Goal: Task Accomplishment & Management: Manage account settings

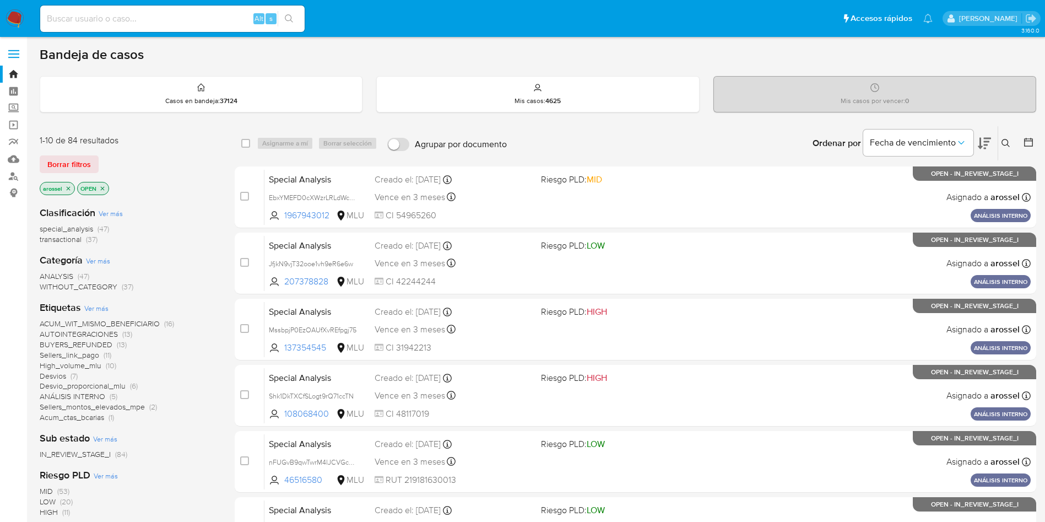
click at [213, 15] on input at bounding box center [172, 19] width 265 height 14
paste input "nFUGvB9qwTwrM4lJCVGcSgNk"
type input "nFUGvB9qwTwrM4lJCVGcSgNk"
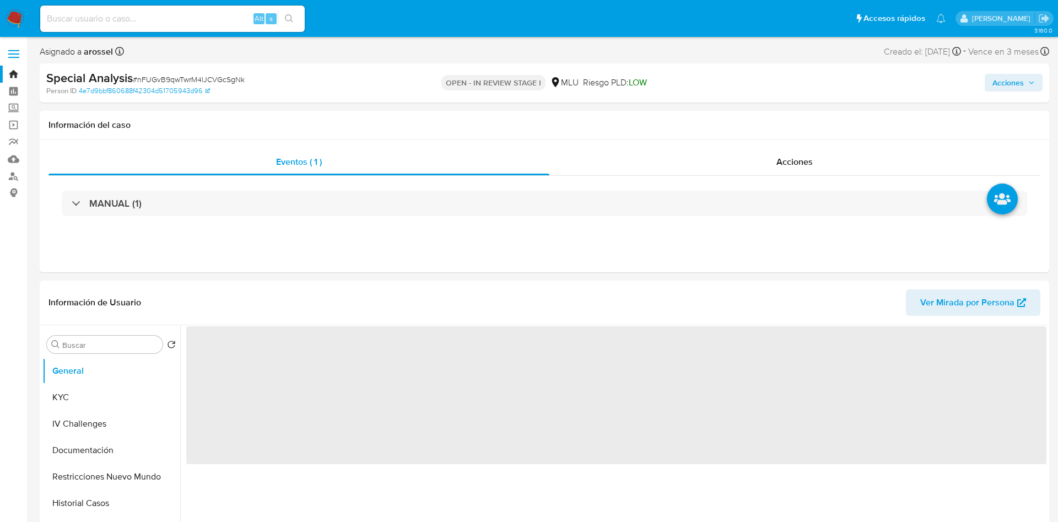
select select "10"
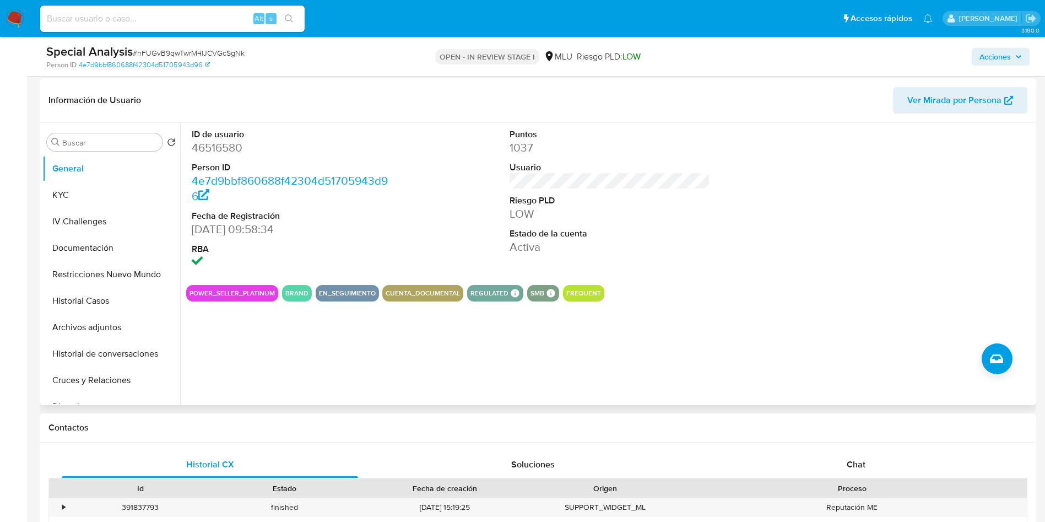
scroll to position [165, 0]
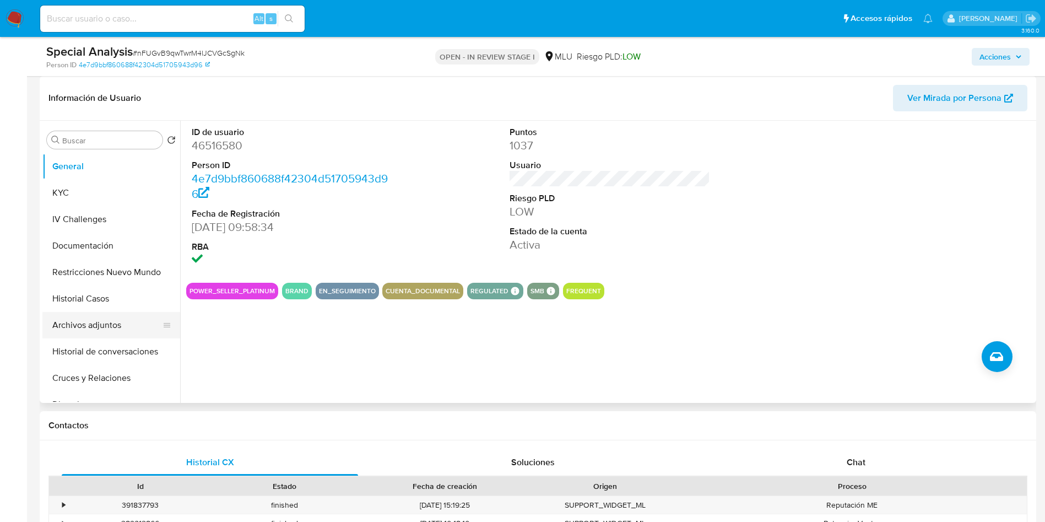
drag, startPoint x: 67, startPoint y: 297, endPoint x: 165, endPoint y: 332, distance: 104.1
click at [67, 297] on button "Historial Casos" at bounding box center [111, 298] width 138 height 26
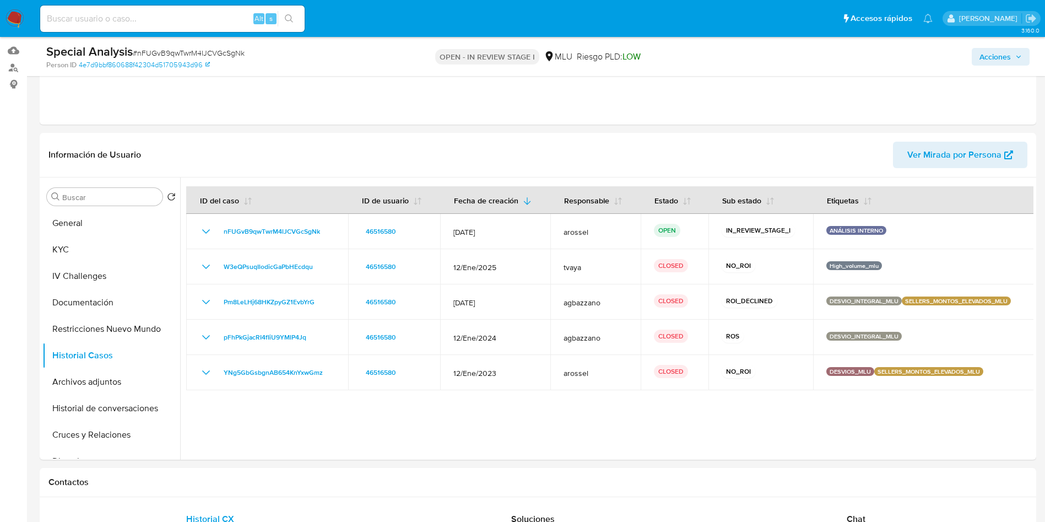
scroll to position [83, 0]
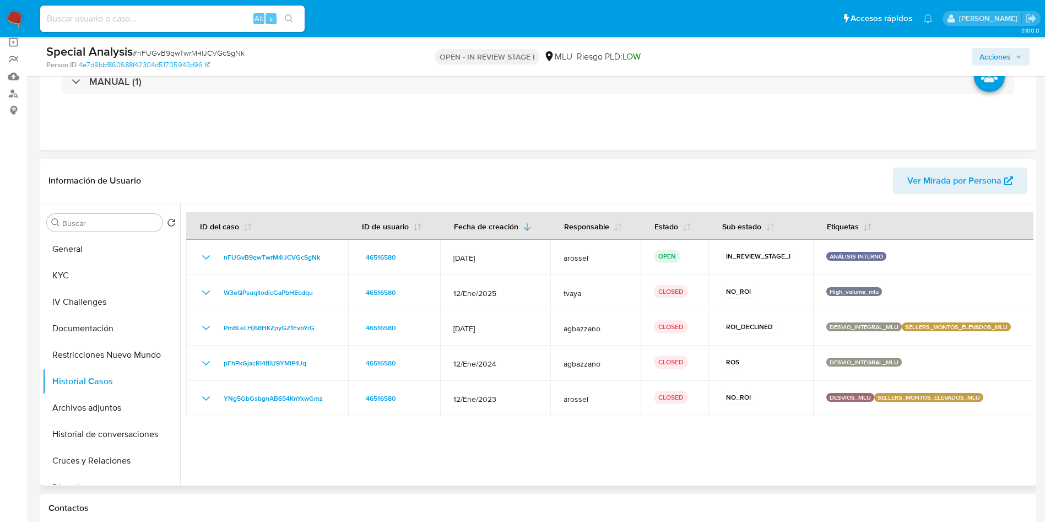
click at [967, 192] on span "Ver Mirada por Persona" at bounding box center [955, 181] width 94 height 26
click at [119, 452] on button "Cruces y Relaciones" at bounding box center [106, 460] width 129 height 26
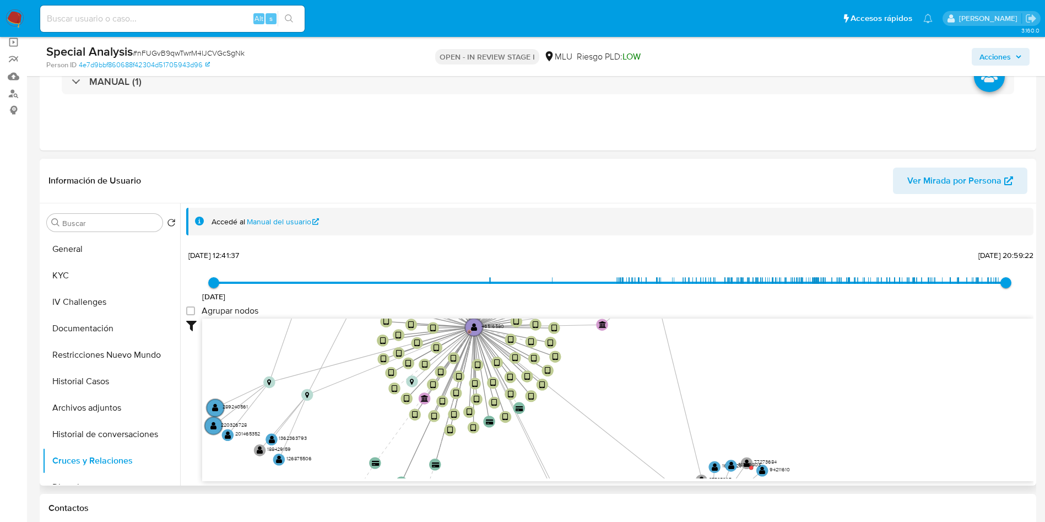
drag, startPoint x: 607, startPoint y: 352, endPoint x: 553, endPoint y: 479, distance: 138.5
click at [553, 479] on div "device-64b9914ba007c6e26076024b  user-46516580  46516580 D user-831607927  8…" at bounding box center [618, 400] width 832 height 163
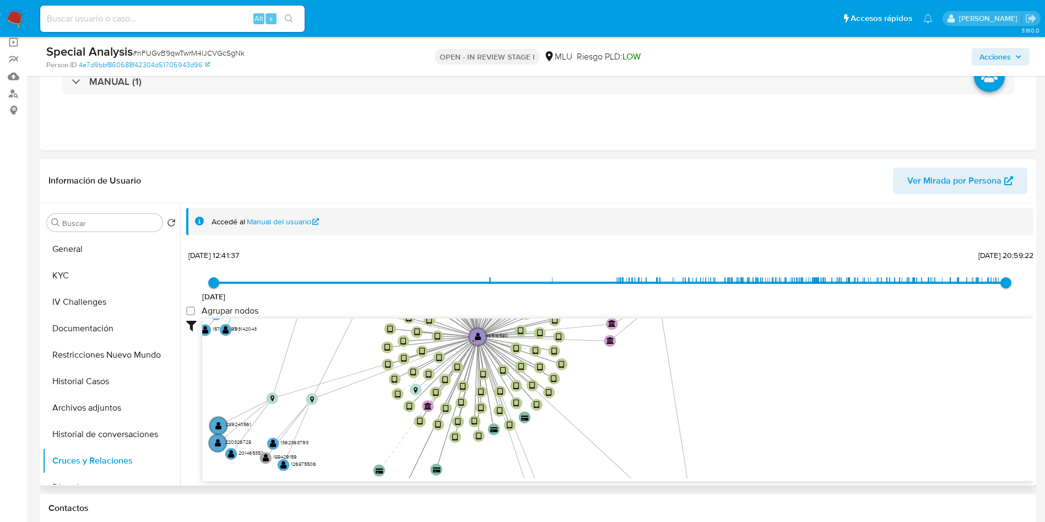
drag, startPoint x: 574, startPoint y: 369, endPoint x: 549, endPoint y: 473, distance: 106.5
click at [551, 473] on icon "device-64b9914ba007c6e26076024b  user-46516580  46516580 D user-831607927  8…" at bounding box center [618, 399] width 832 height 160
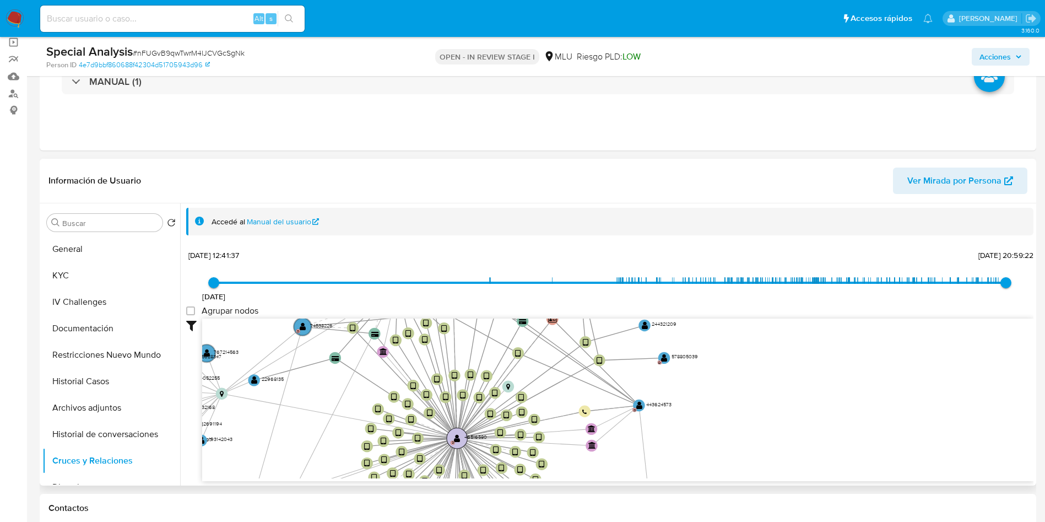
click at [450, 439] on circle at bounding box center [457, 438] width 21 height 21
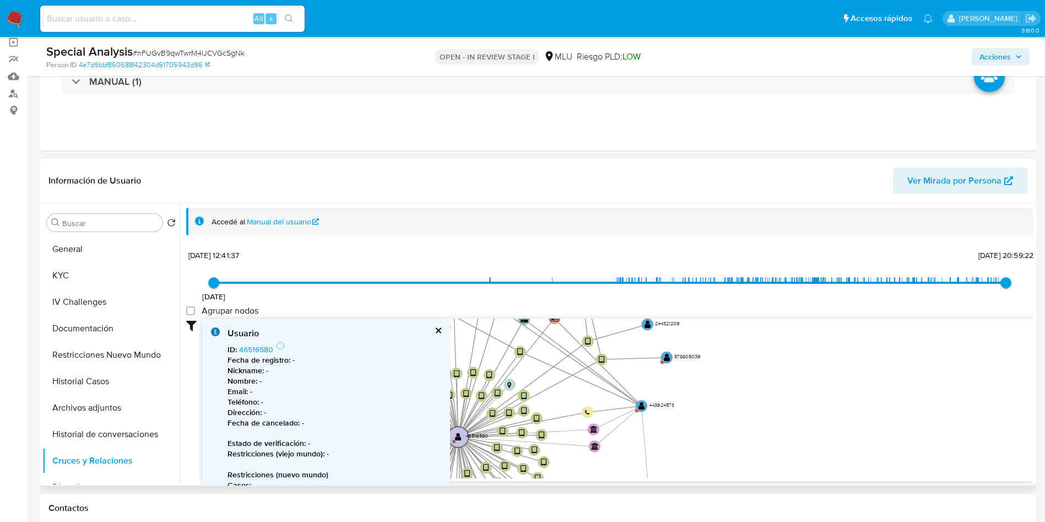
click at [460, 441] on circle at bounding box center [458, 437] width 21 height 21
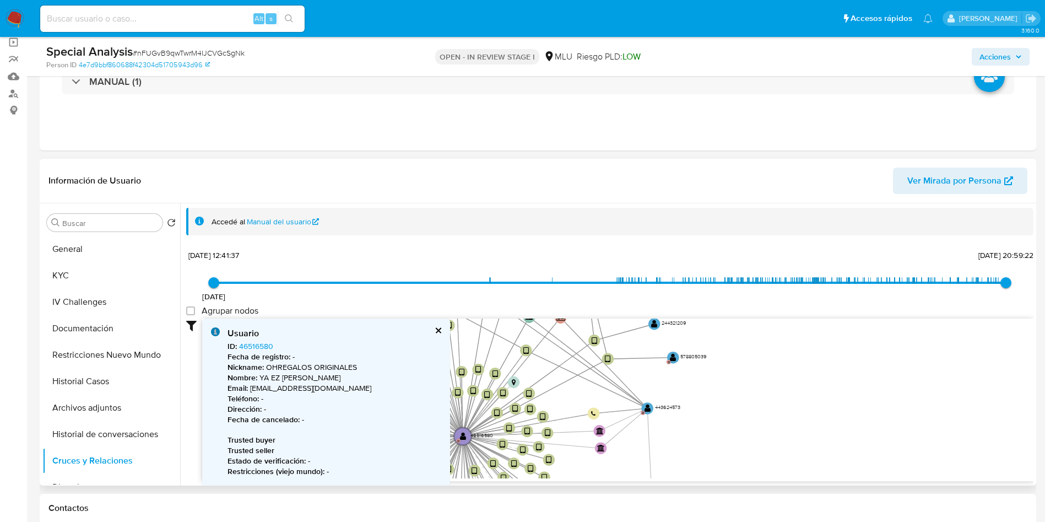
drag, startPoint x: 677, startPoint y: 386, endPoint x: 713, endPoint y: 400, distance: 38.4
click at [713, 400] on icon "device-64b9914ba007c6e26076024b  user-46516580  46516580 D user-831607927  8…" at bounding box center [618, 399] width 832 height 160
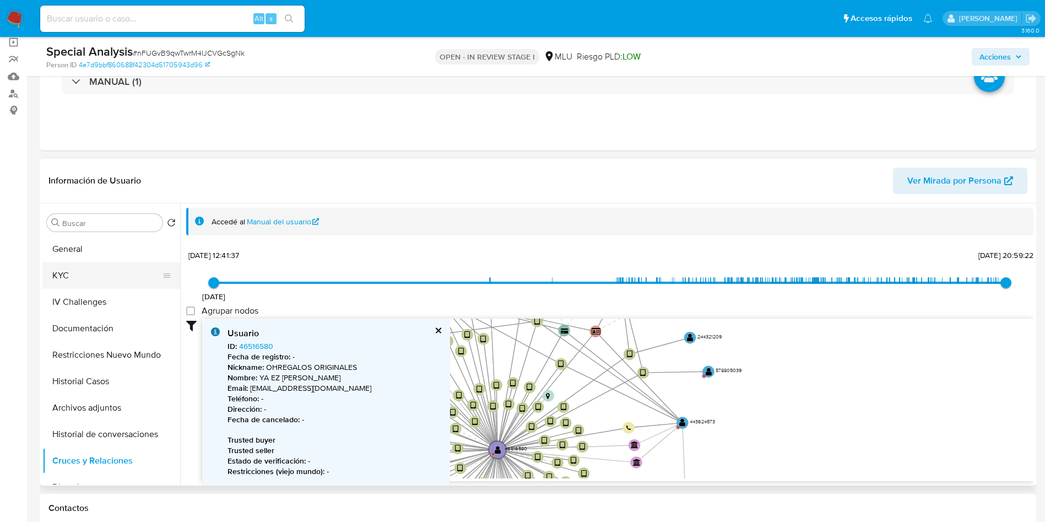
click at [108, 281] on button "KYC" at bounding box center [106, 275] width 129 height 26
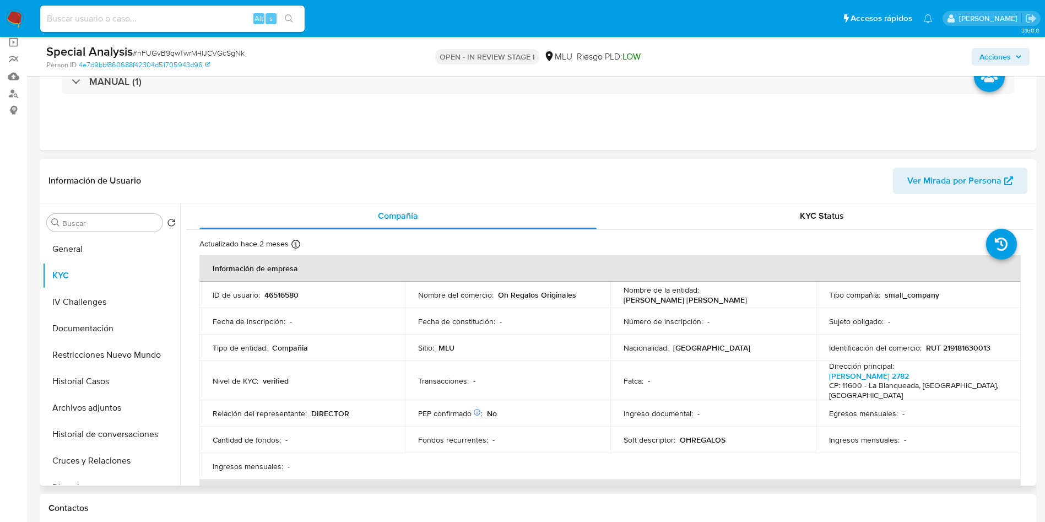
scroll to position [0, 0]
click at [276, 298] on p "46516580" at bounding box center [282, 295] width 34 height 10
copy p "46516580"
click at [231, 57] on span "# nFUGvB9qwTwrM4lJCVGcSgNk" at bounding box center [189, 52] width 112 height 11
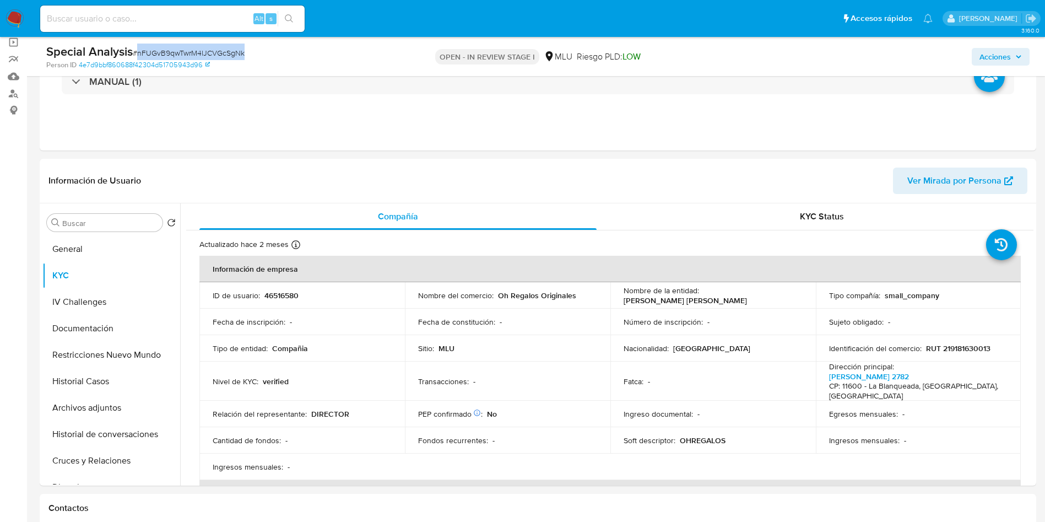
click at [231, 57] on span "# nFUGvB9qwTwrM4lJCVGcSgNk" at bounding box center [189, 52] width 112 height 11
copy span "nFUGvB9qwTwrM4lJCVGcSgNk"
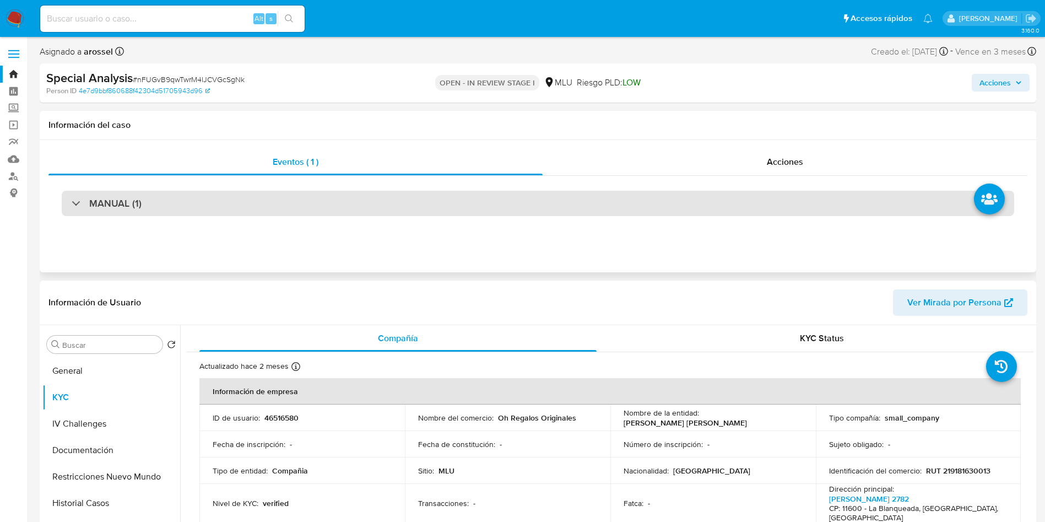
click at [549, 206] on div "MANUAL (1)" at bounding box center [538, 203] width 953 height 25
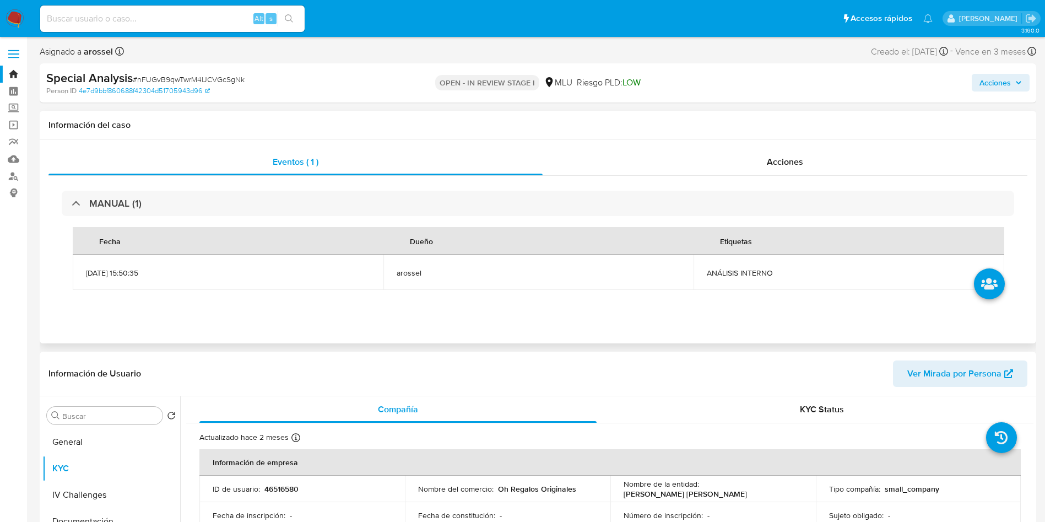
click at [748, 272] on span "ANÁLISIS INTERNO" at bounding box center [849, 273] width 284 height 10
click at [749, 272] on span "ANÁLISIS INTERNO" at bounding box center [849, 273] width 284 height 10
copy span "ANÁLISIS INTERNO"
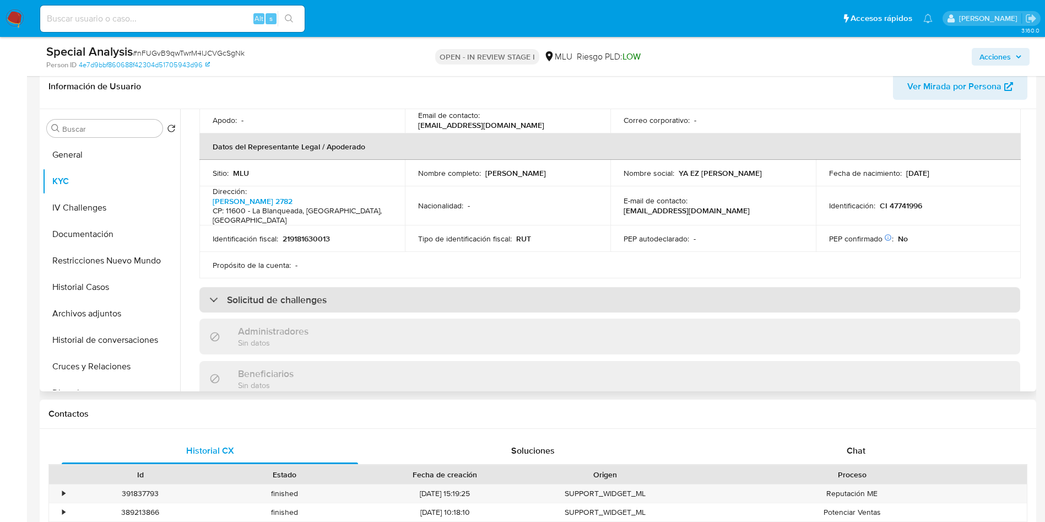
scroll to position [331, 0]
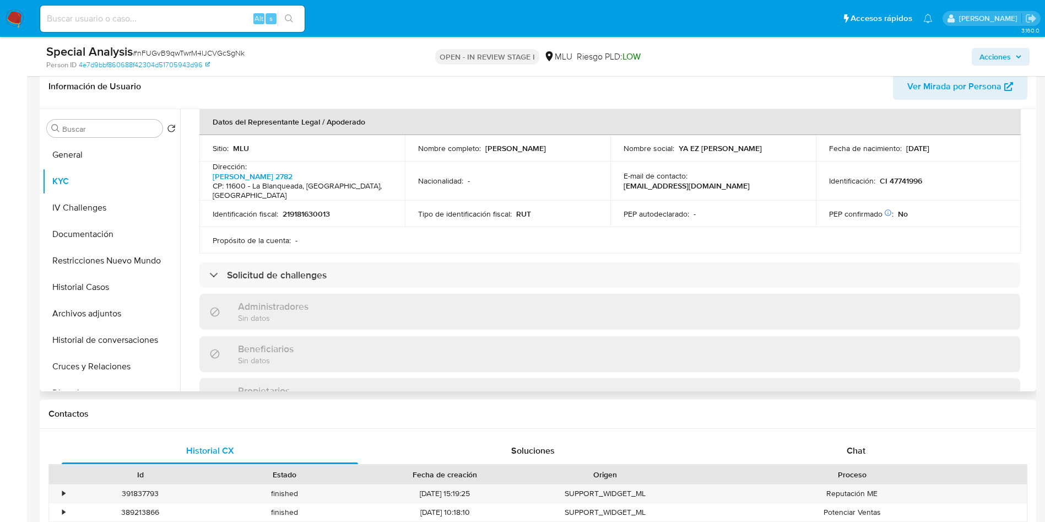
click at [445, 273] on div "Información de empresa ID de usuario : 46516580 Nombre del comercio : Oh Regalo…" at bounding box center [609, 262] width 821 height 862
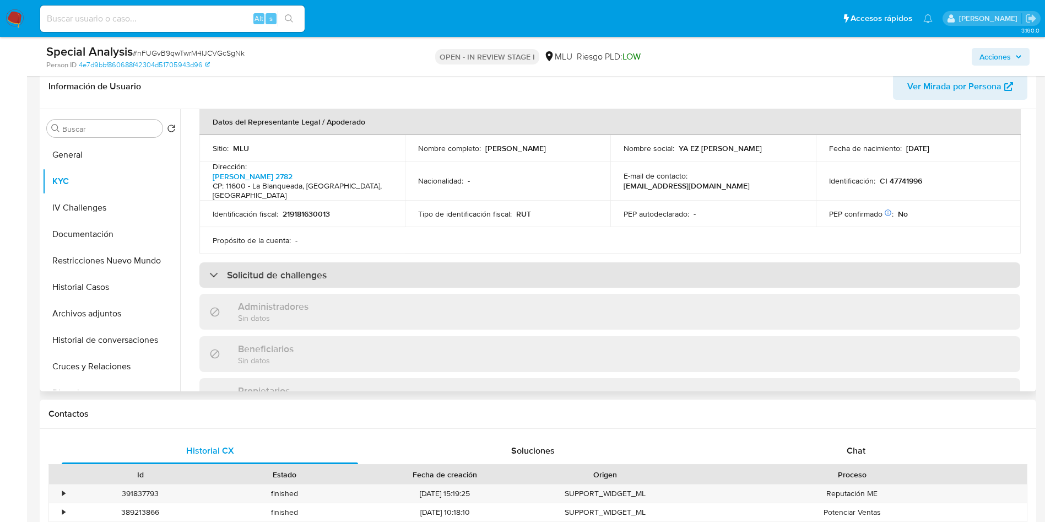
click at [447, 267] on div "Solicitud de challenges" at bounding box center [609, 274] width 821 height 25
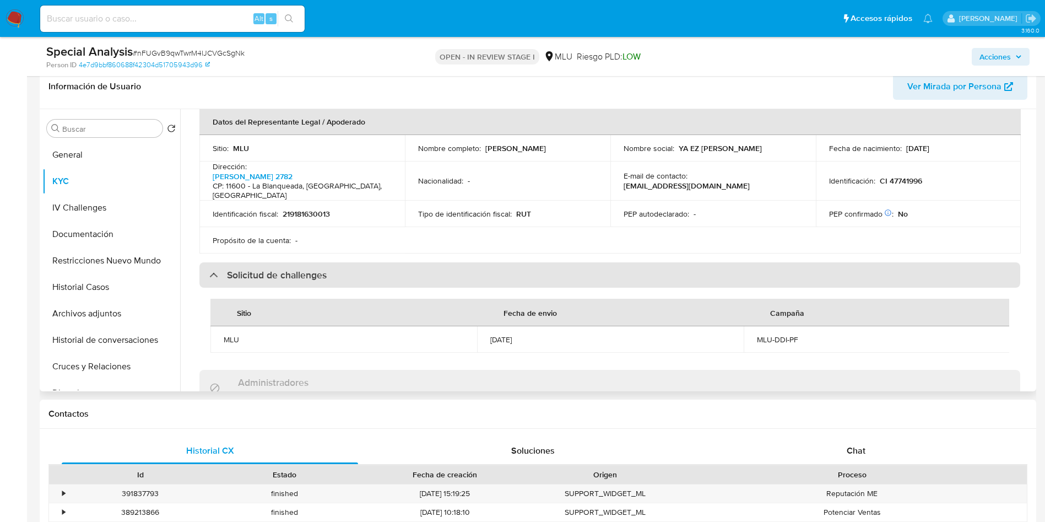
click at [447, 267] on div "Solicitud de challenges" at bounding box center [609, 274] width 821 height 25
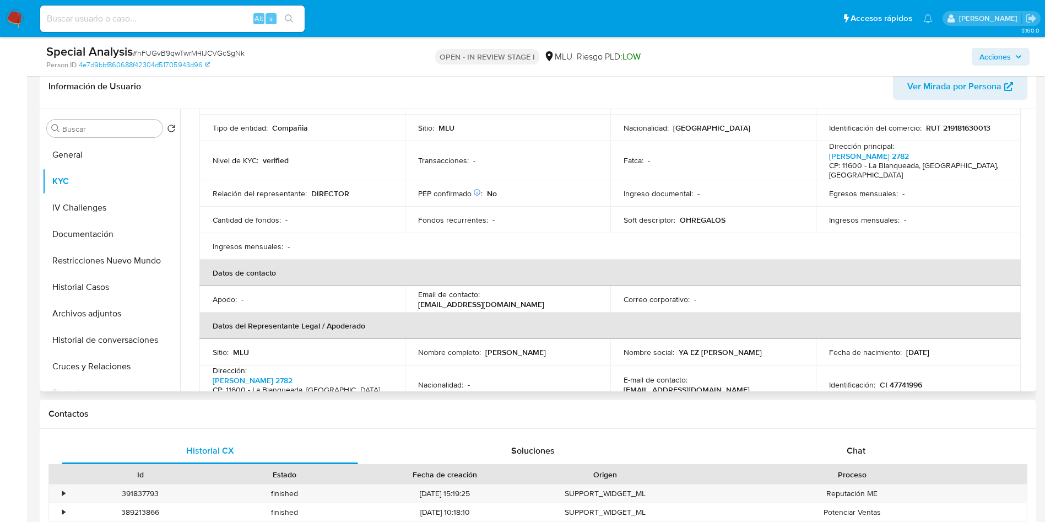
scroll to position [44, 0]
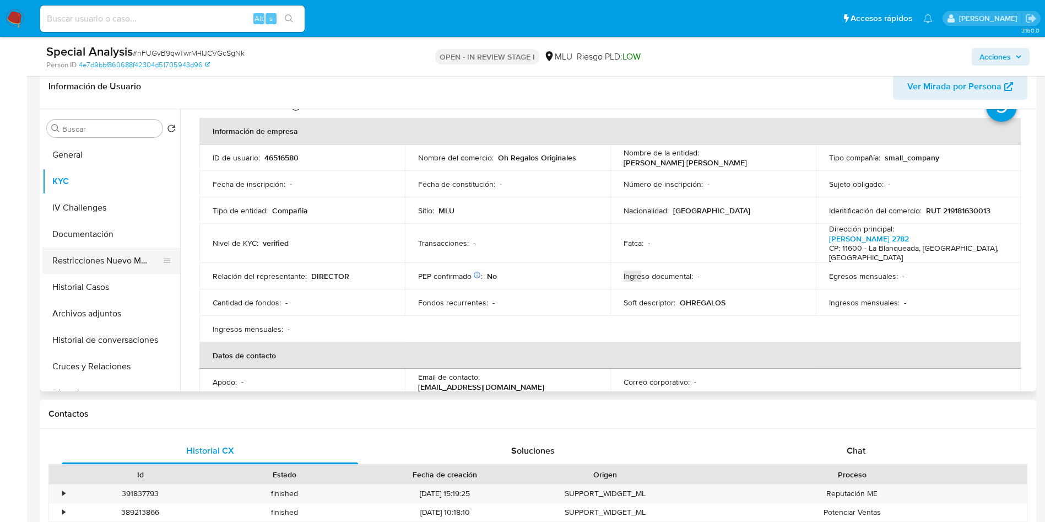
click at [133, 250] on button "Restricciones Nuevo Mundo" at bounding box center [106, 260] width 129 height 26
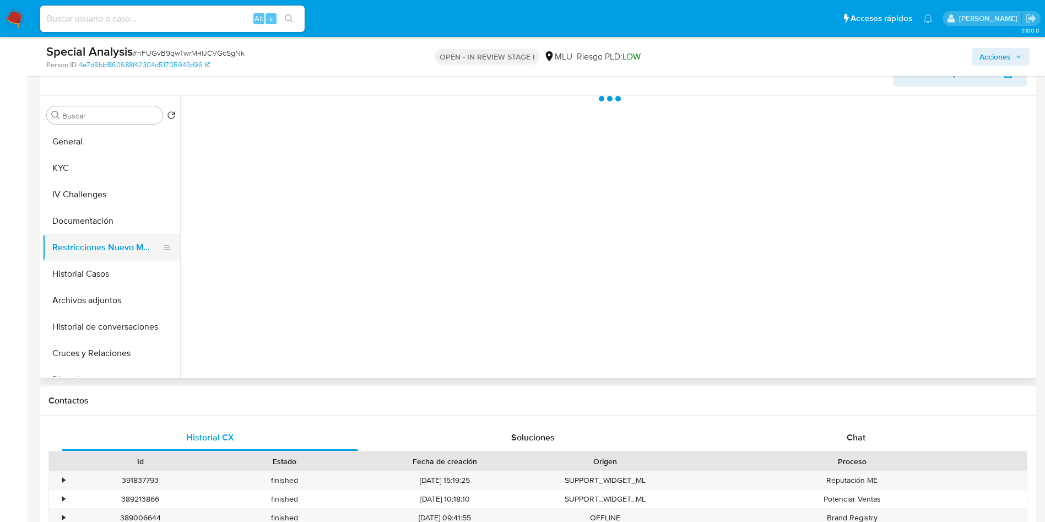
scroll to position [0, 0]
click at [128, 242] on button "Restricciones Nuevo Mundo" at bounding box center [106, 247] width 129 height 26
click at [115, 213] on button "Documentación" at bounding box center [106, 221] width 129 height 26
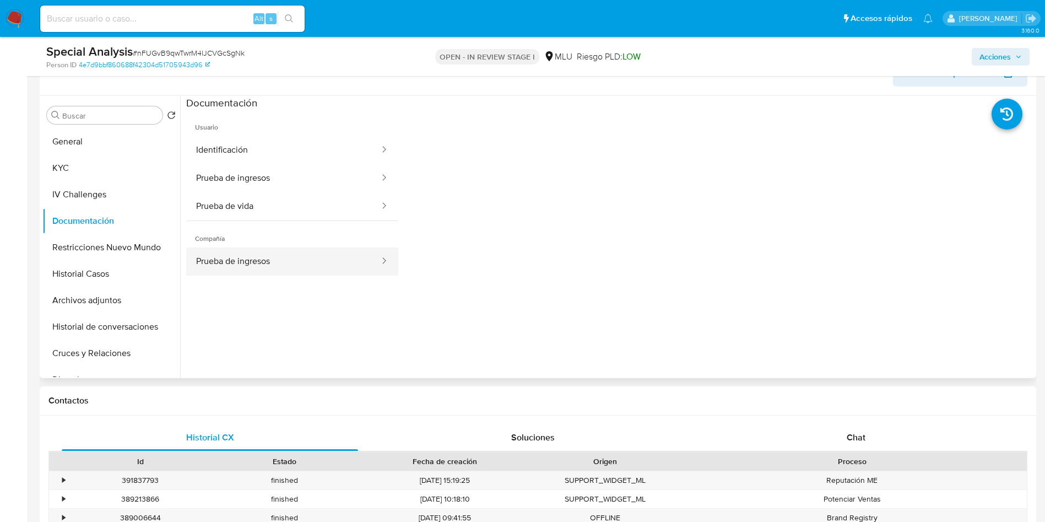
click at [275, 266] on button "Prueba de ingresos" at bounding box center [283, 261] width 195 height 28
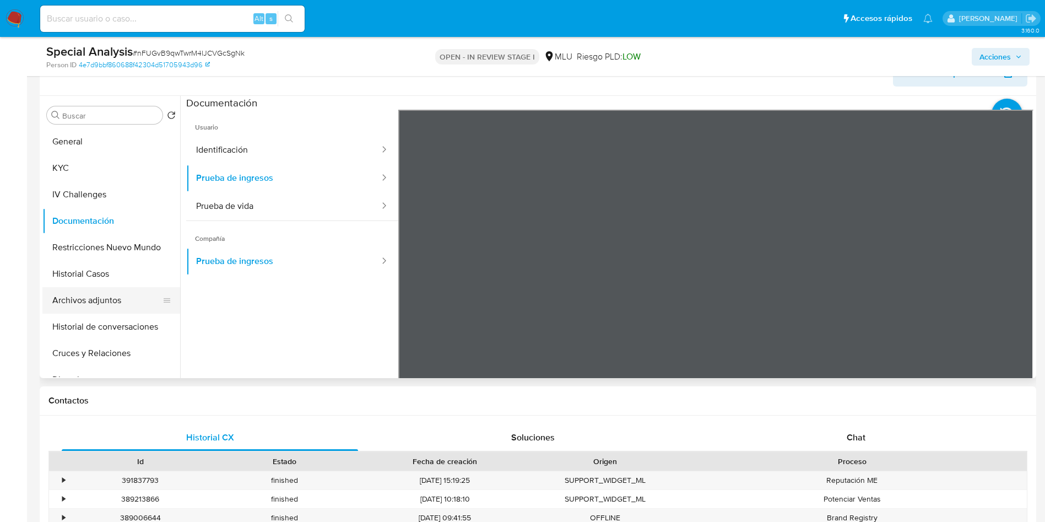
click at [105, 299] on button "Archivos adjuntos" at bounding box center [106, 300] width 129 height 26
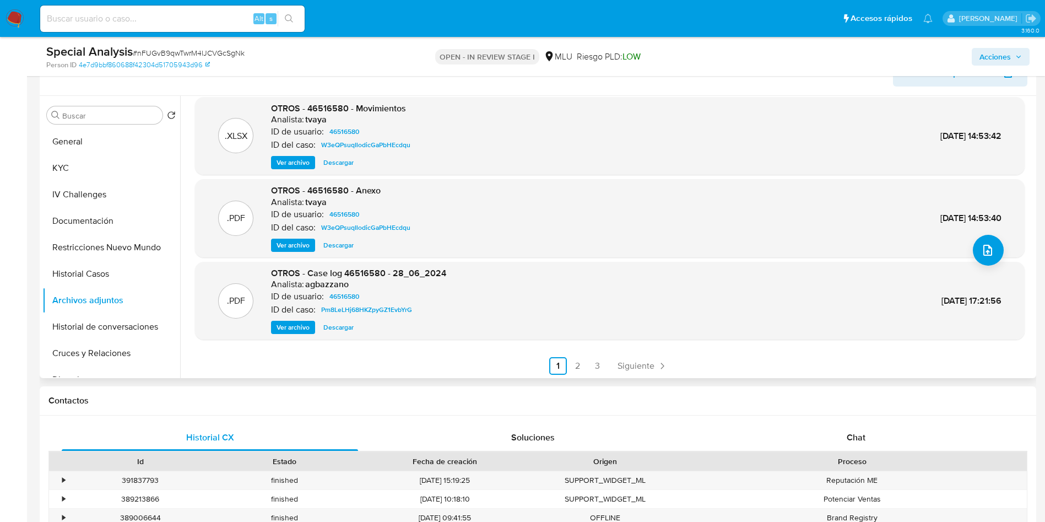
scroll to position [93, 0]
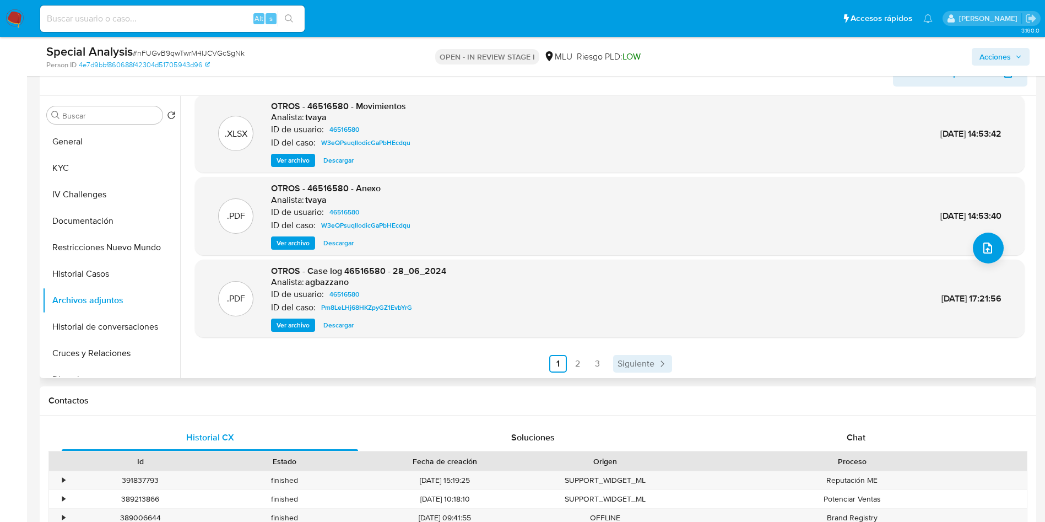
click at [632, 360] on span "Siguiente" at bounding box center [636, 363] width 37 height 9
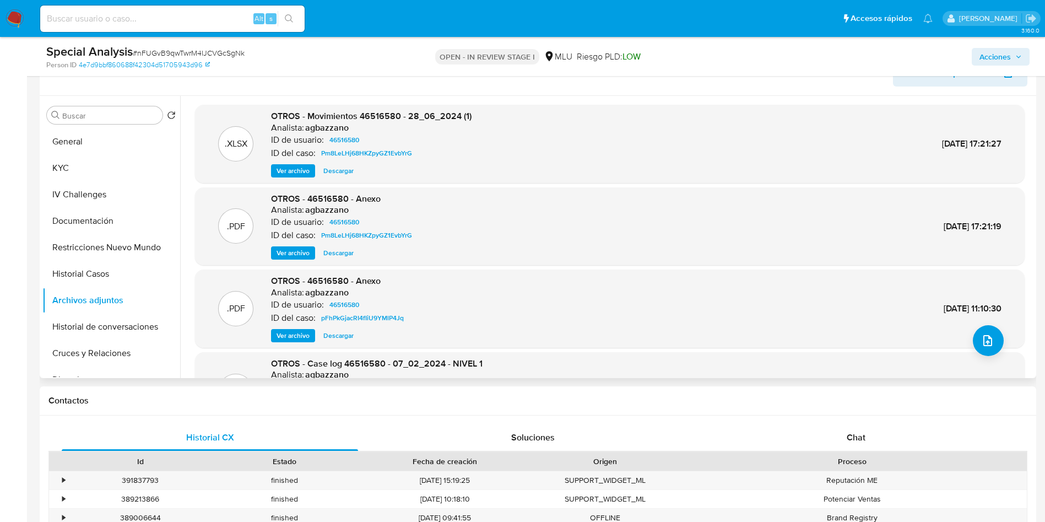
scroll to position [83, 0]
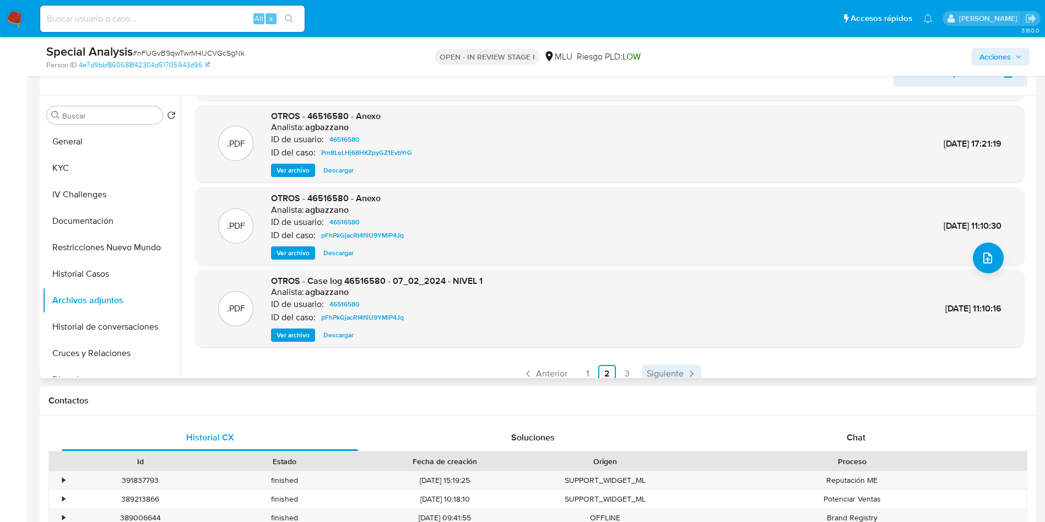
click at [647, 369] on span "Siguiente" at bounding box center [665, 373] width 37 height 9
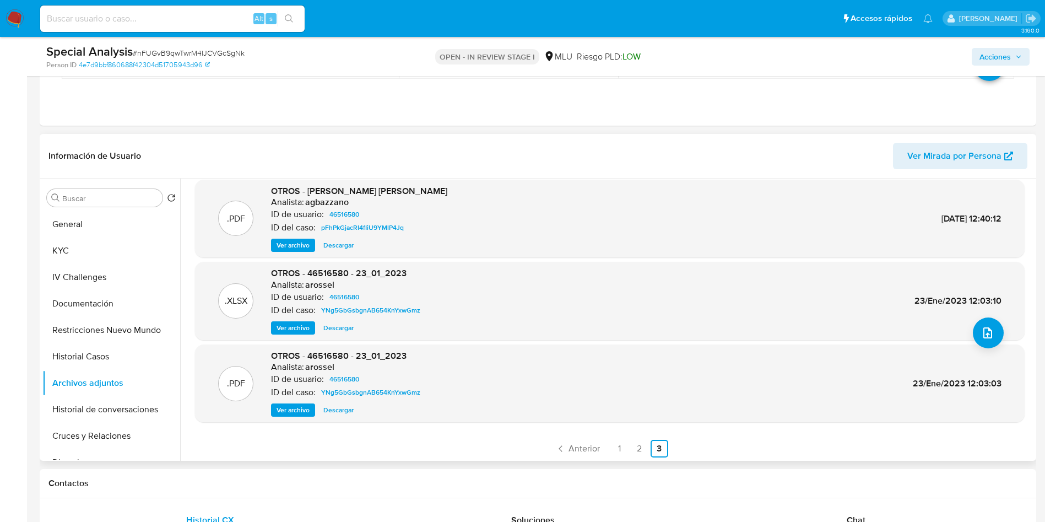
scroll to position [93, 0]
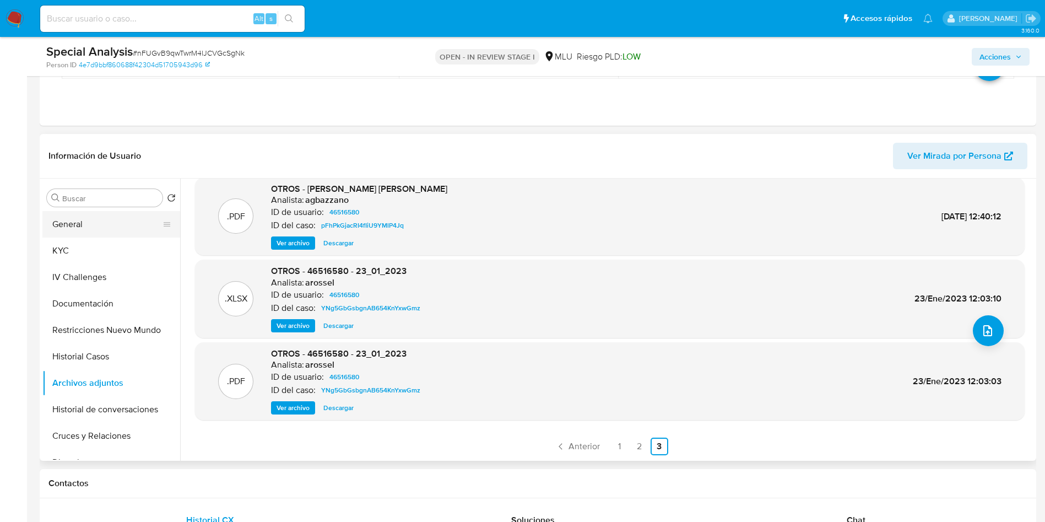
click at [71, 231] on button "General" at bounding box center [106, 224] width 129 height 26
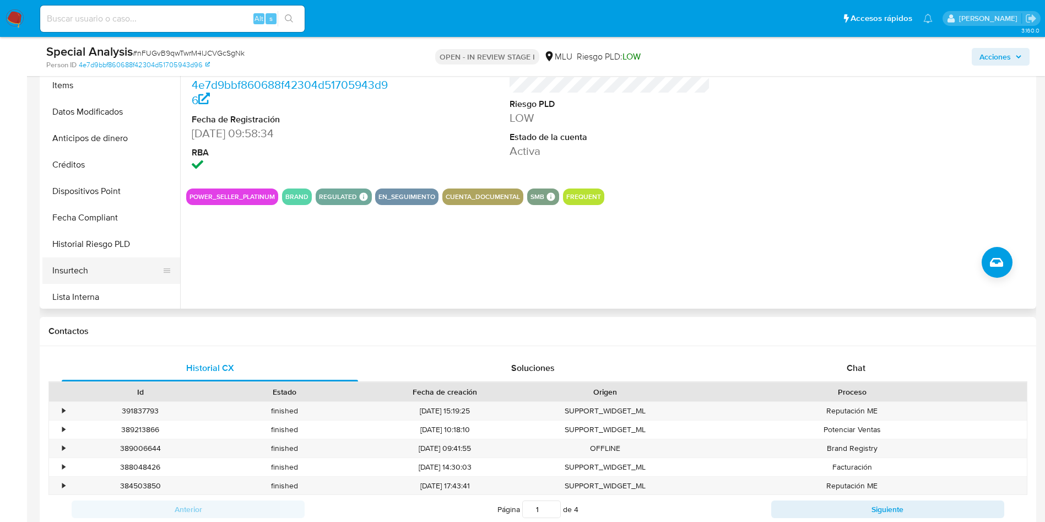
scroll to position [413, 0]
drag, startPoint x: 104, startPoint y: 260, endPoint x: 116, endPoint y: 279, distance: 22.6
click at [104, 260] on button "Marcas AML" at bounding box center [111, 267] width 138 height 26
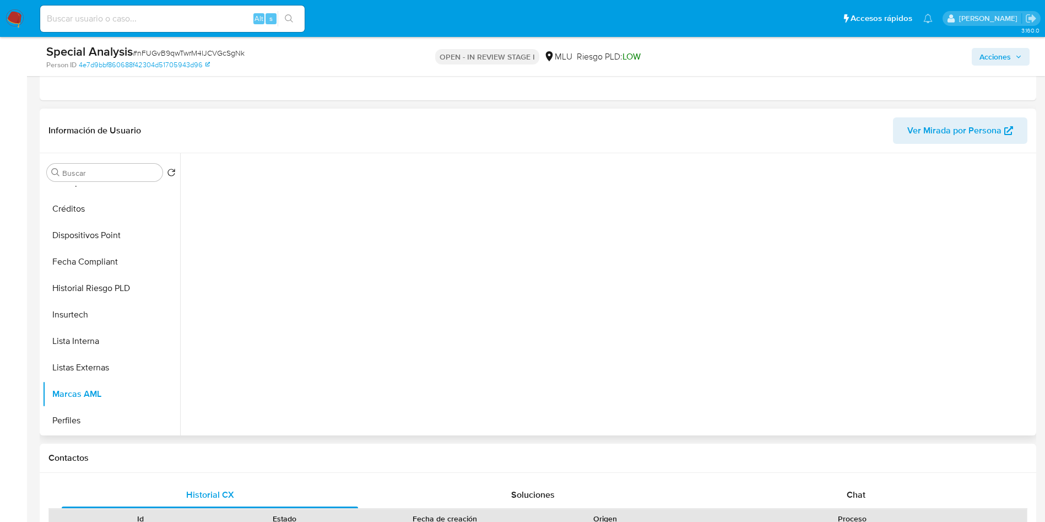
scroll to position [165, 0]
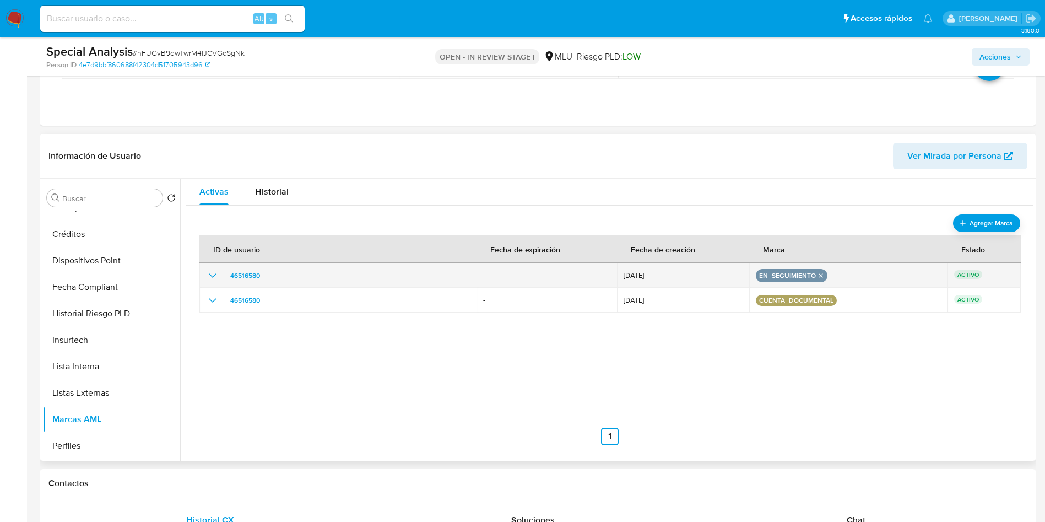
click at [819, 276] on icon "remove-mark-EN_SEGUIMIENTO" at bounding box center [821, 275] width 4 height 4
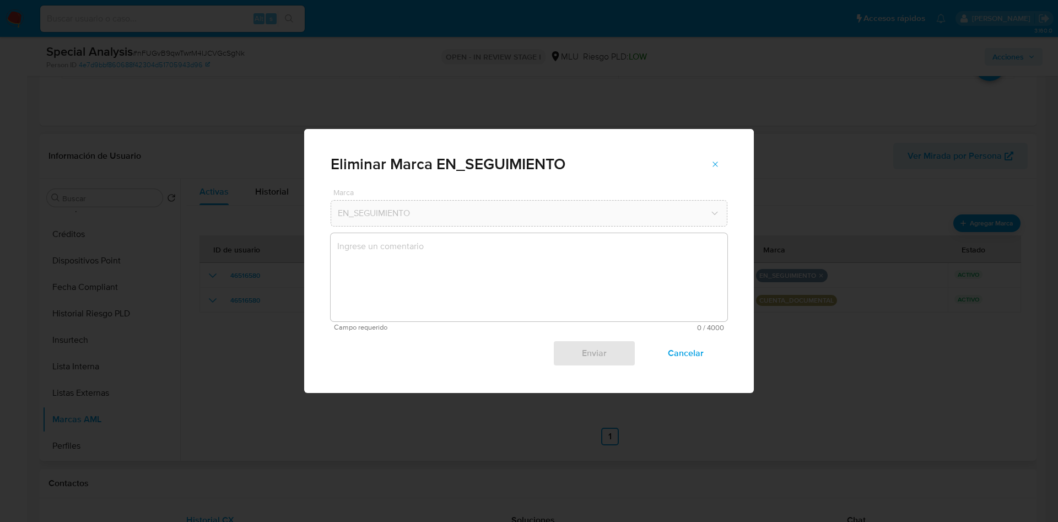
click at [589, 292] on textarea "marks-modal" at bounding box center [529, 277] width 397 height 88
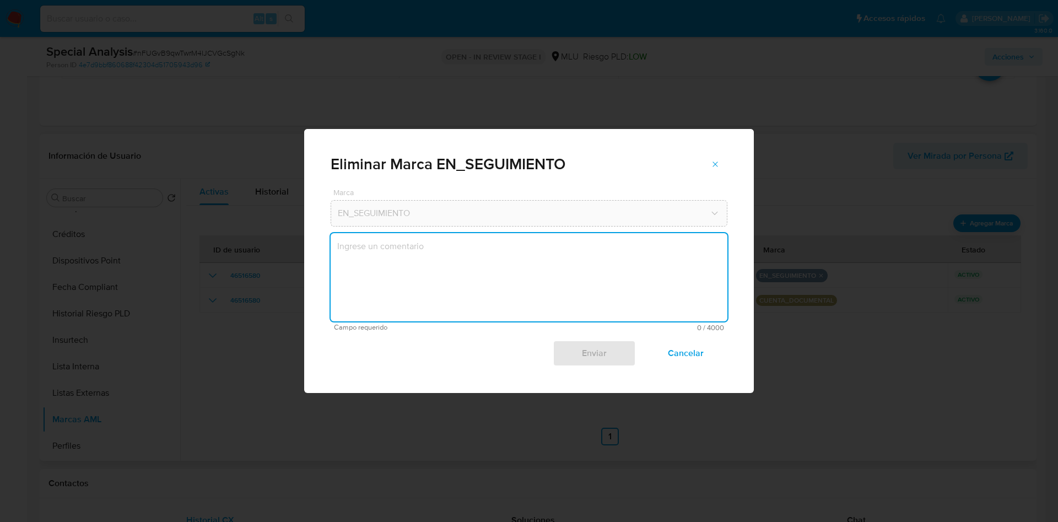
type textarea "S"
type textarea "Se quita marca para gestionar caso."
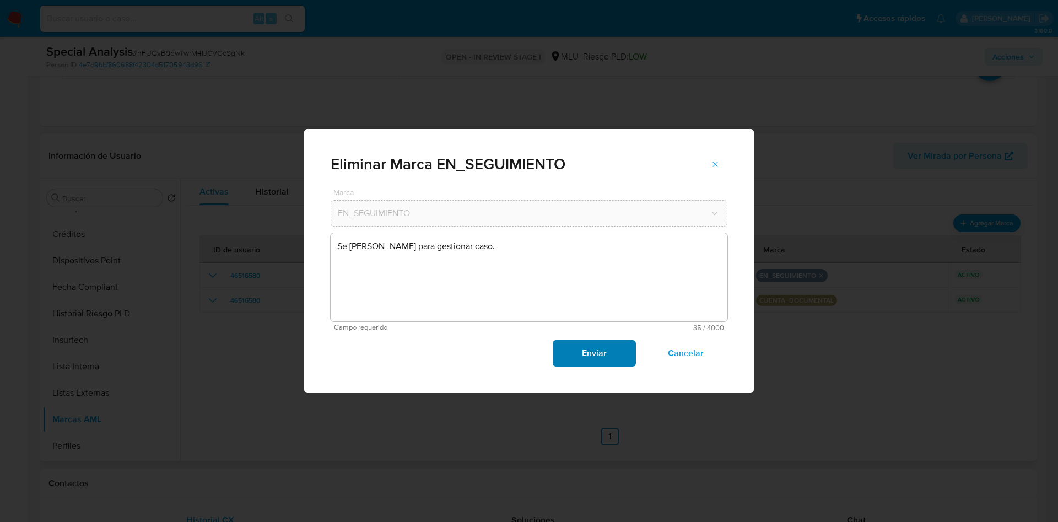
click at [598, 347] on span "Enviar" at bounding box center [594, 353] width 54 height 24
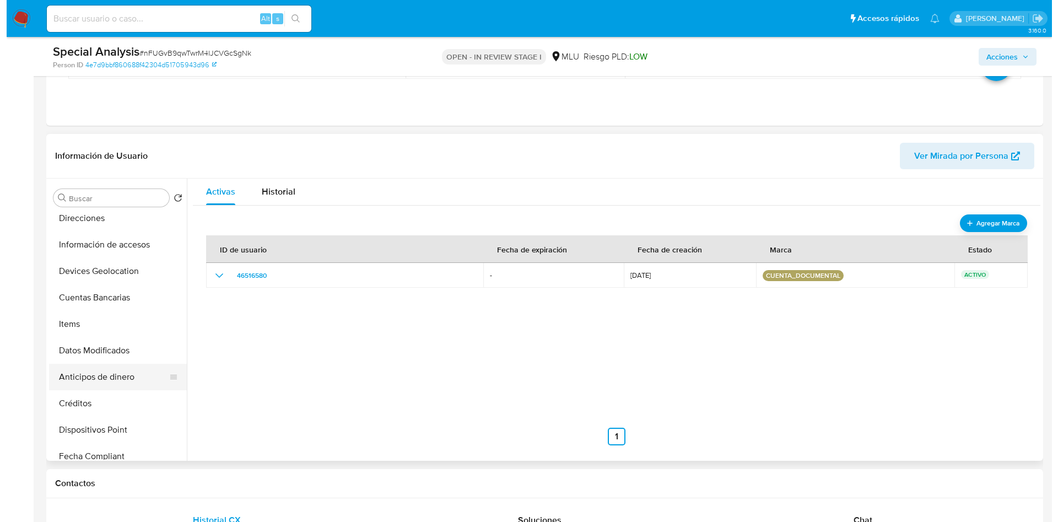
scroll to position [161, 0]
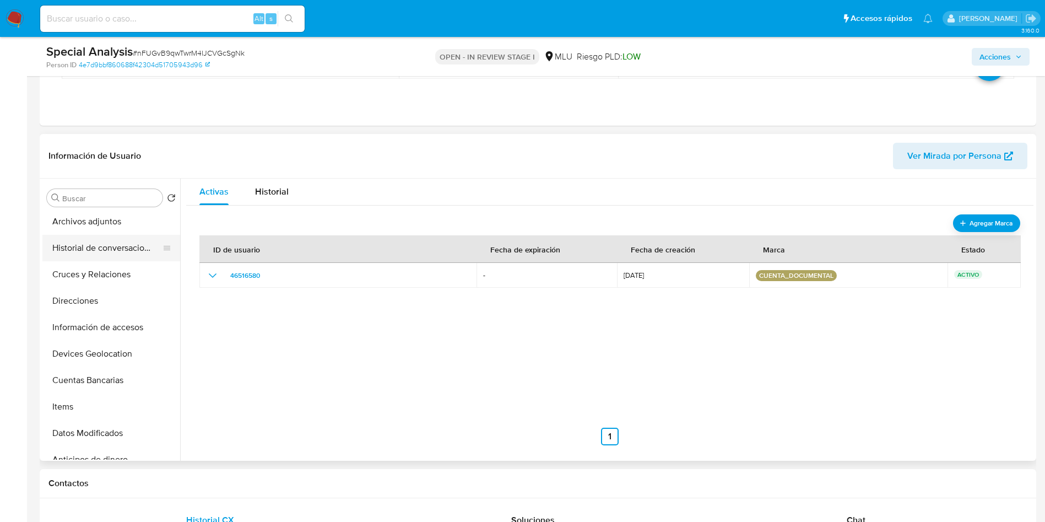
click at [118, 254] on button "Historial de conversaciones" at bounding box center [106, 248] width 129 height 26
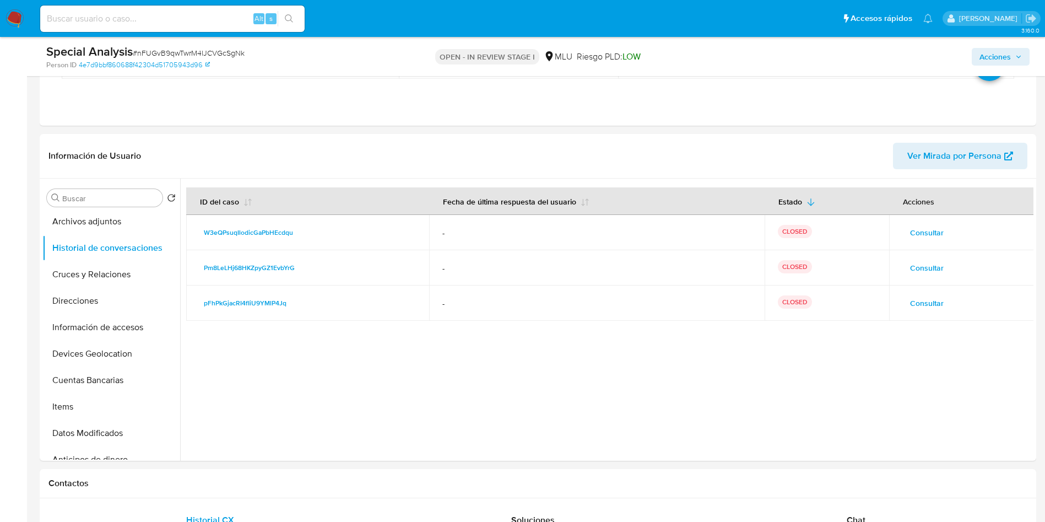
click at [922, 232] on span "Consultar" at bounding box center [927, 232] width 34 height 15
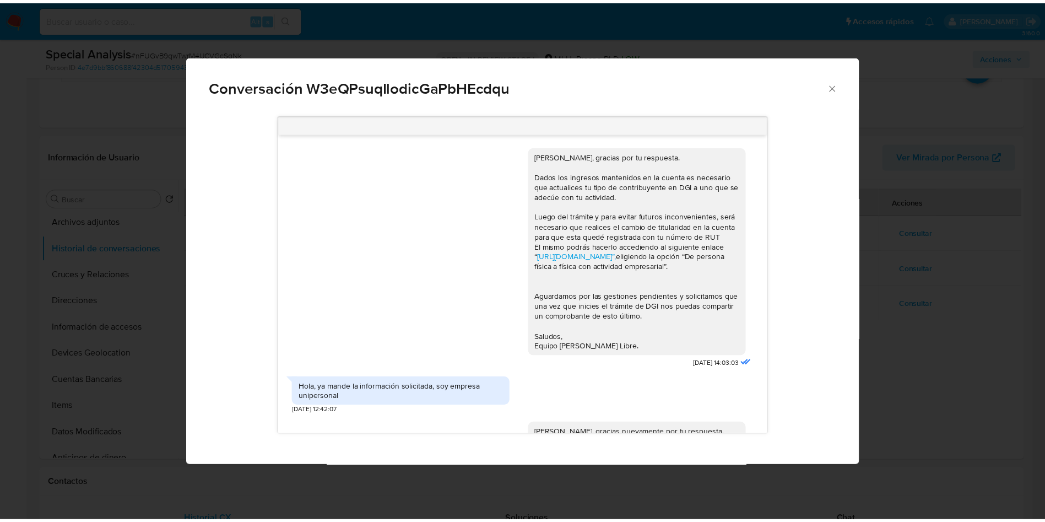
scroll to position [982, 0]
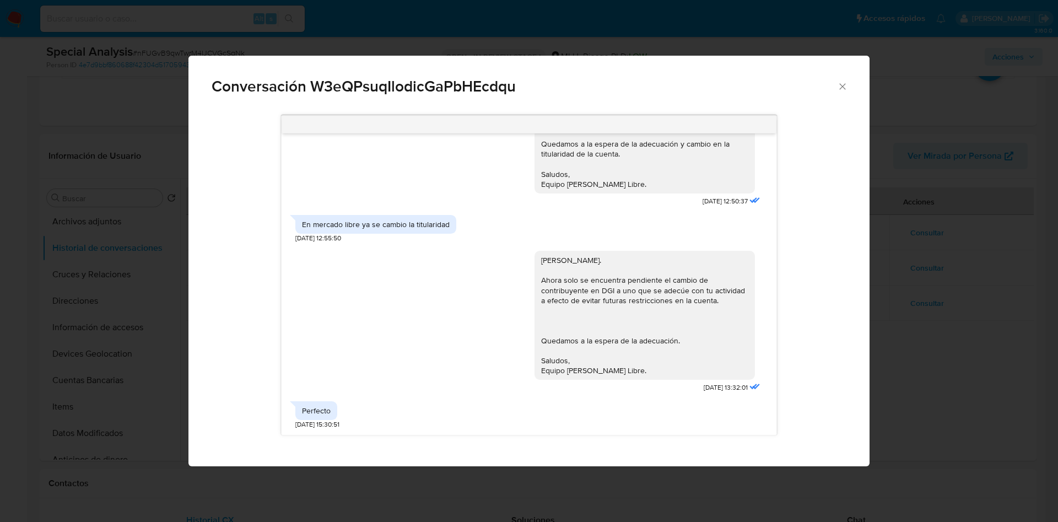
click at [964, 254] on div "Conversación W3eQPsuqIlodicGaPbHEcdqu Hola Federico, gracias por tu respuesta. …" at bounding box center [529, 261] width 1058 height 522
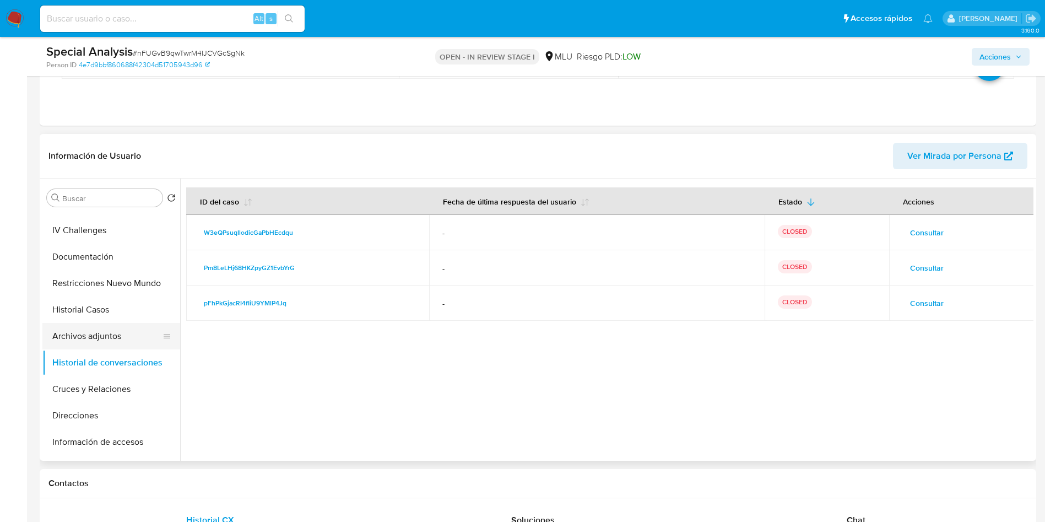
scroll to position [0, 0]
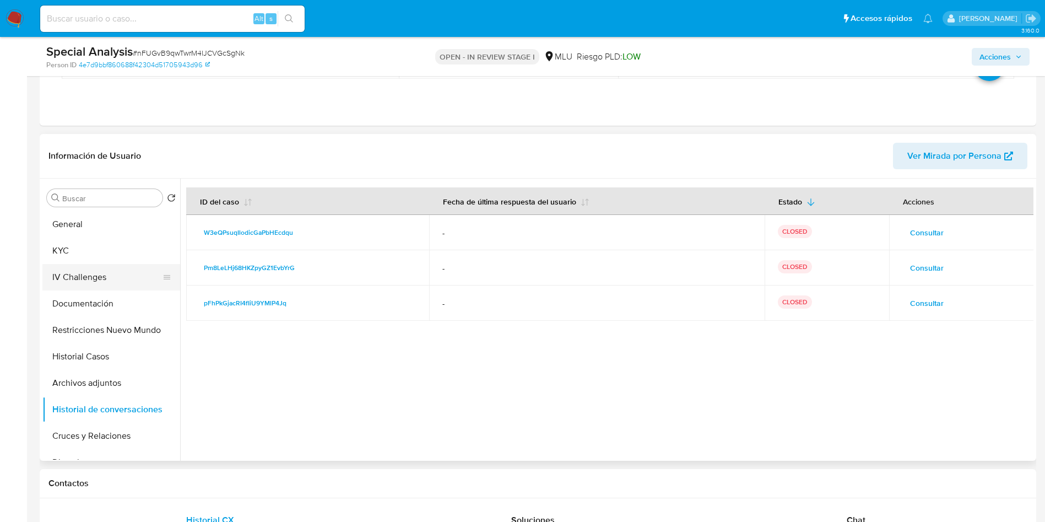
click at [90, 265] on button "IV Challenges" at bounding box center [106, 277] width 129 height 26
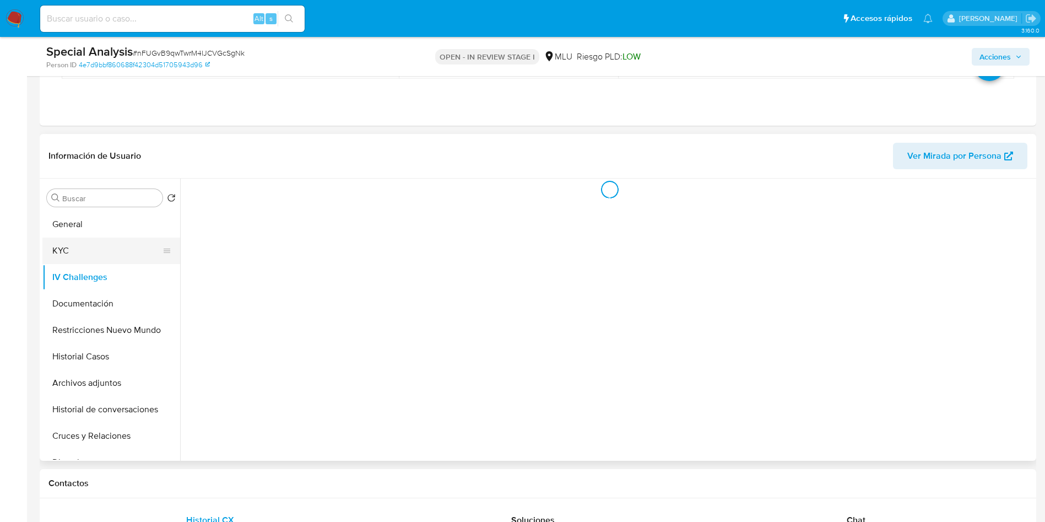
click at [87, 254] on button "KYC" at bounding box center [106, 251] width 129 height 26
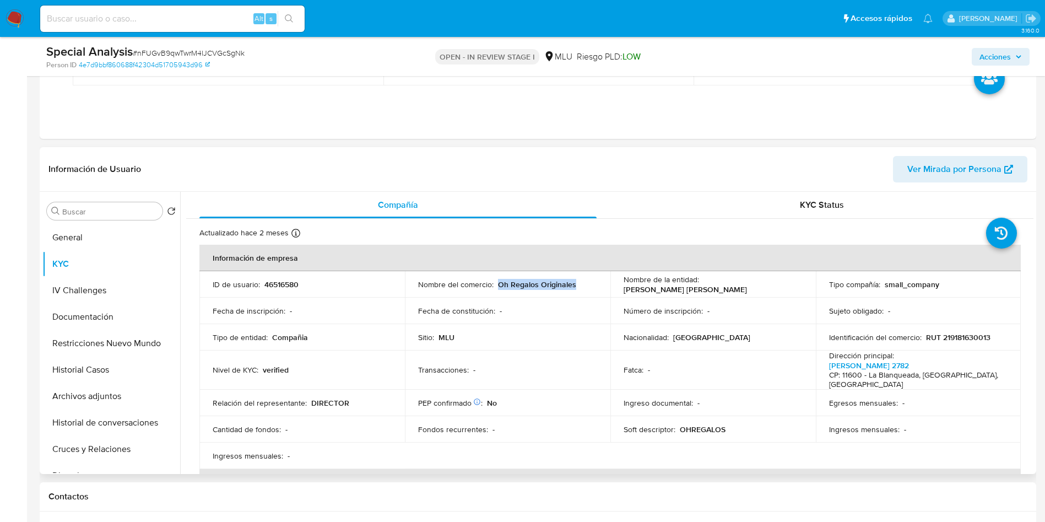
drag, startPoint x: 498, startPoint y: 285, endPoint x: 575, endPoint y: 282, distance: 77.2
click at [575, 282] on div "Nombre del comercio : Oh Regalos Originales" at bounding box center [507, 284] width 179 height 10
copy p "Oh Regalos Originales"
click at [952, 164] on span "Ver Mirada por Persona" at bounding box center [955, 169] width 94 height 26
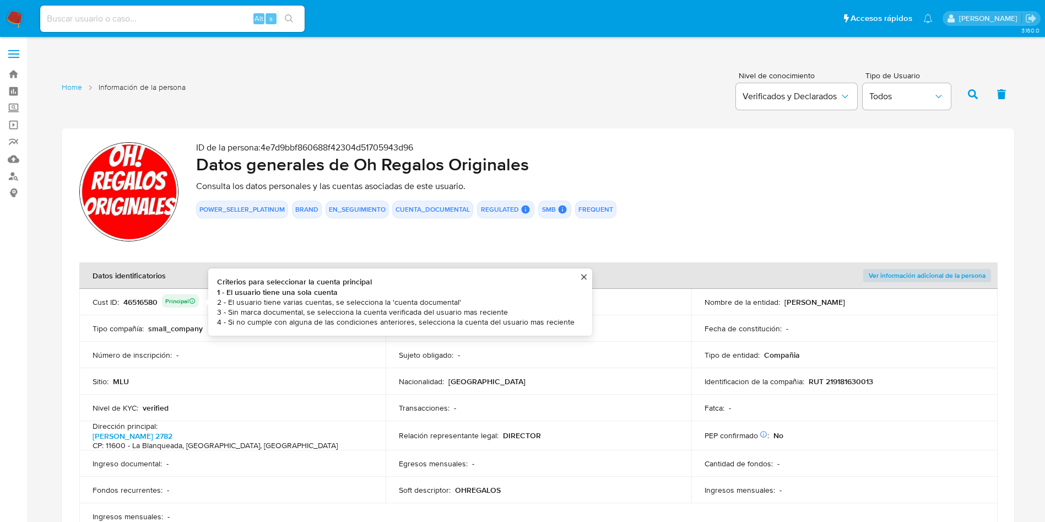
click at [137, 305] on div "46516580 Principal Criterios para seleccionar la cuenta principal 1 - El usuari…" at bounding box center [160, 301] width 75 height 15
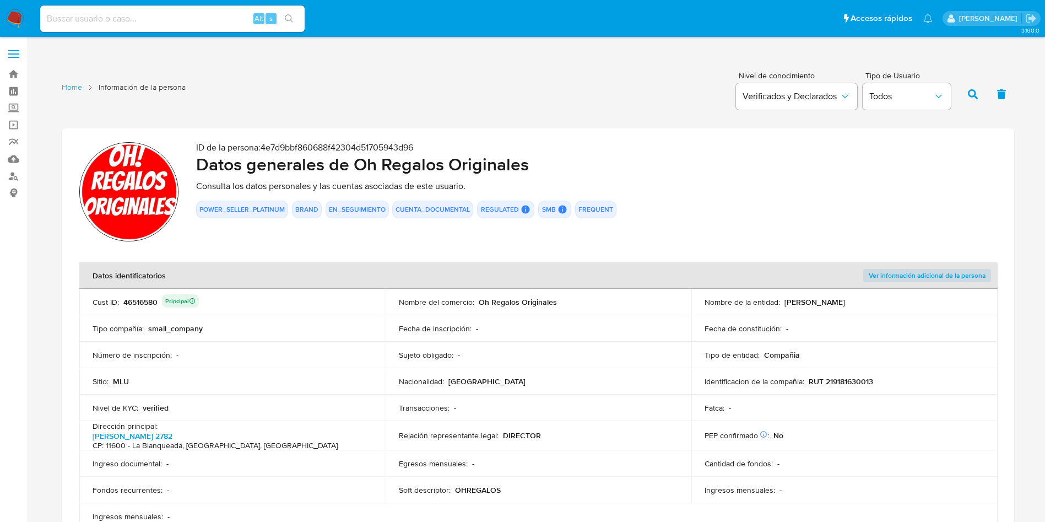
click at [137, 305] on div "46516580 Principal" at bounding box center [160, 301] width 75 height 15
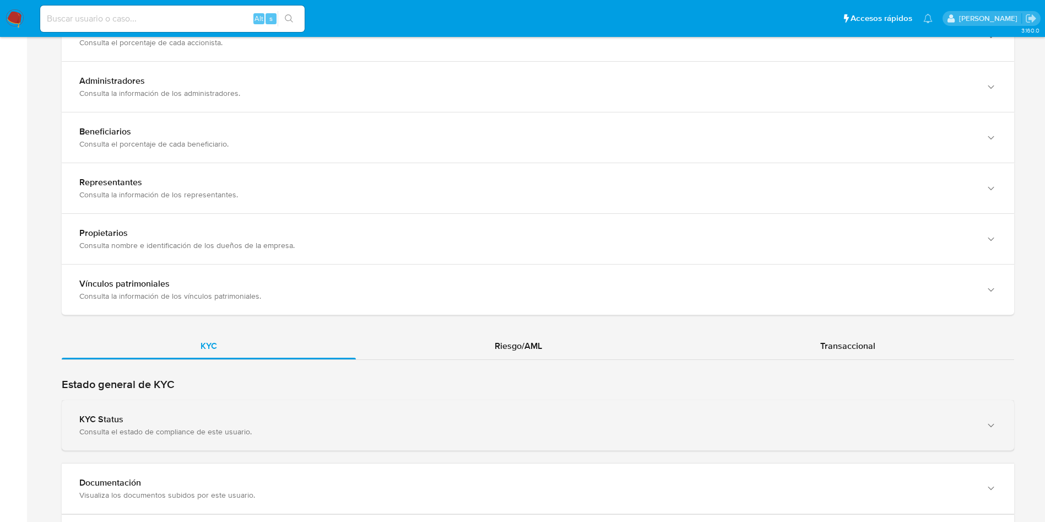
scroll to position [909, 0]
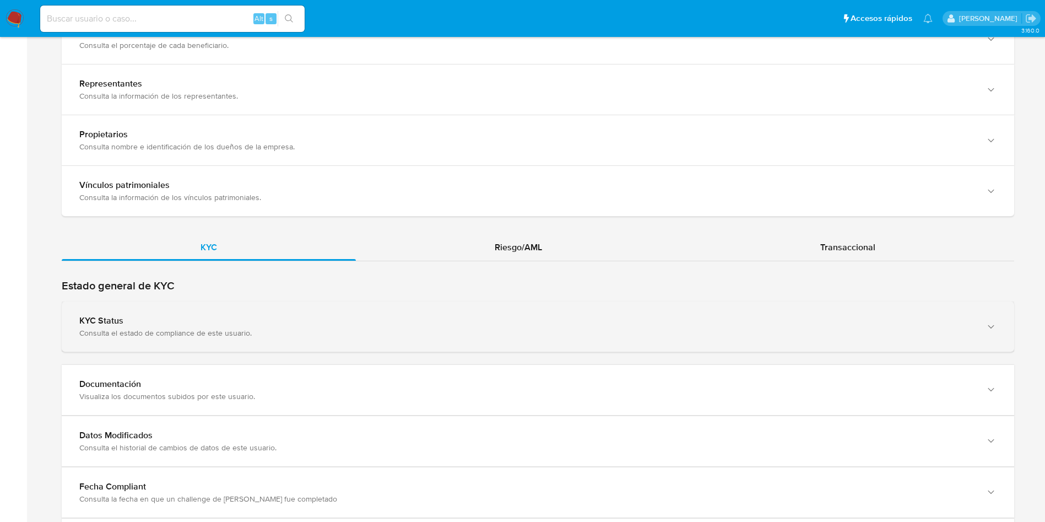
click at [381, 328] on div "Consulta el estado de compliance de este usuario." at bounding box center [527, 333] width 896 height 10
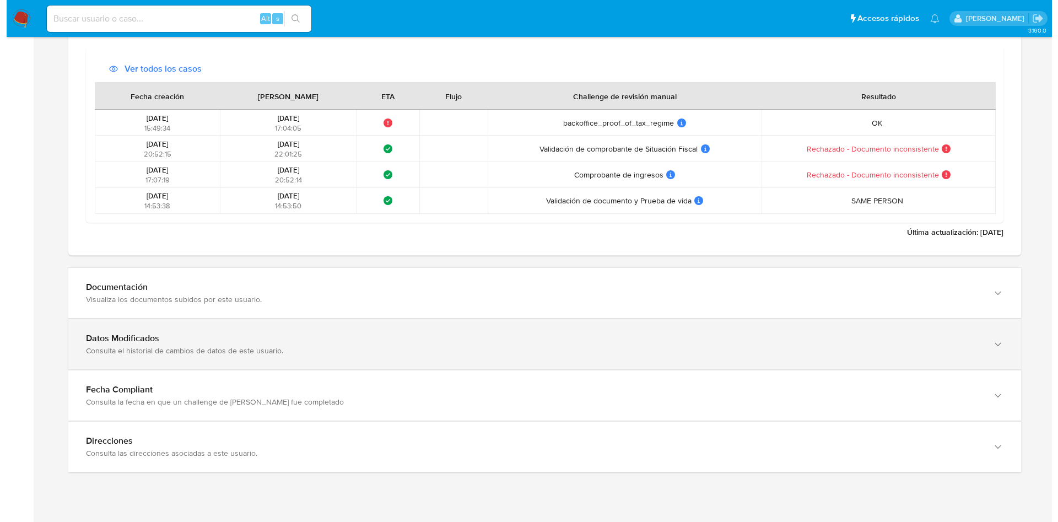
scroll to position [1615, 0]
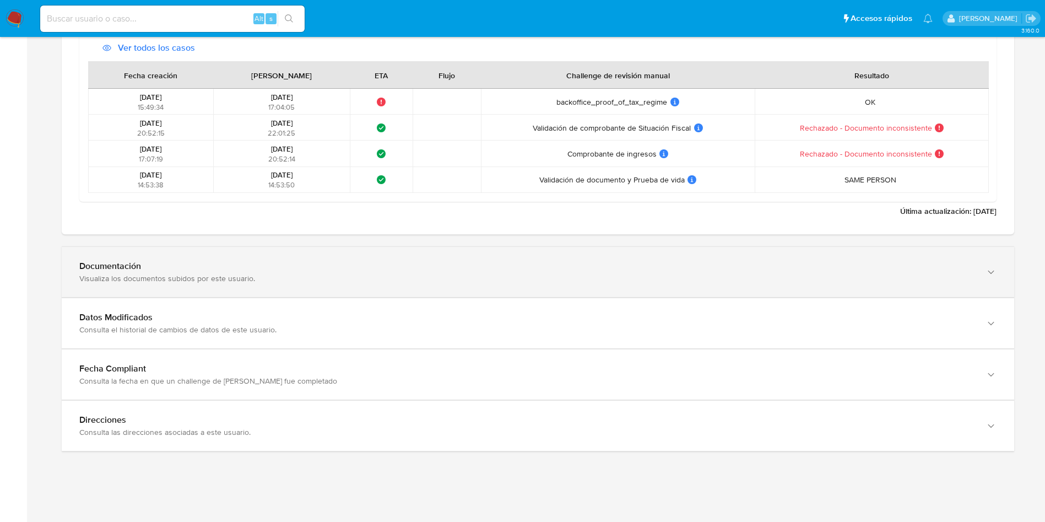
click at [260, 293] on div "Documentación Visualiza los documentos subidos por este usuario." at bounding box center [538, 272] width 953 height 50
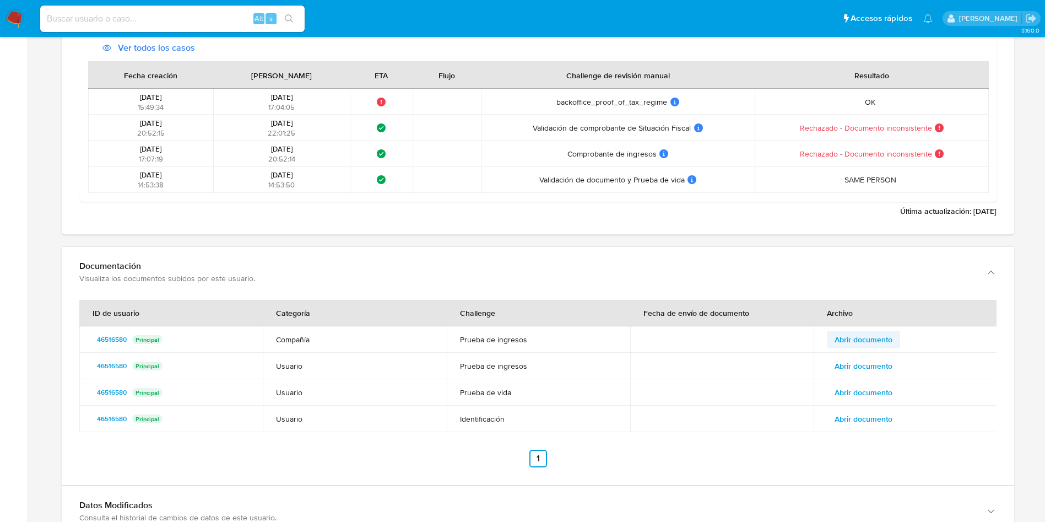
click at [876, 337] on span "Abrir documento" at bounding box center [864, 339] width 58 height 15
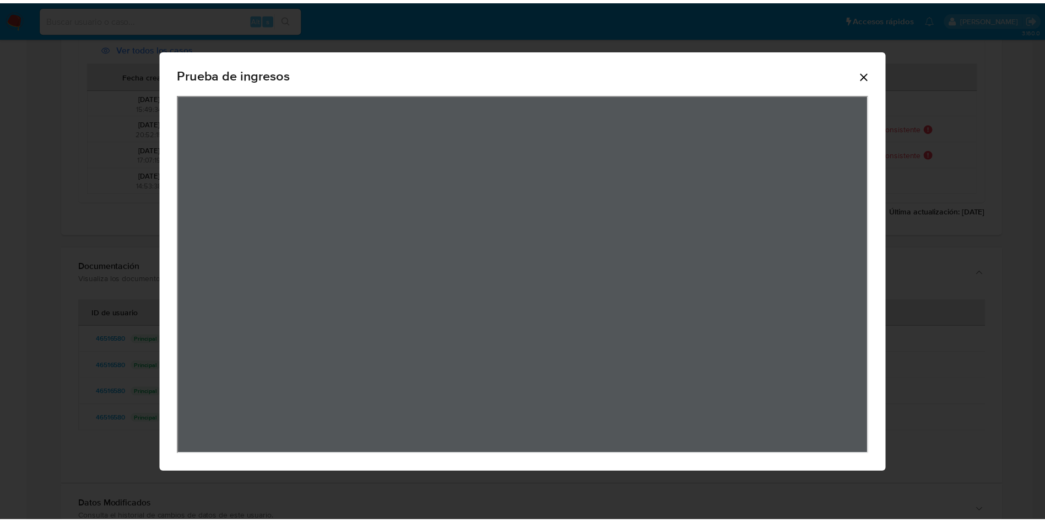
scroll to position [153, 0]
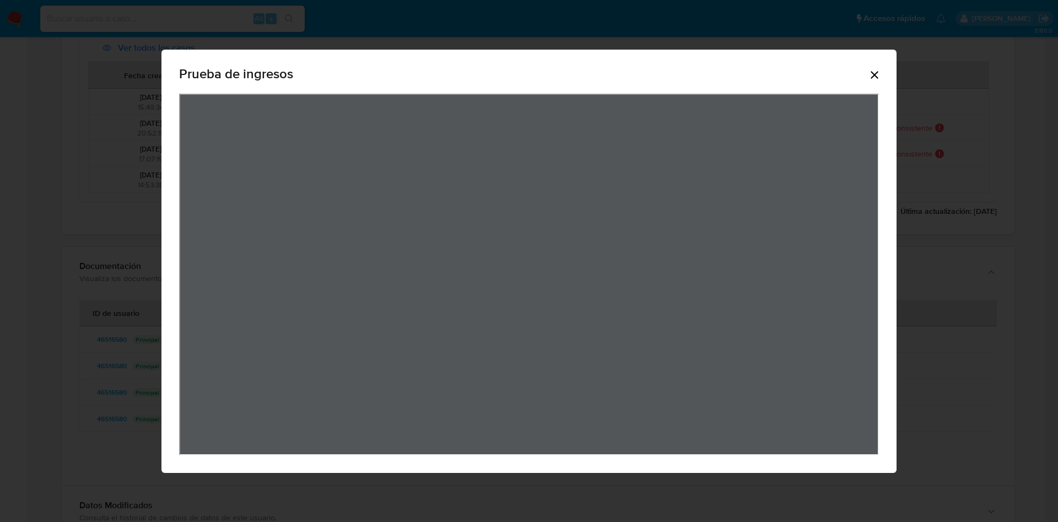
click at [881, 73] on icon "Cerrar" at bounding box center [874, 74] width 13 height 13
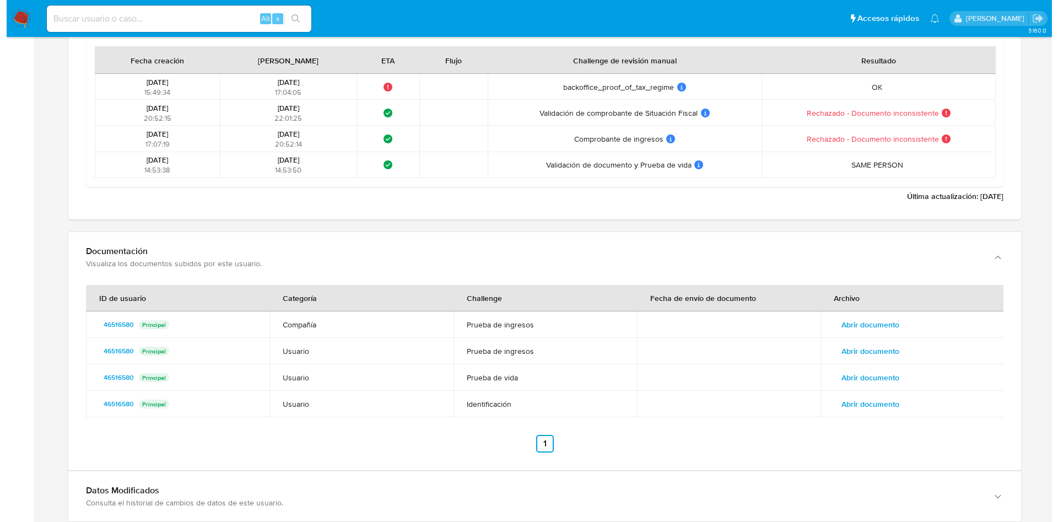
scroll to position [1697, 0]
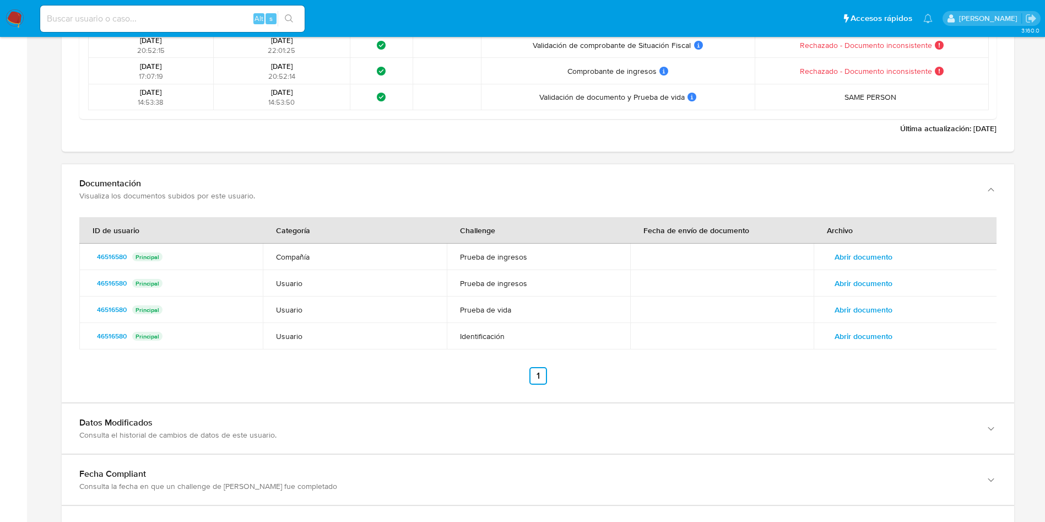
click at [849, 311] on span "Abrir documento" at bounding box center [864, 309] width 58 height 15
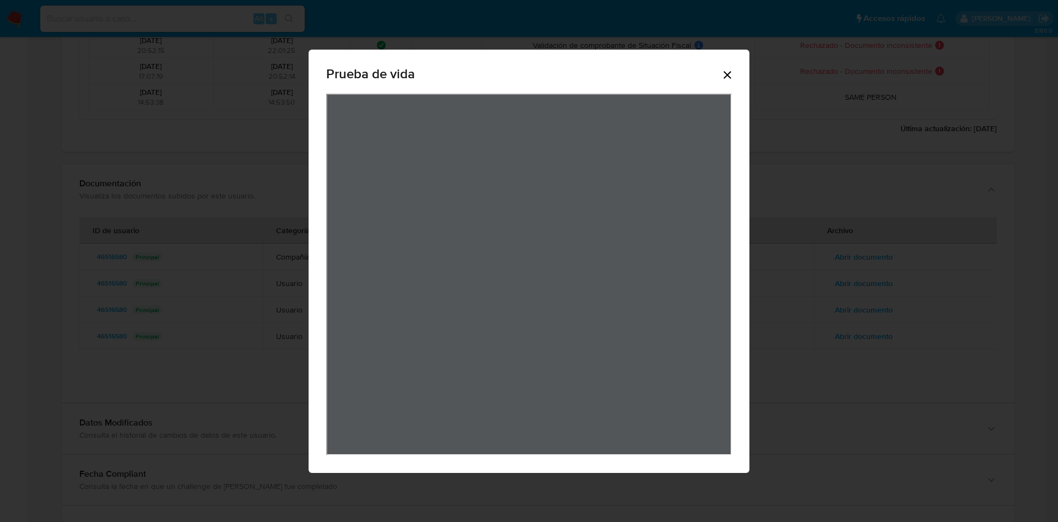
click at [721, 72] on icon "Cerrar" at bounding box center [727, 74] width 13 height 13
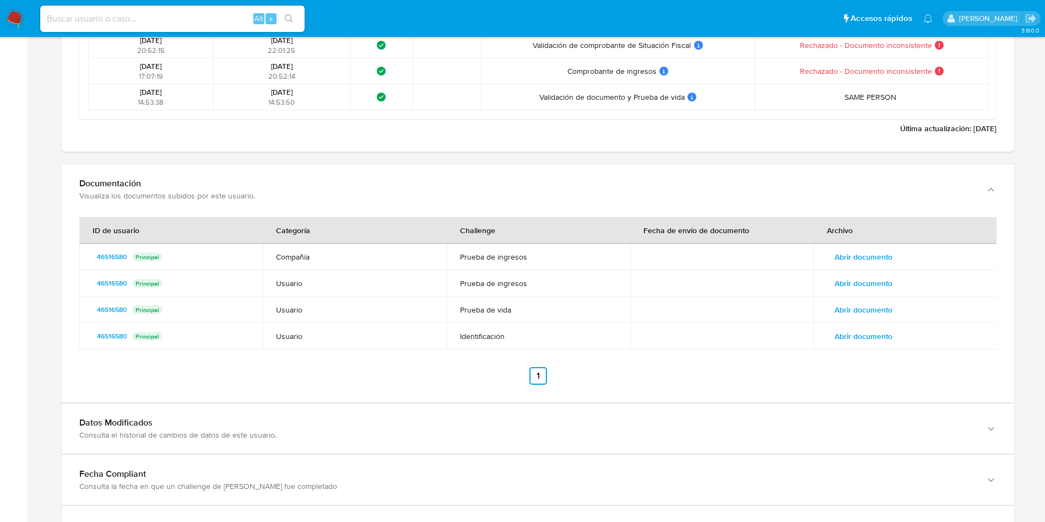
click at [877, 334] on span "Abrir documento" at bounding box center [864, 335] width 58 height 15
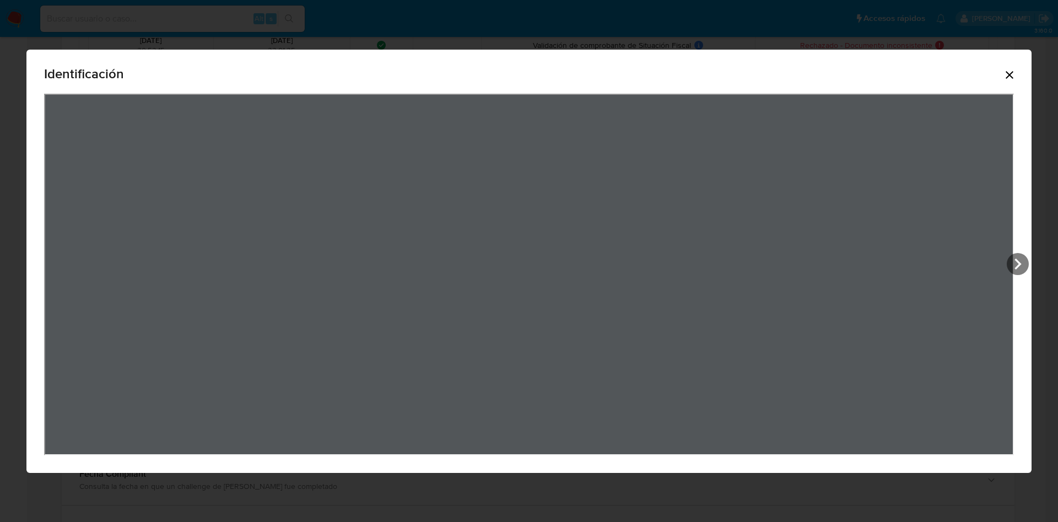
click at [1015, 77] on icon "Cerrar" at bounding box center [1009, 74] width 13 height 13
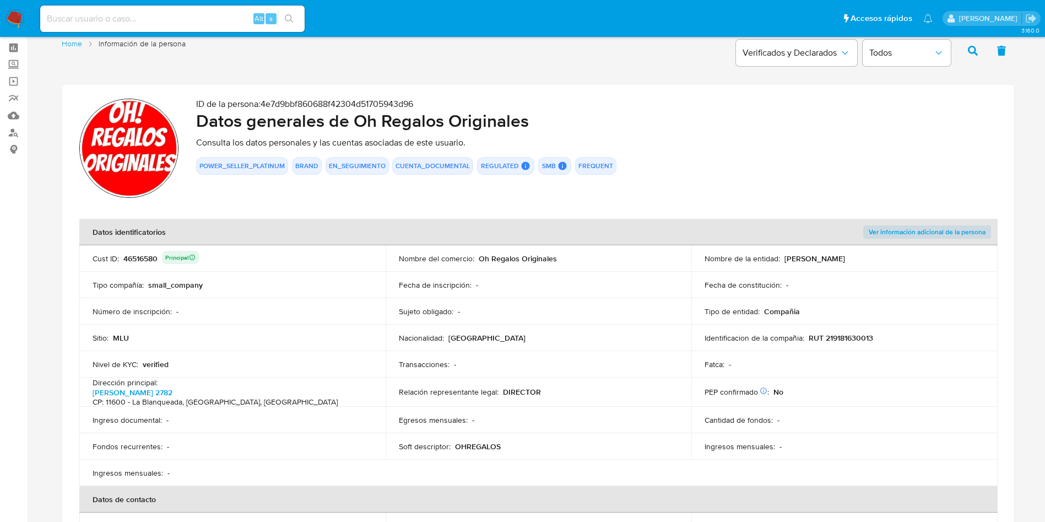
scroll to position [0, 0]
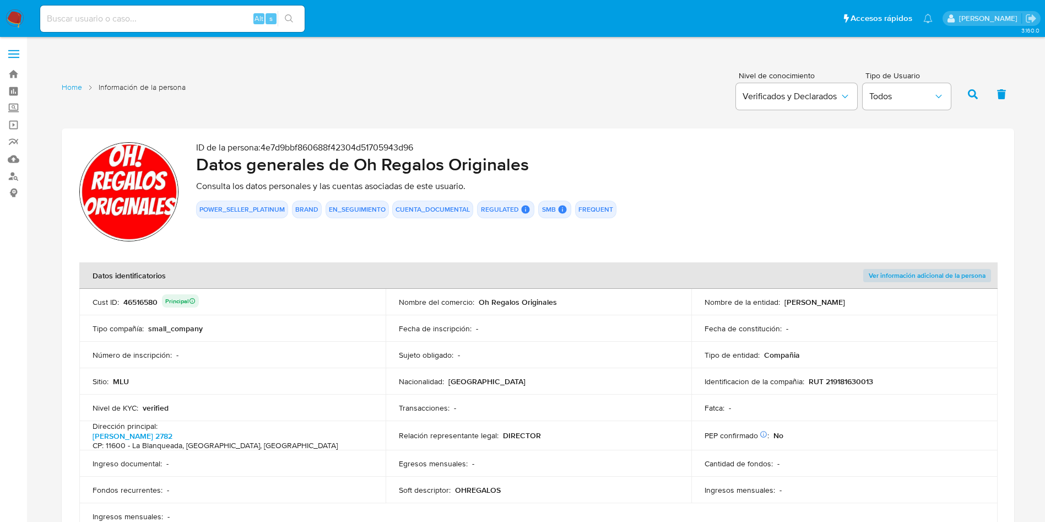
drag, startPoint x: 845, startPoint y: 302, endPoint x: 826, endPoint y: 344, distance: 46.4
click at [844, 301] on p "[PERSON_NAME]" at bounding box center [815, 302] width 61 height 10
click at [840, 380] on p "RUT 219181630013" at bounding box center [841, 381] width 64 height 10
click at [841, 379] on p "RUT 219181630013" at bounding box center [841, 381] width 64 height 10
drag, startPoint x: 784, startPoint y: 304, endPoint x: 876, endPoint y: 299, distance: 92.2
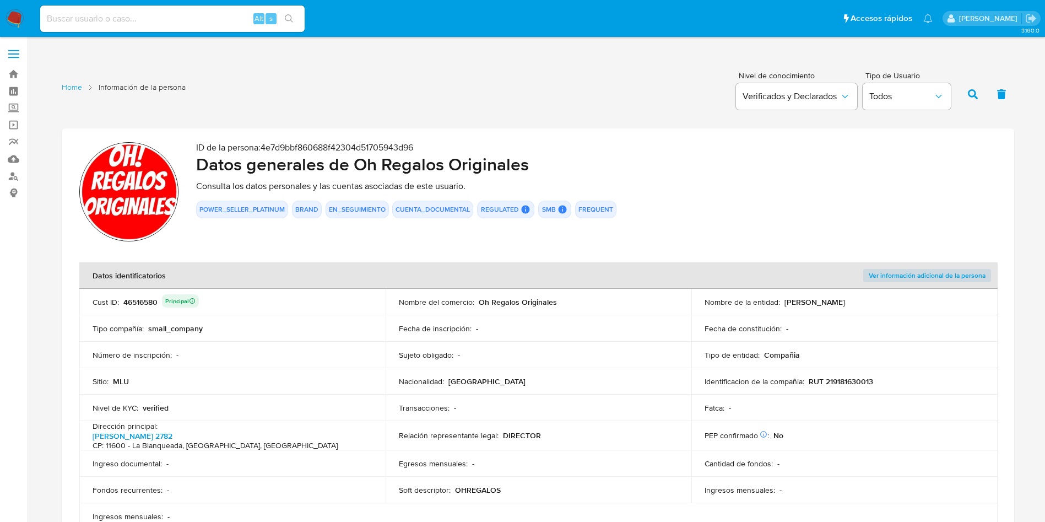
click at [876, 299] on div "Nombre de la entidad : YAÑEZ SEBE FEDERICO" at bounding box center [845, 302] width 280 height 10
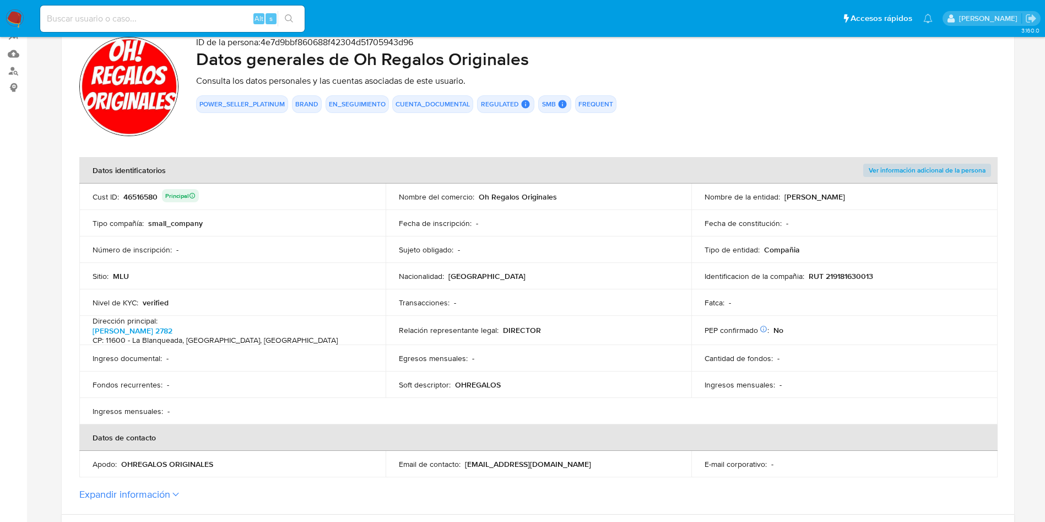
scroll to position [248, 0]
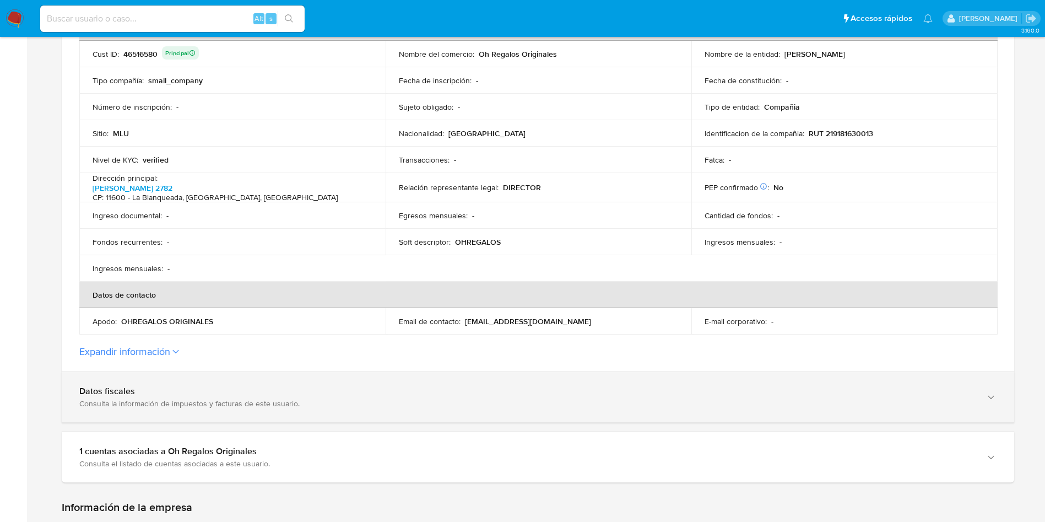
click at [215, 386] on div "Datos fiscales" at bounding box center [527, 391] width 896 height 11
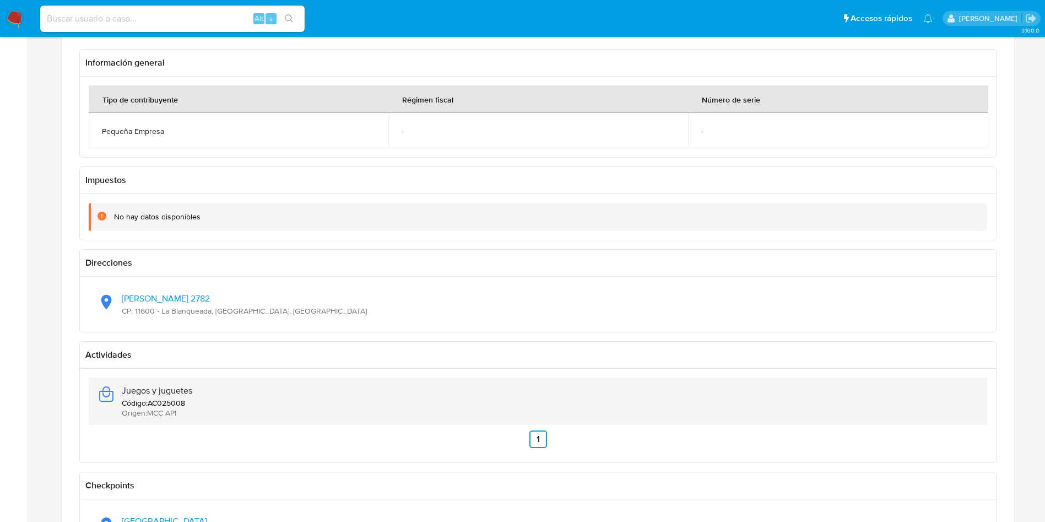
scroll to position [661, 0]
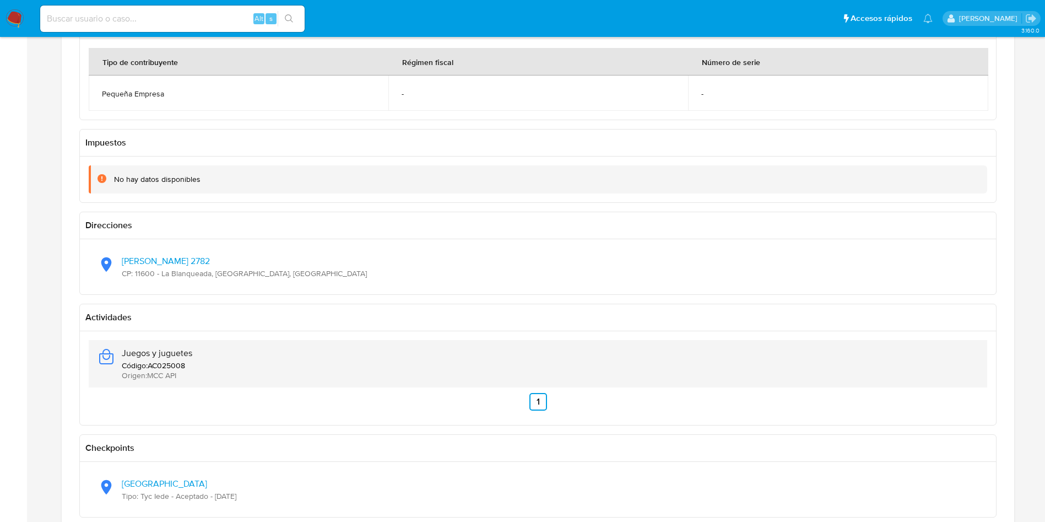
drag, startPoint x: 225, startPoint y: 349, endPoint x: 118, endPoint y: 347, distance: 106.9
click at [118, 347] on div "Juegos y juguetes Código : AC025008 Origen : MCC API" at bounding box center [538, 363] width 881 height 47
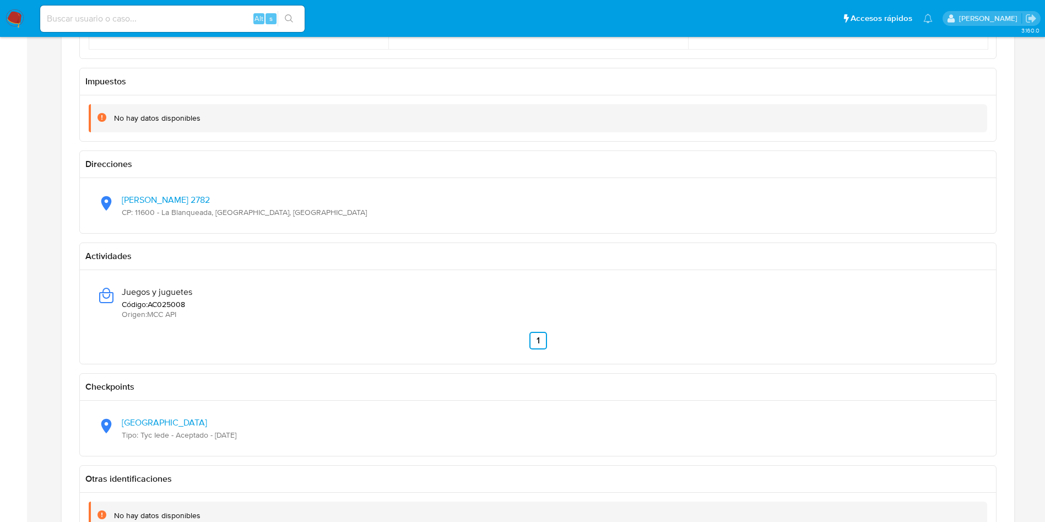
scroll to position [744, 0]
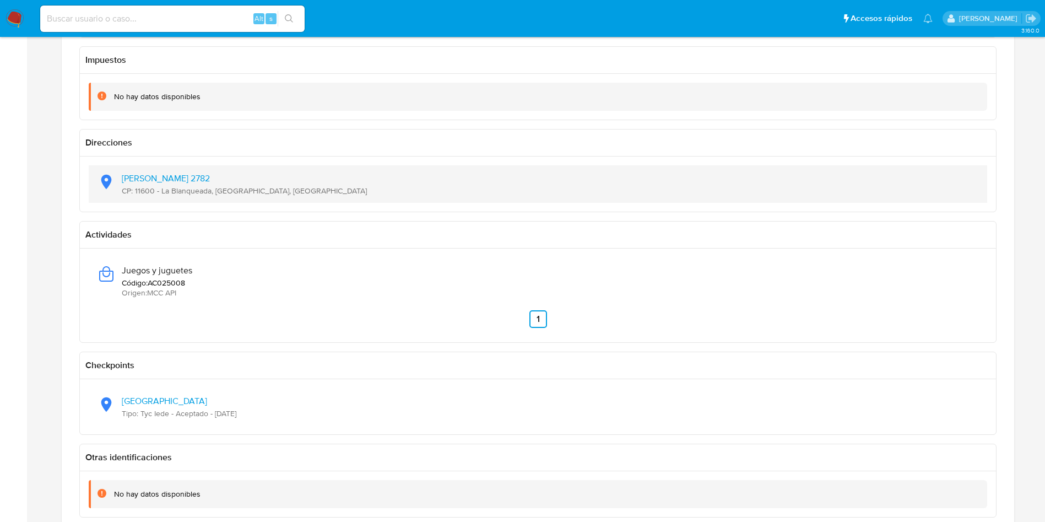
drag, startPoint x: 301, startPoint y: 191, endPoint x: 121, endPoint y: 174, distance: 180.4
click at [121, 174] on div "Jaime Cibils 2782 CP: 11600 - La Blanqueada, Montevideo, Uruguay" at bounding box center [538, 183] width 881 height 37
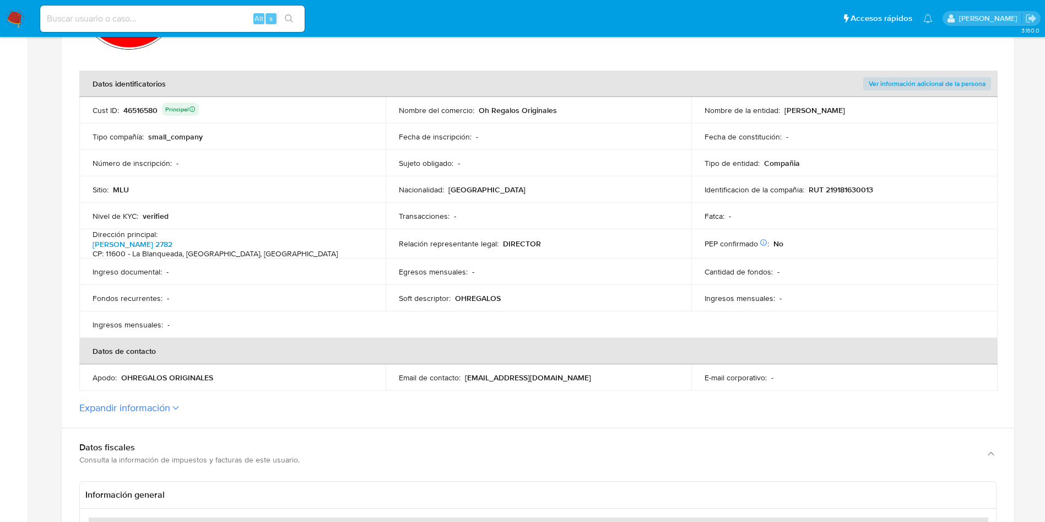
scroll to position [248, 0]
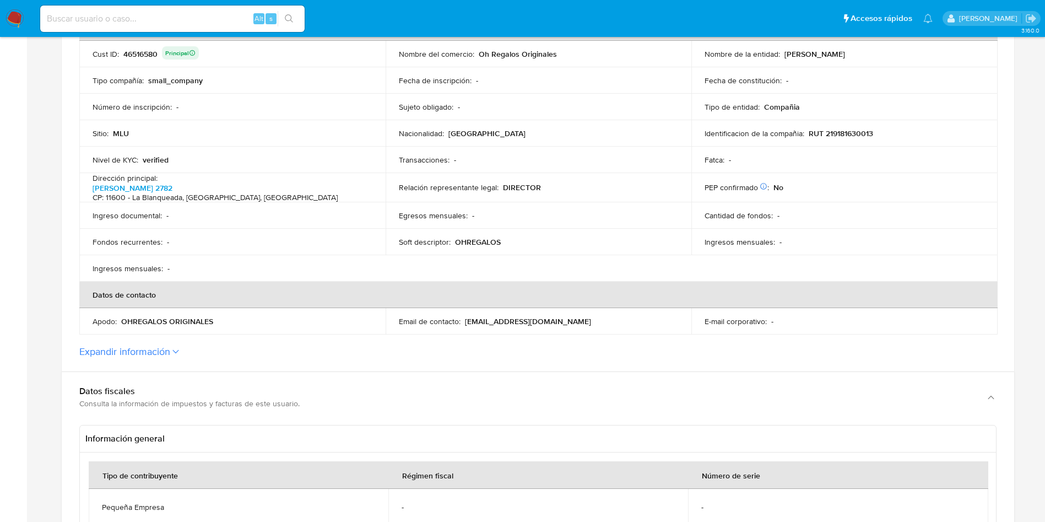
click at [173, 357] on section "ID de la persona : 4e7d9bbf860688f42304d51705943d96 Datos generales de Oh Regal…" at bounding box center [538, 125] width 953 height 491
click at [169, 353] on button "Expandir información" at bounding box center [124, 352] width 91 height 12
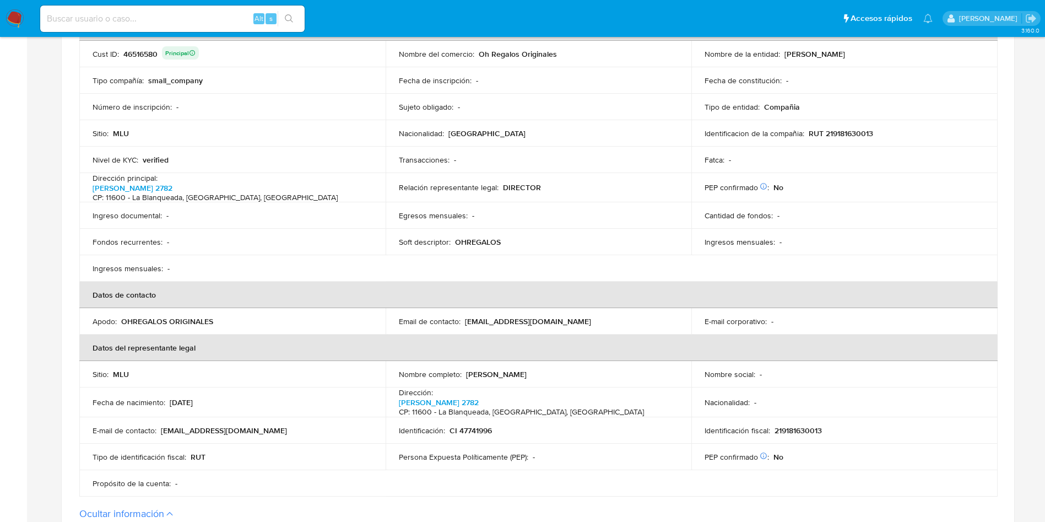
drag, startPoint x: 467, startPoint y: 373, endPoint x: 554, endPoint y: 377, distance: 87.2
click at [554, 377] on td "Nombre completo : Federico Yañez Sebe" at bounding box center [539, 374] width 306 height 26
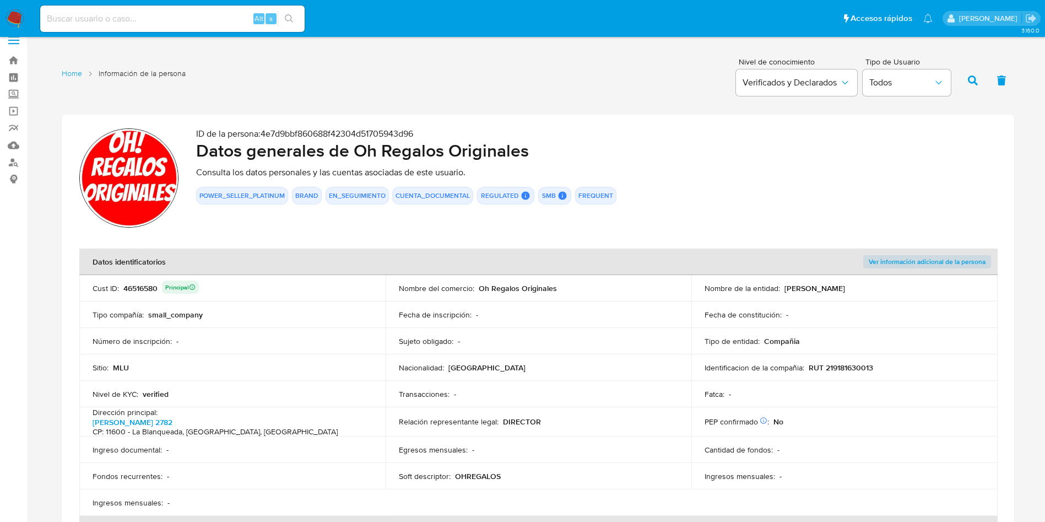
scroll to position [0, 0]
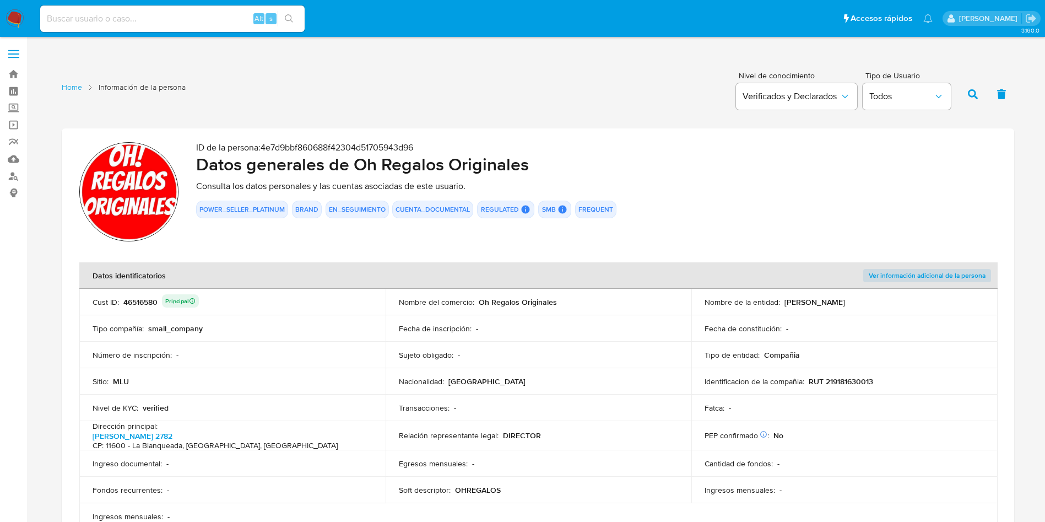
drag, startPoint x: 786, startPoint y: 302, endPoint x: 868, endPoint y: 301, distance: 82.1
click at [868, 301] on div "Nombre de la entidad : [PERSON_NAME]" at bounding box center [845, 302] width 280 height 10
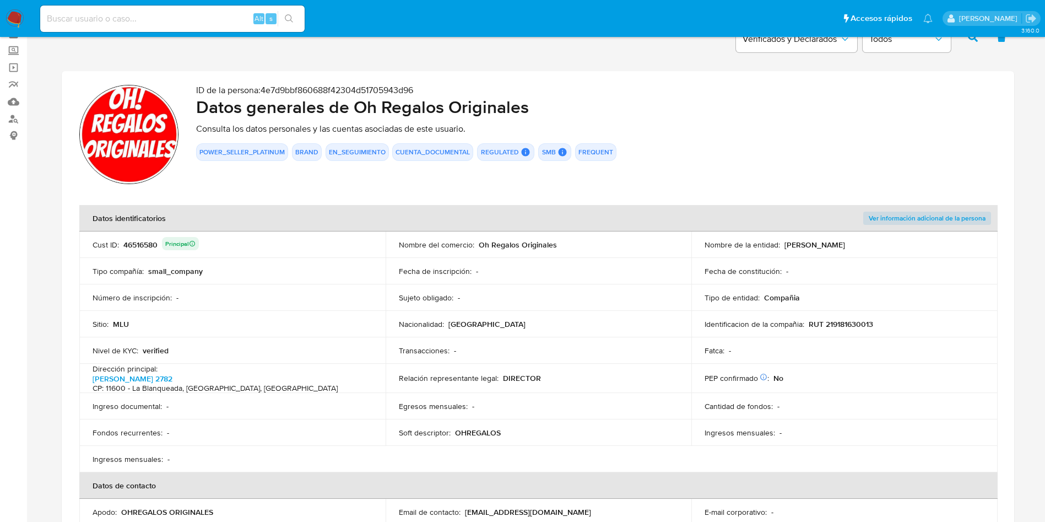
scroll to position [83, 0]
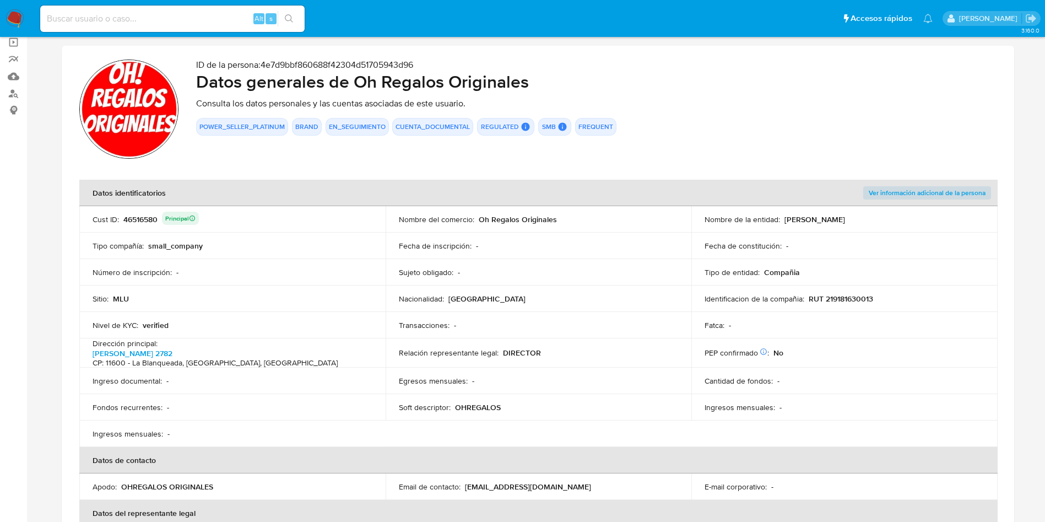
click at [860, 303] on p "RUT 219181630013" at bounding box center [841, 299] width 64 height 10
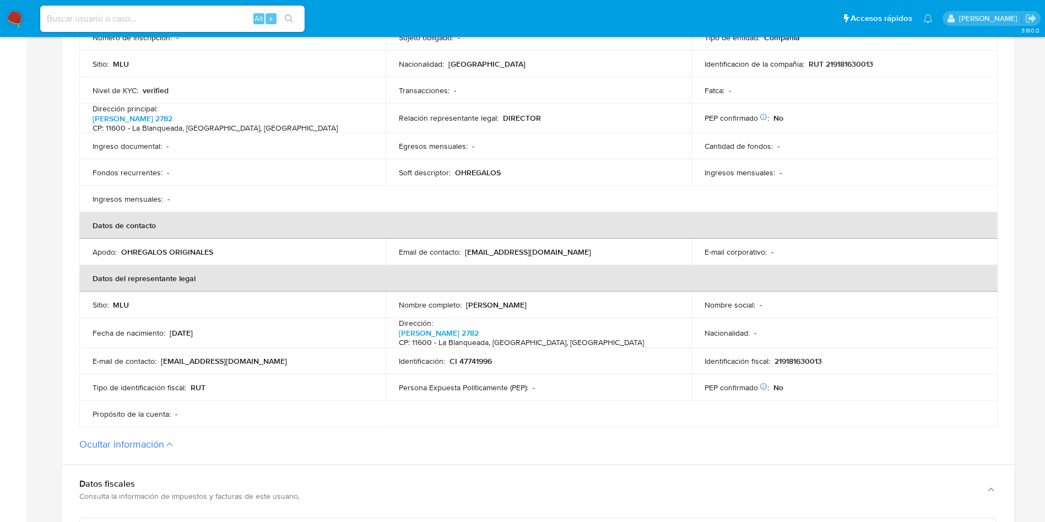
scroll to position [331, 0]
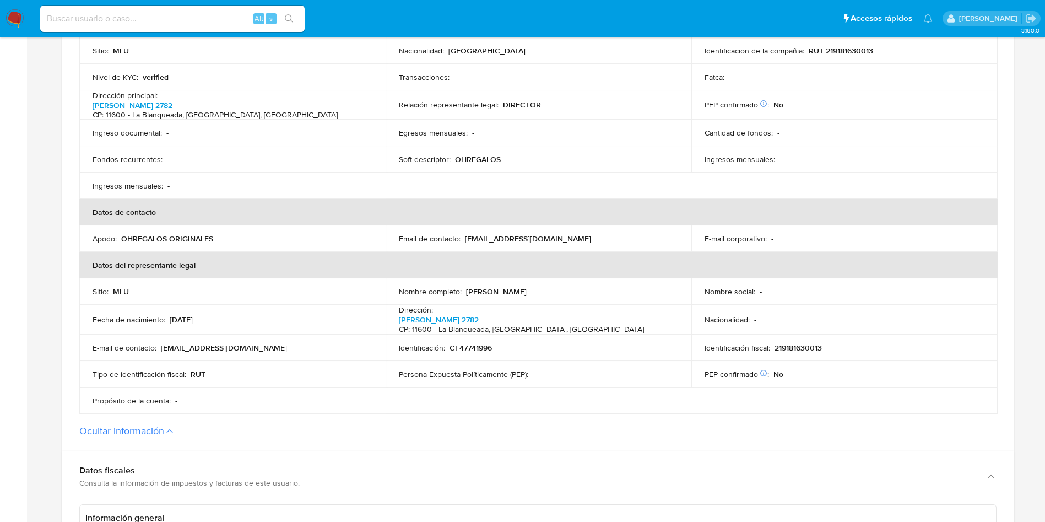
drag, startPoint x: 465, startPoint y: 290, endPoint x: 565, endPoint y: 287, distance: 99.8
click at [565, 287] on div "Nombre completo : Federico Yañez Sebe" at bounding box center [539, 292] width 280 height 10
click at [470, 343] on p "CI 47741996" at bounding box center [471, 348] width 42 height 10
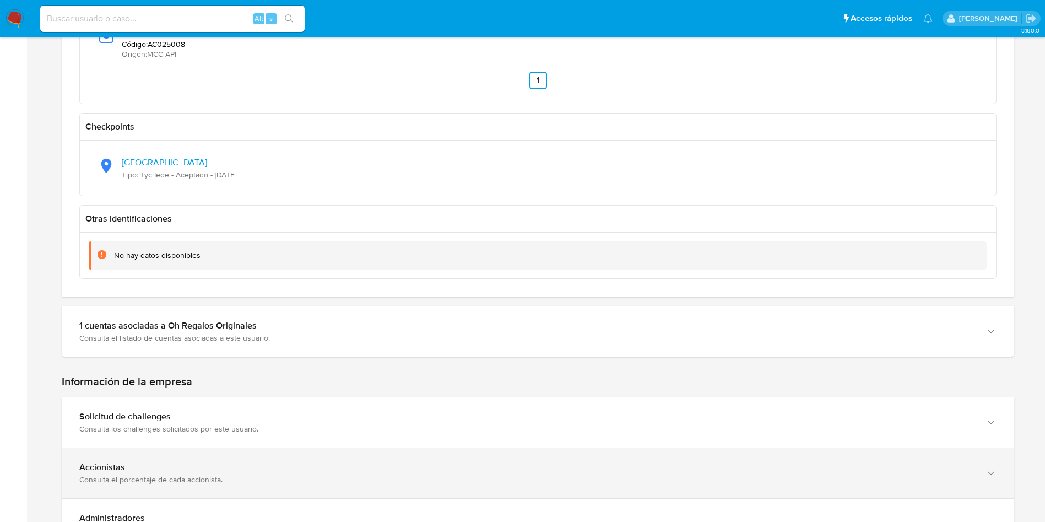
scroll to position [1240, 0]
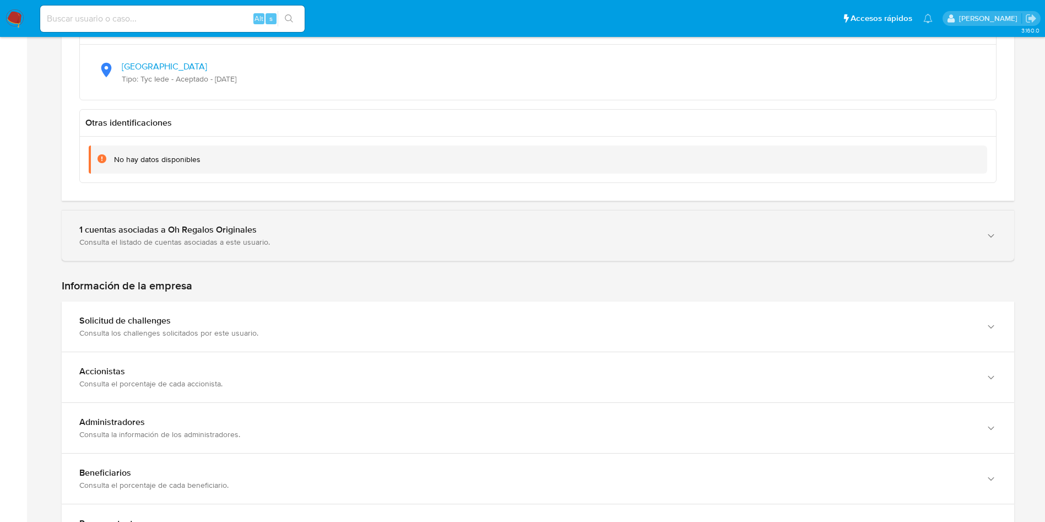
click at [221, 241] on div "Consulta el listado de cuentas asociadas a este usuario." at bounding box center [527, 242] width 896 height 10
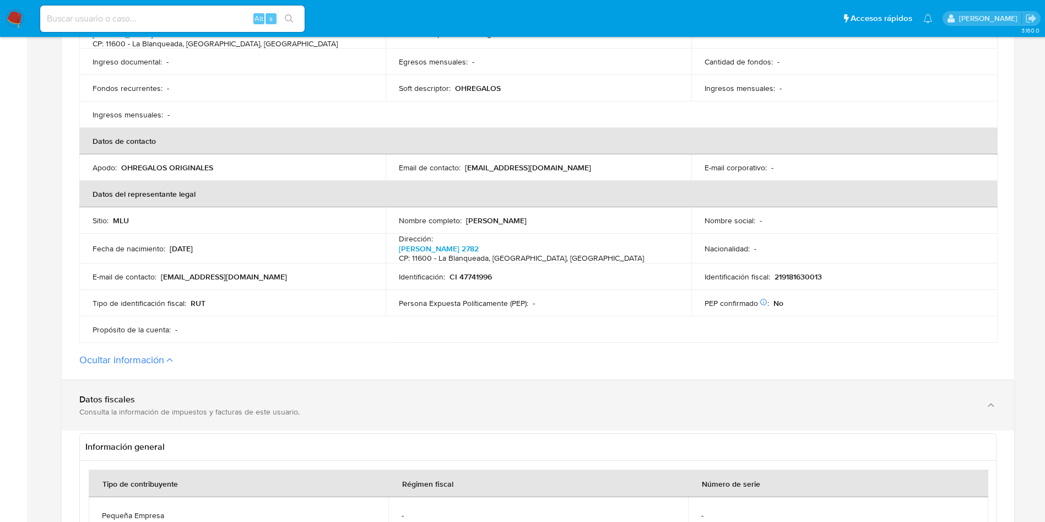
scroll to position [484, 0]
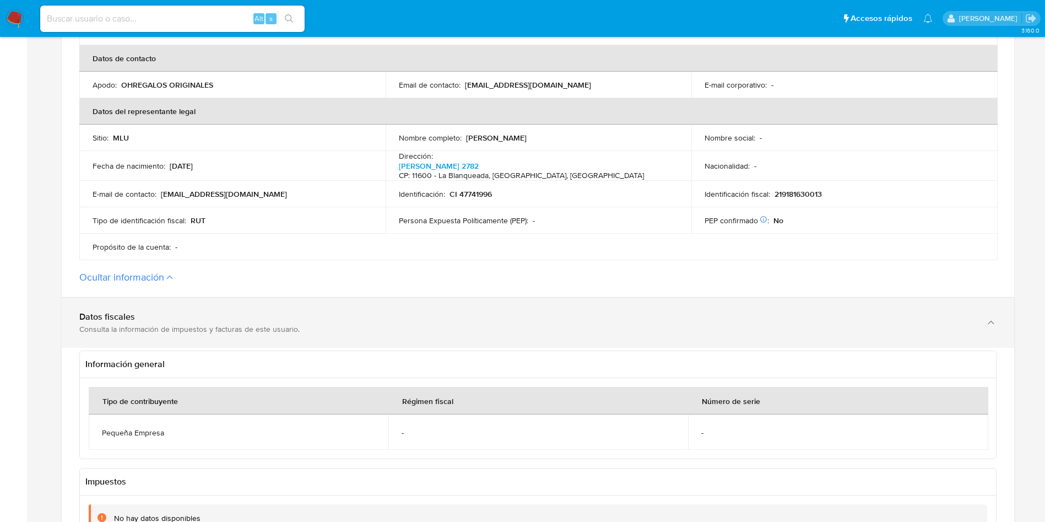
click at [187, 324] on div "Consulta la información de impuestos y facturas de este usuario." at bounding box center [527, 329] width 896 height 10
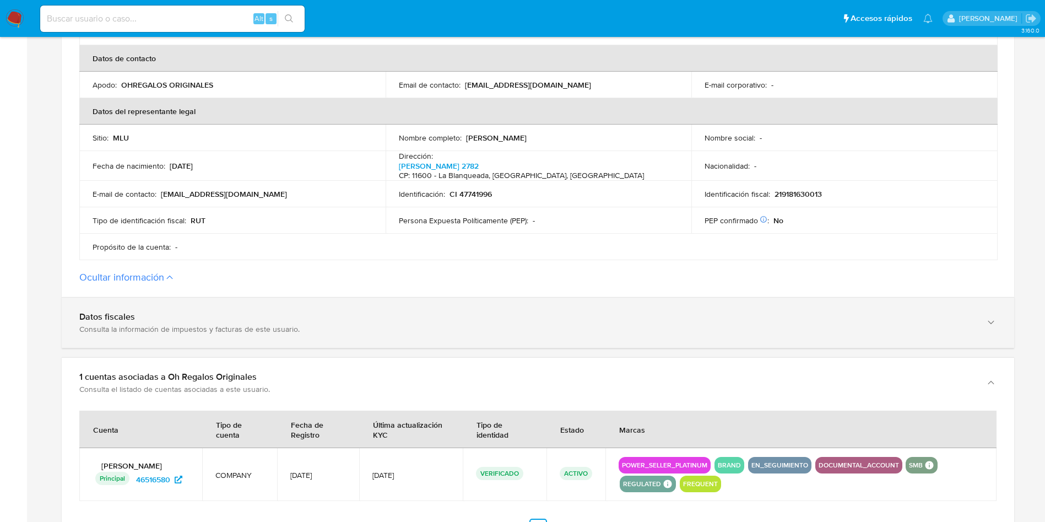
click at [187, 324] on div "Consulta la información de impuestos y facturas de este usuario." at bounding box center [527, 329] width 896 height 10
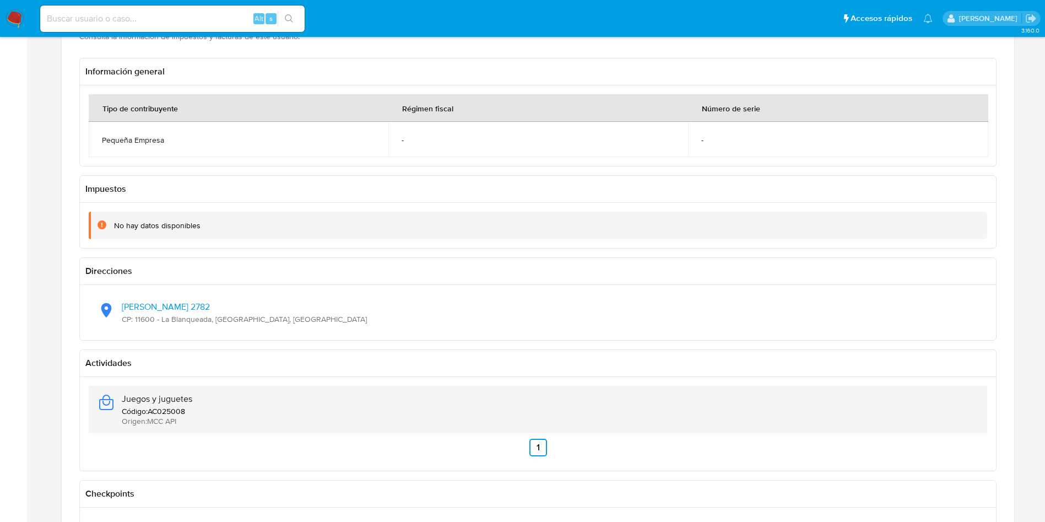
scroll to position [815, 0]
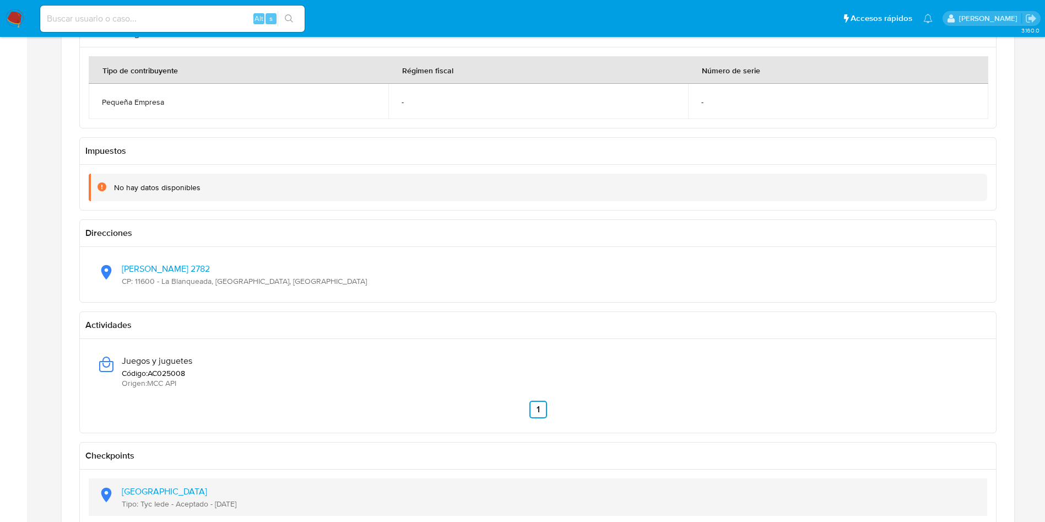
drag, startPoint x: 273, startPoint y: 499, endPoint x: 215, endPoint y: 507, distance: 57.8
click at [215, 507] on div "Latitud: -34.912, Longitud: -56.2068 Tipo: Tyc Iede - Aceptado - 25/02/2025" at bounding box center [538, 496] width 881 height 37
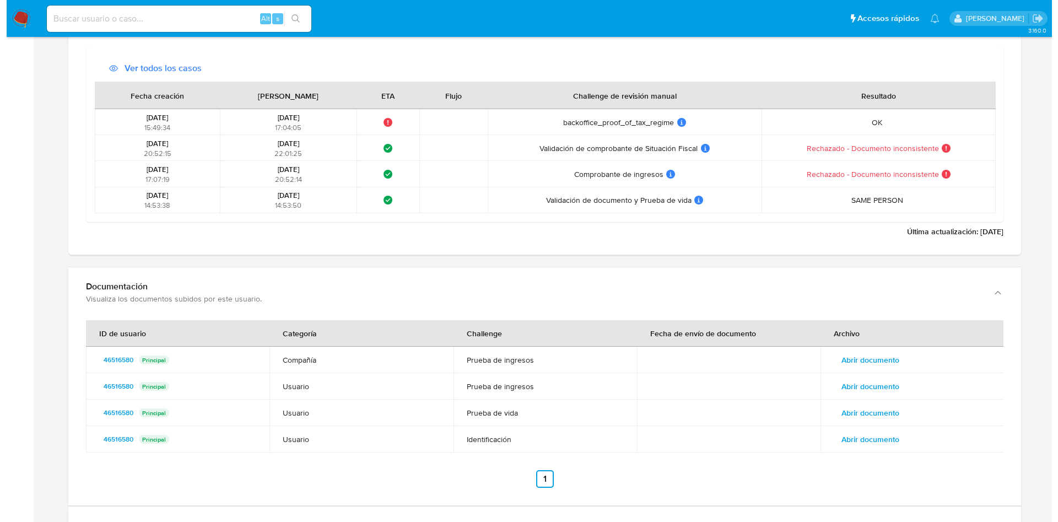
scroll to position [2634, 0]
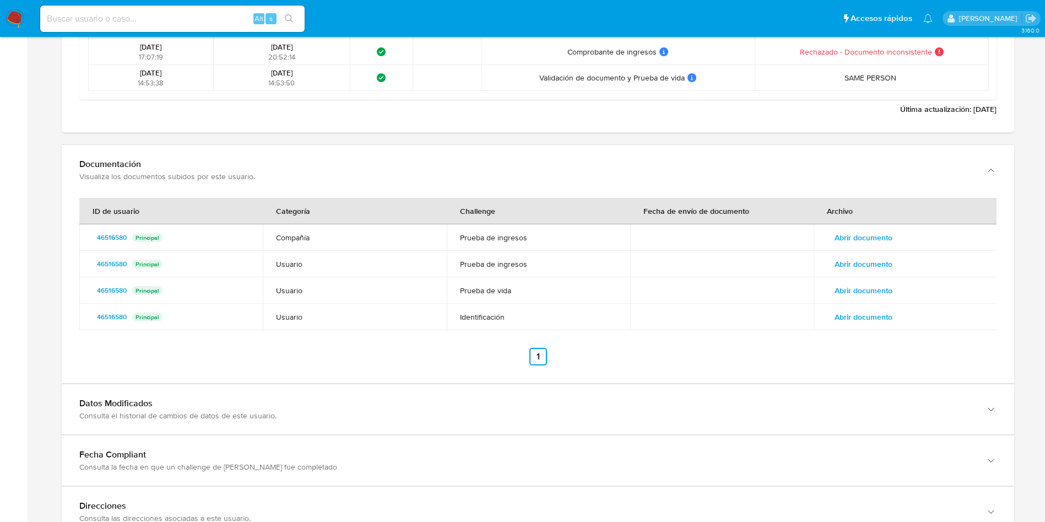
click at [861, 231] on span "Abrir documento" at bounding box center [864, 237] width 58 height 15
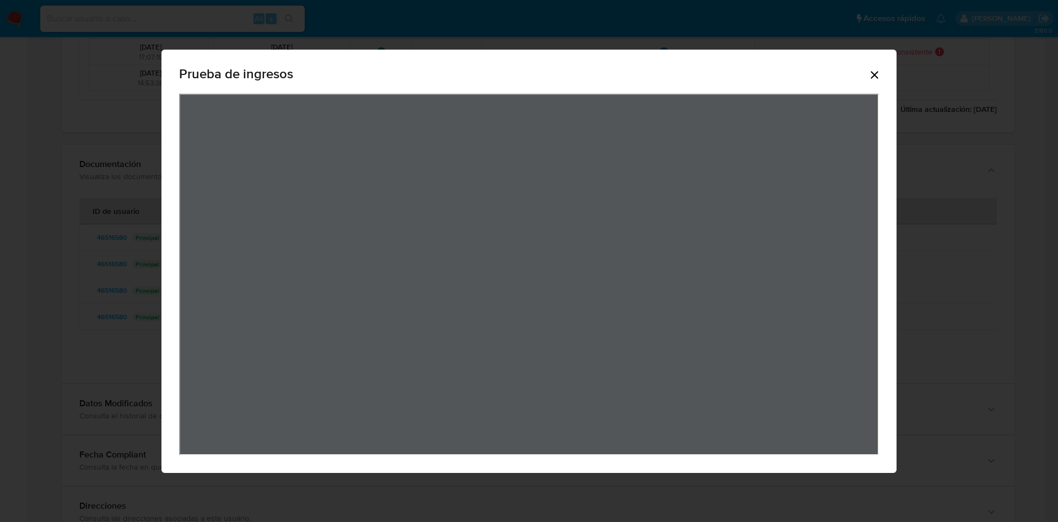
click at [881, 73] on icon "Cerrar" at bounding box center [874, 74] width 13 height 13
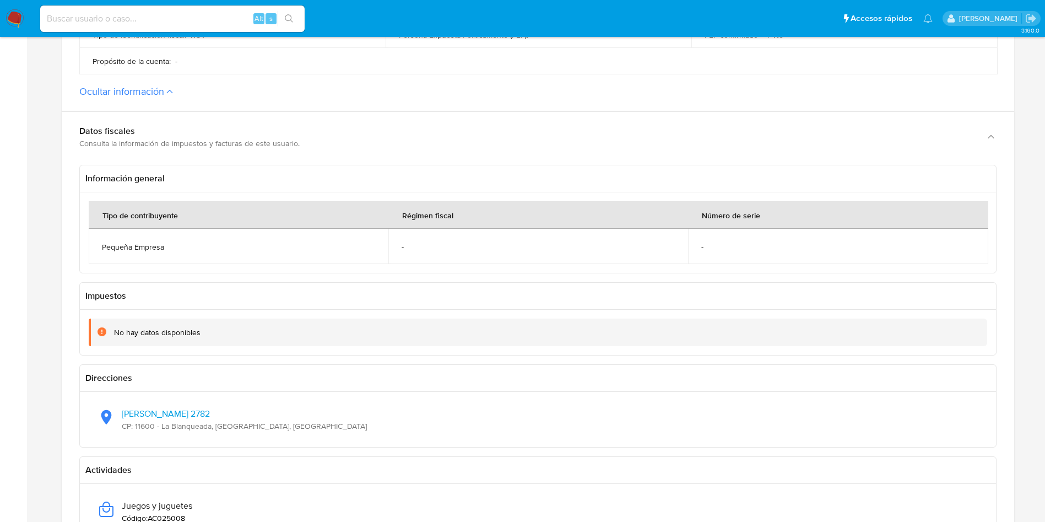
scroll to position [732, 0]
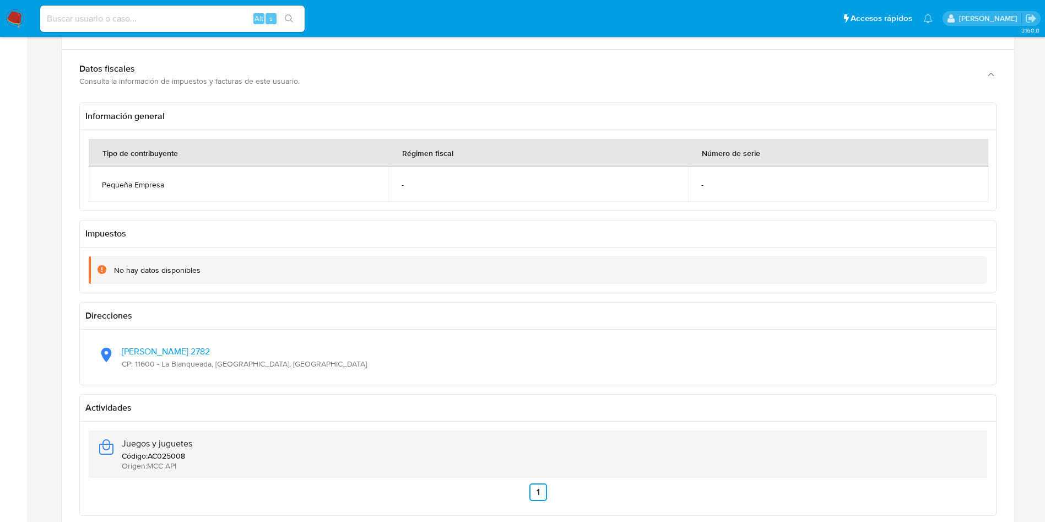
drag, startPoint x: 202, startPoint y: 439, endPoint x: 112, endPoint y: 439, distance: 89.3
click at [112, 439] on div "Juegos y juguetes Código : AC025008 Origen : MCC API" at bounding box center [538, 453] width 881 height 47
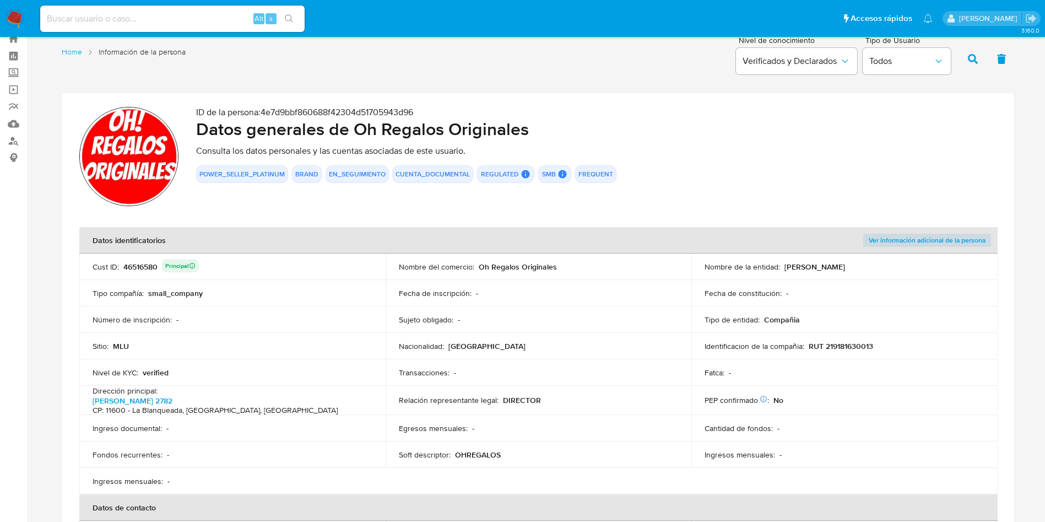
scroll to position [0, 0]
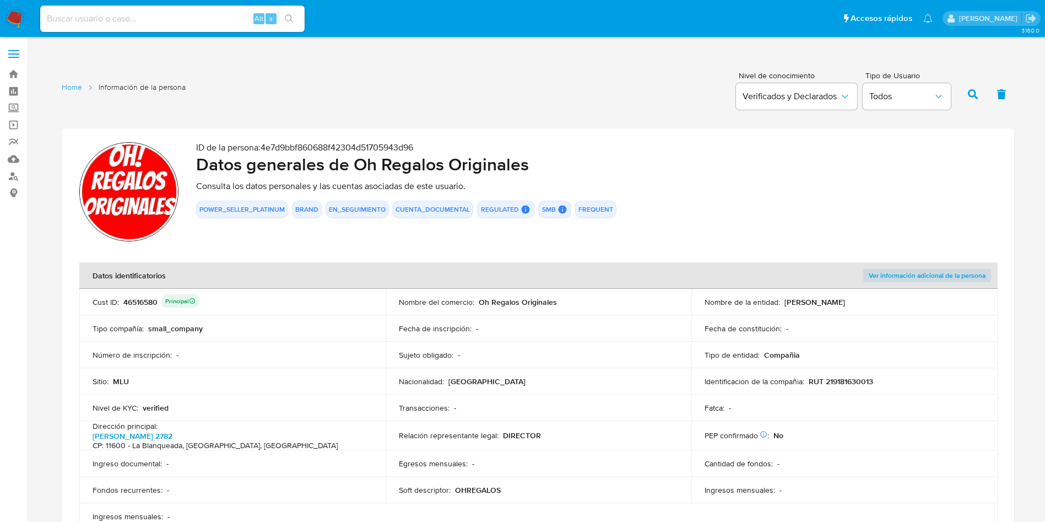
click at [844, 383] on p "RUT 219181630013" at bounding box center [841, 381] width 64 height 10
click at [188, 18] on input at bounding box center [172, 19] width 265 height 14
paste input "JJYlUZbW9jukmnzkxRky6XoL"
type input "JJYlUZbW9jukmnzkxRky6XoL"
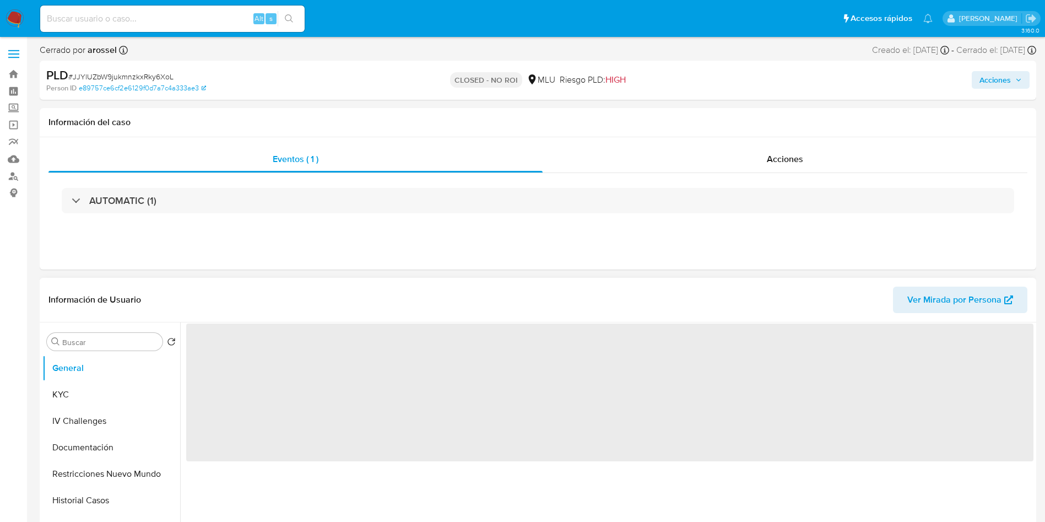
select select "10"
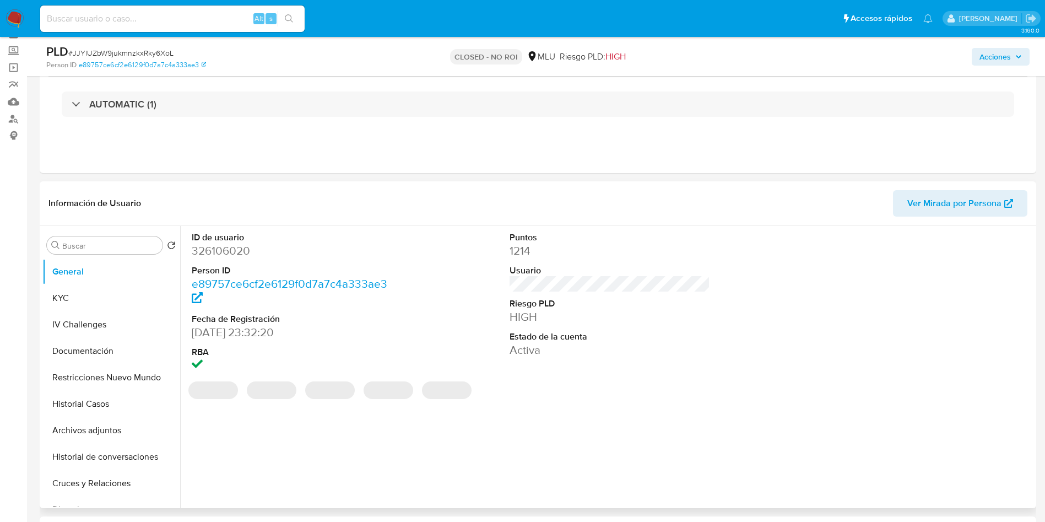
scroll to position [83, 0]
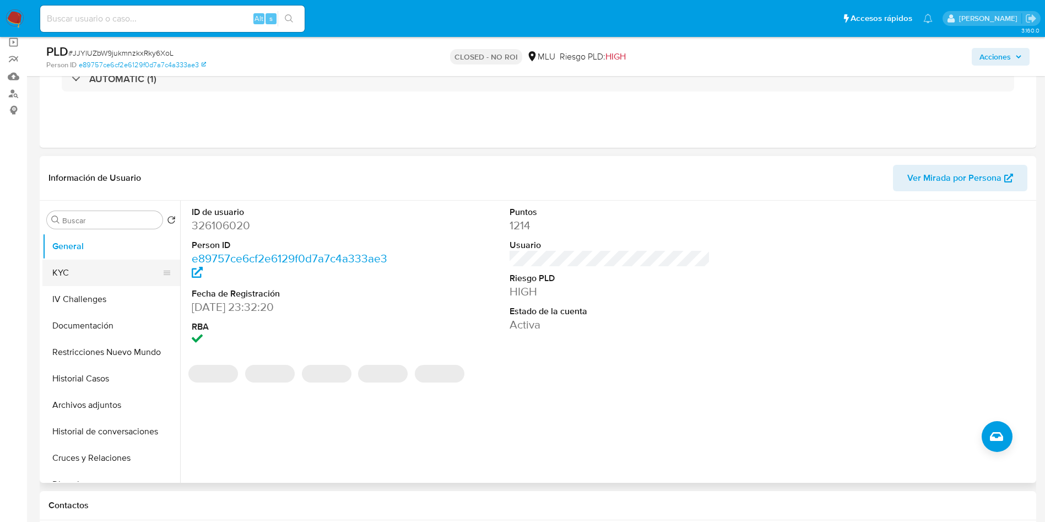
click at [122, 271] on button "KYC" at bounding box center [106, 273] width 129 height 26
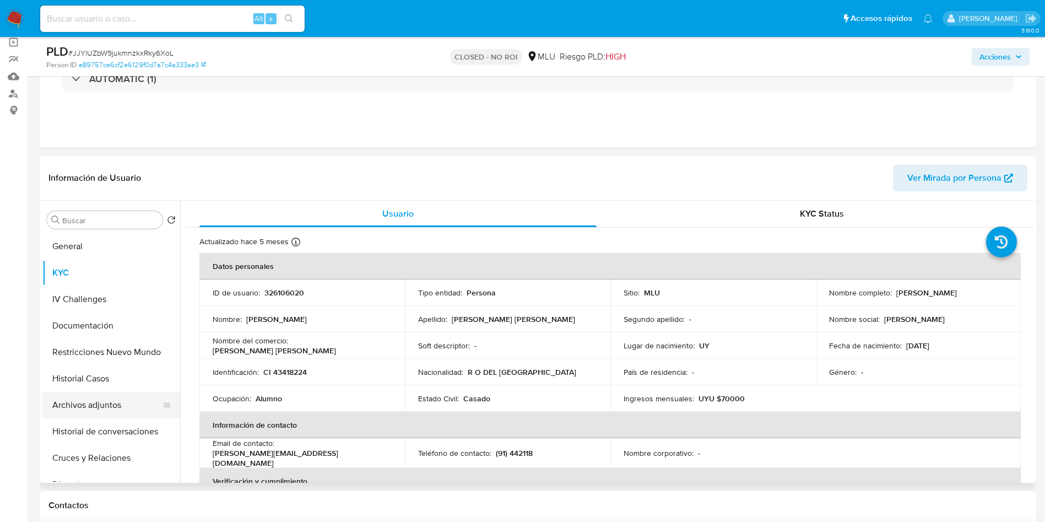
click at [112, 405] on button "Archivos adjuntos" at bounding box center [106, 405] width 129 height 26
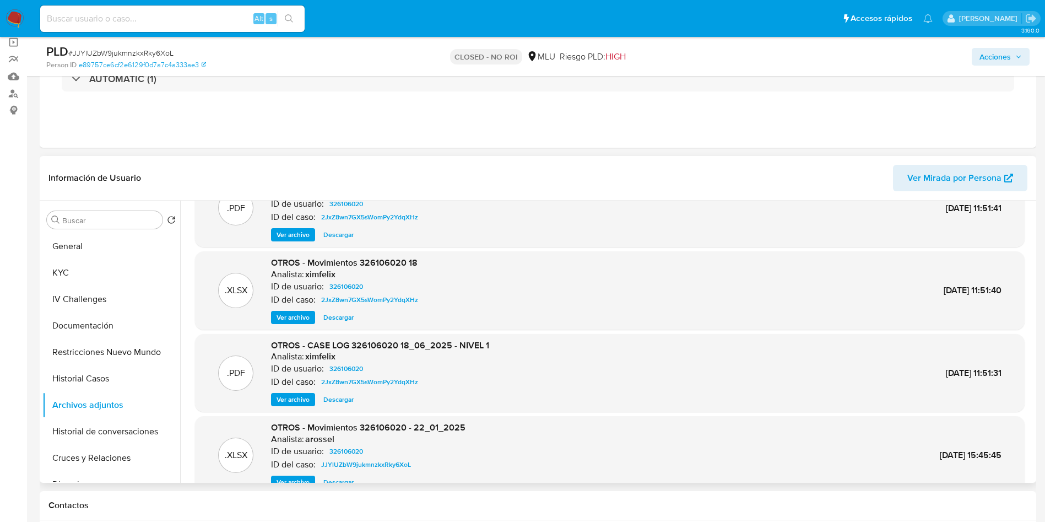
scroll to position [93, 0]
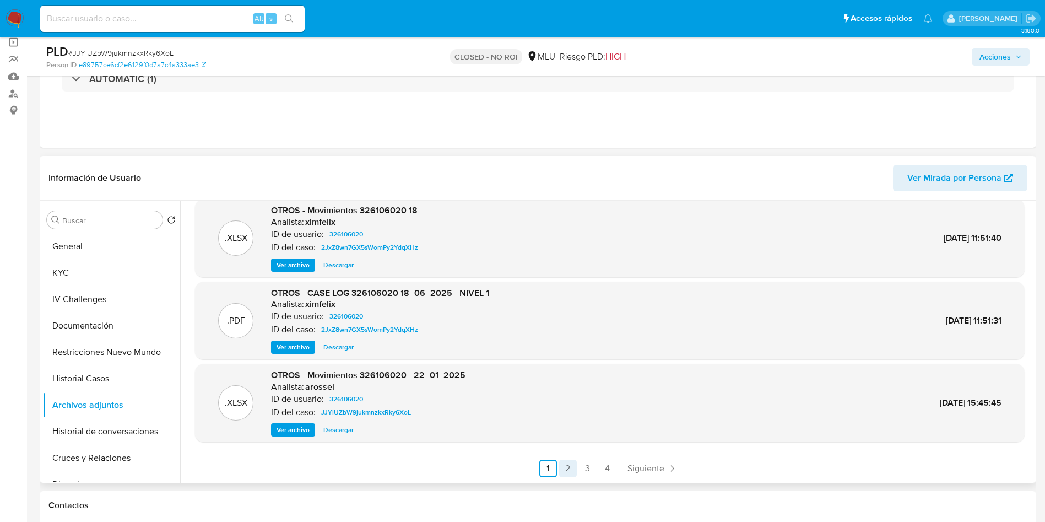
click at [563, 473] on link "2" at bounding box center [568, 469] width 18 height 18
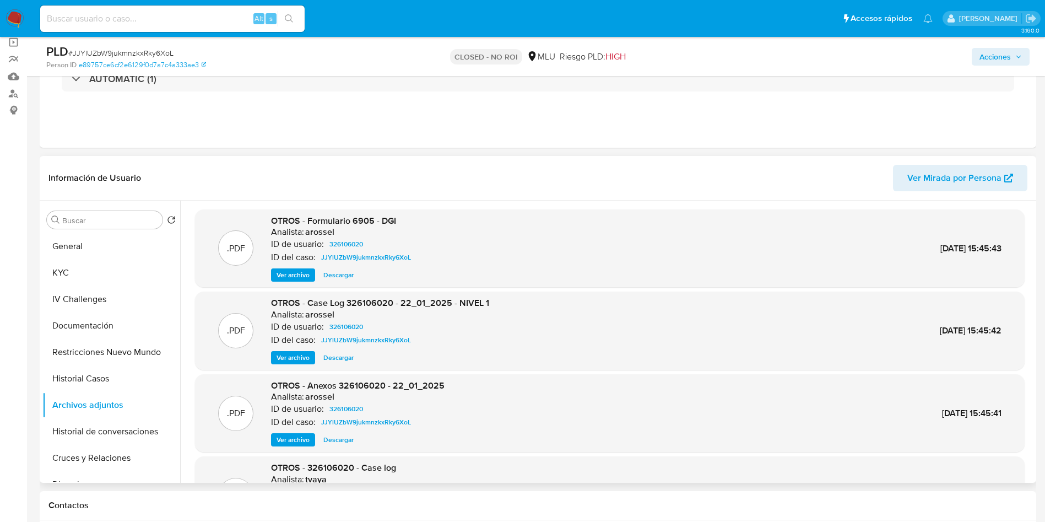
click at [309, 361] on span "Ver archivo" at bounding box center [293, 357] width 33 height 11
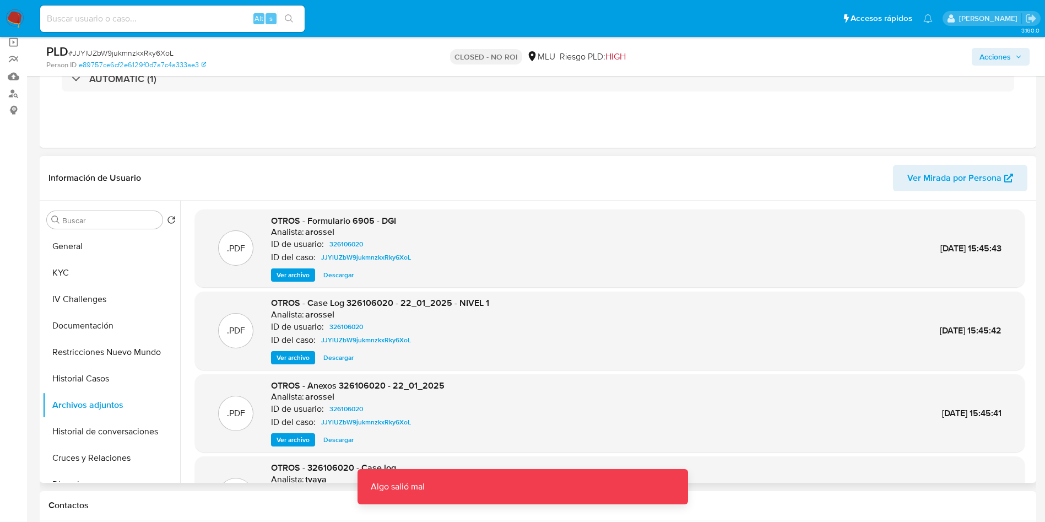
click at [299, 353] on span "Ver archivo" at bounding box center [293, 357] width 33 height 11
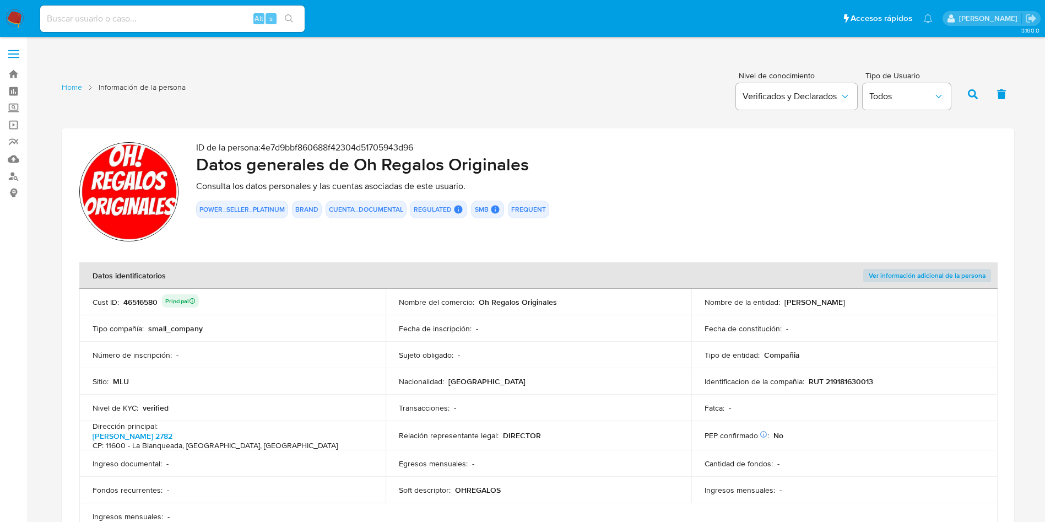
click at [171, 21] on input at bounding box center [172, 19] width 265 height 14
paste input "Upg2TIcmieCWvtGtS7urxNqA"
type input "Upg2TIcmieCWvtGtS7urxNqA"
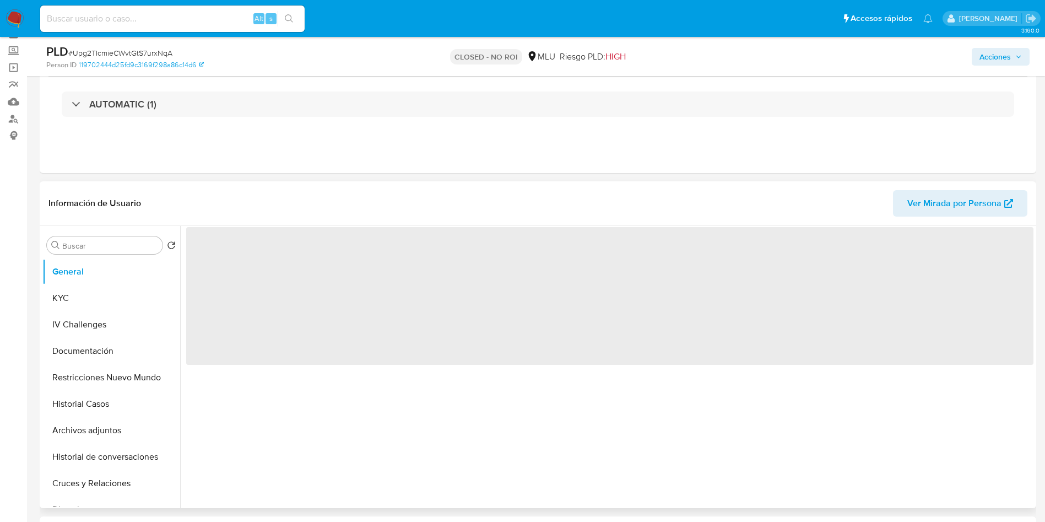
scroll to position [83, 0]
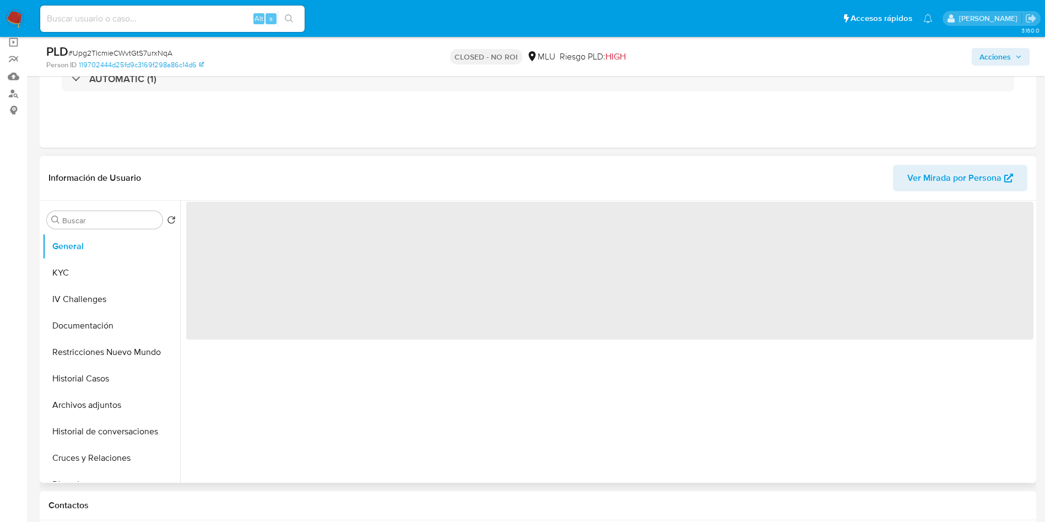
select select "10"
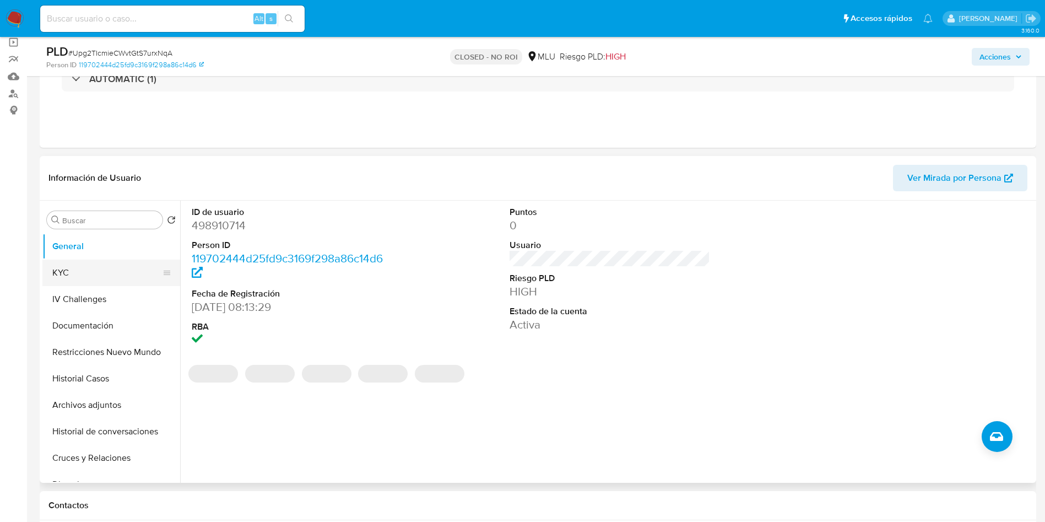
click at [99, 280] on button "KYC" at bounding box center [106, 273] width 129 height 26
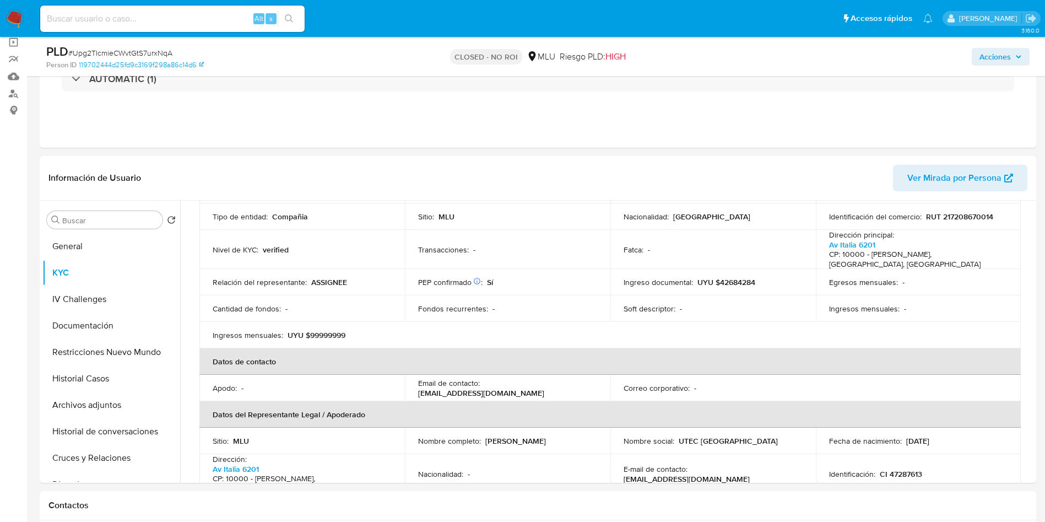
scroll to position [165, 0]
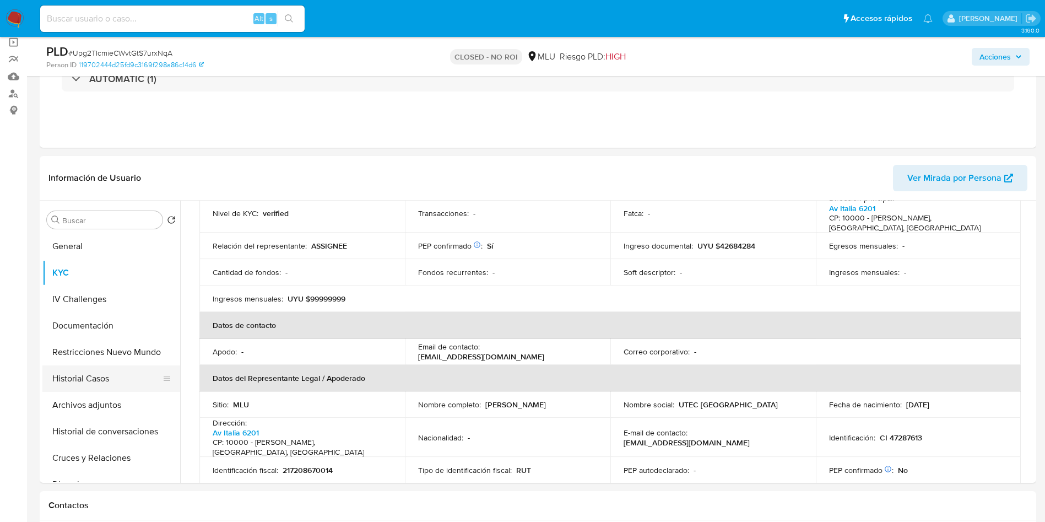
click at [93, 371] on button "Historial Casos" at bounding box center [106, 378] width 129 height 26
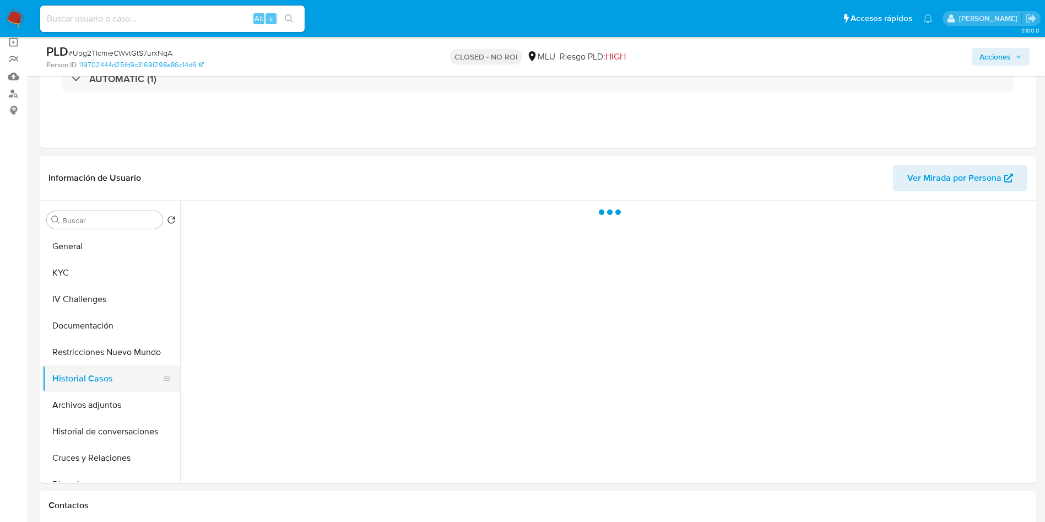
scroll to position [0, 0]
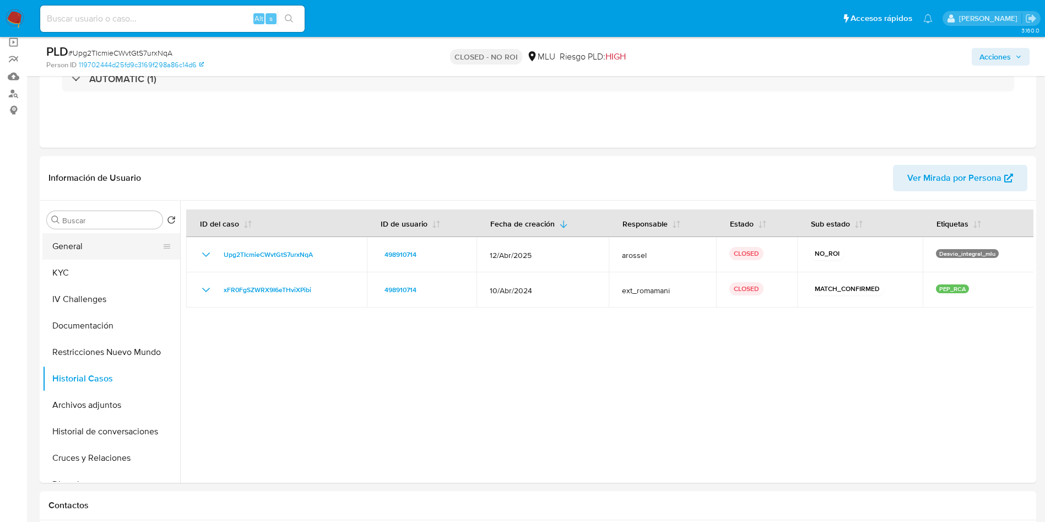
click at [97, 244] on button "General" at bounding box center [106, 246] width 129 height 26
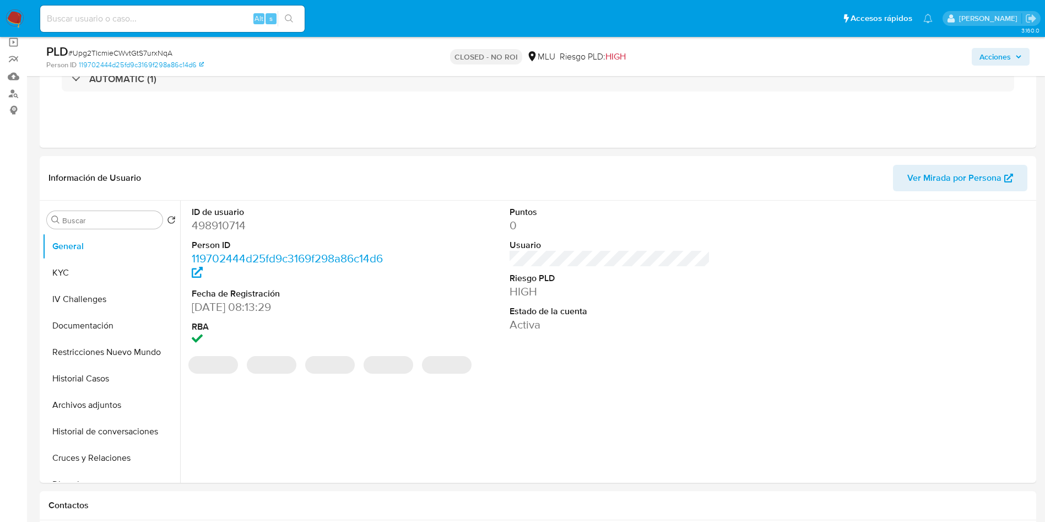
click at [222, 229] on dd "498910714" at bounding box center [292, 225] width 201 height 15
copy dd "498910714"
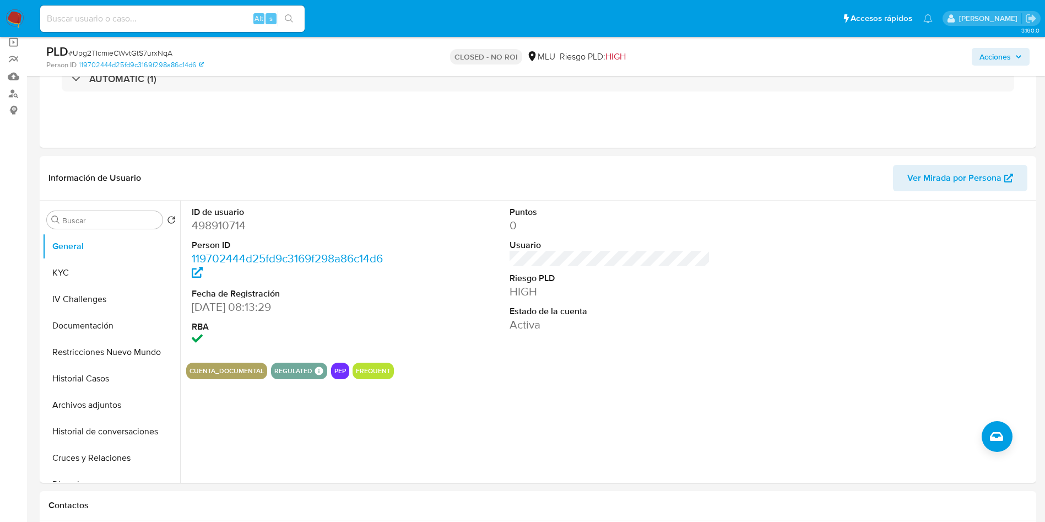
click at [158, 18] on input at bounding box center [172, 19] width 265 height 14
paste input "WkAubYuaQSZwVJgQeN0En4Jl"
type input "WkAubYuaQSZwVJgQeN0En4Jl"
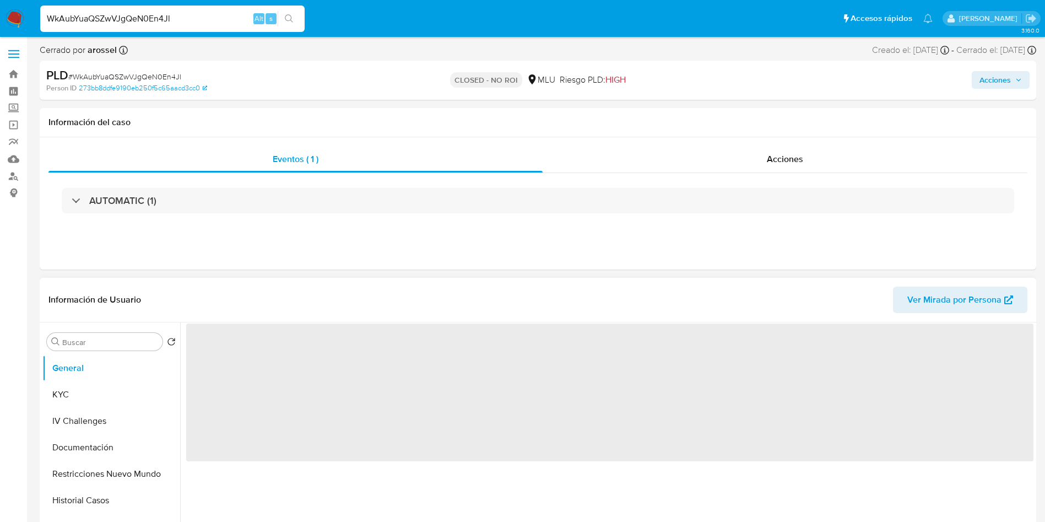
select select "10"
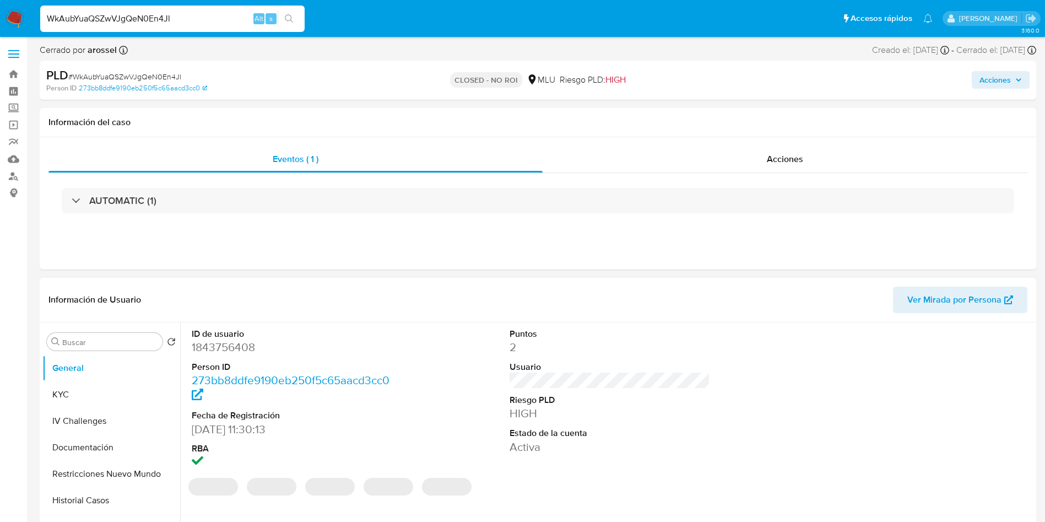
click at [234, 348] on dd "1843756408" at bounding box center [292, 346] width 201 height 15
copy dd "1843756408"
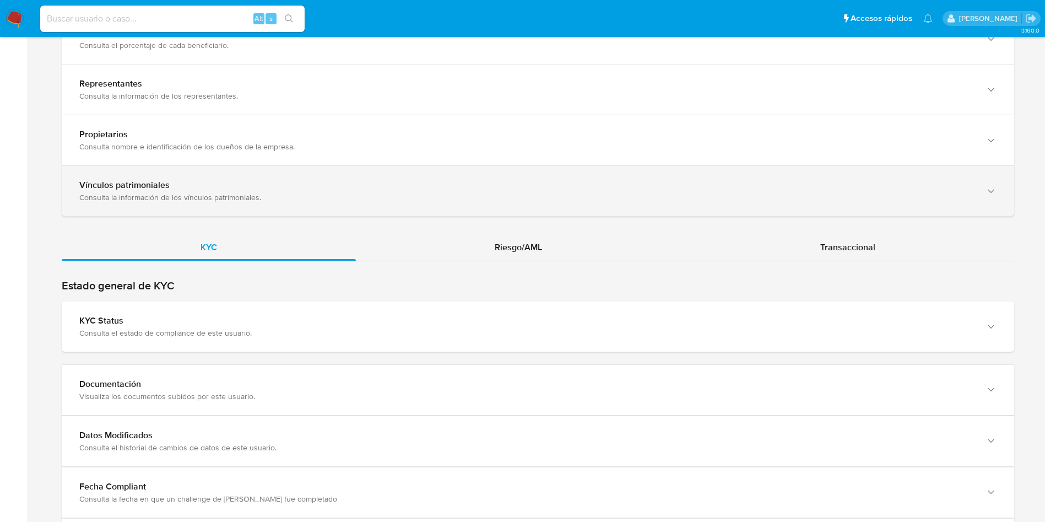
scroll to position [992, 0]
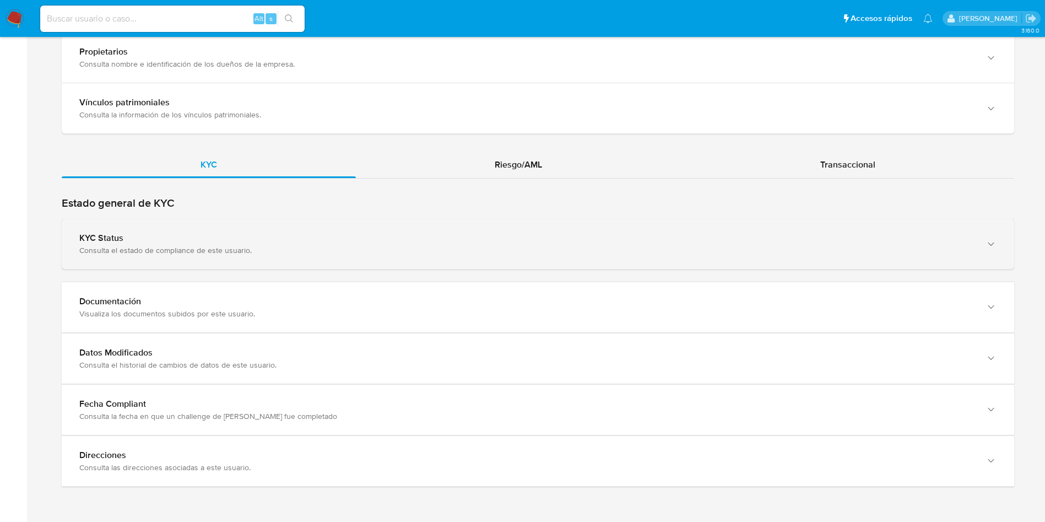
click at [407, 245] on div "Consulta el estado de compliance de este usuario." at bounding box center [527, 250] width 896 height 10
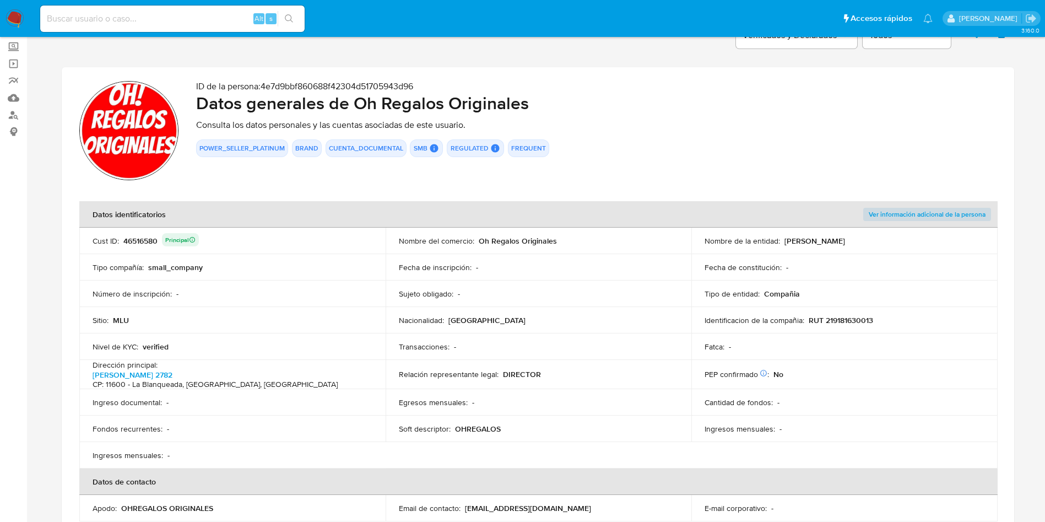
scroll to position [0, 0]
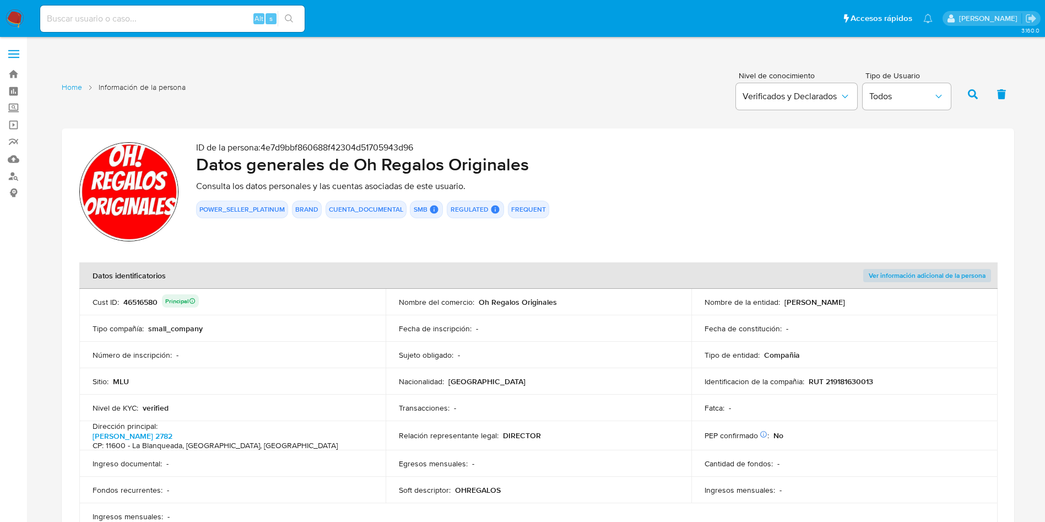
click at [837, 374] on td "Identificacion de la compañia : RUT 219181630013" at bounding box center [845, 381] width 306 height 26
click at [837, 382] on p "RUT 219181630013" at bounding box center [841, 381] width 64 height 10
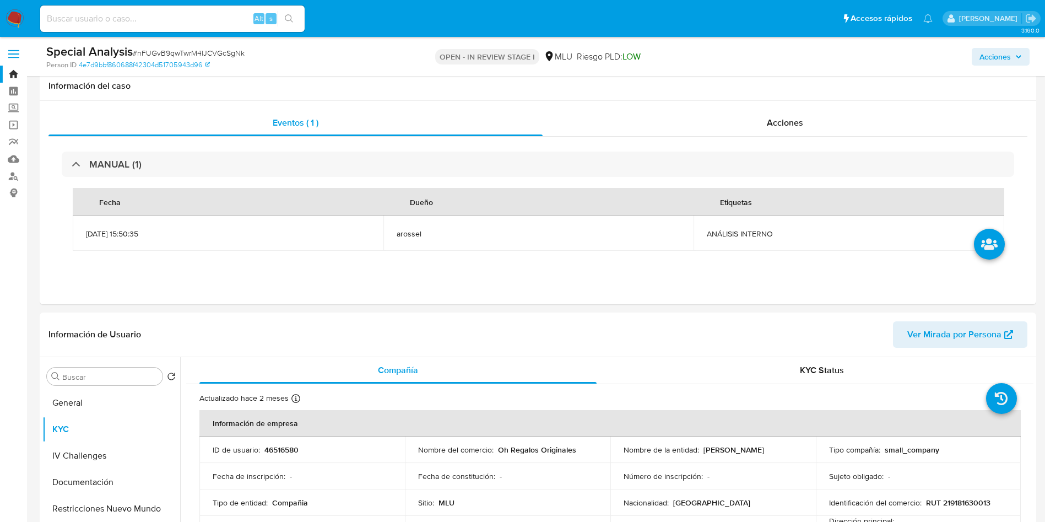
select select "10"
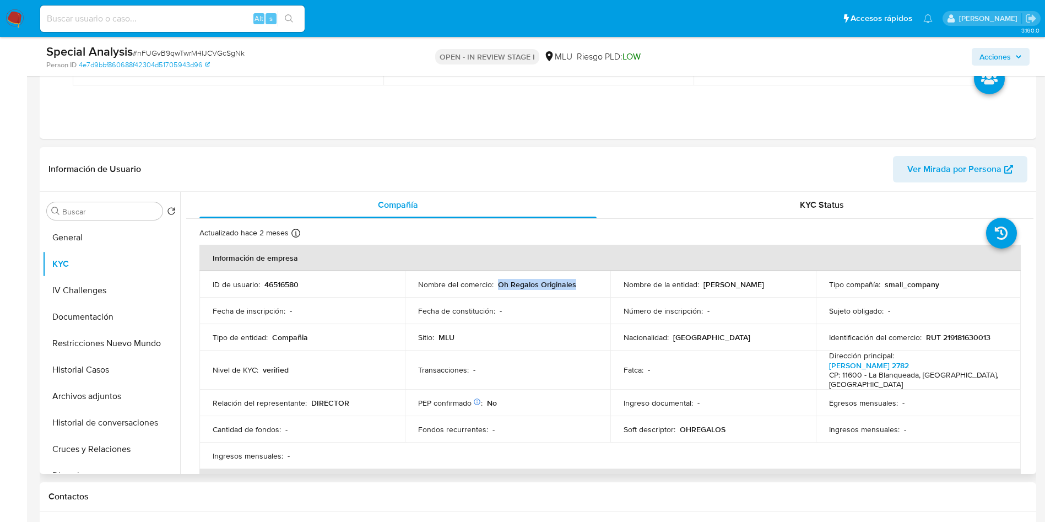
scroll to position [83, 0]
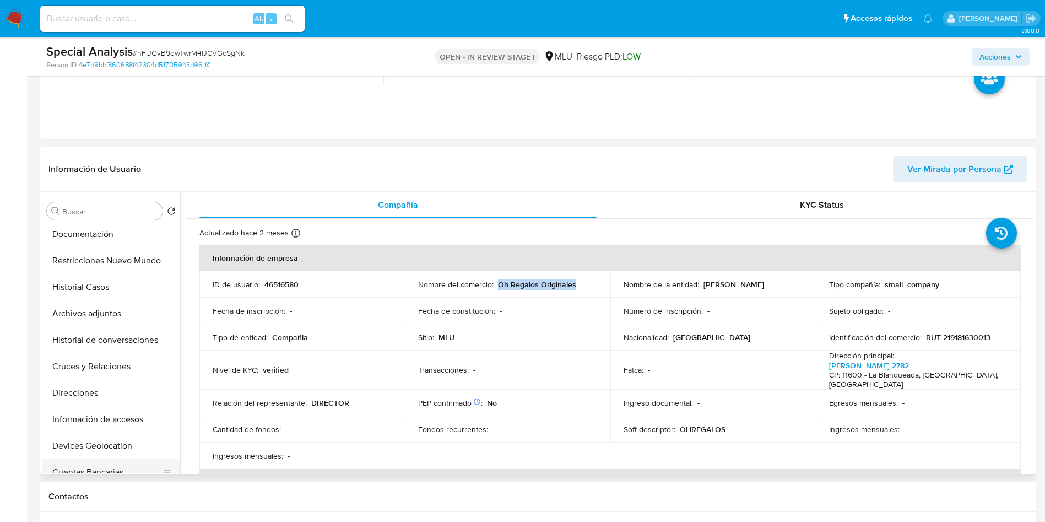
click at [111, 460] on button "Cuentas Bancarias" at bounding box center [106, 472] width 129 height 26
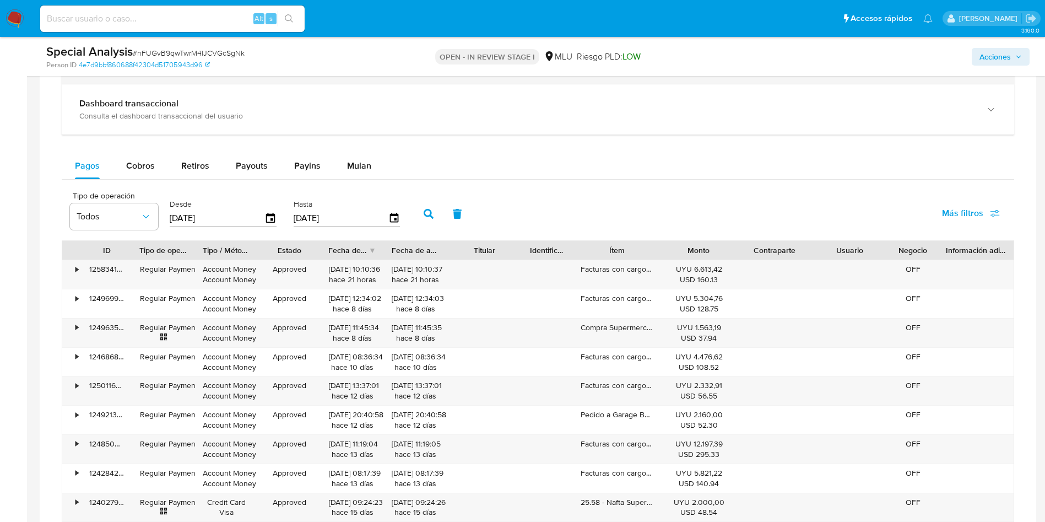
scroll to position [827, 0]
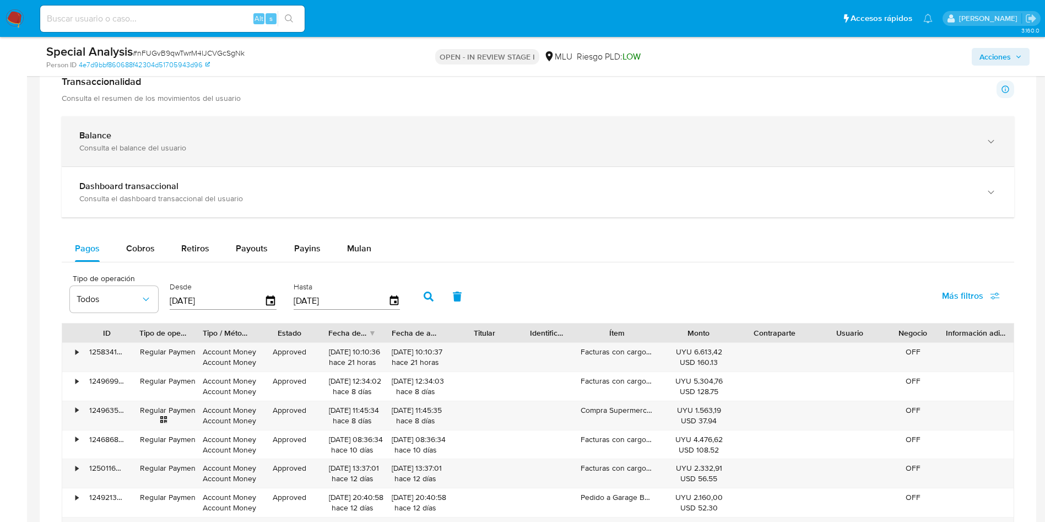
click at [227, 148] on div "Consulta el balance del usuario" at bounding box center [527, 148] width 896 height 10
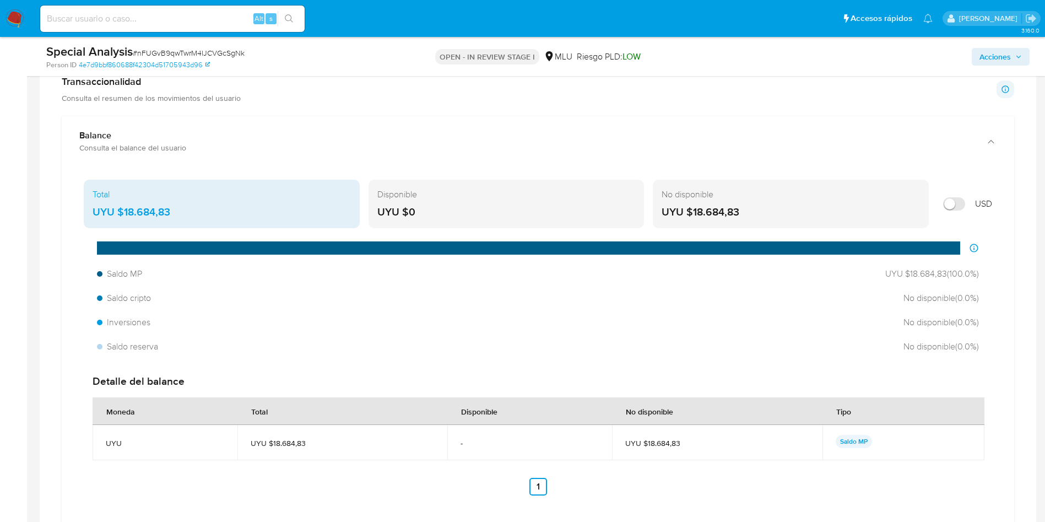
drag, startPoint x: 173, startPoint y: 219, endPoint x: 125, endPoint y: 218, distance: 48.0
click at [125, 218] on div "Total UYU $18.684,83" at bounding box center [222, 204] width 276 height 48
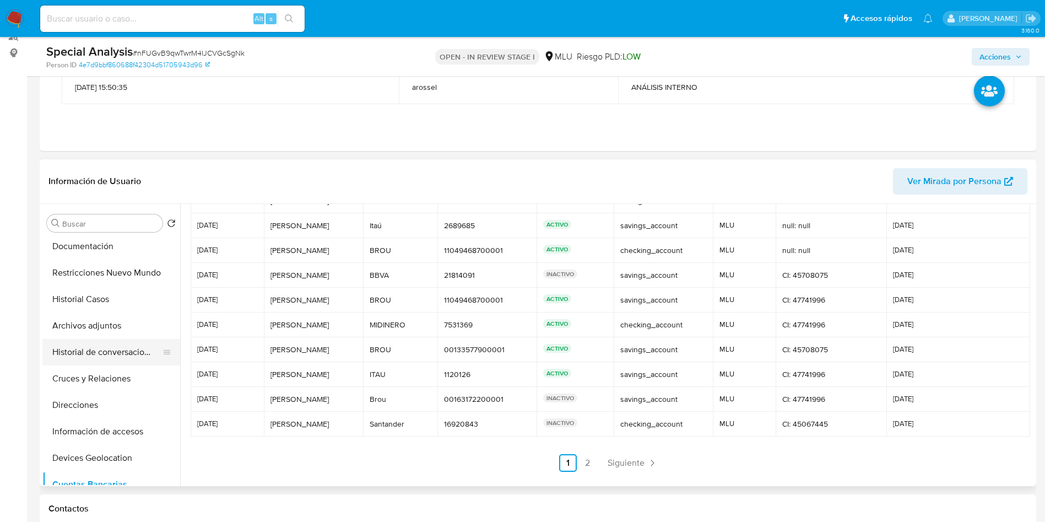
scroll to position [165, 0]
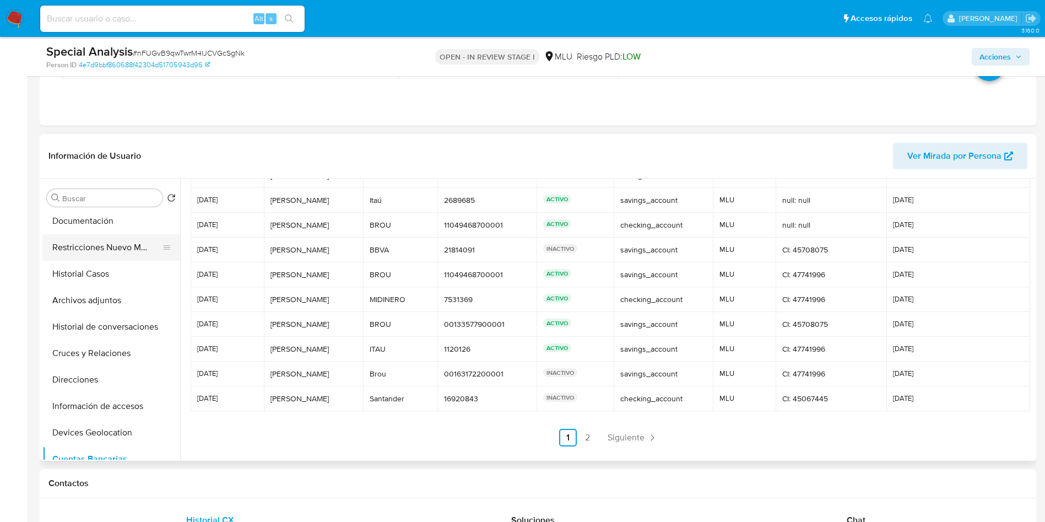
click at [109, 252] on button "Restricciones Nuevo Mundo" at bounding box center [106, 247] width 129 height 26
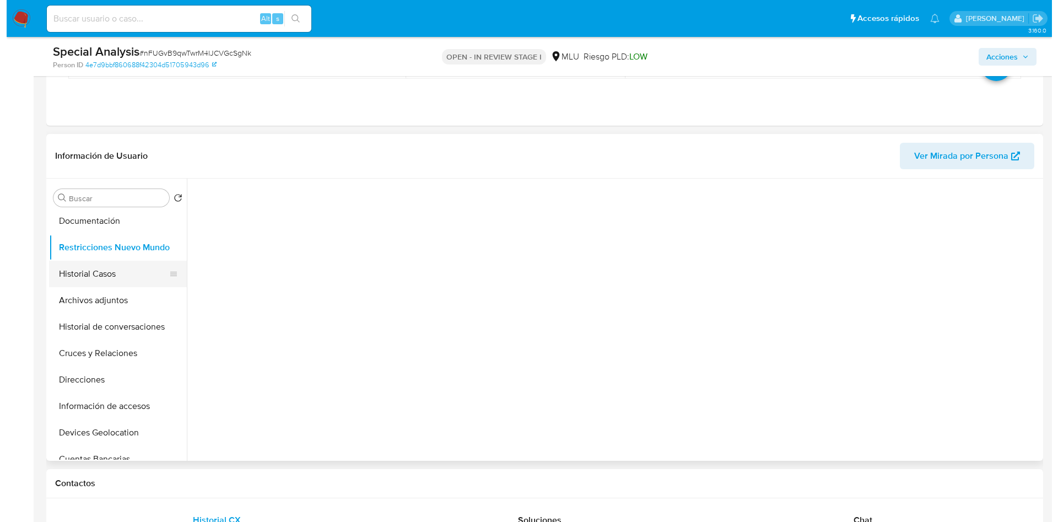
scroll to position [0, 0]
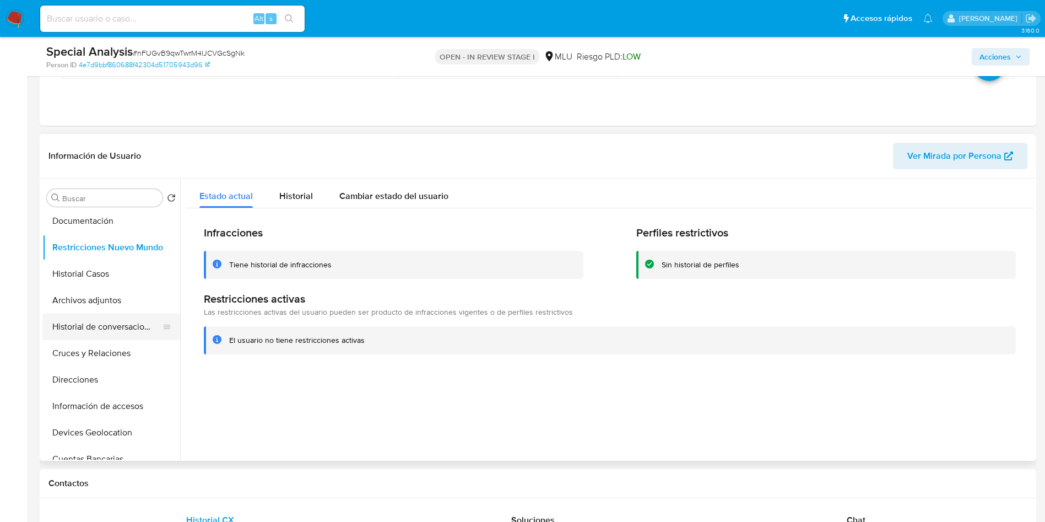
click at [116, 337] on button "Historial de conversaciones" at bounding box center [106, 327] width 129 height 26
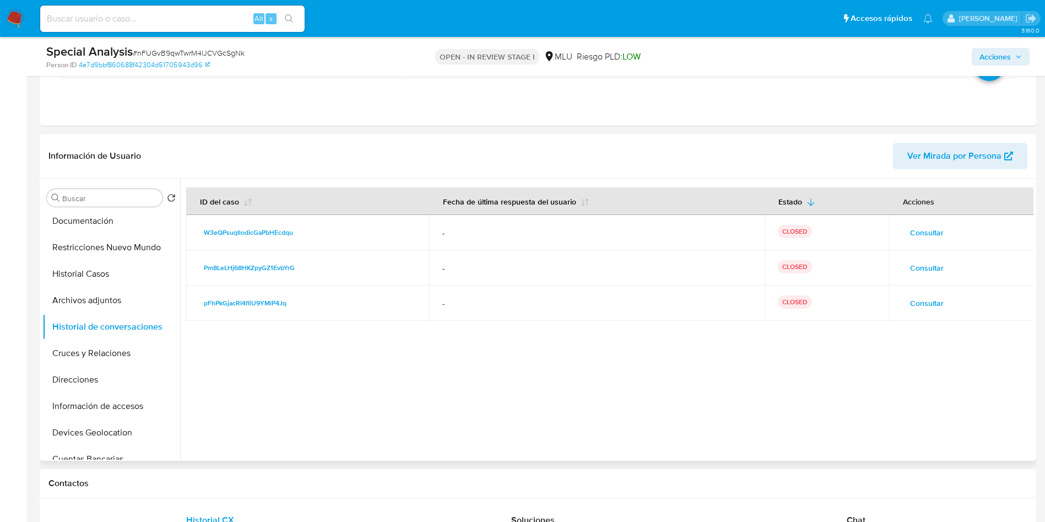
click at [929, 237] on span "Consultar" at bounding box center [927, 232] width 34 height 15
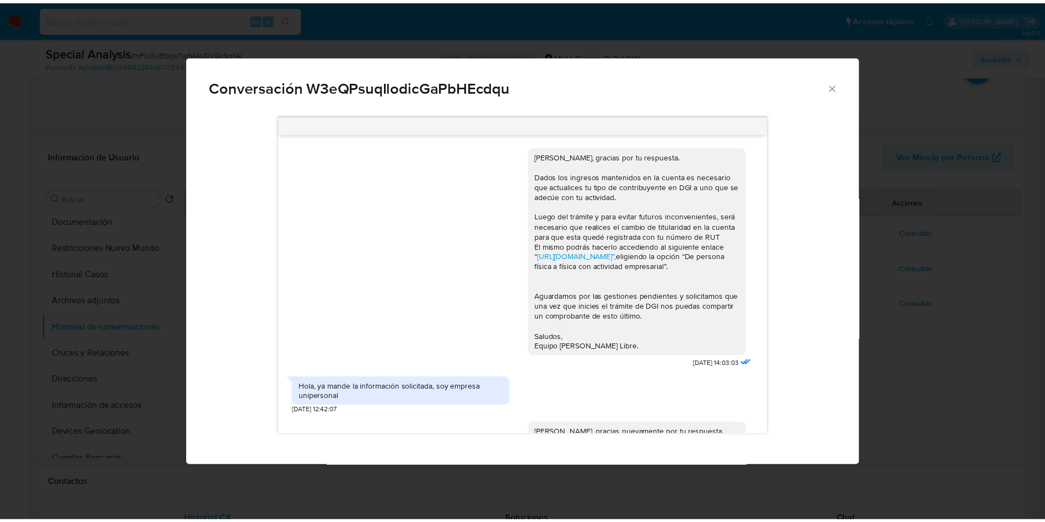
scroll to position [982, 0]
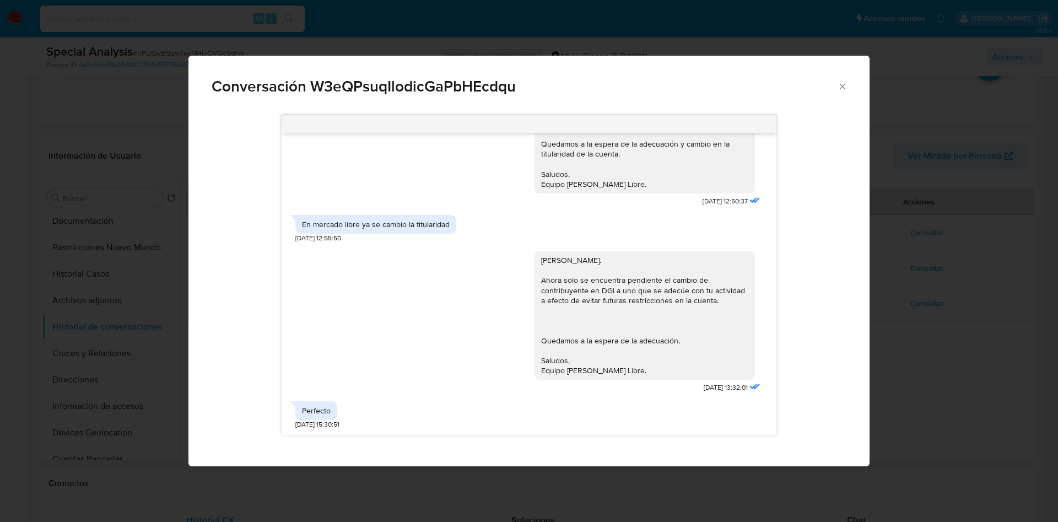
click at [712, 385] on span "07/02/2025 13:32:01" at bounding box center [726, 387] width 44 height 9
click at [967, 174] on div "Conversación W3eQPsuqIlodicGaPbHEcdqu Hola Federico, gracias por tu respuesta. …" at bounding box center [529, 261] width 1058 height 522
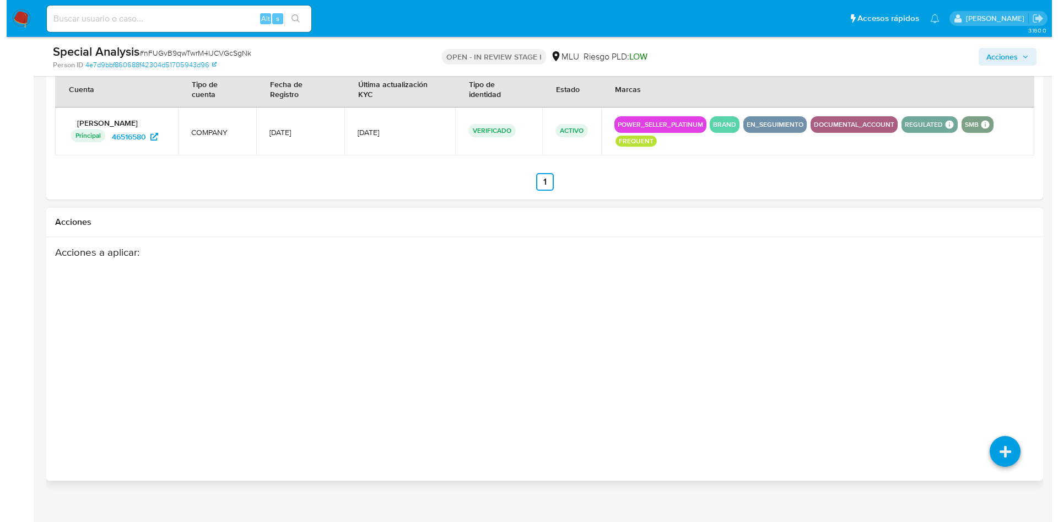
scroll to position [1862, 0]
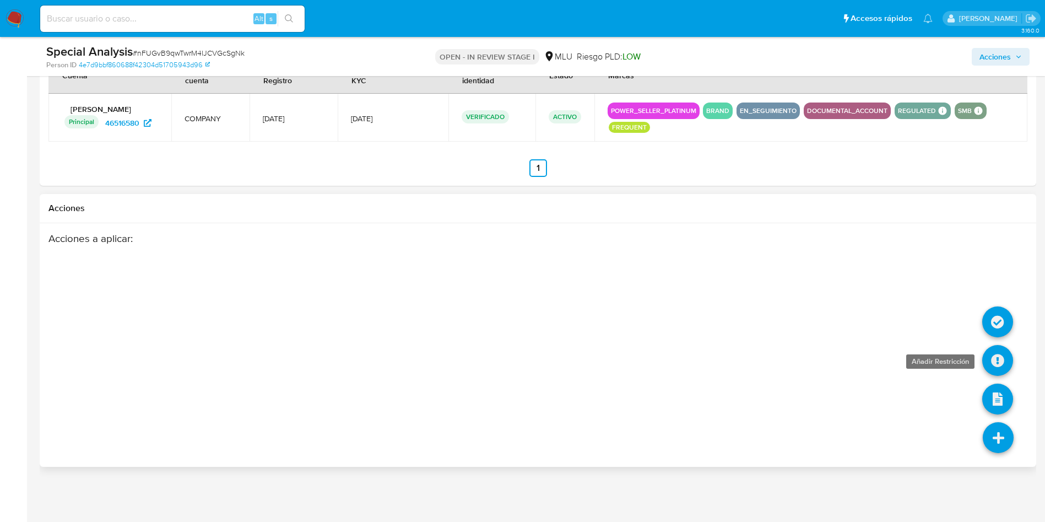
click at [995, 367] on link at bounding box center [998, 360] width 31 height 31
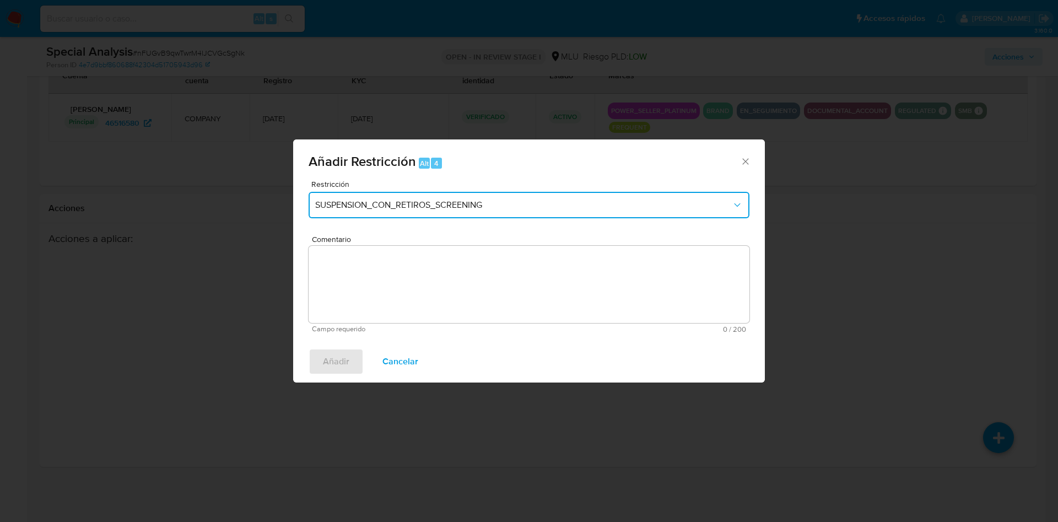
click at [514, 196] on button "SUSPENSION_CON_RETIROS_SCREENING" at bounding box center [529, 205] width 441 height 26
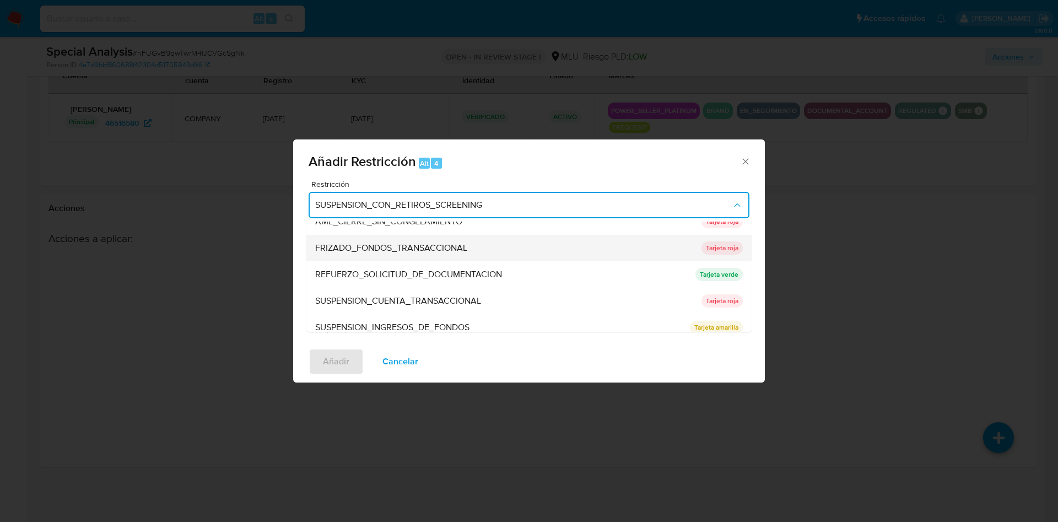
scroll to position [101, 0]
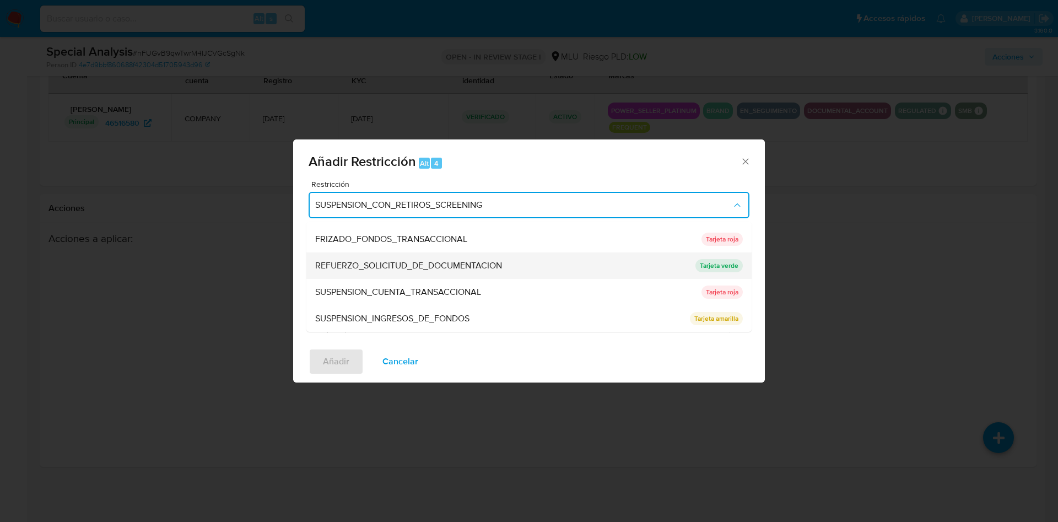
click at [520, 268] on div "REFUERZO_SOLICITUD_DE_DOCUMENTACION" at bounding box center [502, 265] width 374 height 26
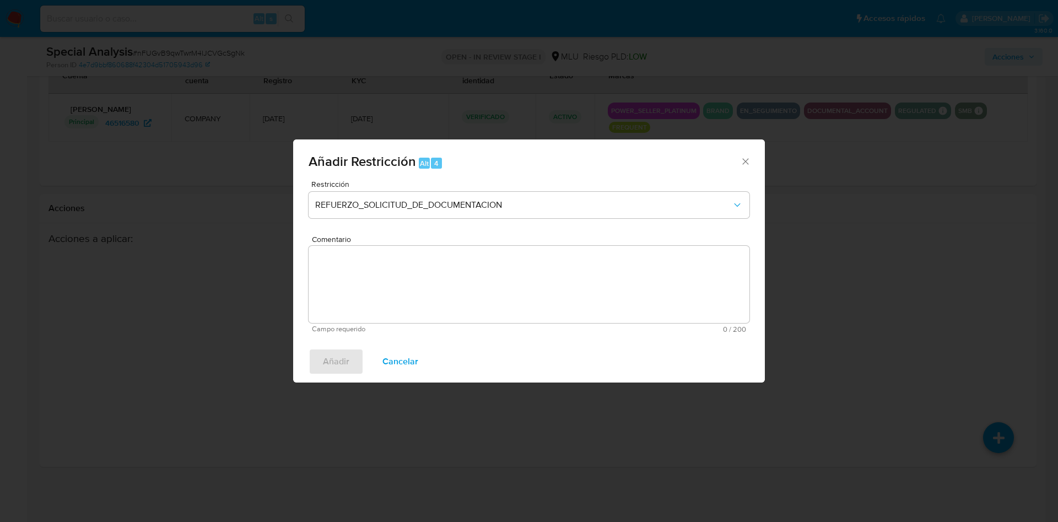
click at [511, 278] on textarea "Comentario" at bounding box center [529, 284] width 441 height 77
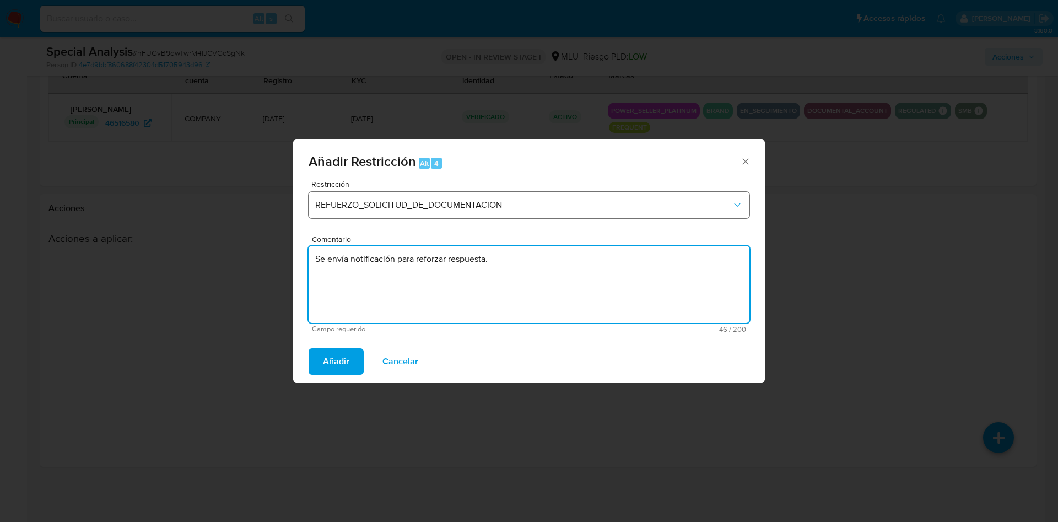
type textarea "Se envía notificación para reforzar respuesta."
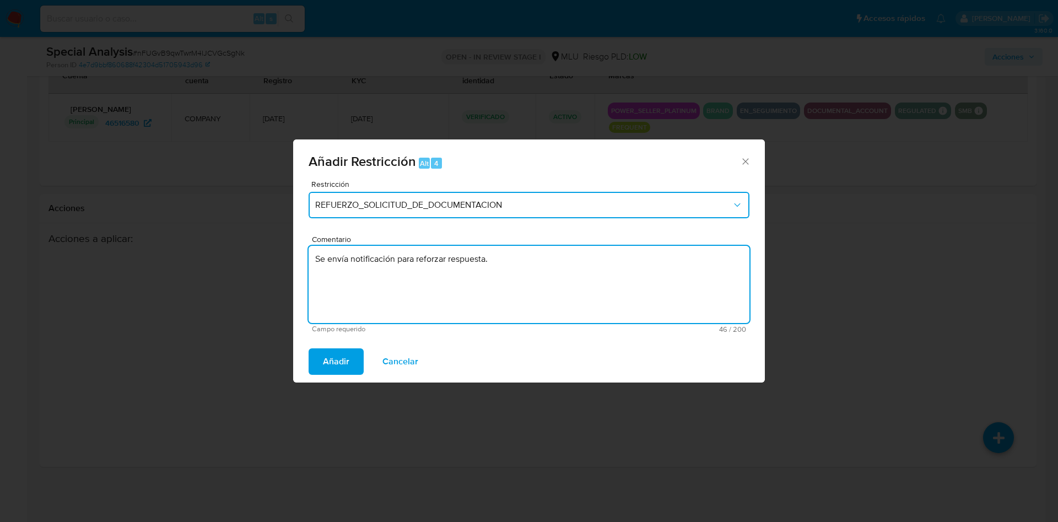
click at [390, 207] on span "REFUERZO_SOLICITUD_DE_DOCUMENTACION" at bounding box center [523, 204] width 417 height 11
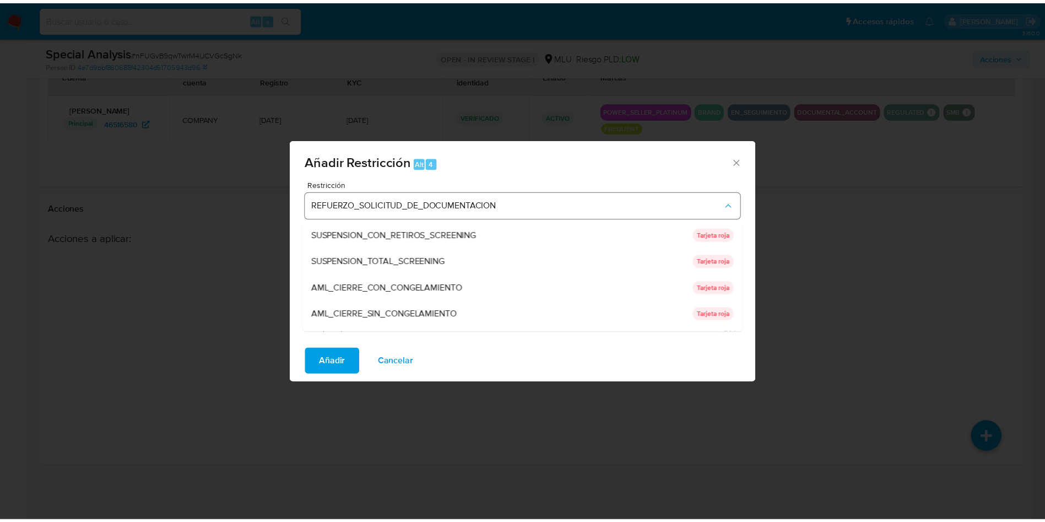
scroll to position [90, 0]
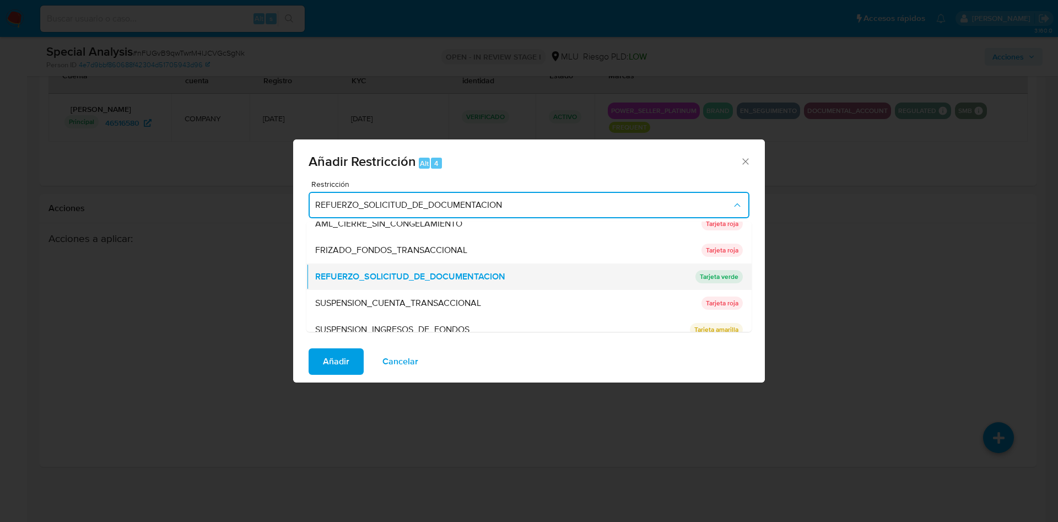
click at [417, 278] on span "REFUERZO_SOLICITUD_DE_DOCUMENTACION" at bounding box center [410, 276] width 190 height 11
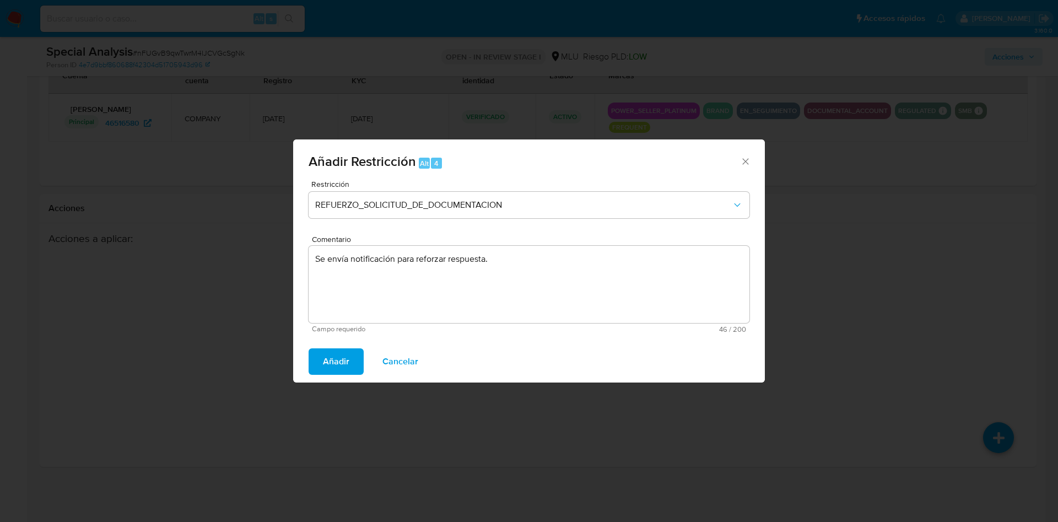
drag, startPoint x: 338, startPoint y: 354, endPoint x: 339, endPoint y: 360, distance: 6.2
click at [339, 355] on span "Añadir" at bounding box center [336, 361] width 26 height 24
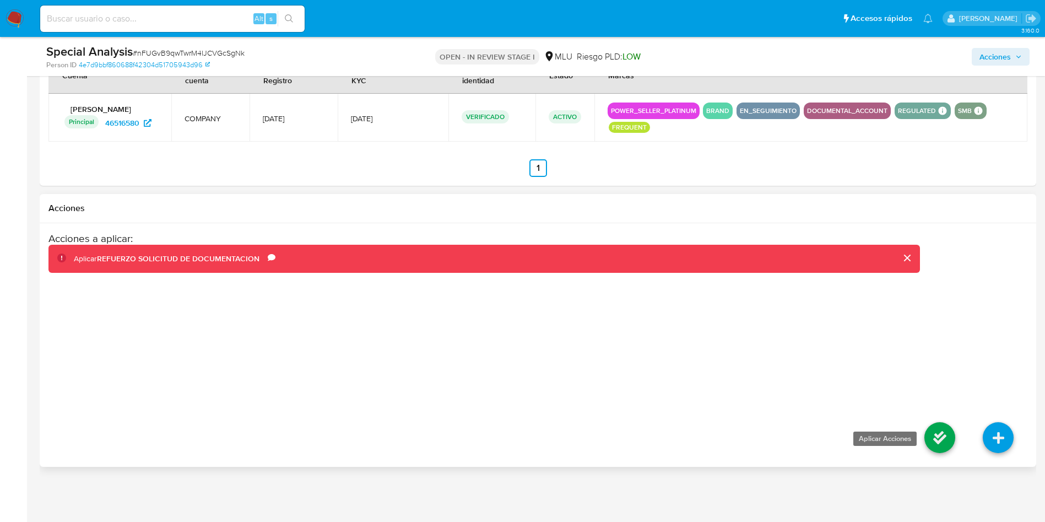
click at [940, 433] on link at bounding box center [940, 437] width 31 height 31
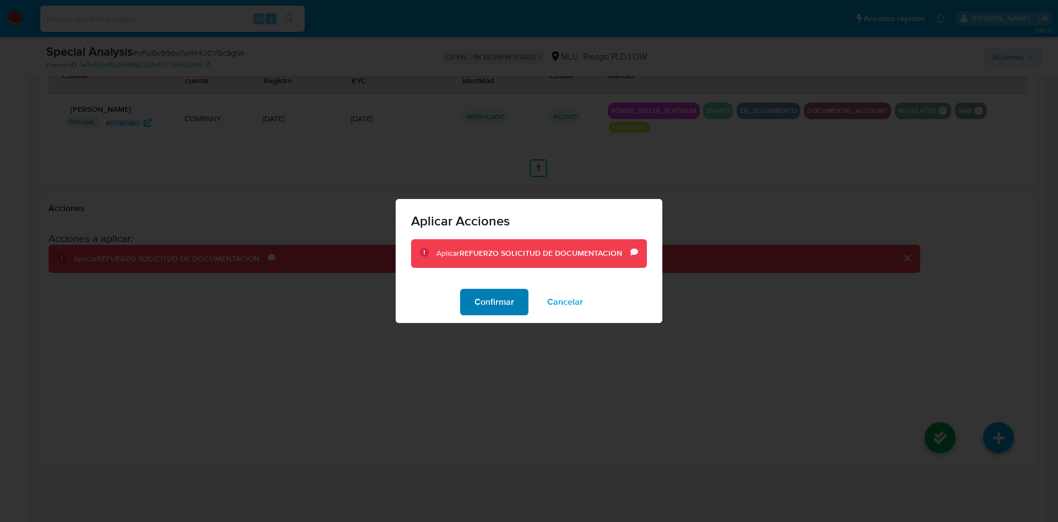
click at [483, 300] on span "Confirmar" at bounding box center [494, 302] width 40 height 24
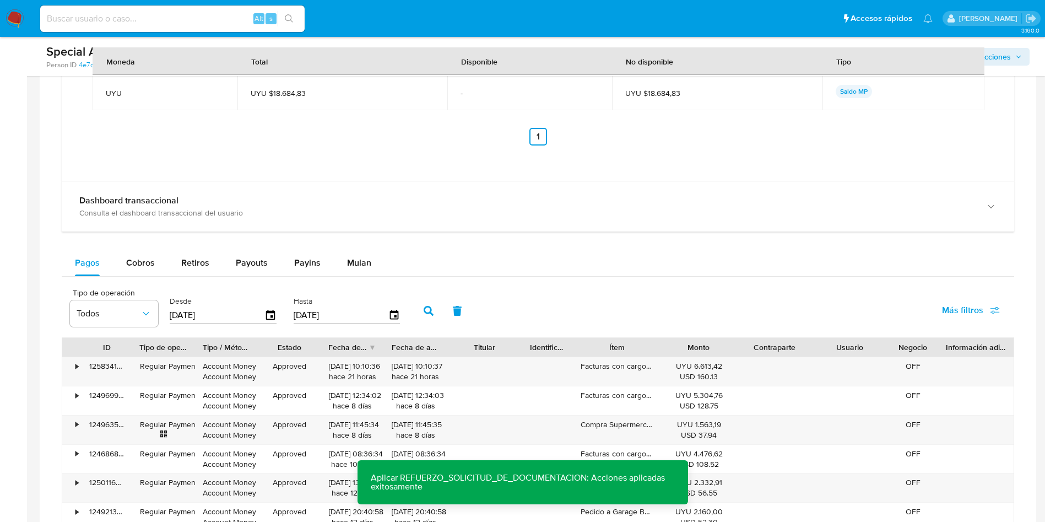
scroll to position [1118, 0]
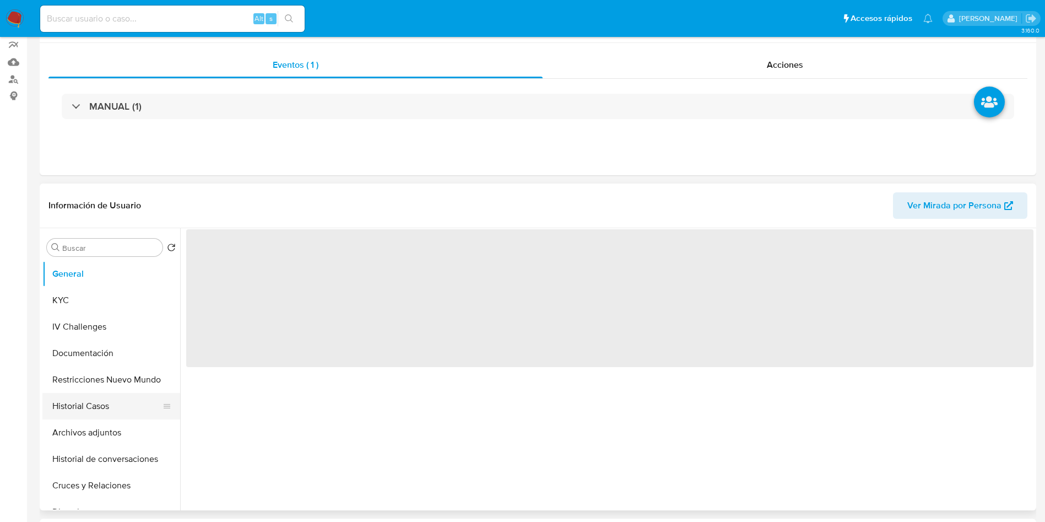
scroll to position [165, 0]
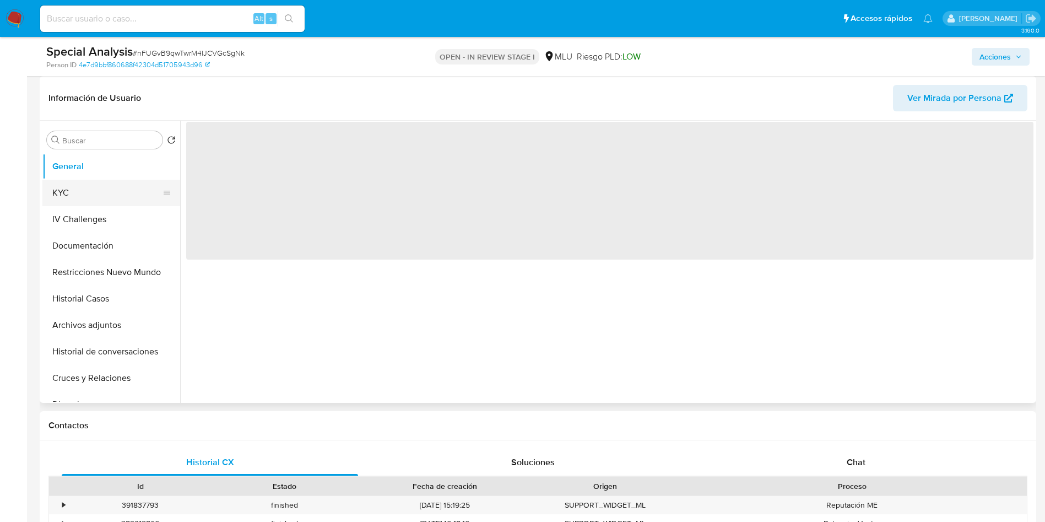
click at [77, 182] on button "KYC" at bounding box center [106, 193] width 129 height 26
select select "10"
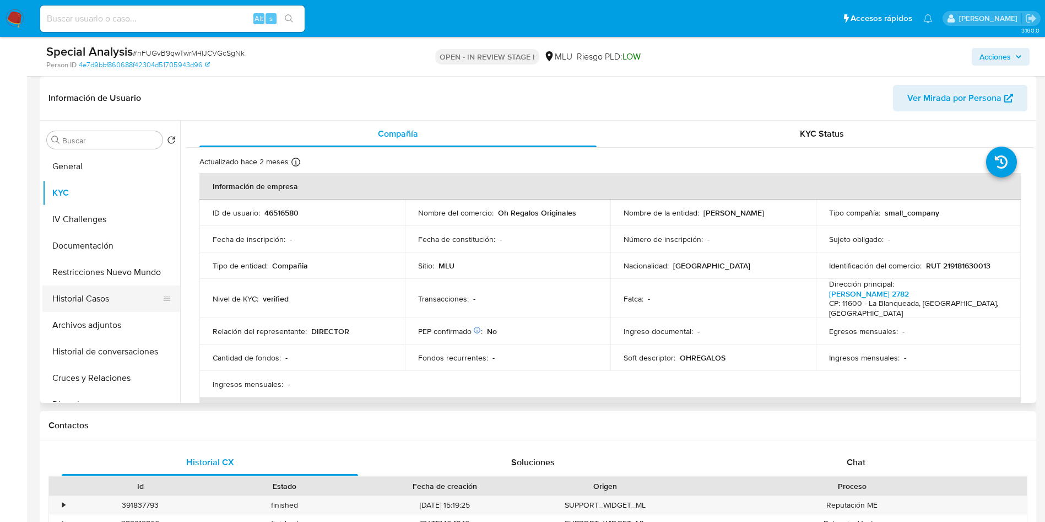
drag, startPoint x: 99, startPoint y: 280, endPoint x: 103, endPoint y: 289, distance: 10.1
click at [99, 279] on button "Restricciones Nuevo Mundo" at bounding box center [111, 272] width 138 height 26
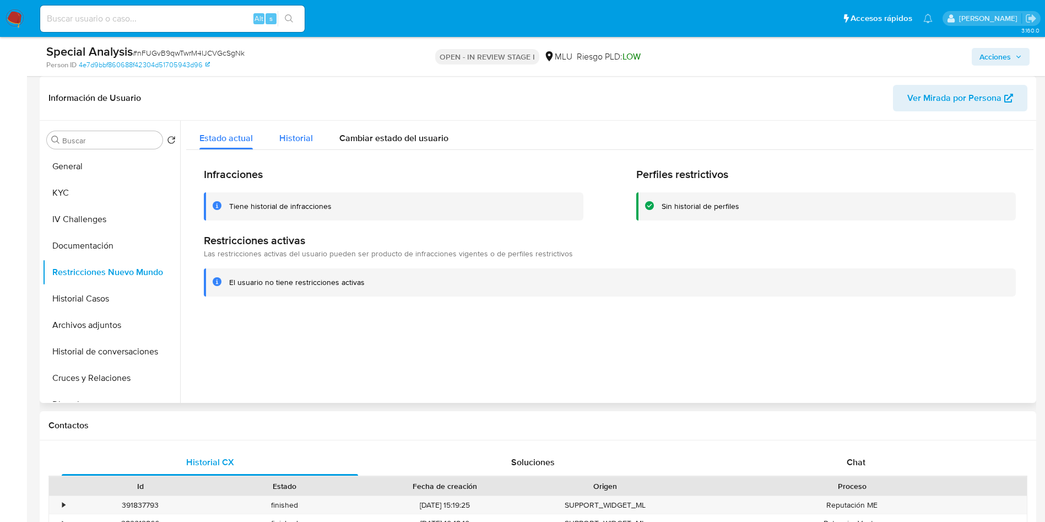
click at [292, 148] on div "Historial" at bounding box center [296, 135] width 34 height 29
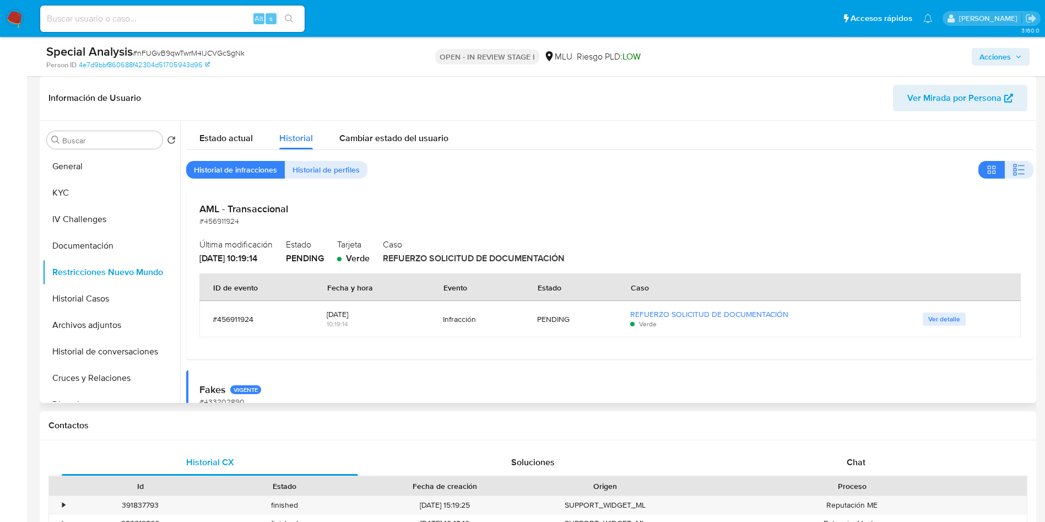
click at [949, 318] on span "Ver detalle" at bounding box center [945, 319] width 32 height 11
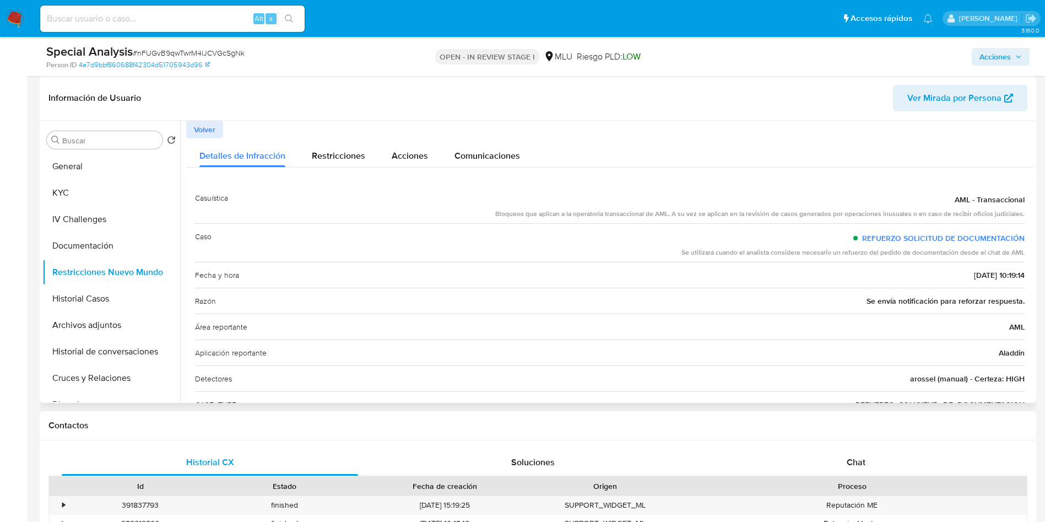
click at [204, 126] on span "Volver" at bounding box center [204, 129] width 21 height 15
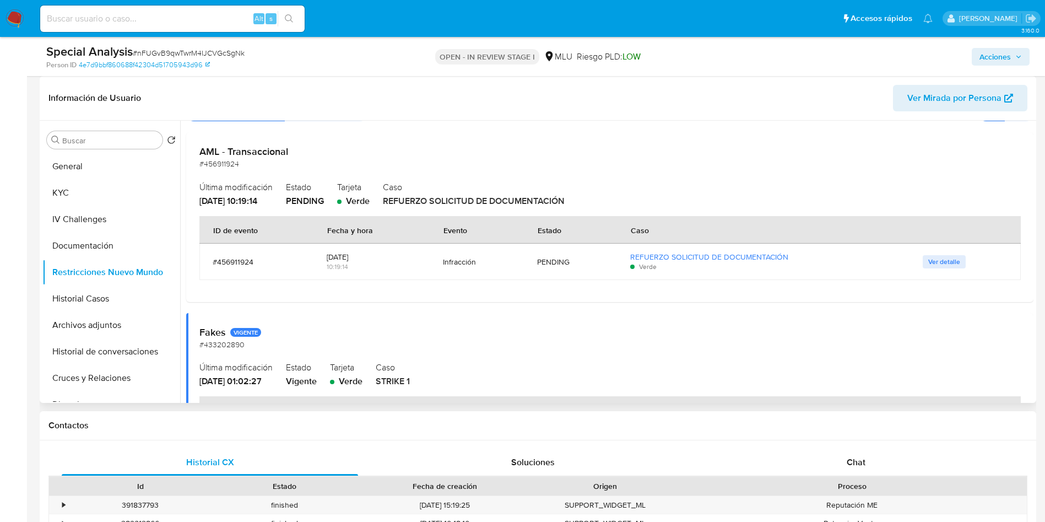
scroll to position [83, 0]
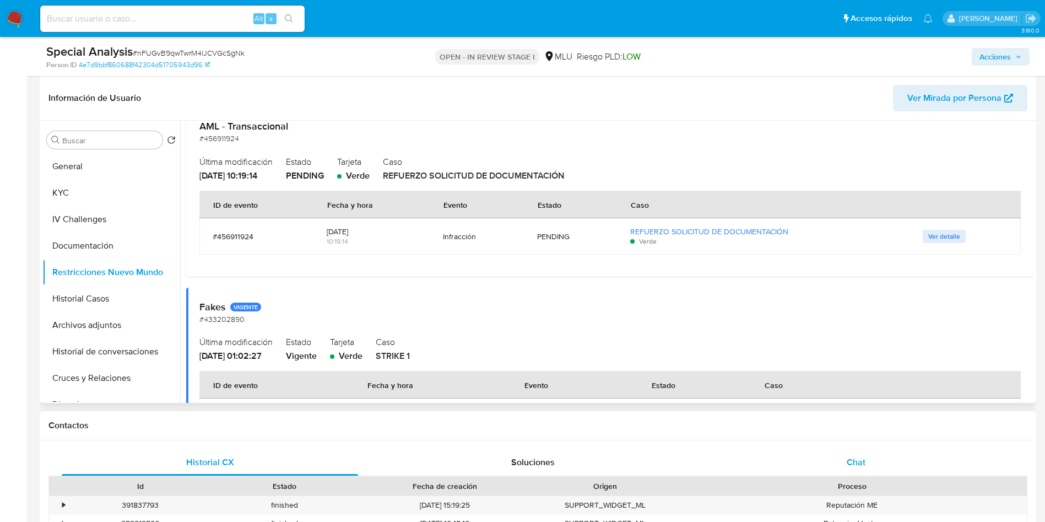
click at [845, 457] on div "Chat" at bounding box center [856, 462] width 296 height 26
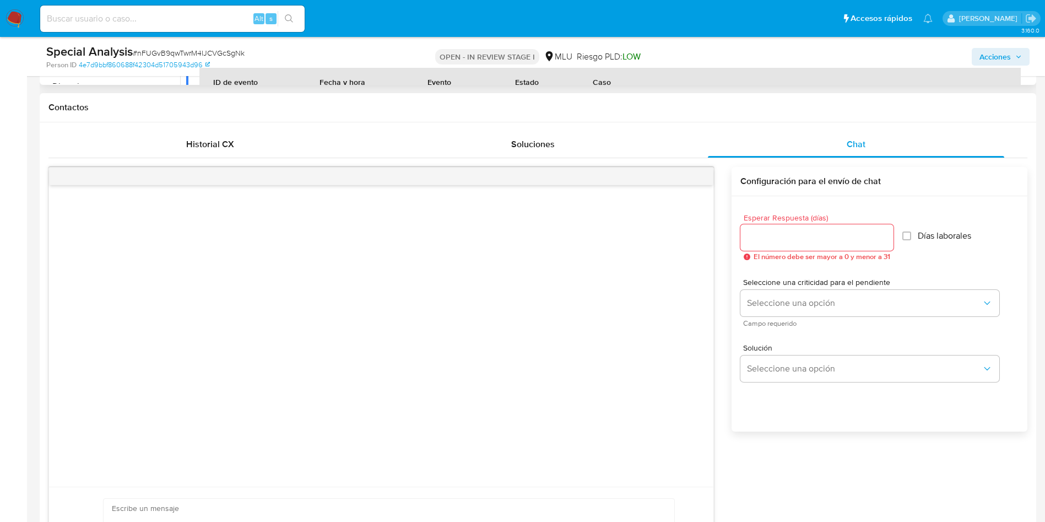
scroll to position [579, 0]
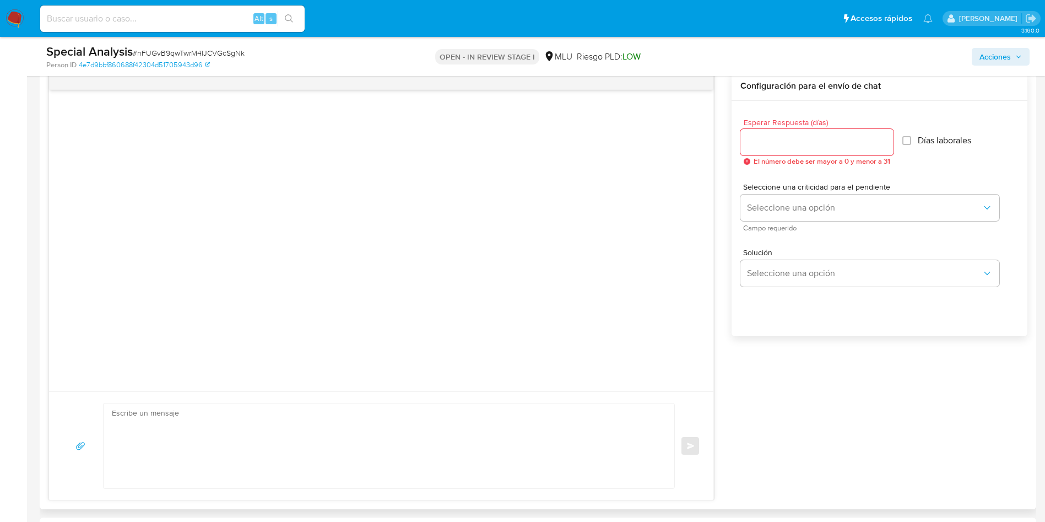
drag, startPoint x: 603, startPoint y: 451, endPoint x: 602, endPoint y: 461, distance: 9.4
click at [602, 451] on textarea at bounding box center [386, 445] width 549 height 85
paste textarea "Buen día, [PERSON_NAME]. El motivo de nuestro contacto se debe a que el día [DA…"
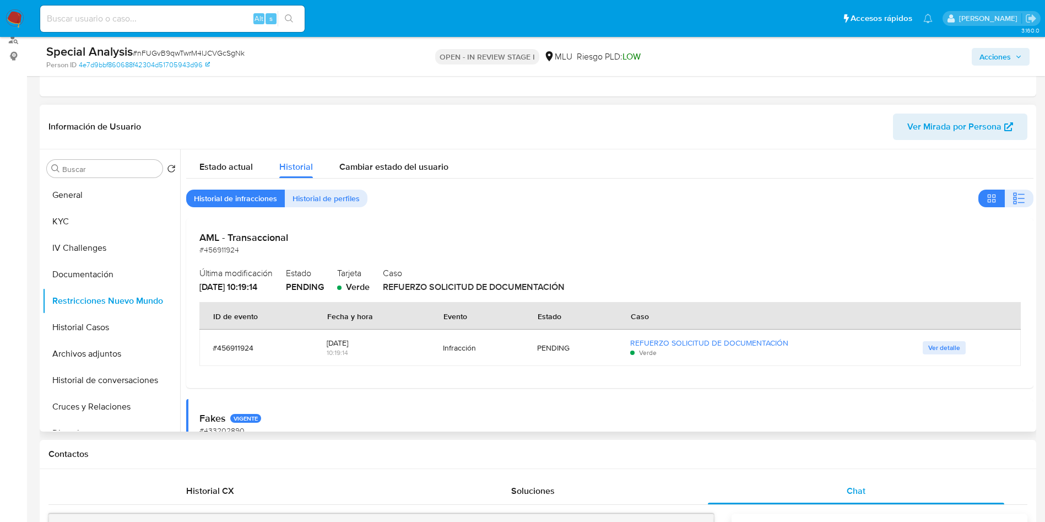
scroll to position [83, 0]
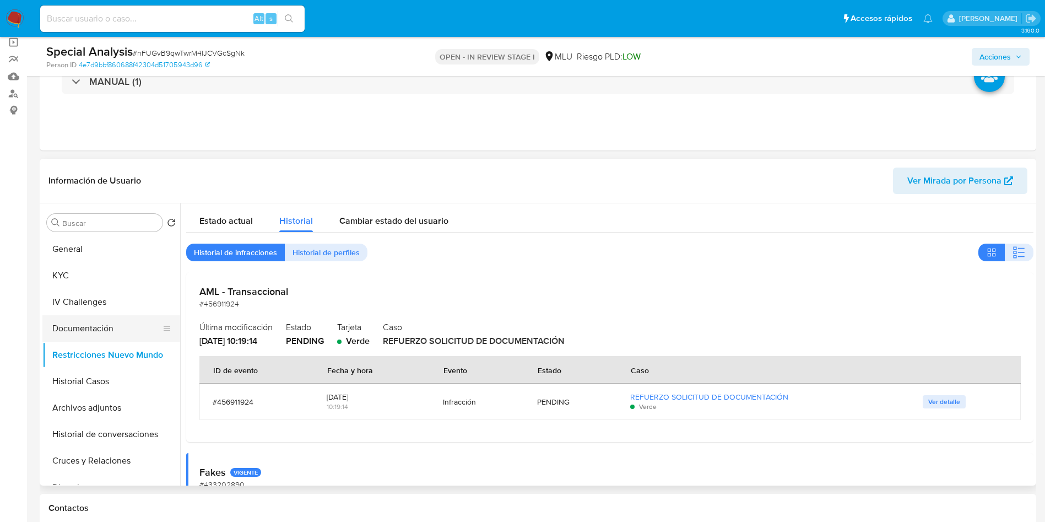
type textarea "Buen día, [PERSON_NAME]. El motivo de nuestro contacto se debe a que el día [DA…"
click at [115, 327] on button "Documentación" at bounding box center [106, 328] width 129 height 26
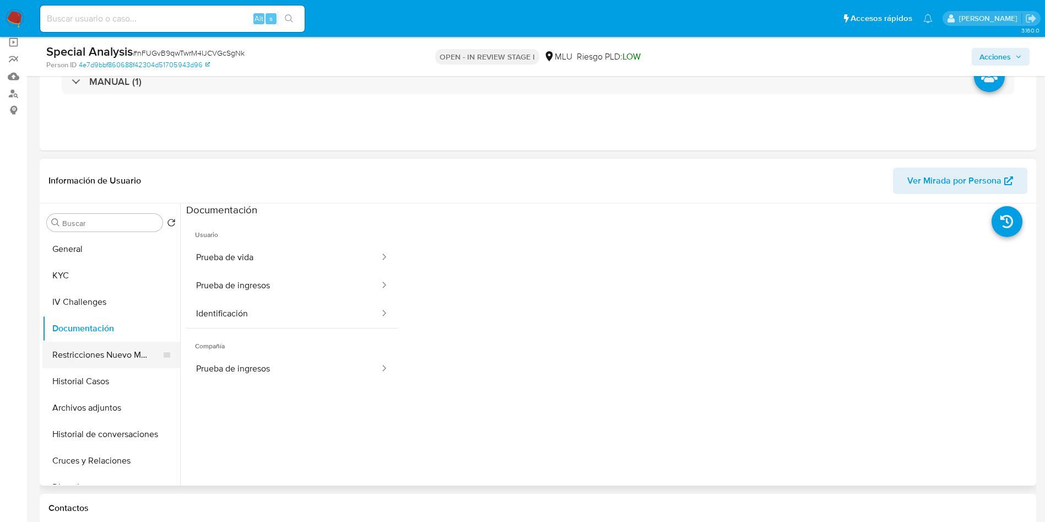
click at [100, 352] on button "Restricciones Nuevo Mundo" at bounding box center [106, 355] width 129 height 26
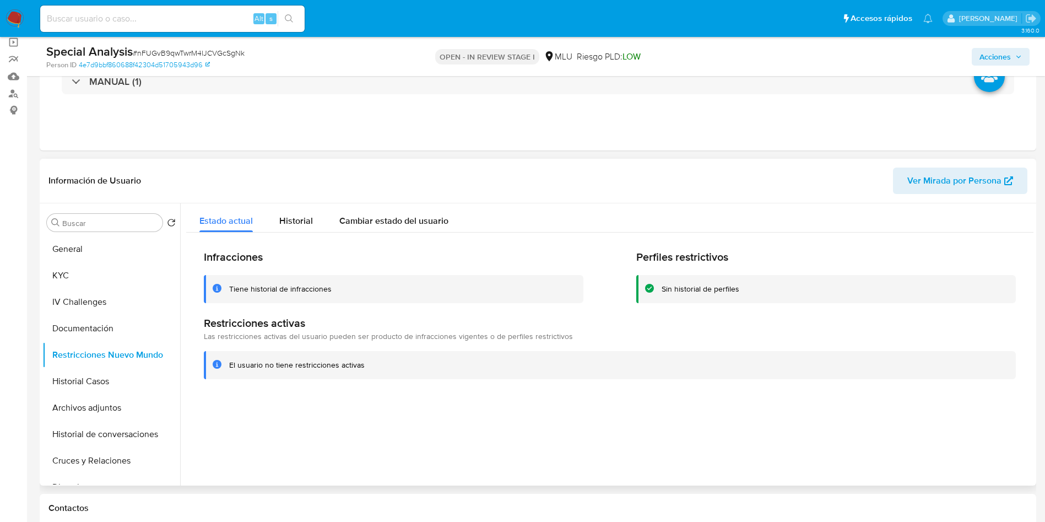
click at [301, 233] on div "Infracciones Tiene historial de infracciones Perfiles restrictivos Sin historia…" at bounding box center [610, 315] width 848 height 164
click at [296, 217] on span "Historial" at bounding box center [296, 220] width 34 height 13
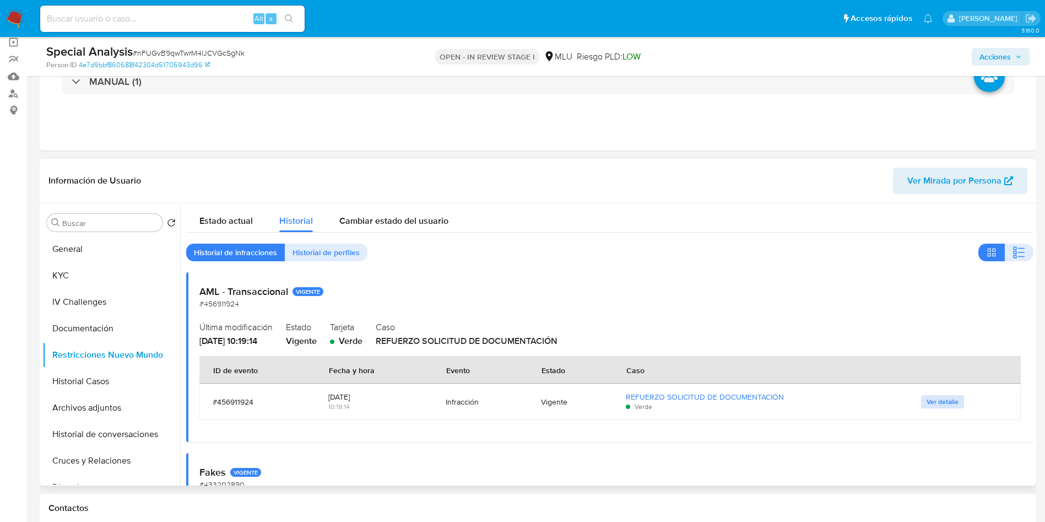
click at [939, 405] on span "Ver detalle" at bounding box center [943, 401] width 32 height 11
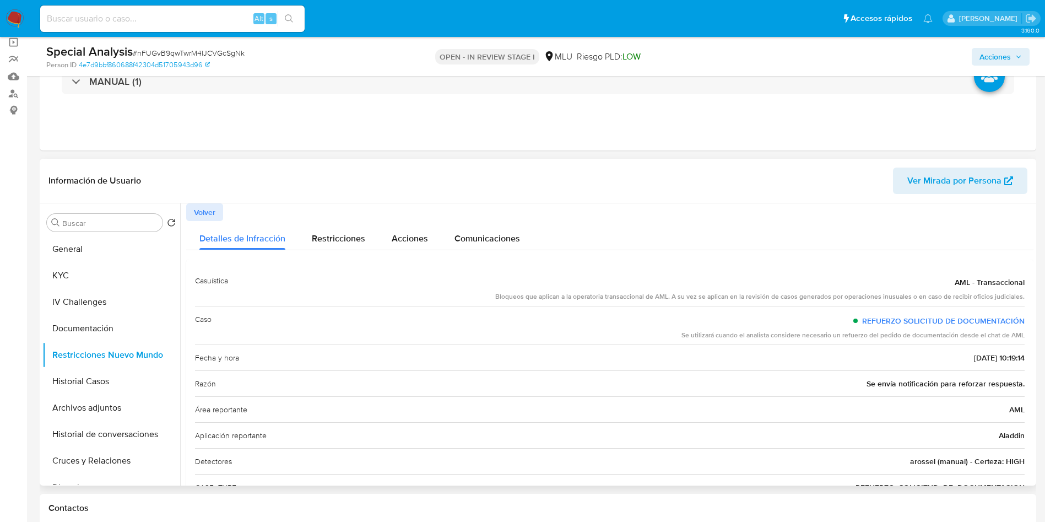
click at [622, 296] on div "Bloqueos que aplican a la operatoria transaccional de AML. A su vez se aplican …" at bounding box center [760, 296] width 530 height 9
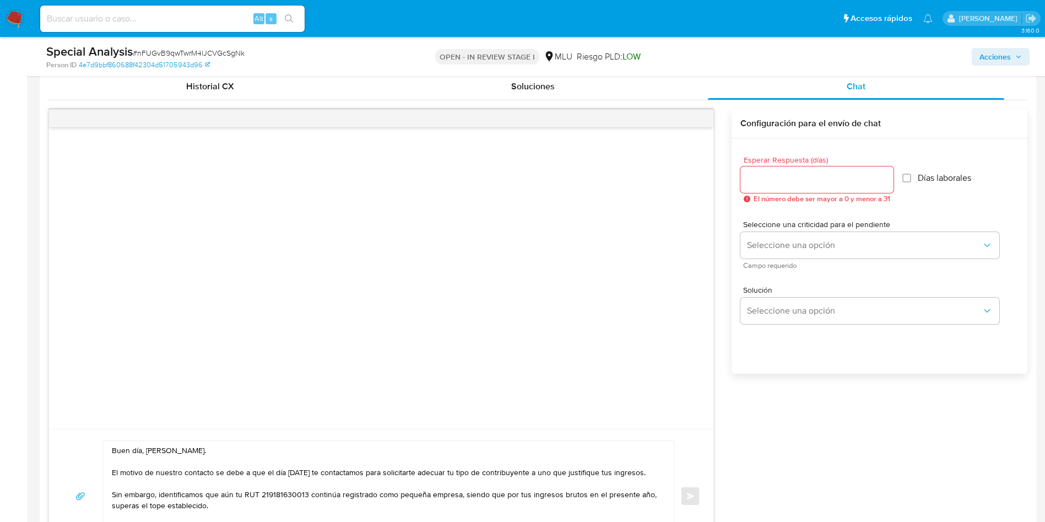
scroll to position [579, 0]
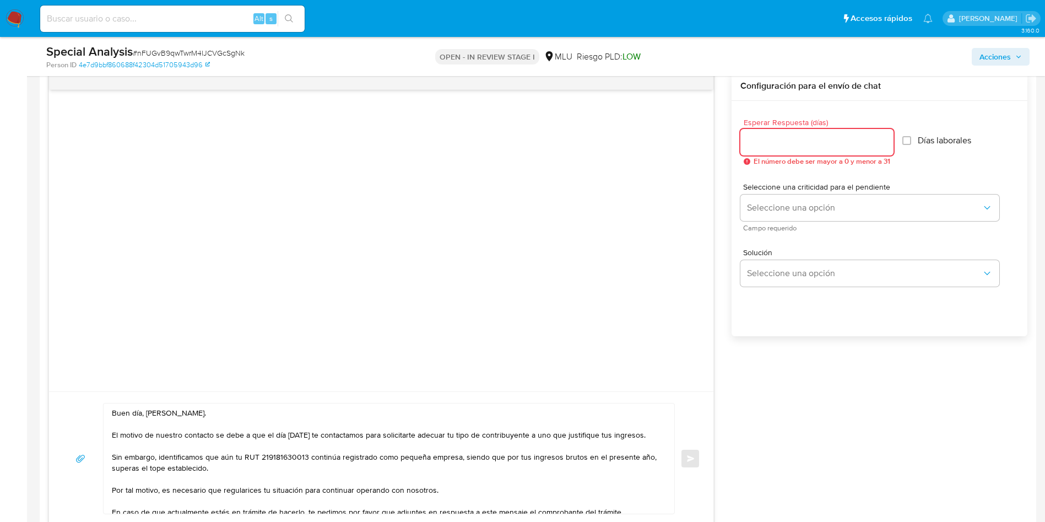
click at [813, 143] on input "Esperar Respuesta (días)" at bounding box center [817, 142] width 153 height 14
type input "5"
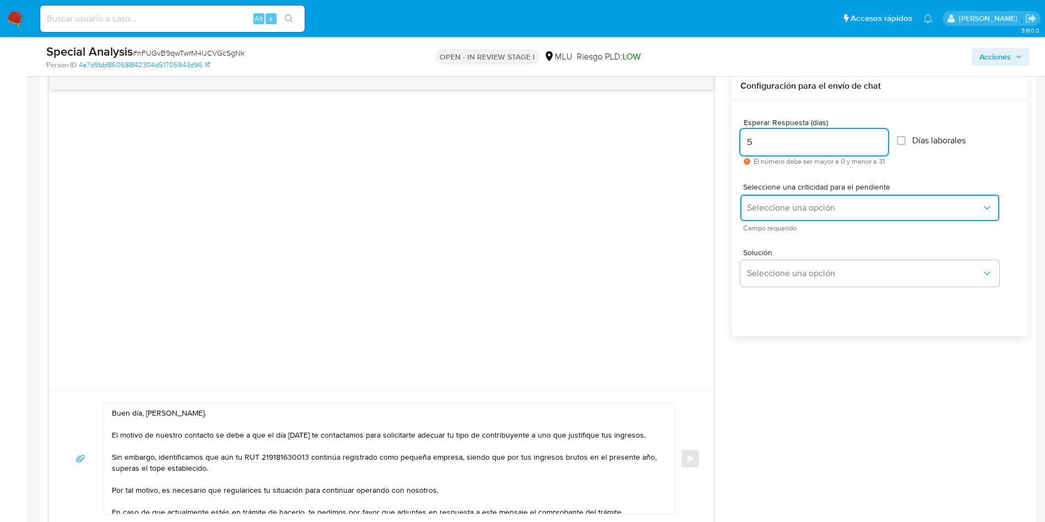
click at [773, 219] on button "Seleccione una opción" at bounding box center [870, 208] width 259 height 26
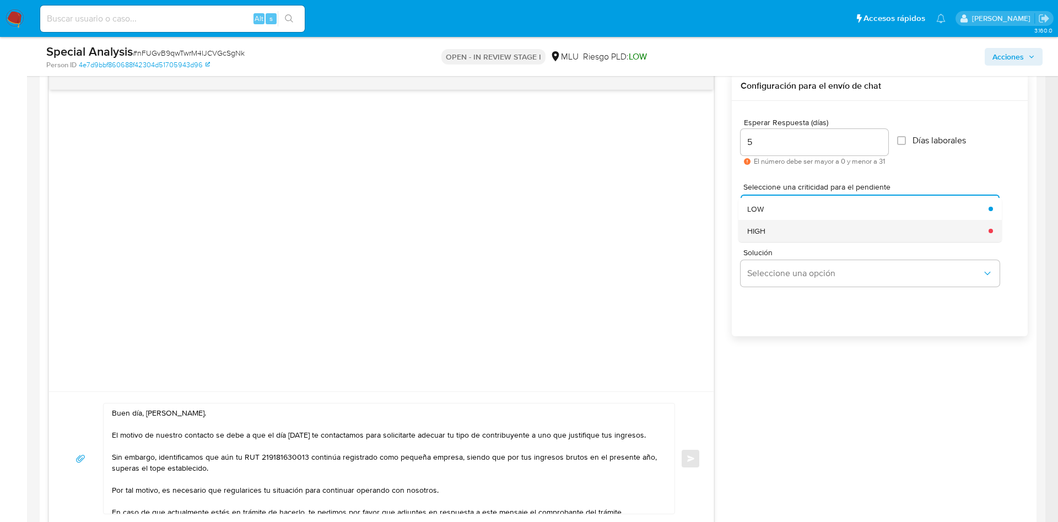
click at [790, 236] on div "HIGH" at bounding box center [864, 231] width 235 height 22
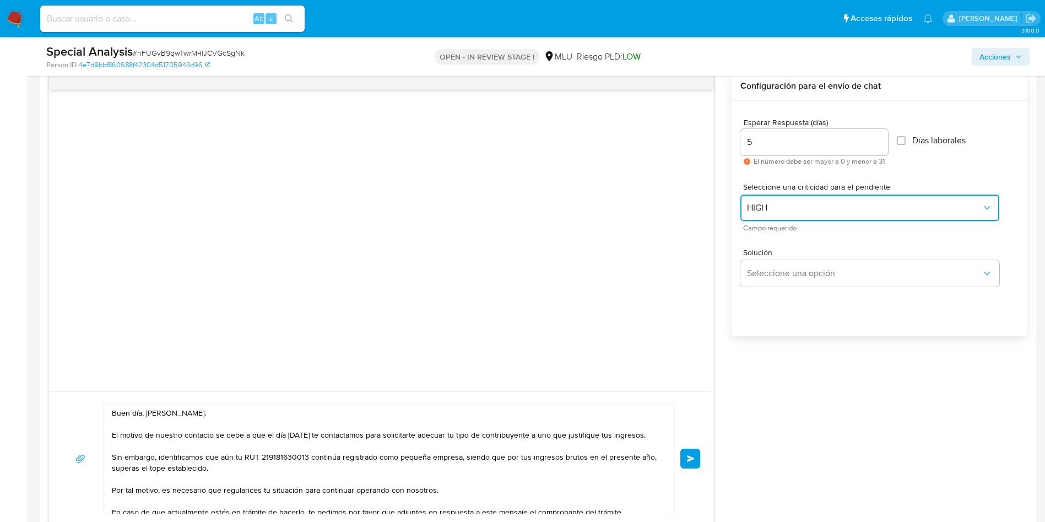
scroll to position [744, 0]
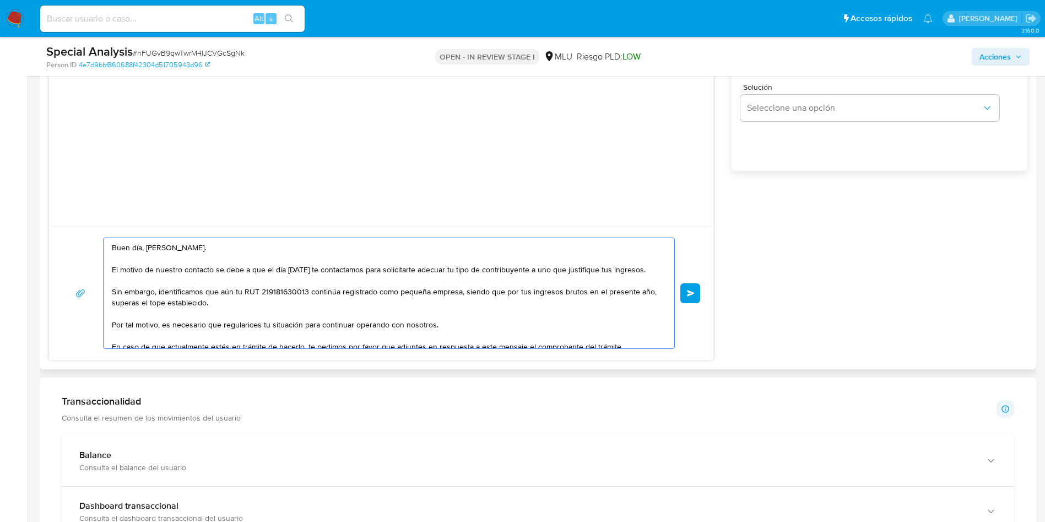
click at [377, 308] on textarea "Buen día, Federico. El motivo de nuestro contacto se debe a que el día 7 de feb…" at bounding box center [386, 293] width 549 height 110
click at [375, 304] on textarea "Buen día, Federico. El motivo de nuestro contacto se debe a que el día 7 de feb…" at bounding box center [386, 293] width 549 height 110
click at [222, 309] on textarea "Buen día, Federico. El motivo de nuestro contacto se debe a que el día 7 de feb…" at bounding box center [386, 293] width 549 height 110
click at [232, 304] on textarea "Buen día, Federico. El motivo de nuestro contacto se debe a que el día 7 de feb…" at bounding box center [386, 293] width 549 height 110
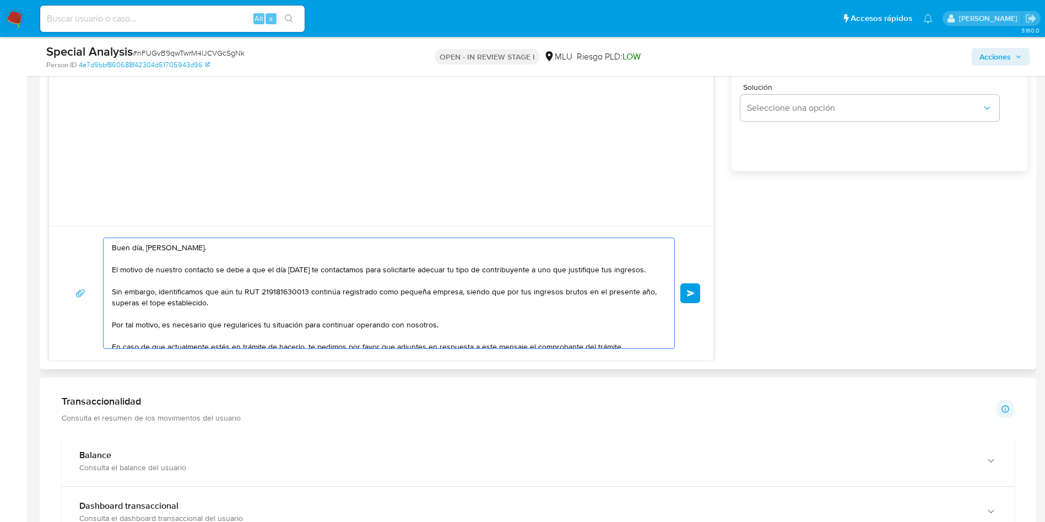
click at [229, 304] on textarea "Buen día, Federico. El motivo de nuestro contacto se debe a que el día 7 de feb…" at bounding box center [386, 293] width 549 height 110
click at [292, 304] on textarea "Buen día, Federico. El motivo de nuestro contacto se debe a que el día 7 de feb…" at bounding box center [386, 293] width 549 height 110
click at [362, 295] on textarea "Buen día, Federico. El motivo de nuestro contacto se debe a que el día 7 de feb…" at bounding box center [386, 293] width 549 height 110
click at [387, 311] on textarea "Buen día, Federico. El motivo de nuestro contacto se debe a que el día 7 de feb…" at bounding box center [386, 293] width 549 height 110
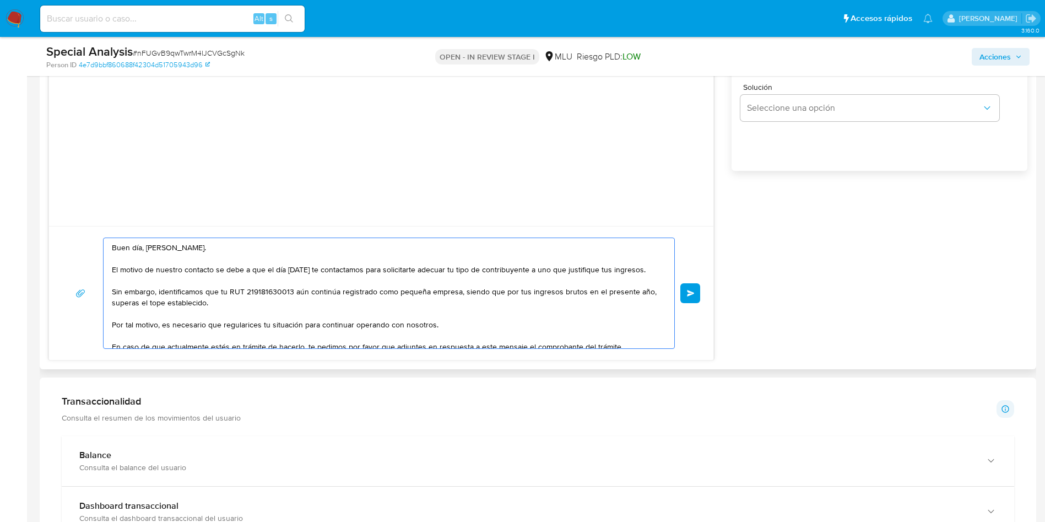
click at [402, 302] on textarea "Buen día, Federico. El motivo de nuestro contacto se debe a que el día 7 de feb…" at bounding box center [386, 293] width 549 height 110
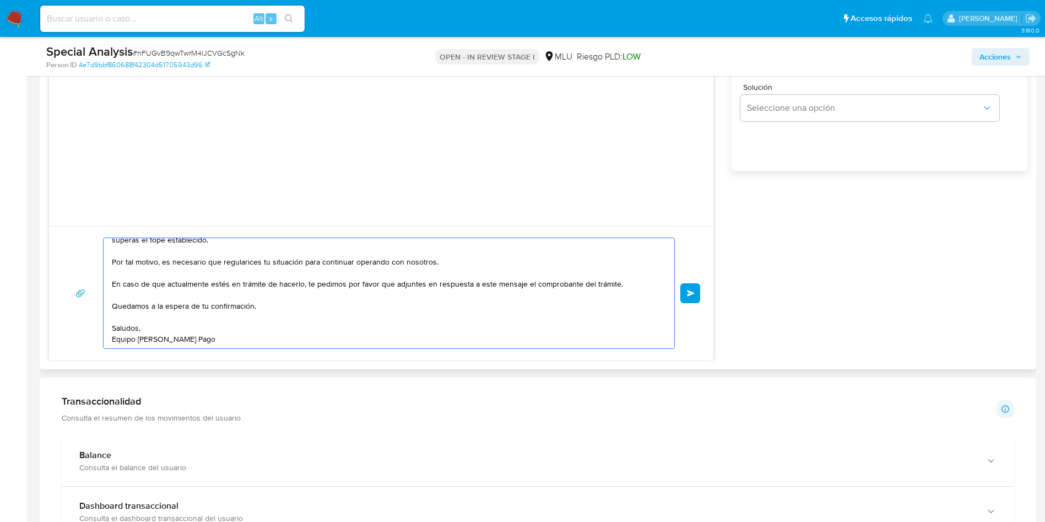
click at [347, 299] on textarea "Buen día, Federico. El motivo de nuestro contacto se debe a que el día 7 de feb…" at bounding box center [386, 293] width 549 height 110
click at [354, 296] on textarea "Buen día, Federico. El motivo de nuestro contacto se debe a que el día 7 de feb…" at bounding box center [386, 293] width 549 height 110
click at [589, 284] on textarea "Buen día, Federico. El motivo de nuestro contacto se debe a que el día 7 de feb…" at bounding box center [386, 293] width 549 height 110
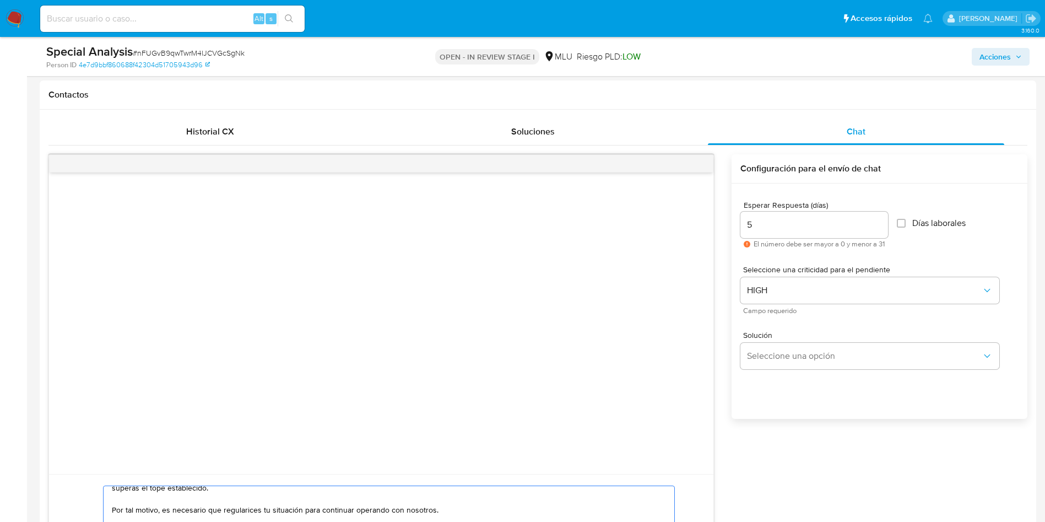
scroll to position [661, 0]
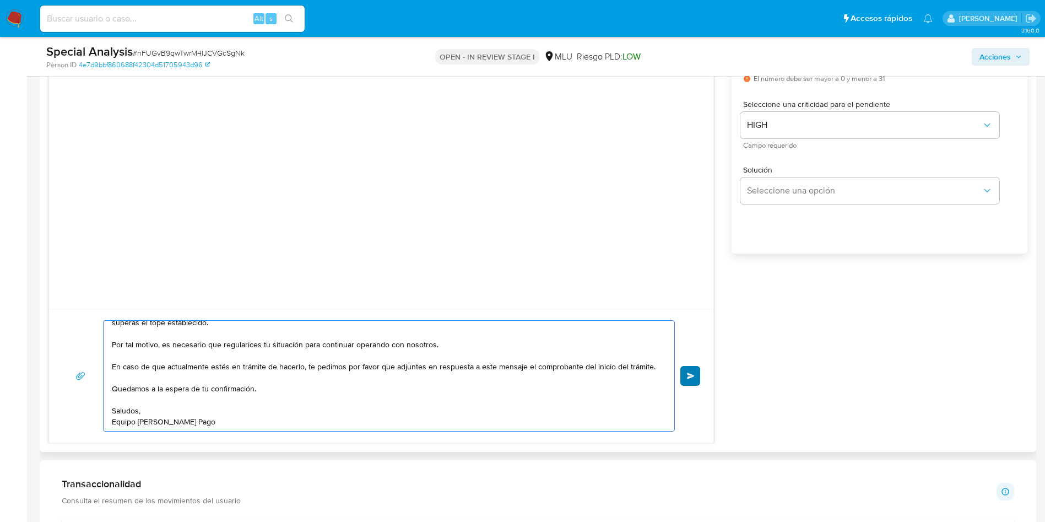
type textarea "Buen día, Federico. El motivo de nuestro contacto se debe a que el día 7 de feb…"
click at [694, 376] on span "Enviar" at bounding box center [691, 376] width 8 height 7
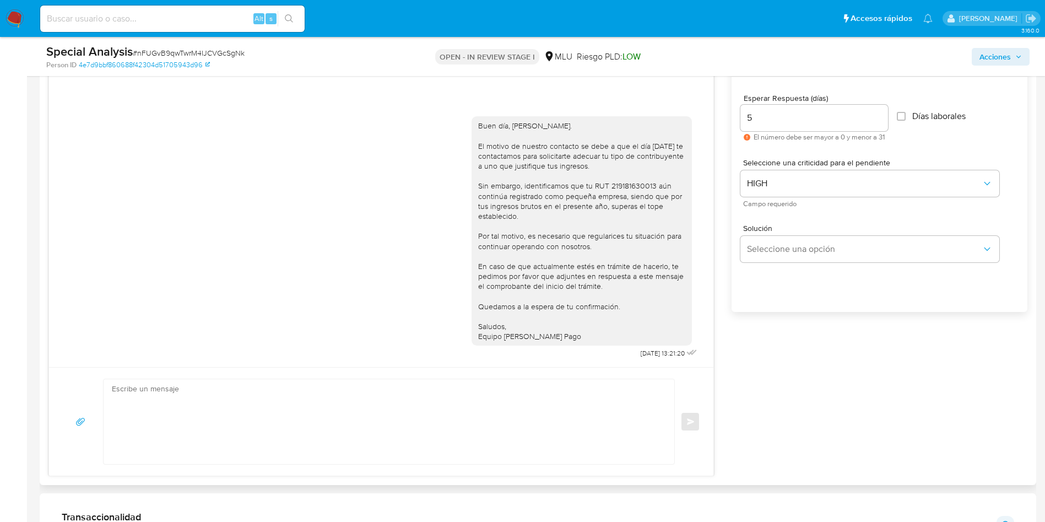
scroll to position [579, 0]
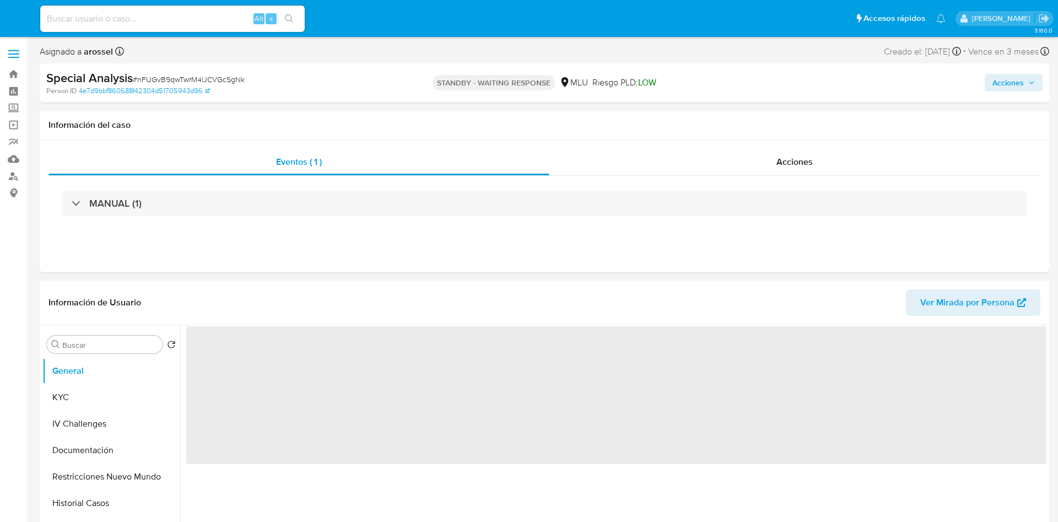
select select "10"
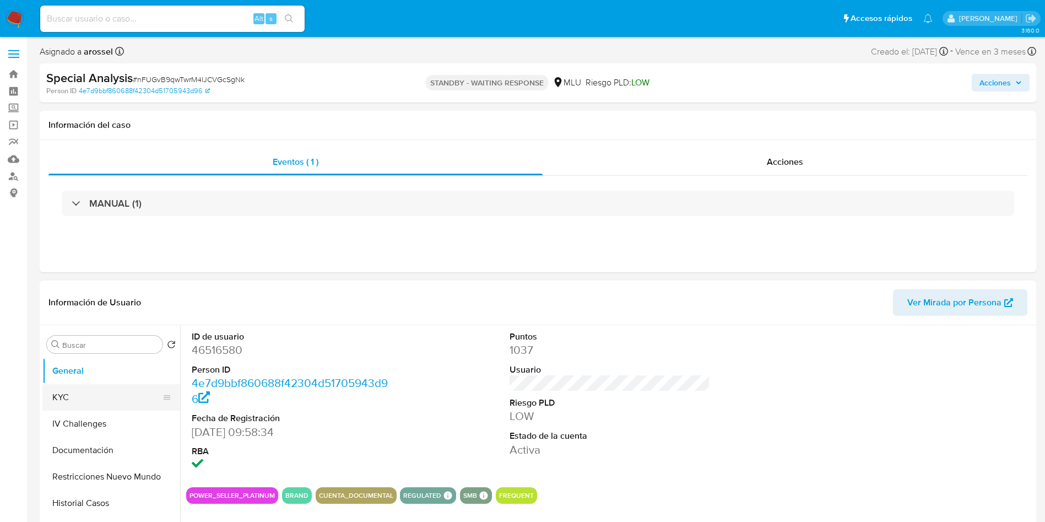
click at [120, 392] on button "KYC" at bounding box center [106, 397] width 129 height 26
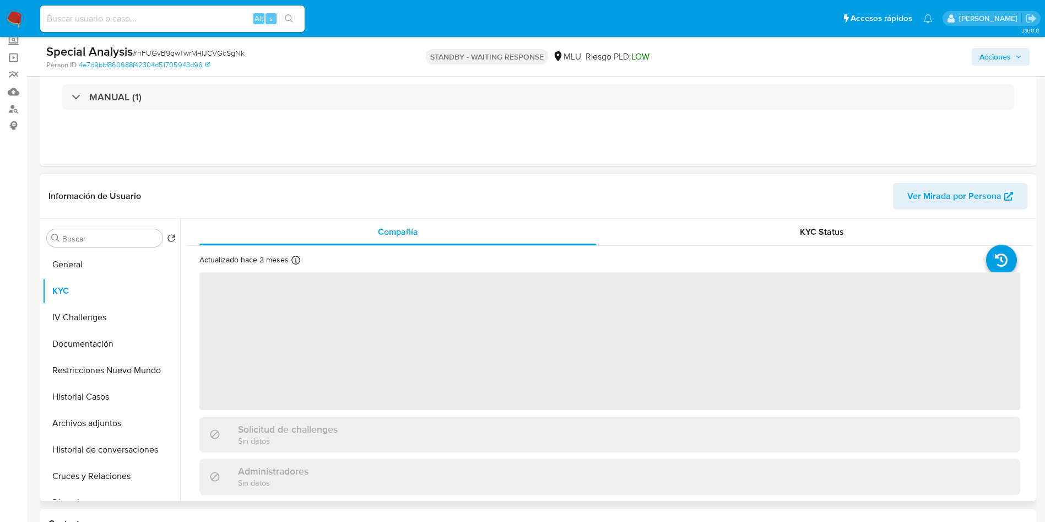
scroll to position [83, 0]
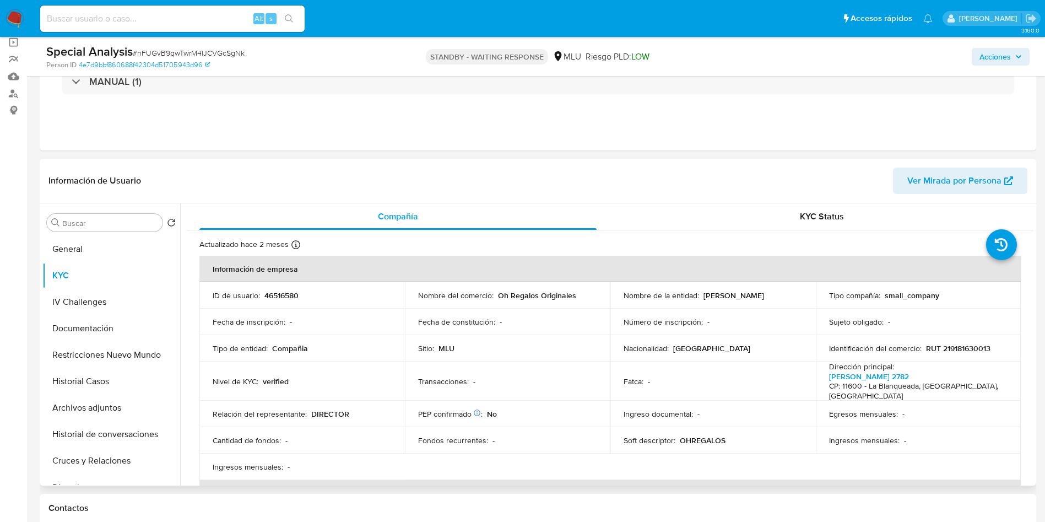
drag, startPoint x: 702, startPoint y: 294, endPoint x: 788, endPoint y: 297, distance: 86.0
click at [788, 297] on div "Nombre de la entidad : [PERSON_NAME]" at bounding box center [713, 295] width 179 height 10
copy p "[PERSON_NAME]"
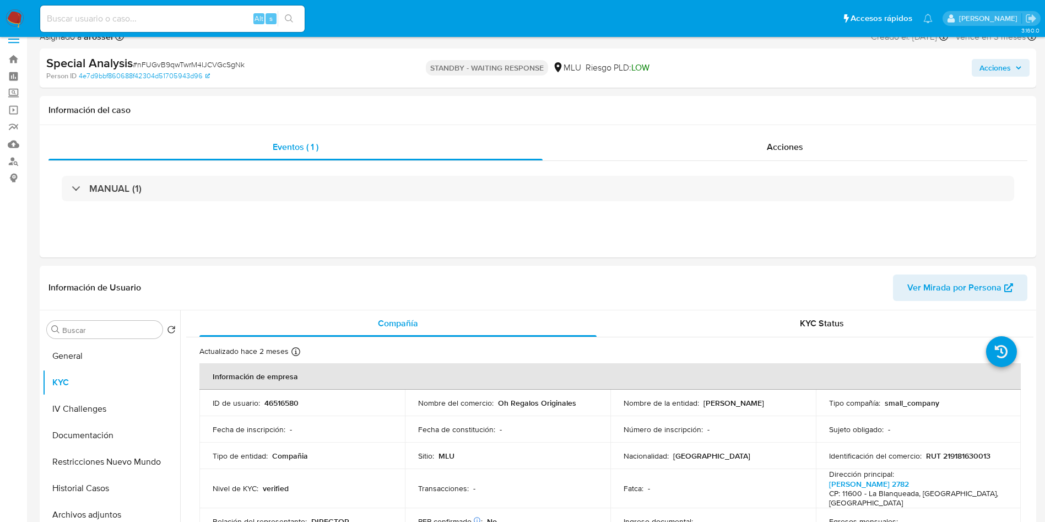
scroll to position [0, 0]
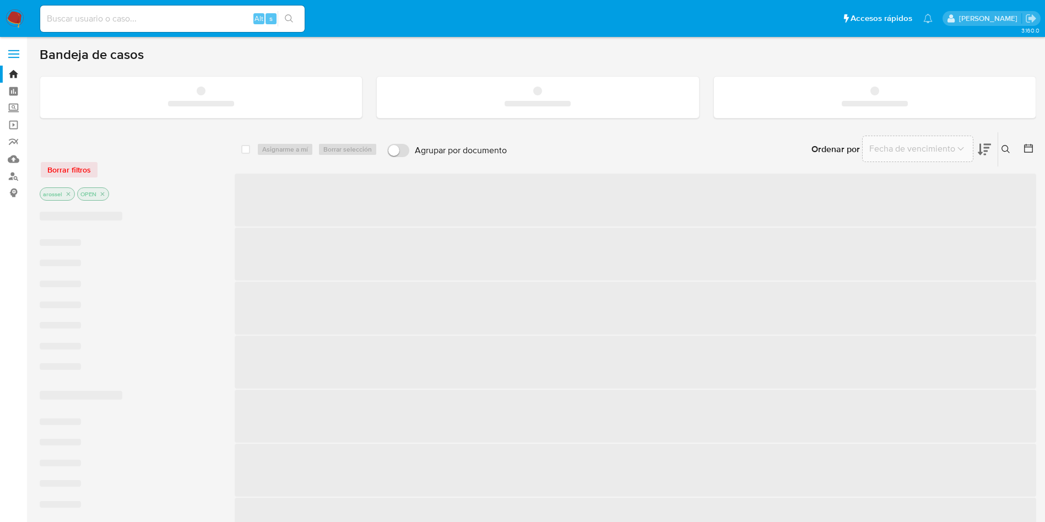
click at [169, 19] on input at bounding box center [172, 19] width 265 height 14
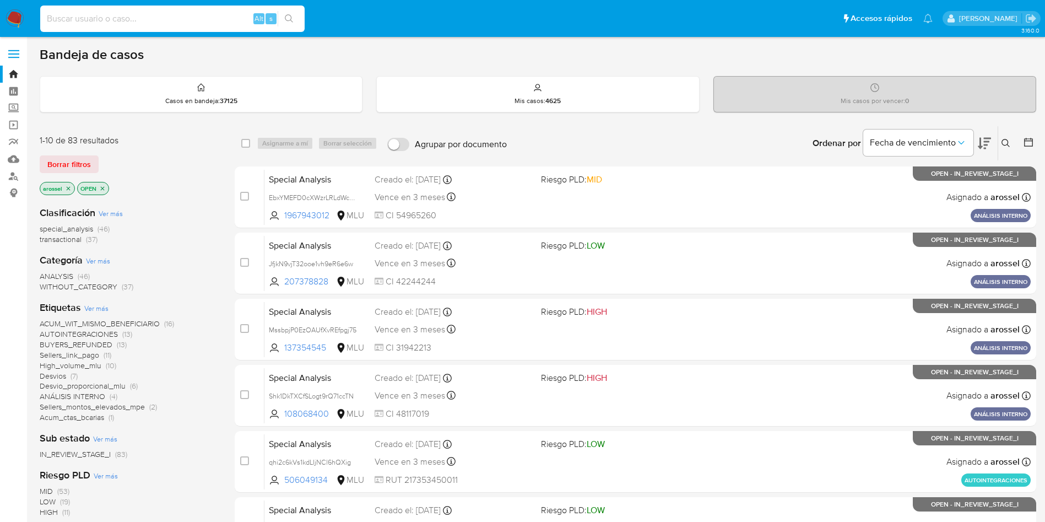
paste input "Shk1DkTXCfSLogt9rQ71ccTN"
type input "Shk1DkTXCfSLogt9rQ71ccTN"
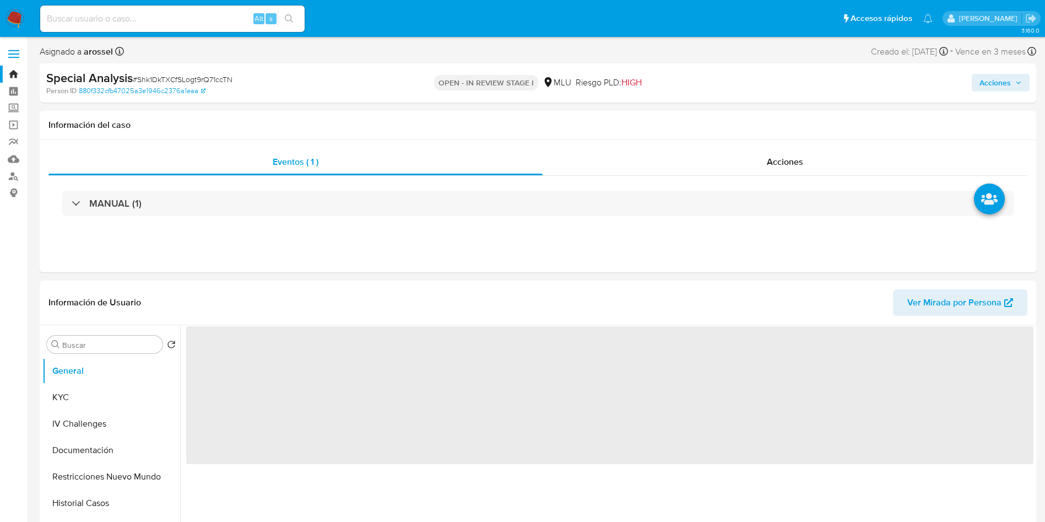
select select "10"
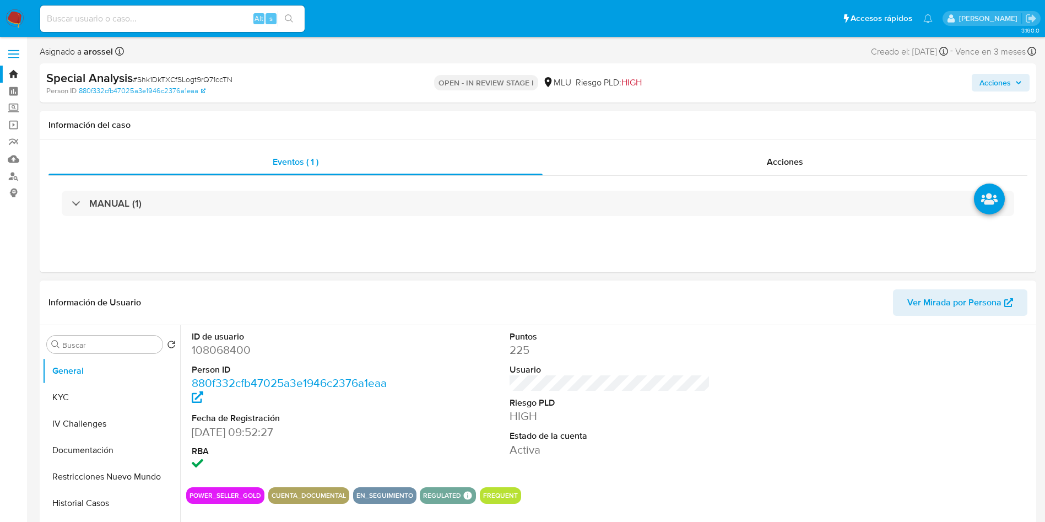
click at [943, 308] on span "Ver Mirada por Persona" at bounding box center [955, 302] width 94 height 26
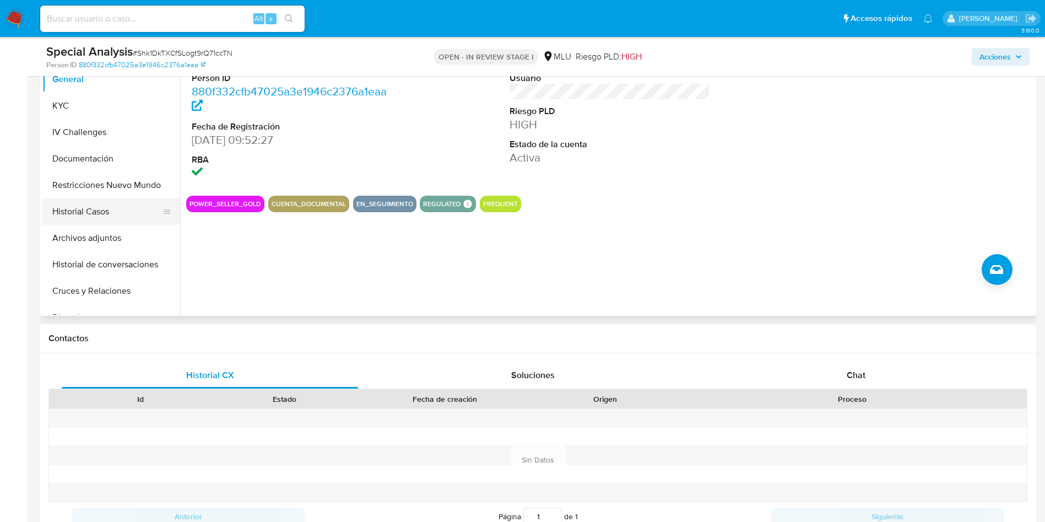
scroll to position [165, 0]
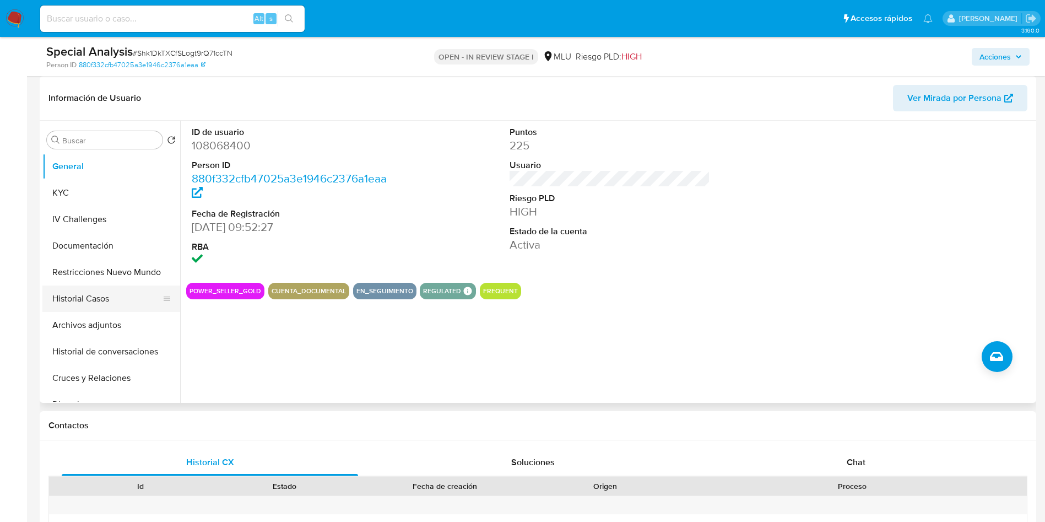
click at [125, 287] on button "Historial Casos" at bounding box center [106, 298] width 129 height 26
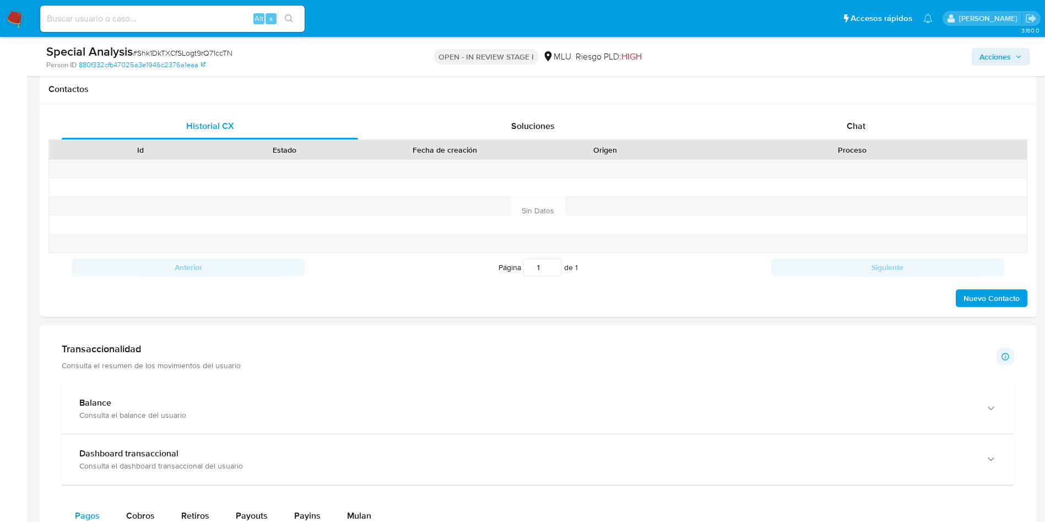
scroll to position [579, 0]
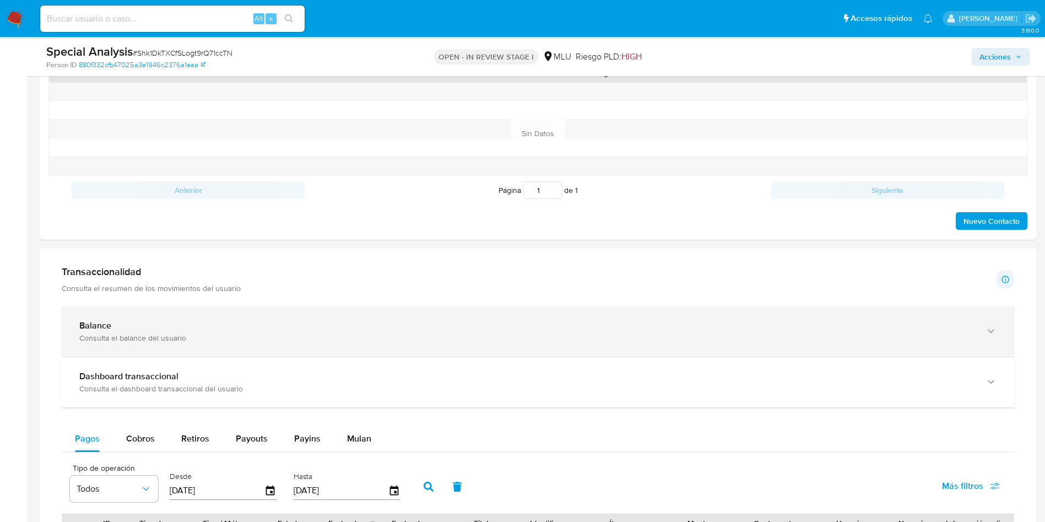
click at [256, 319] on div "Balance Consulta el balance del usuario" at bounding box center [538, 331] width 953 height 50
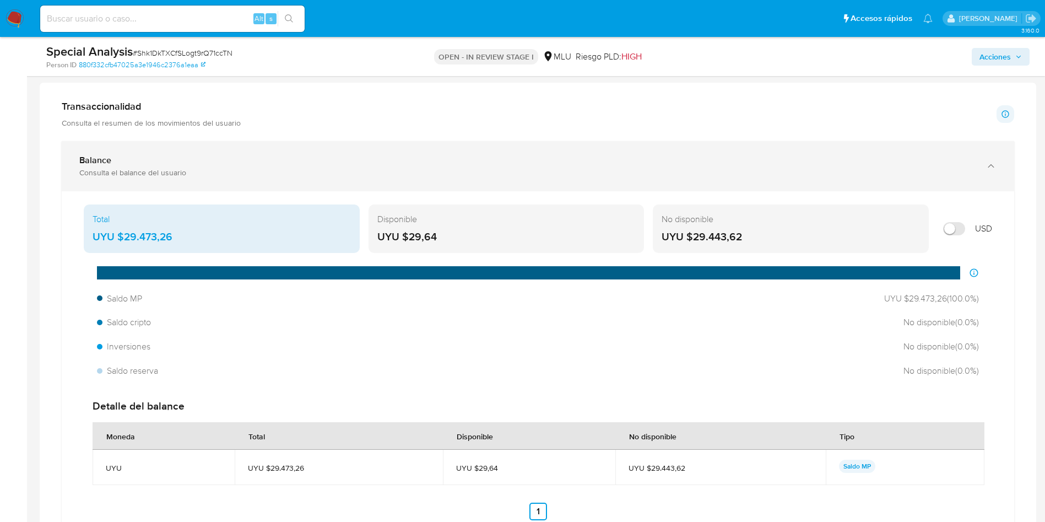
click at [328, 150] on div "Balance Consulta el balance del usuario" at bounding box center [538, 166] width 953 height 50
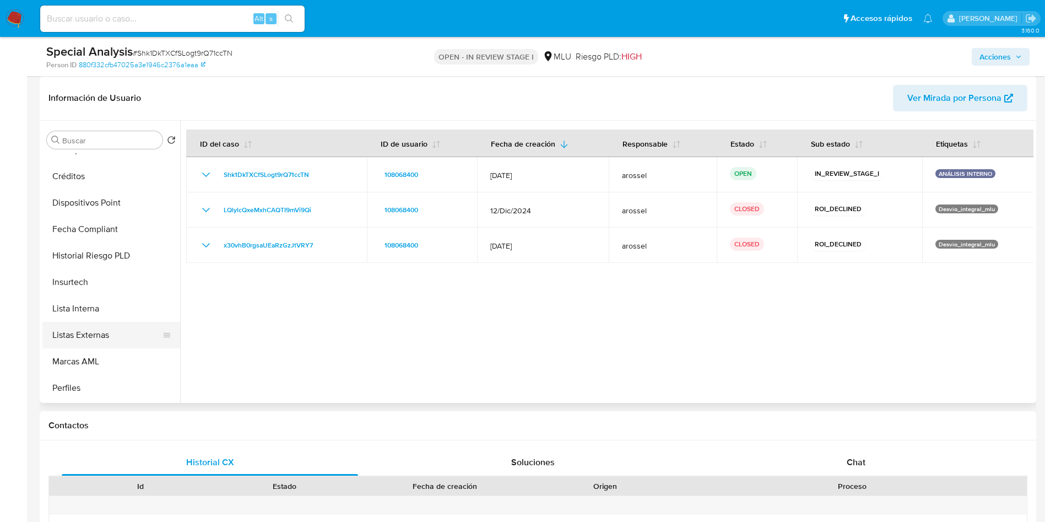
scroll to position [492, 0]
click at [103, 280] on button "Marcas AML" at bounding box center [106, 282] width 129 height 26
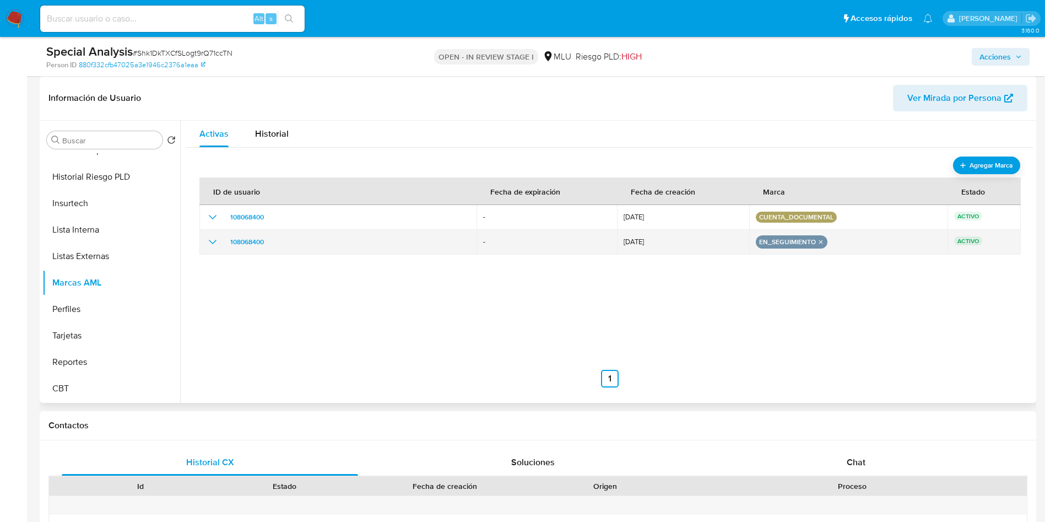
click at [213, 244] on icon "show_hidden_detail_by_id_108068400" at bounding box center [213, 242] width 8 height 4
click at [818, 243] on icon "remove-mark-EN_SEGUIMIENTO" at bounding box center [821, 242] width 7 height 7
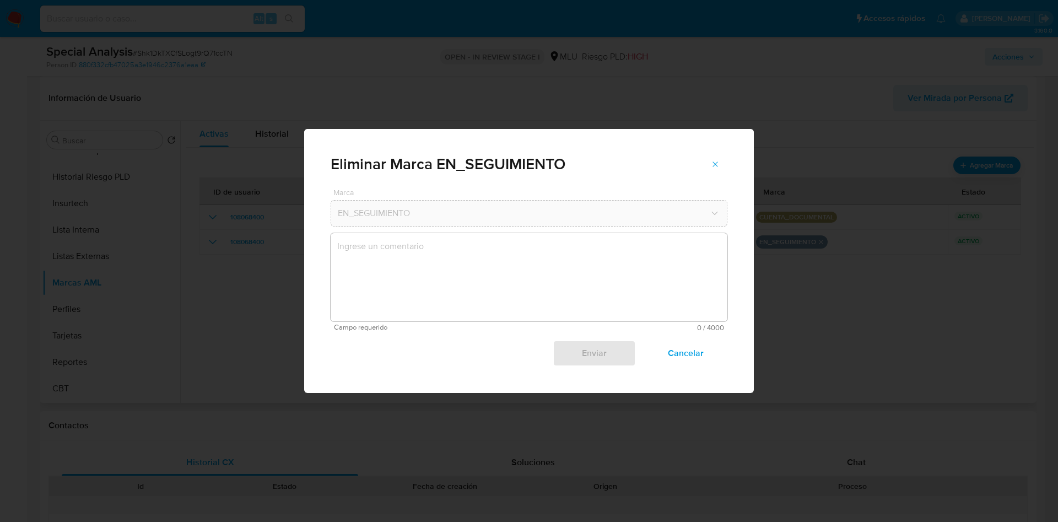
click at [558, 256] on textarea "marks-modal" at bounding box center [529, 277] width 397 height 88
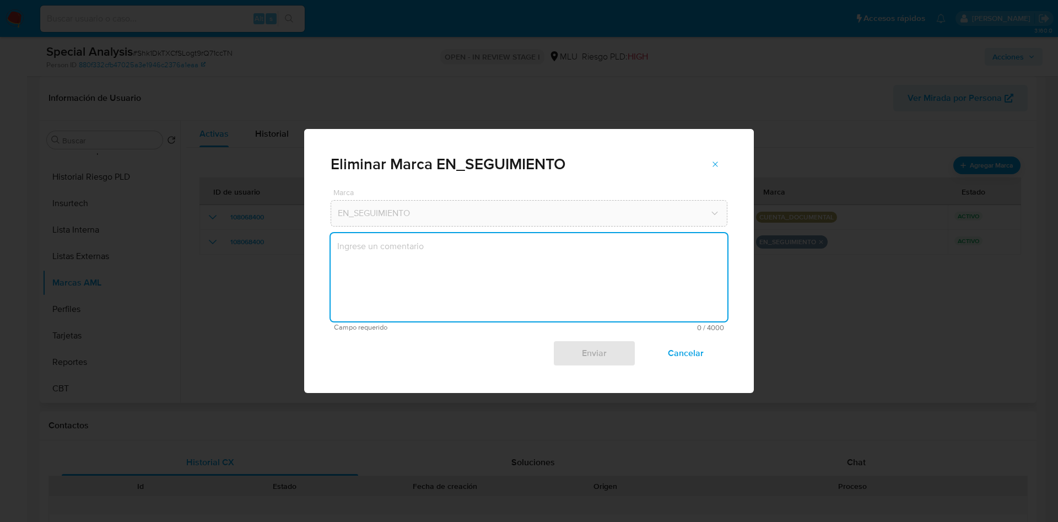
type textarea "S"
type textarea "Se quita marca para continuar gestión."
click at [597, 344] on span "Enviar" at bounding box center [594, 353] width 54 height 24
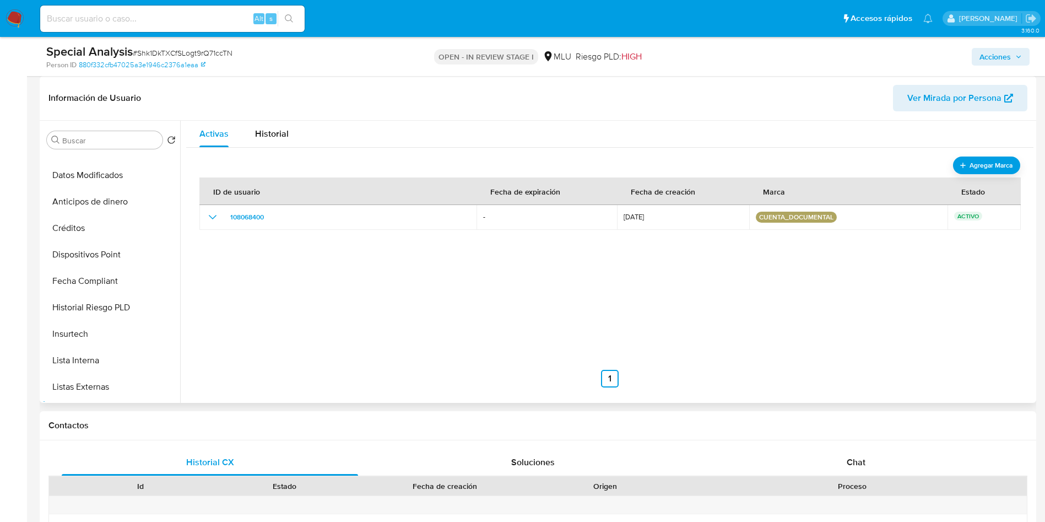
scroll to position [79, 0]
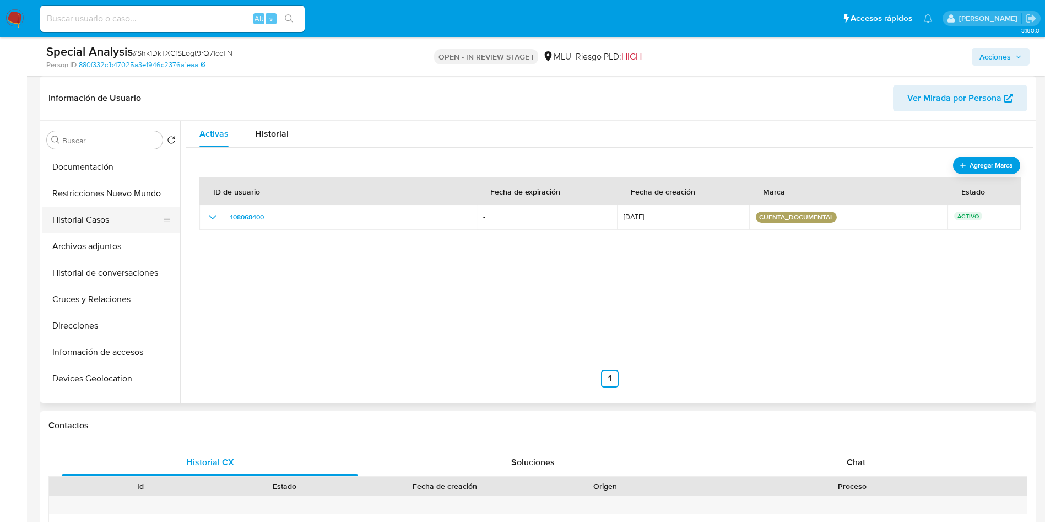
click at [112, 224] on button "Historial Casos" at bounding box center [106, 220] width 129 height 26
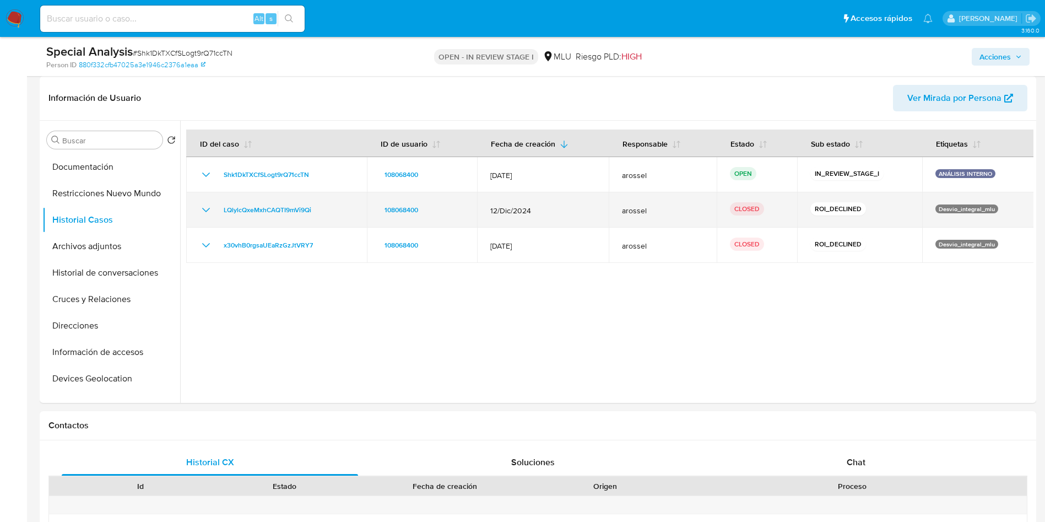
click at [210, 209] on icon "Mostrar/Ocultar" at bounding box center [205, 209] width 13 height 13
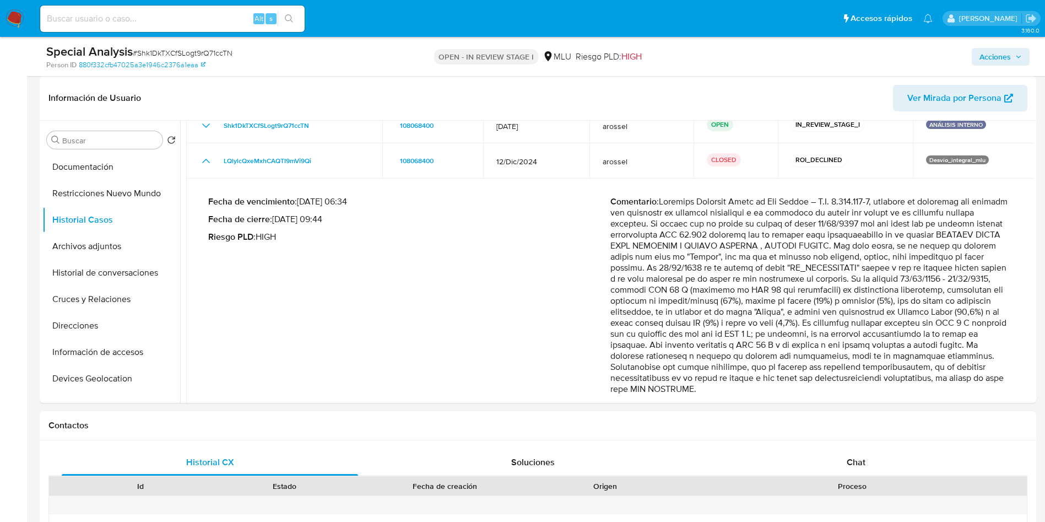
scroll to position [83, 0]
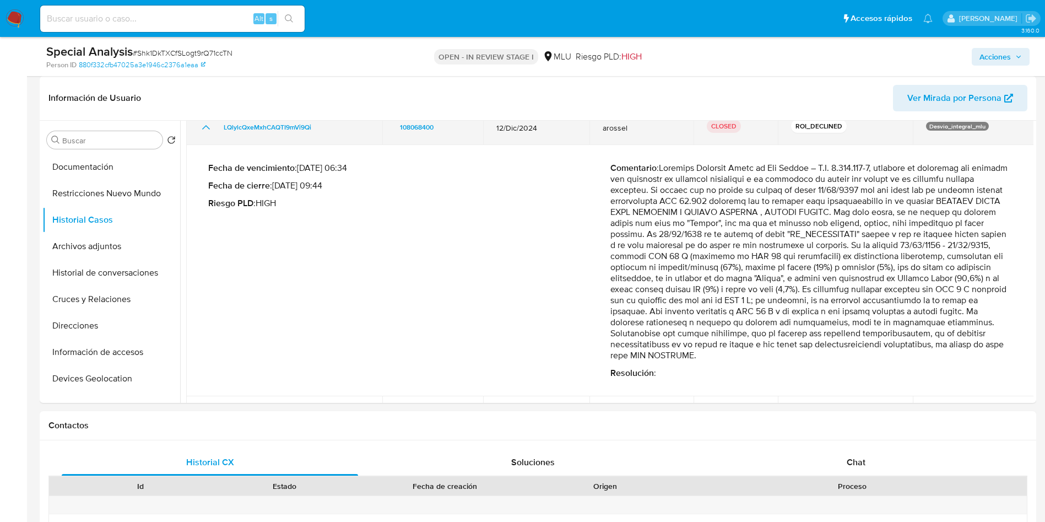
click at [207, 134] on td "LQlylcQxeMxhCAQTI9mVi9Qi" at bounding box center [284, 127] width 196 height 35
click at [200, 126] on icon "Mostrar/Ocultar" at bounding box center [205, 127] width 13 height 13
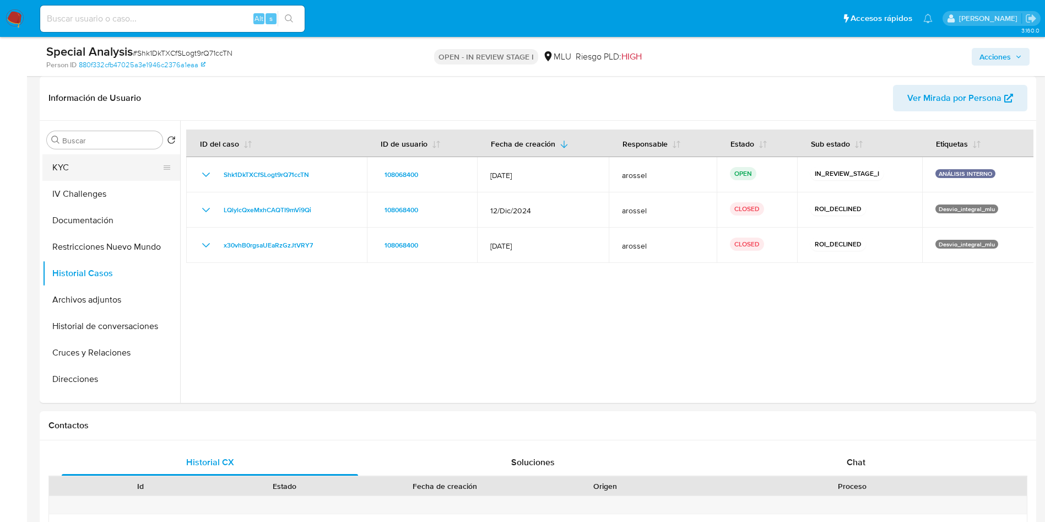
scroll to position [0, 0]
click at [94, 165] on button "General" at bounding box center [106, 166] width 129 height 26
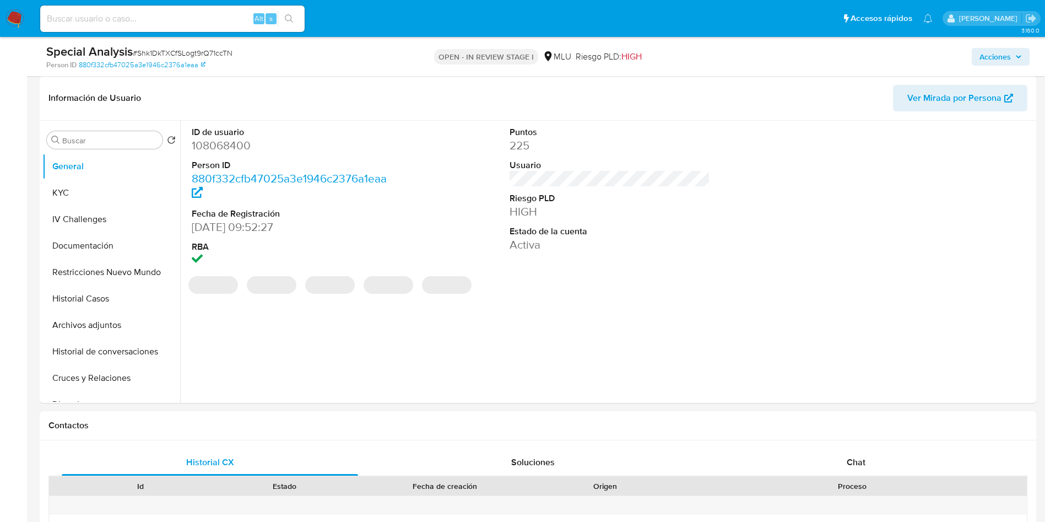
click at [220, 141] on dd "108068400" at bounding box center [292, 145] width 201 height 15
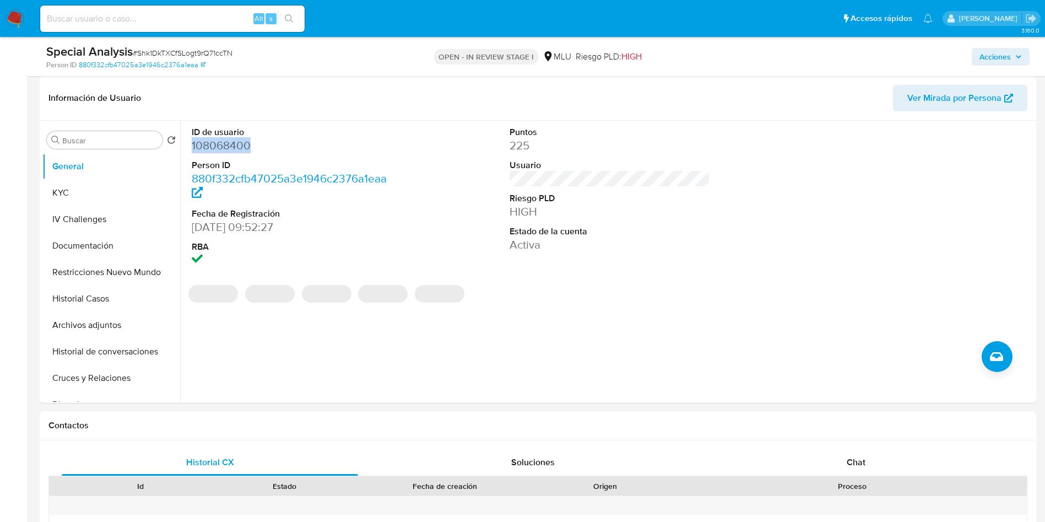
copy dd "108068400"
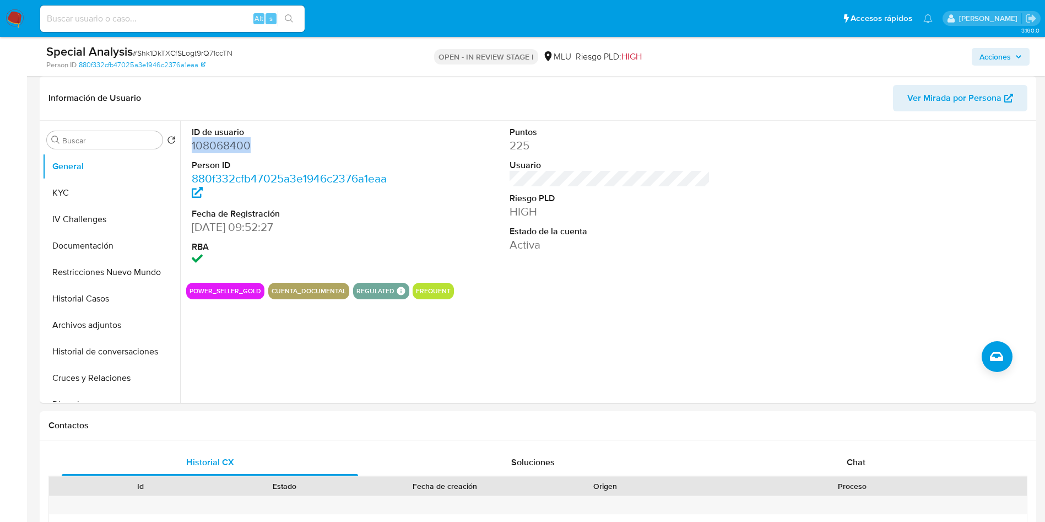
click at [215, 139] on dd "108068400" at bounding box center [292, 145] width 201 height 15
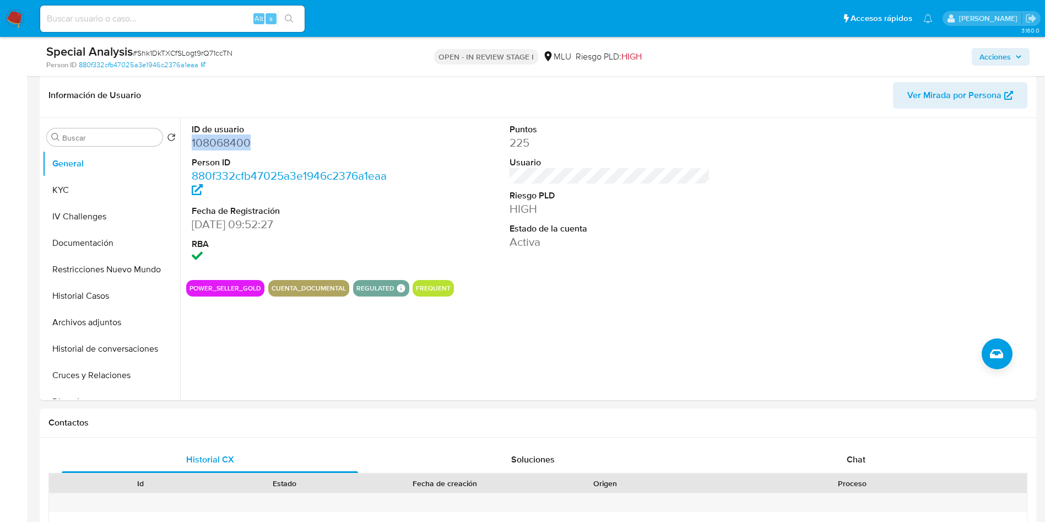
scroll to position [165, 0]
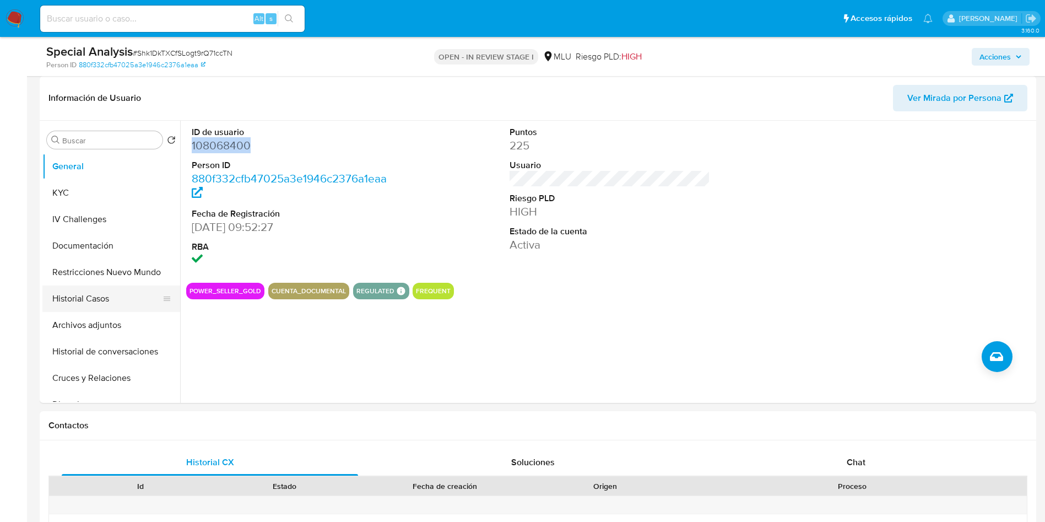
click at [115, 293] on button "Historial Casos" at bounding box center [106, 298] width 129 height 26
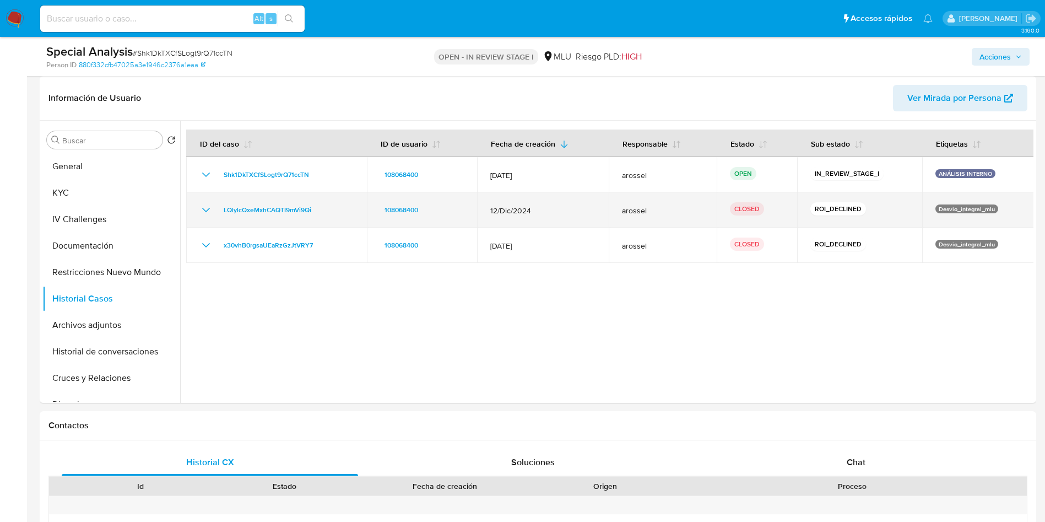
click at [206, 213] on icon "Mostrar/Ocultar" at bounding box center [205, 209] width 13 height 13
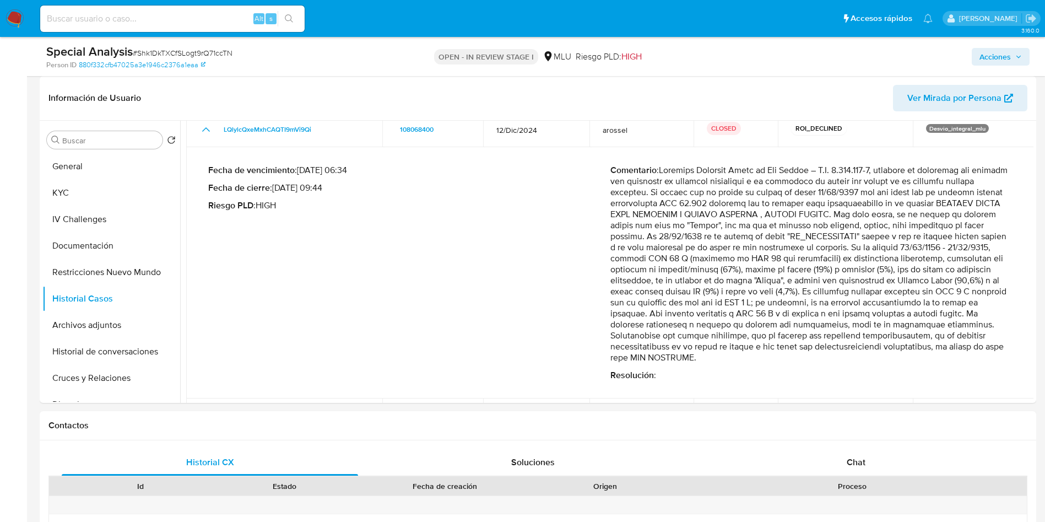
scroll to position [83, 0]
click at [792, 225] on p "Comentario :" at bounding box center [812, 262] width 402 height 198
click at [832, 289] on p "Comentario :" at bounding box center [812, 262] width 402 height 198
click at [96, 342] on button "Historial de conversaciones" at bounding box center [106, 351] width 129 height 26
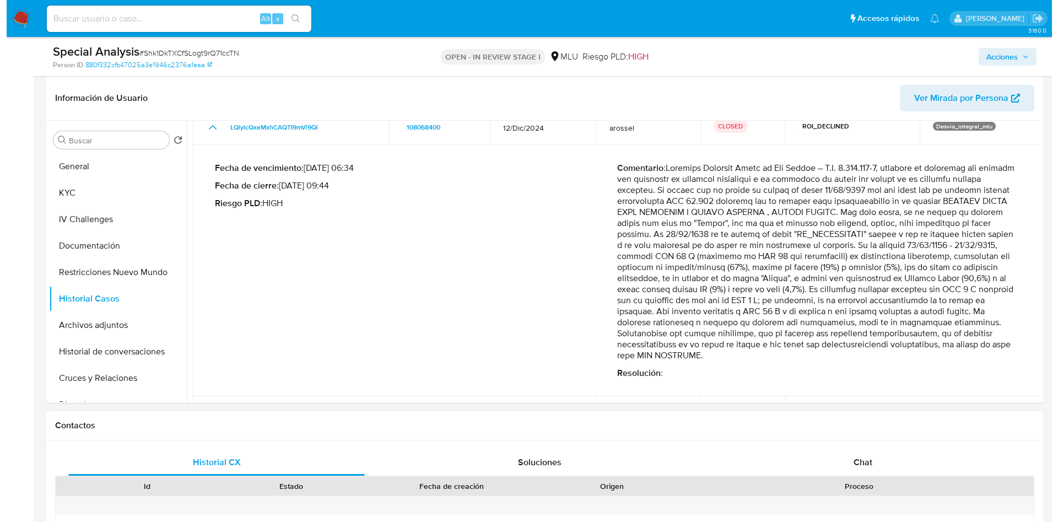
scroll to position [0, 0]
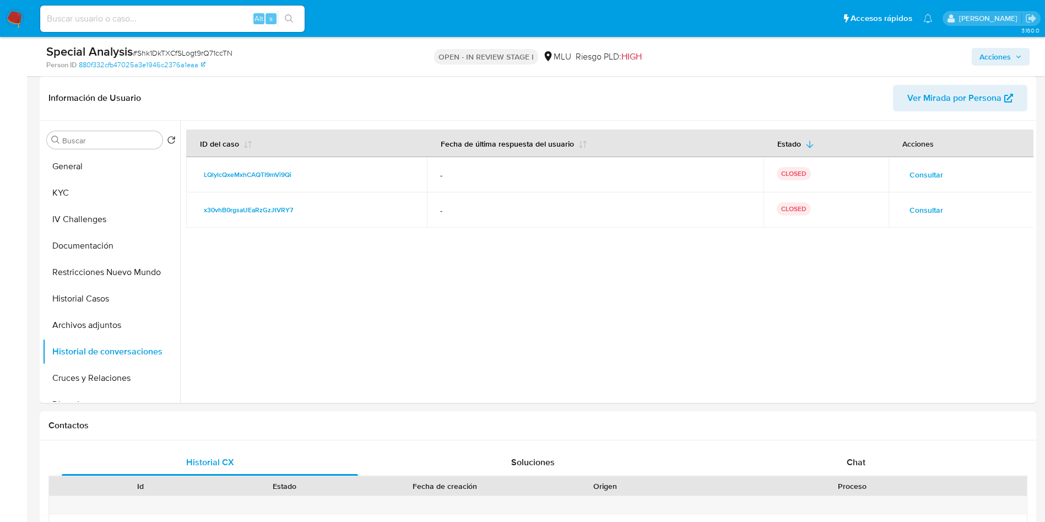
click at [926, 170] on span "Consultar" at bounding box center [927, 174] width 34 height 15
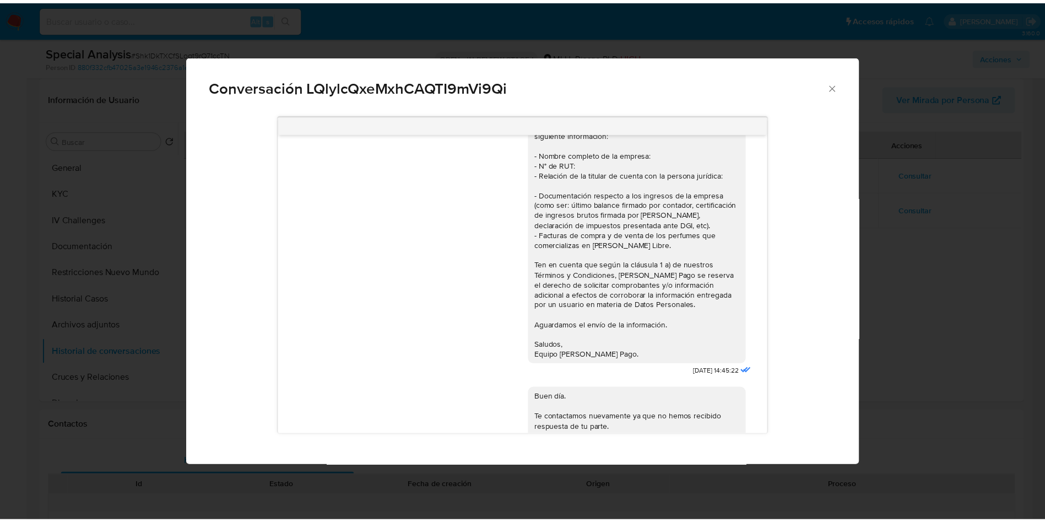
scroll to position [145, 0]
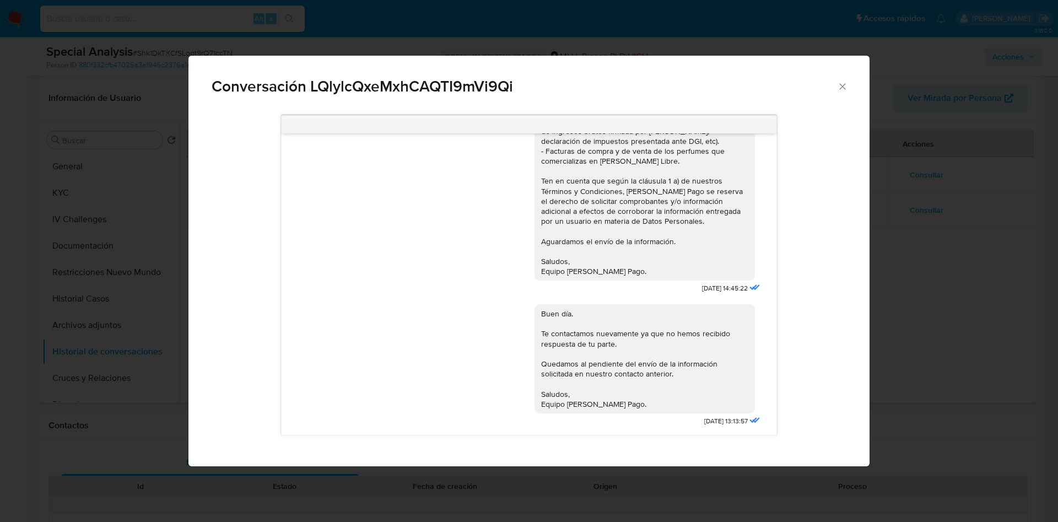
click at [940, 244] on div "Conversación LQlylcQxeMxhCAQTI9mVi9Qi Hola, Stefhani. Te contactamos ya que nec…" at bounding box center [529, 261] width 1058 height 522
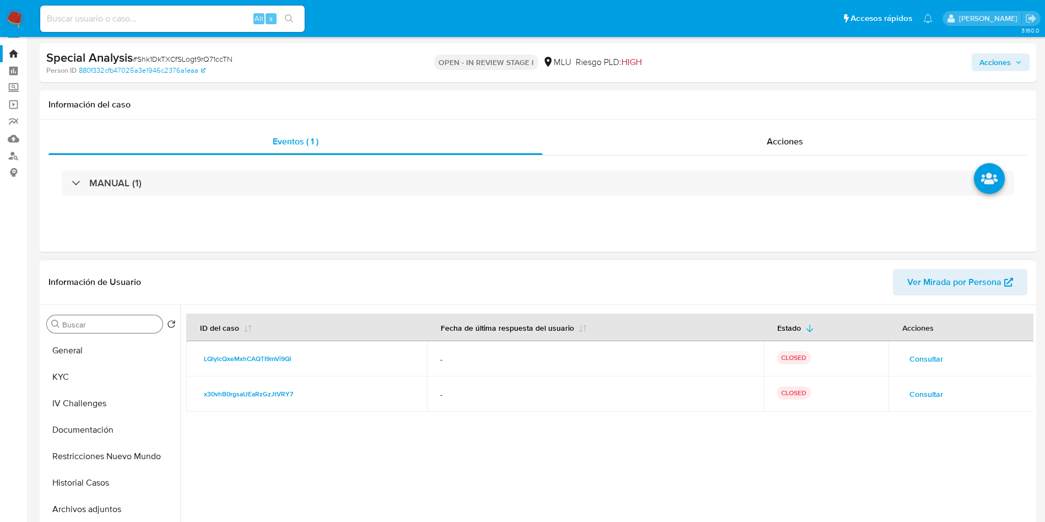
scroll to position [0, 0]
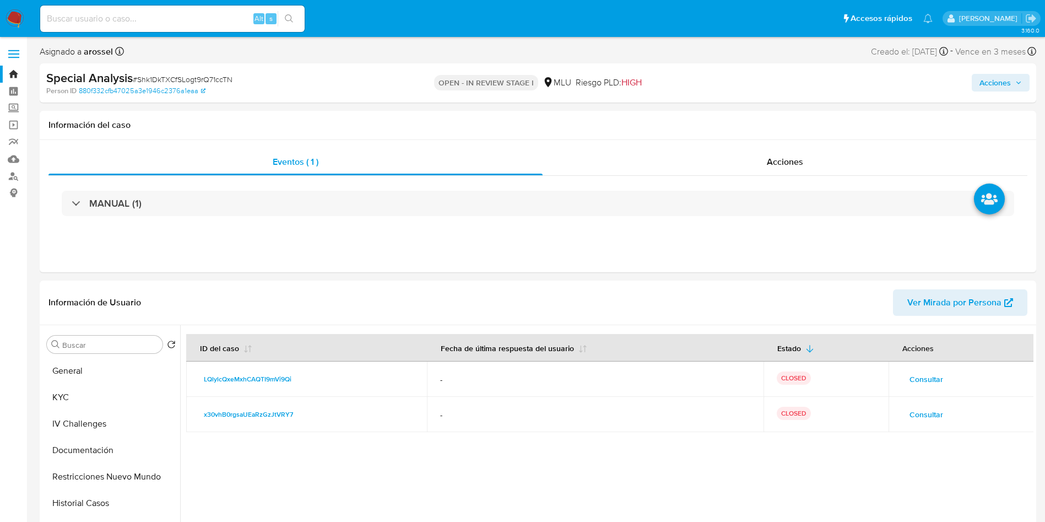
click at [894, 73] on div "Acciones" at bounding box center [867, 83] width 325 height 26
click at [115, 392] on button "KYC" at bounding box center [106, 397] width 129 height 26
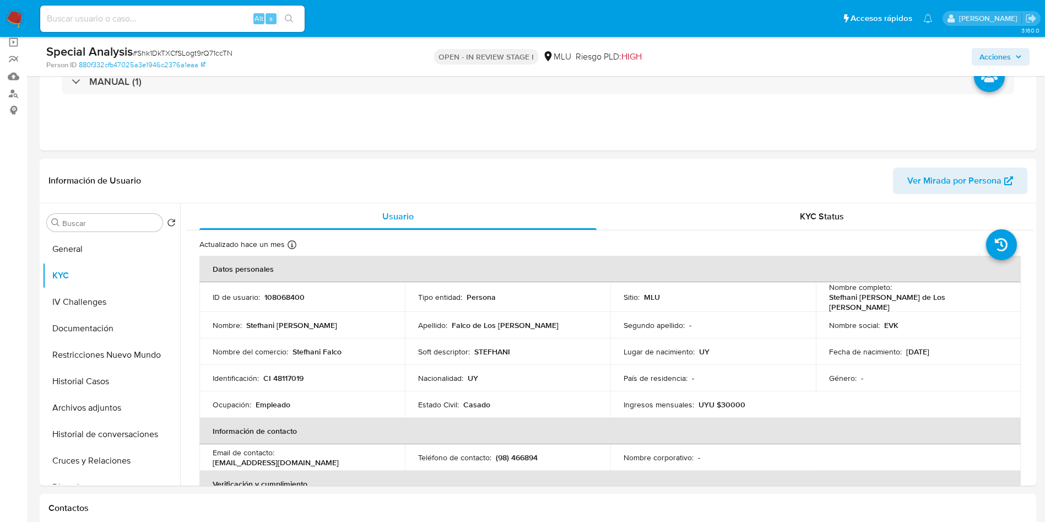
click at [202, 24] on input at bounding box center [172, 19] width 265 height 14
click at [606, 315] on td "Apellido : Falco de Los Santos" at bounding box center [508, 325] width 206 height 26
click at [463, 412] on td "Estado Civil : Casado" at bounding box center [508, 404] width 206 height 26
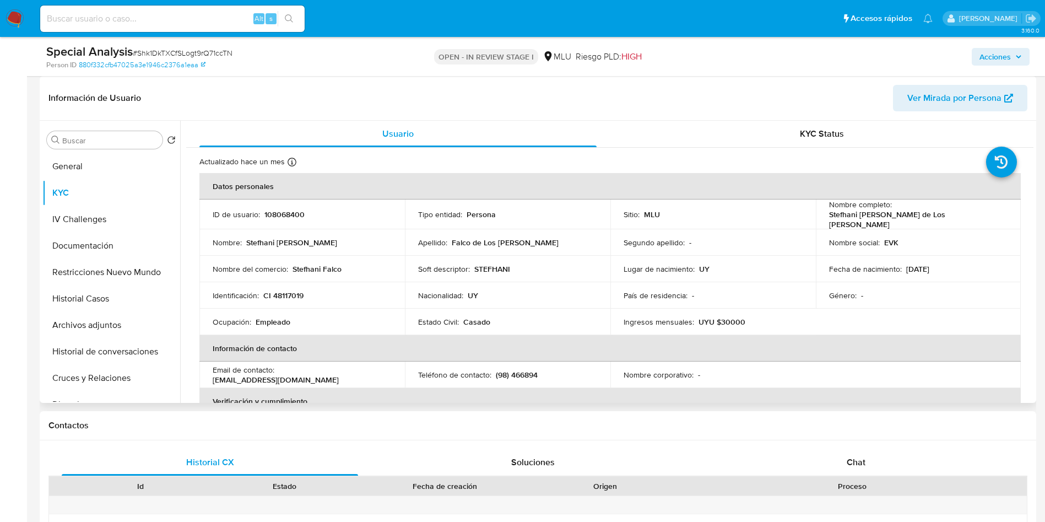
click at [492, 264] on p "STEFHANI" at bounding box center [492, 269] width 36 height 10
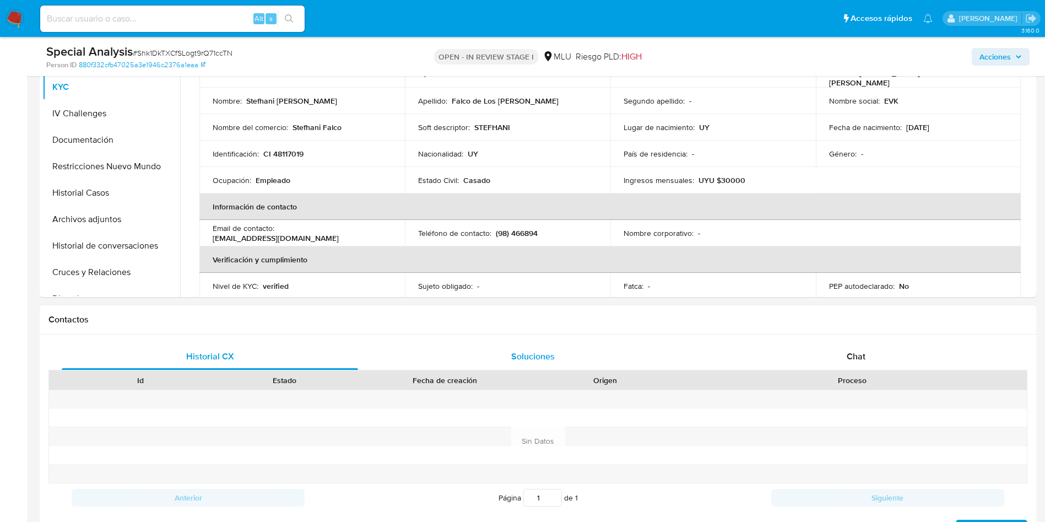
scroll to position [248, 0]
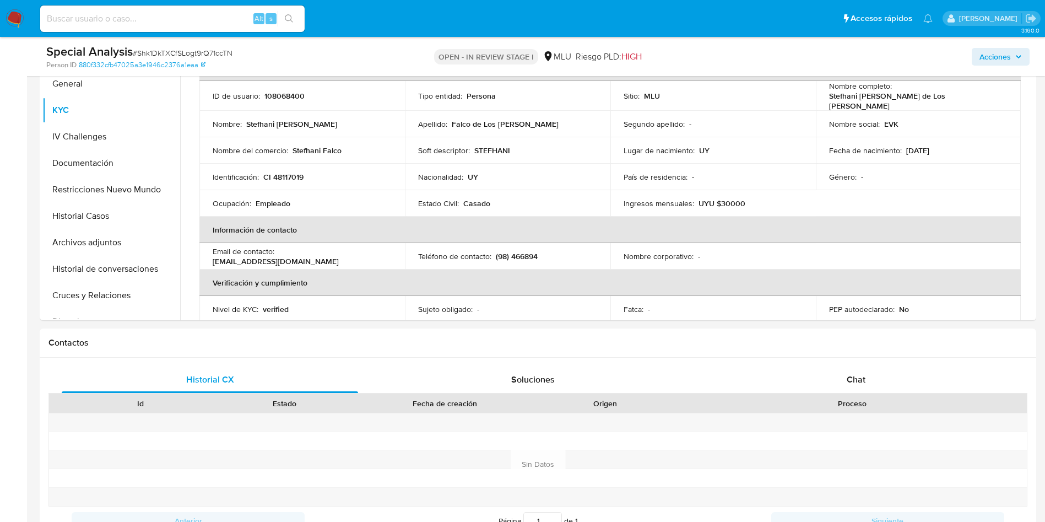
click at [190, 52] on span "# Shk1DkTXCfSLogt9rQ71ccTN" at bounding box center [183, 52] width 100 height 11
copy span "Shk1DkTXCfSLogt9rQ71ccTN"
click at [130, 293] on button "Cruces y Relaciones" at bounding box center [106, 295] width 129 height 26
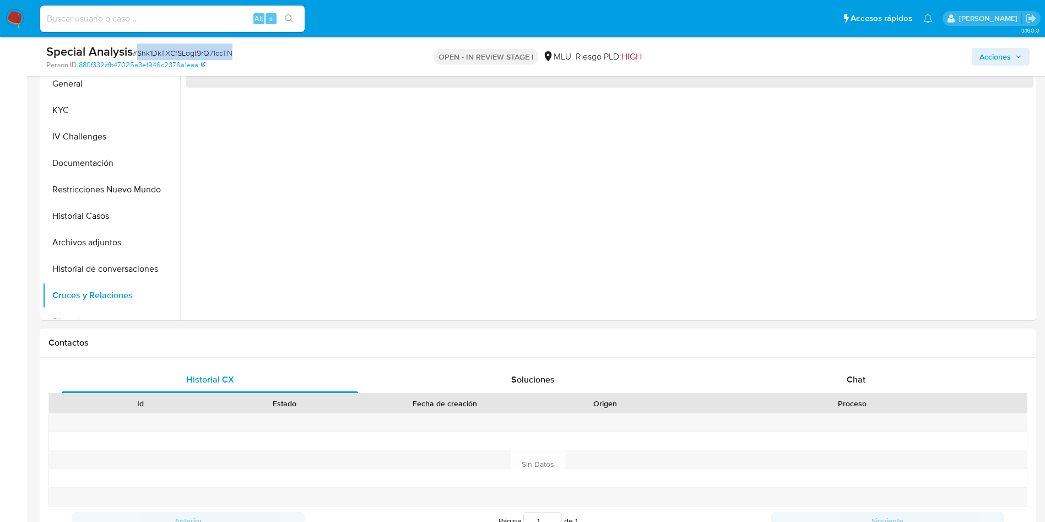
scroll to position [0, 0]
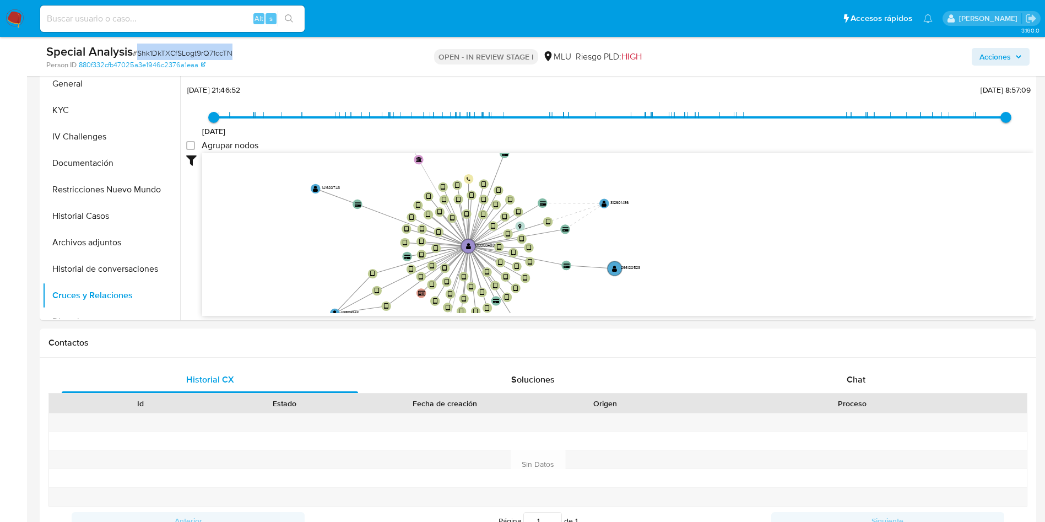
drag, startPoint x: 322, startPoint y: 166, endPoint x: 292, endPoint y: 12, distance: 156.6
click at [337, 224] on icon "device-632f1f0808813b0018d609a1  user-108068400  108068400 device-6352e55f088…" at bounding box center [618, 233] width 832 height 160
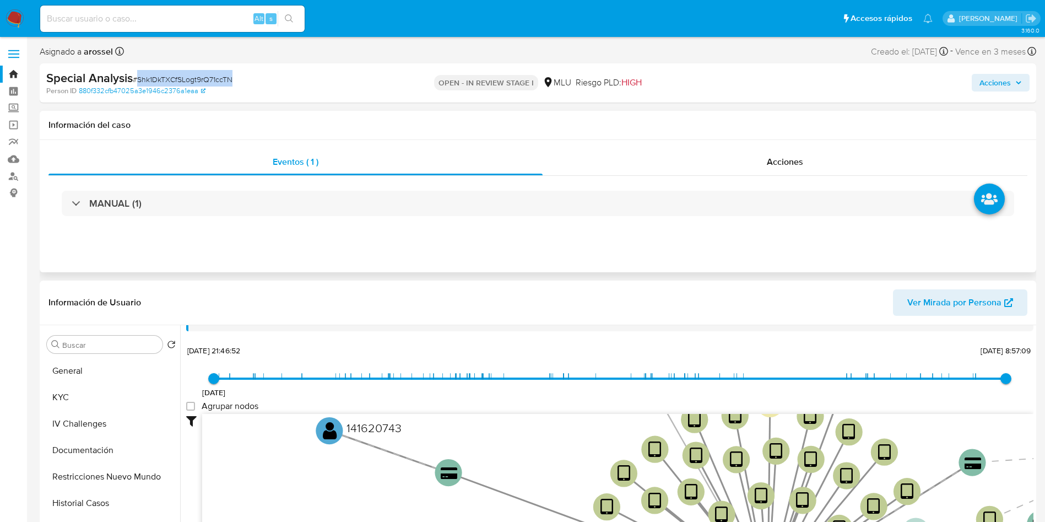
scroll to position [41, 0]
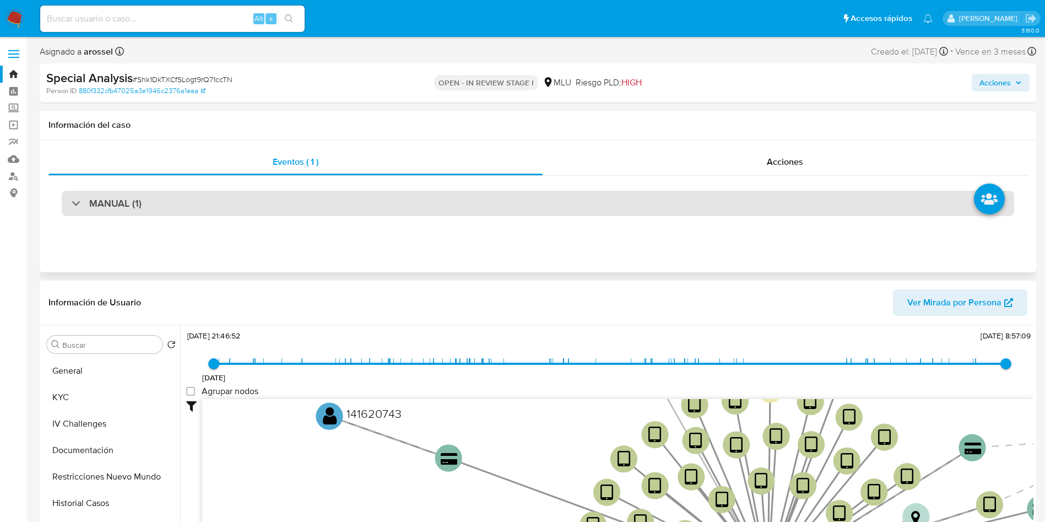
click at [230, 207] on div "MANUAL (1)" at bounding box center [538, 203] width 953 height 25
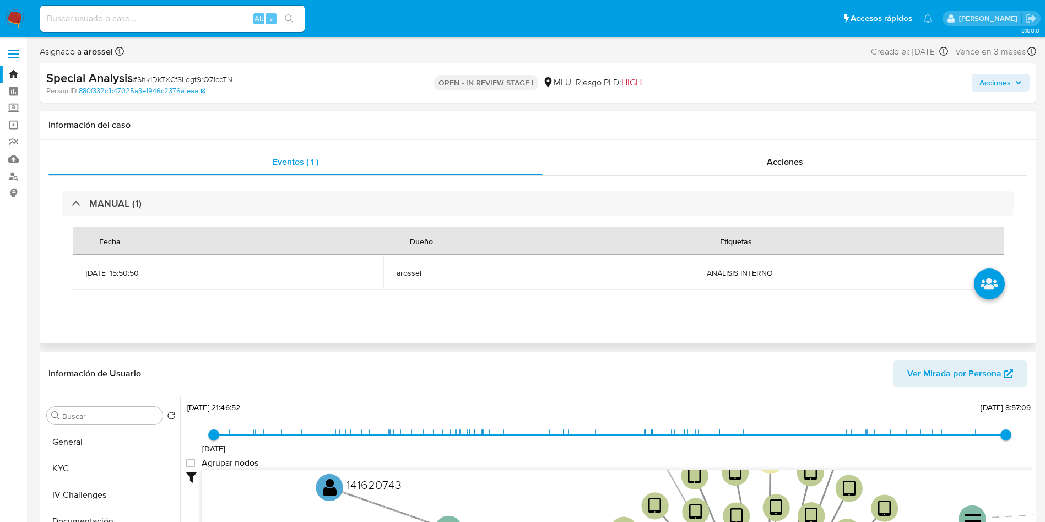
click at [742, 283] on td "ANÁLISIS INTERNO" at bounding box center [849, 272] width 311 height 35
click at [742, 274] on span "ANÁLISIS INTERNO" at bounding box center [849, 273] width 284 height 10
copy span "ANÁLISIS INTERNO"
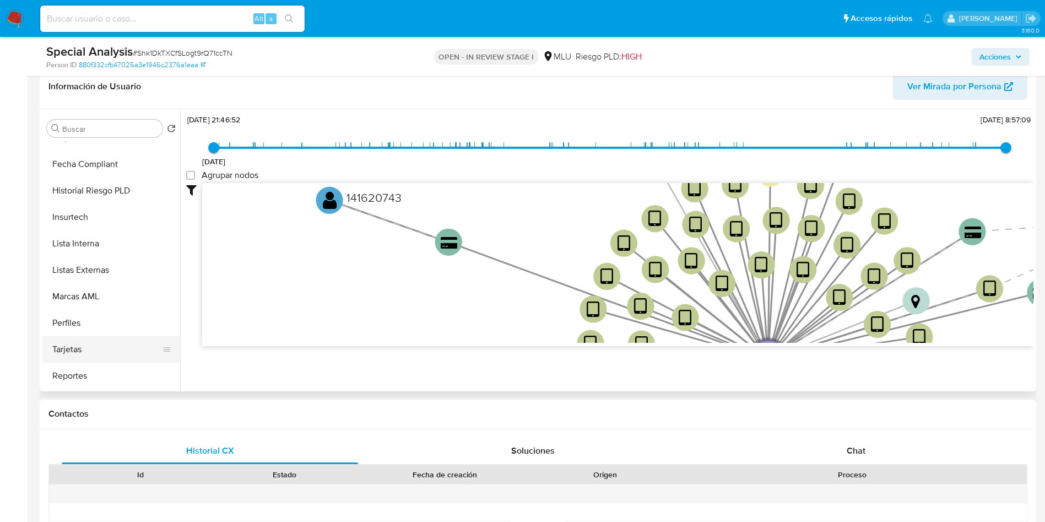
scroll to position [492, 0]
click at [91, 306] on button "Perfiles" at bounding box center [106, 297] width 129 height 26
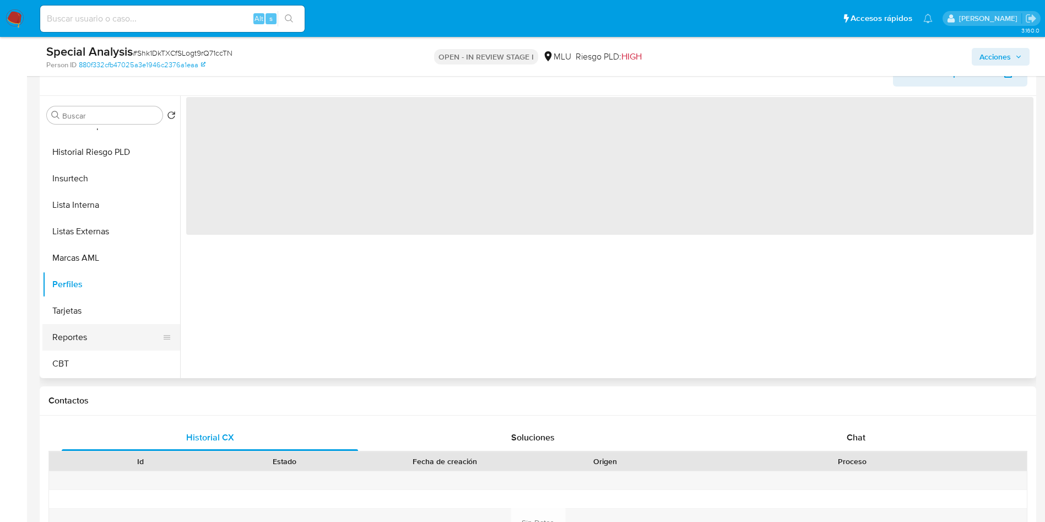
scroll to position [0, 0]
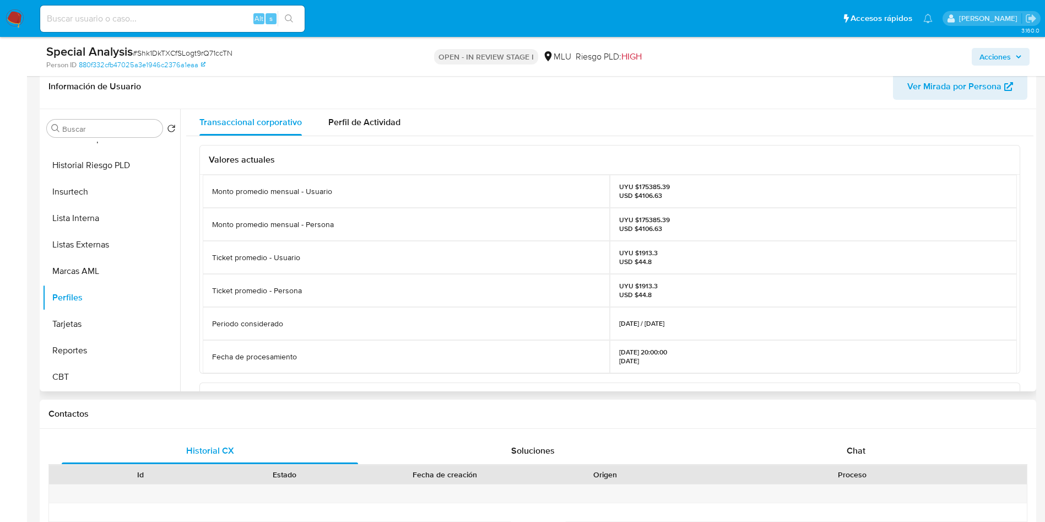
click at [645, 190] on p "UYU $175385.39 USD $4106.63" at bounding box center [644, 191] width 51 height 18
copy p "175385.39"
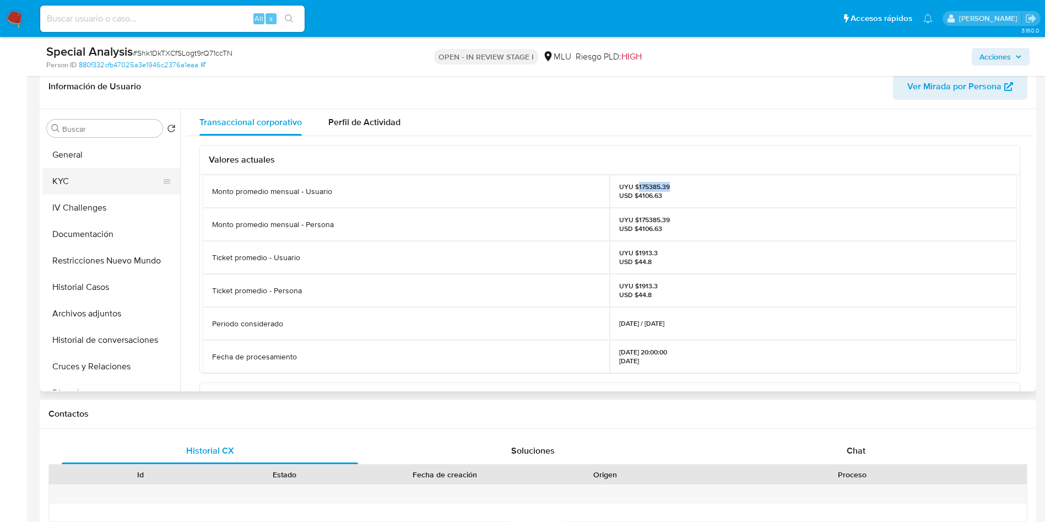
click at [101, 185] on button "KYC" at bounding box center [106, 181] width 129 height 26
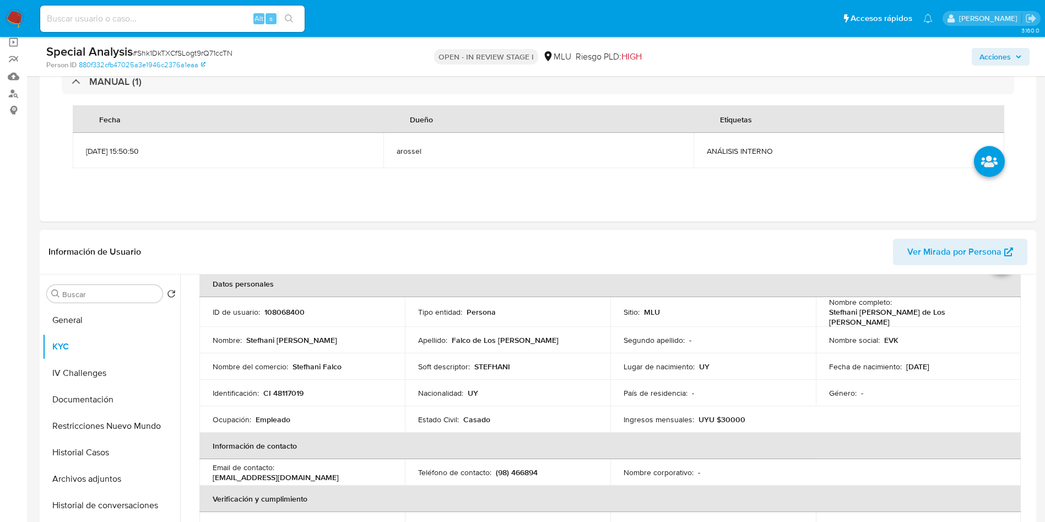
scroll to position [83, 0]
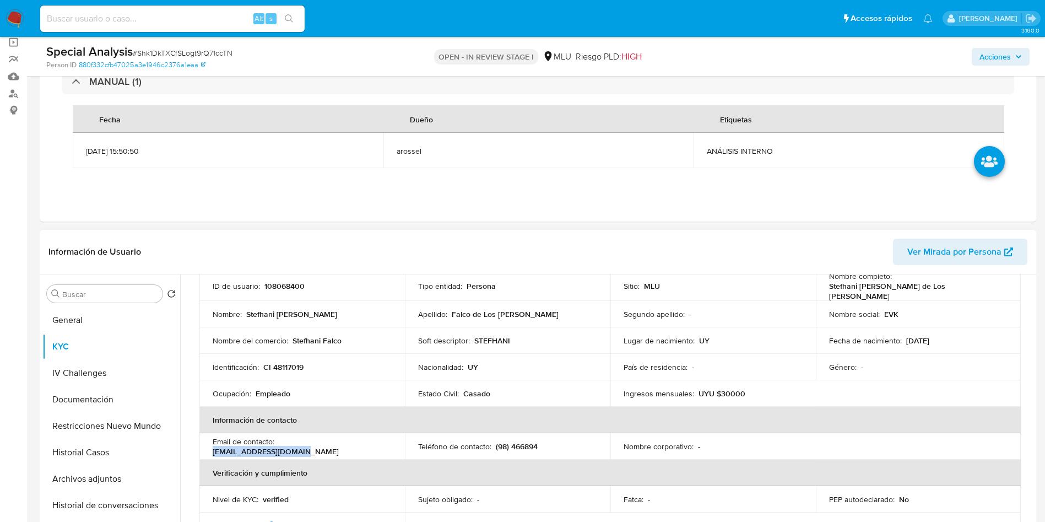
drag, startPoint x: 279, startPoint y: 445, endPoint x: 380, endPoint y: 447, distance: 100.9
click at [381, 447] on div "Email de contacto : stefhani26@hotmail.com" at bounding box center [302, 446] width 179 height 20
copy p "stefhani26@hotmail.com"
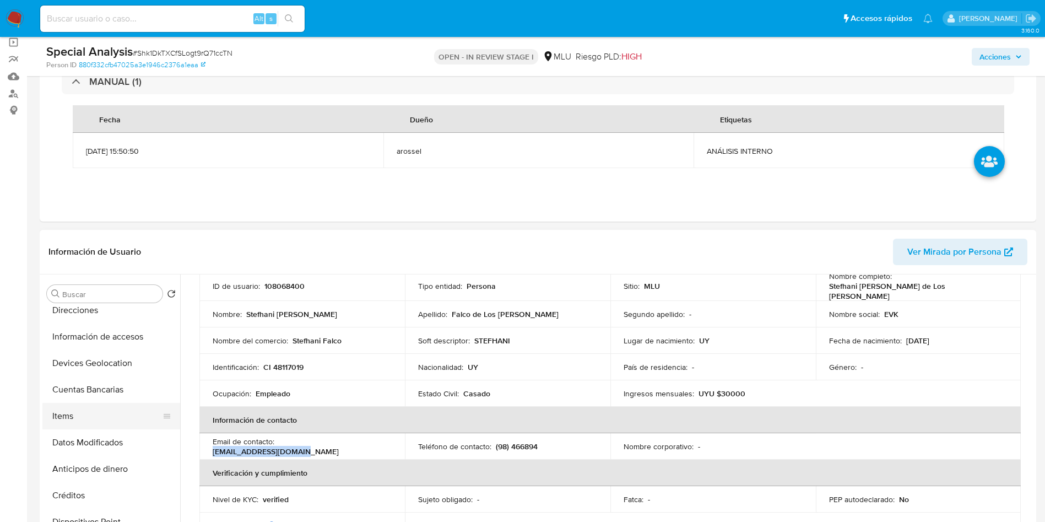
click at [110, 406] on button "Items" at bounding box center [106, 416] width 129 height 26
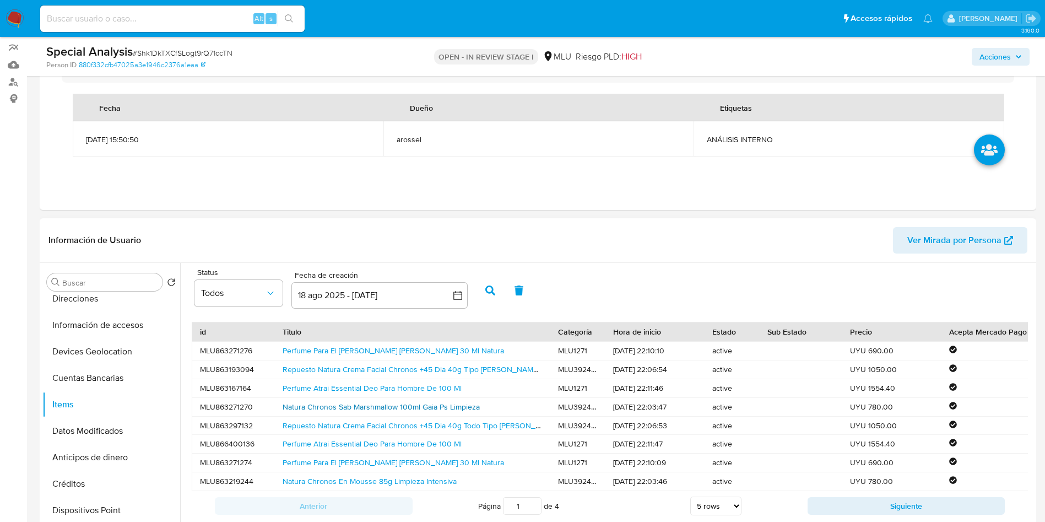
scroll to position [165, 0]
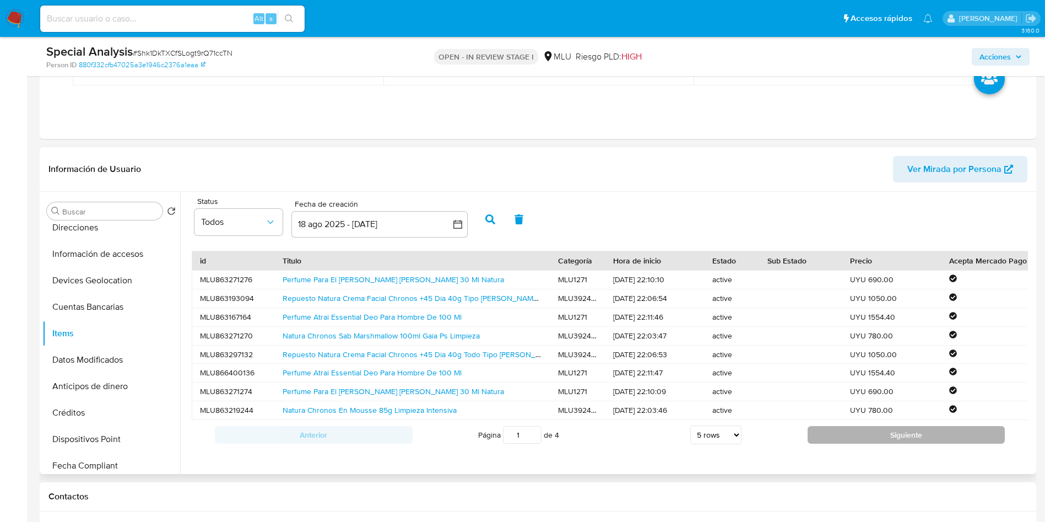
click at [808, 440] on button "Siguiente" at bounding box center [907, 435] width 198 height 18
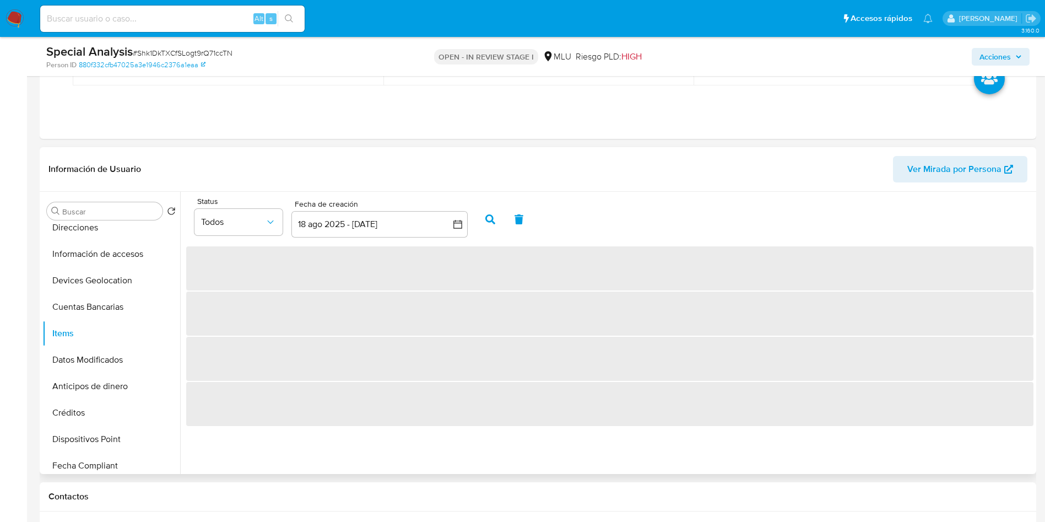
scroll to position [0, 0]
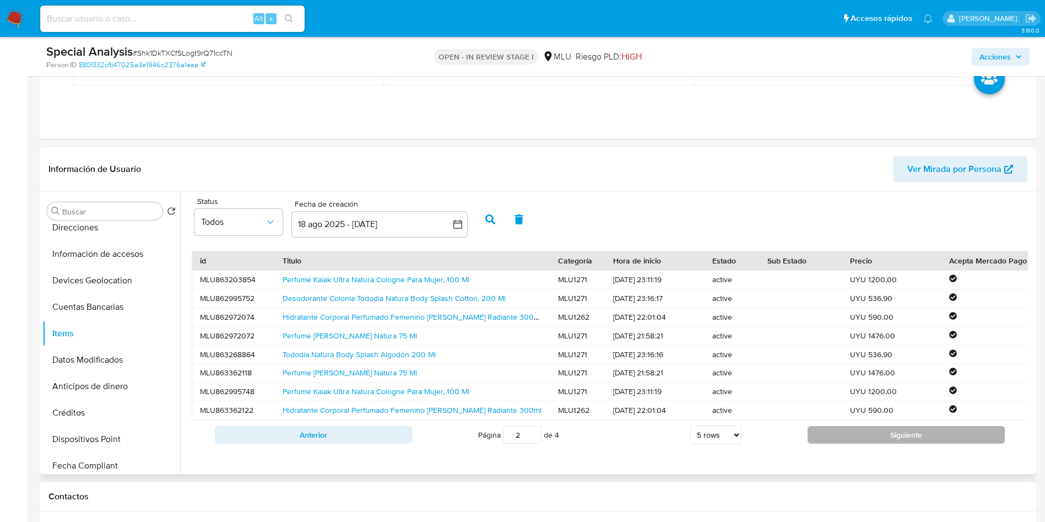
click at [851, 444] on button "Siguiente" at bounding box center [907, 435] width 198 height 18
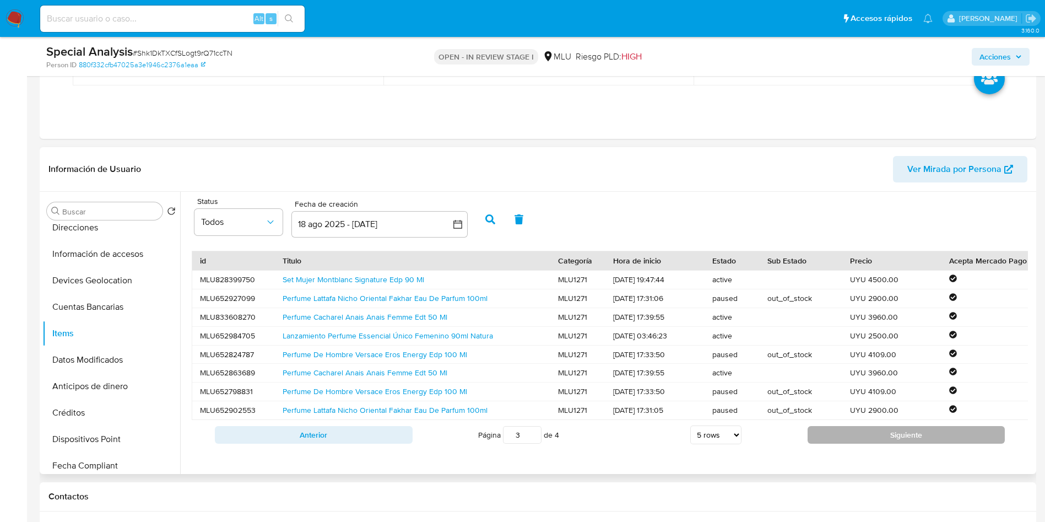
click at [829, 444] on button "Siguiente" at bounding box center [907, 435] width 198 height 18
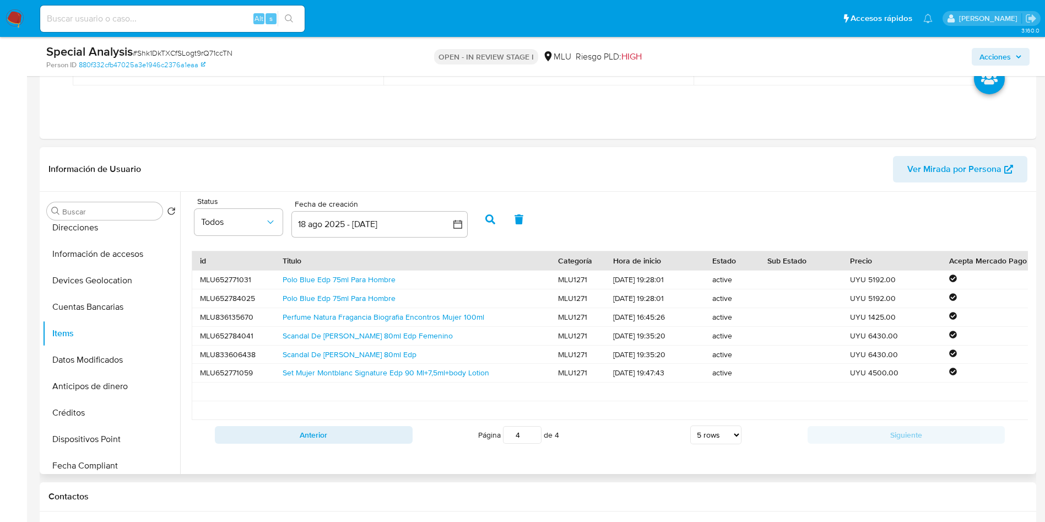
click at [414, 381] on div "Set Mujer Montblanc Signature Edp 90 Ml+7,5ml+body Lotion" at bounding box center [413, 373] width 276 height 18
click at [414, 377] on link "Set Mujer Montblanc Signature Edp 90 Ml+7,5ml+body Lotion" at bounding box center [386, 372] width 207 height 11
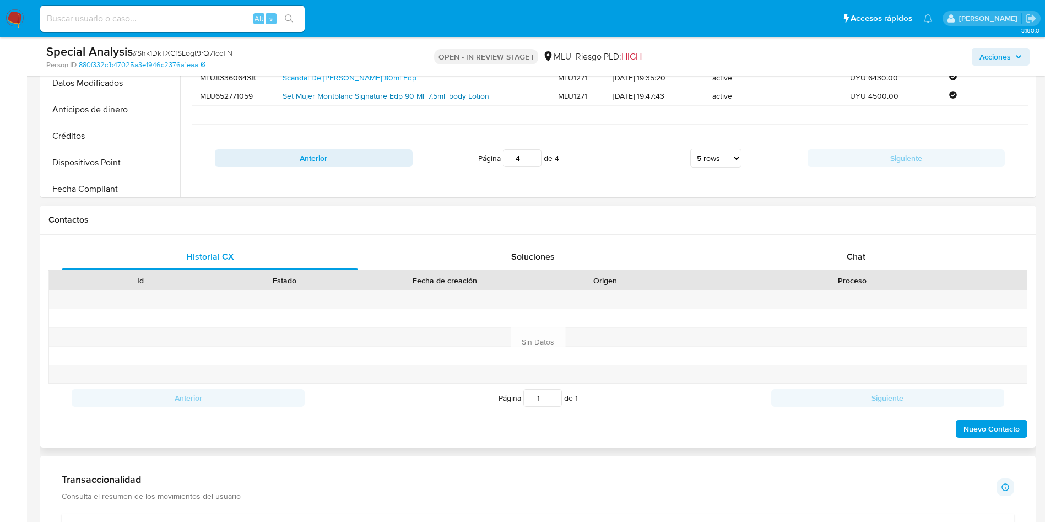
scroll to position [579, 0]
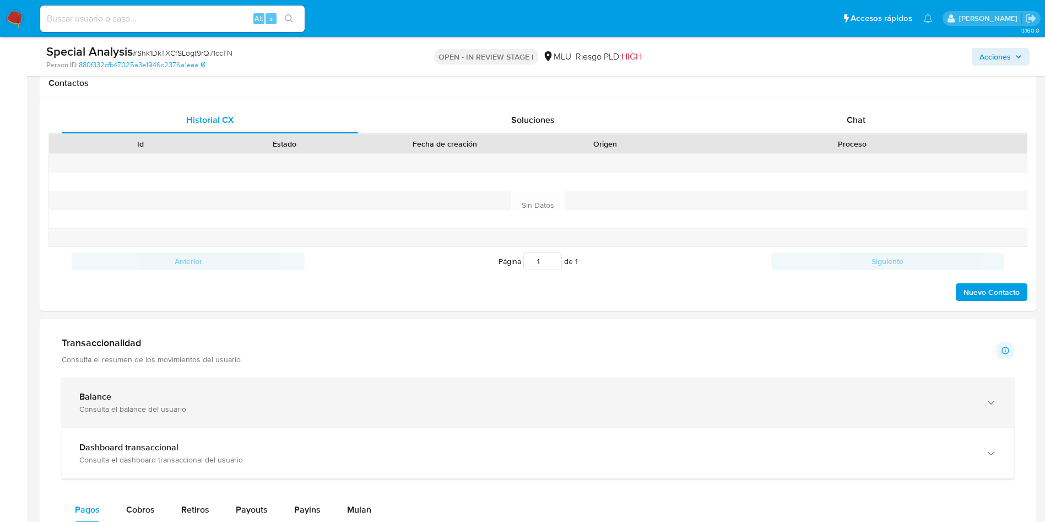
click at [386, 399] on div "Balance" at bounding box center [527, 396] width 896 height 11
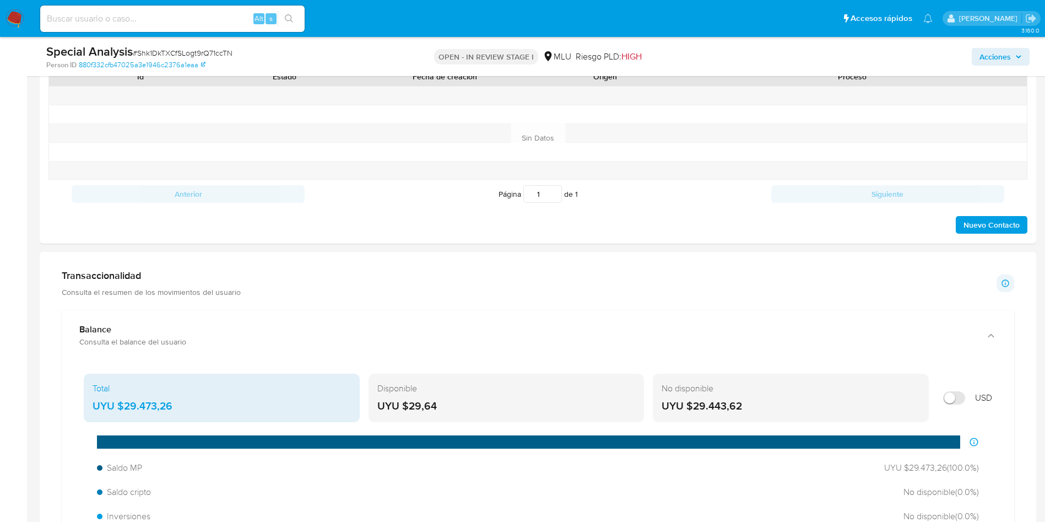
scroll to position [661, 0]
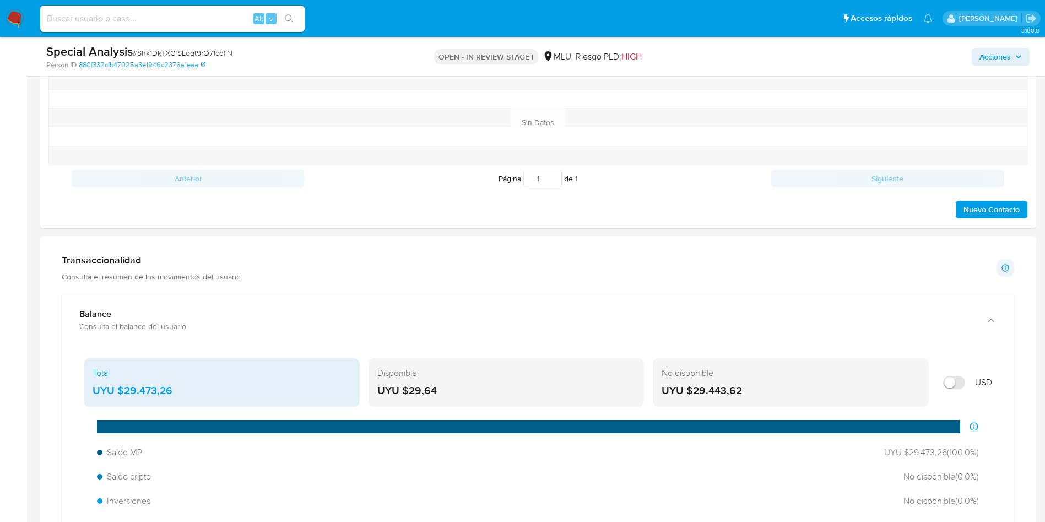
drag, startPoint x: 176, startPoint y: 393, endPoint x: 125, endPoint y: 398, distance: 51.0
click at [125, 398] on div "Total UYU $29.473,26" at bounding box center [222, 382] width 276 height 48
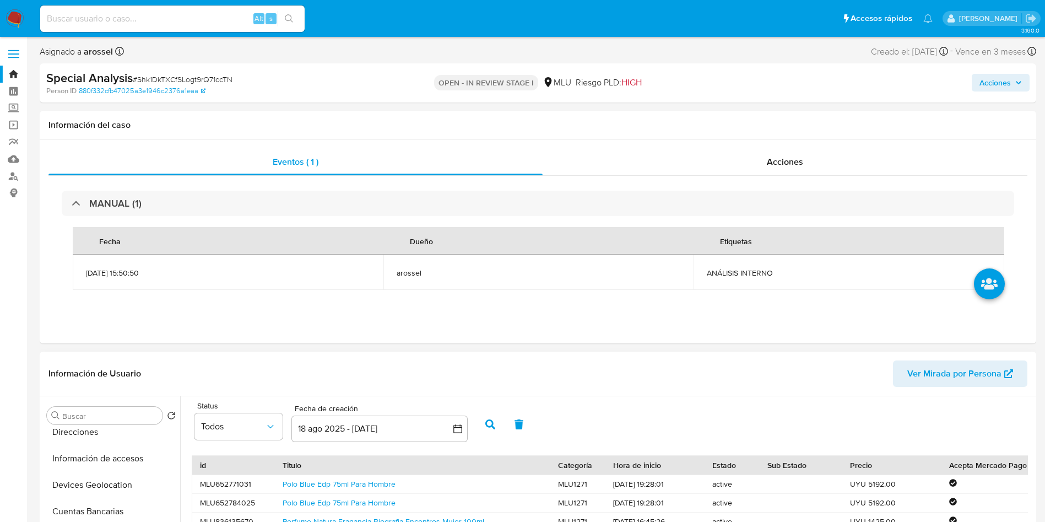
scroll to position [0, 0]
drag, startPoint x: 105, startPoint y: 435, endPoint x: 141, endPoint y: 370, distance: 74.7
click at [105, 433] on button "General" at bounding box center [111, 442] width 138 height 26
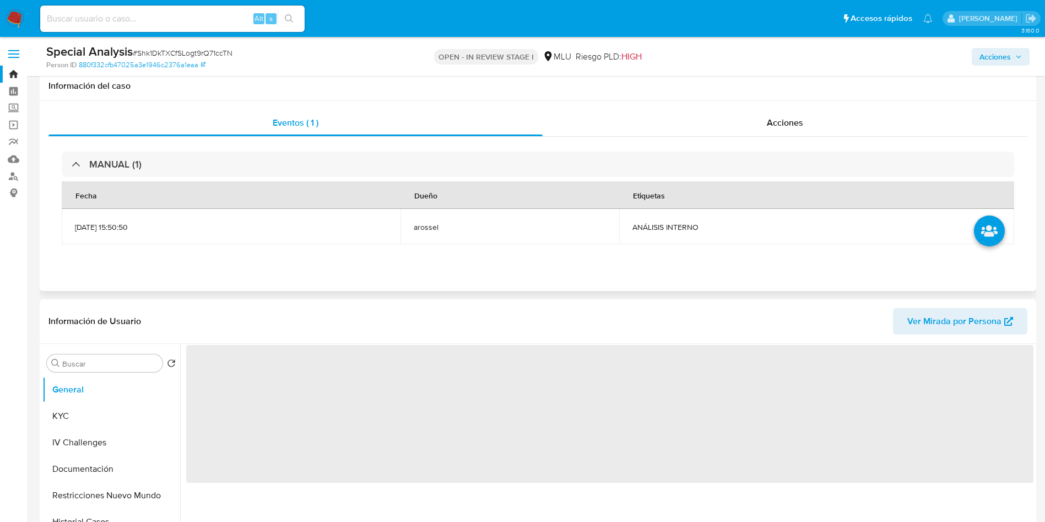
scroll to position [248, 0]
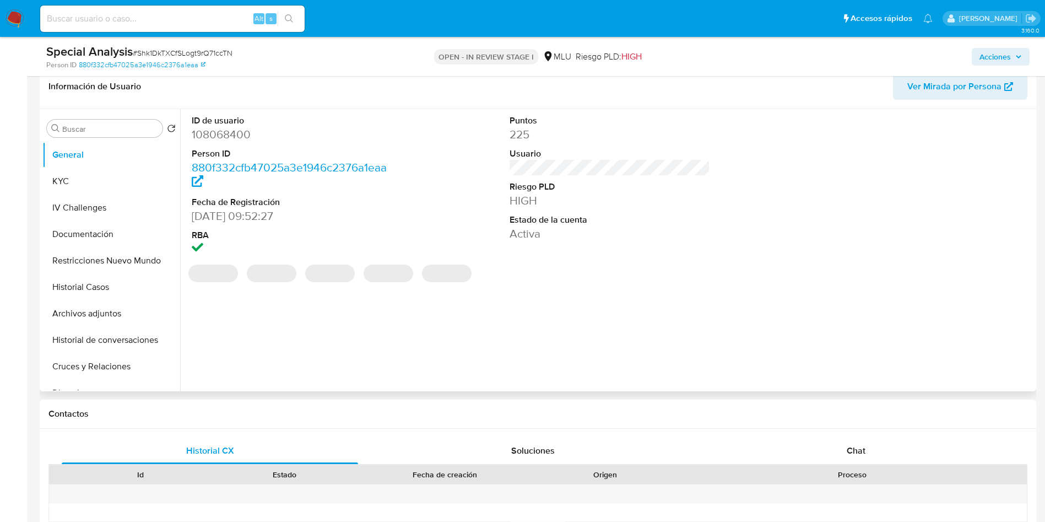
click at [226, 142] on dl "ID de usuario 108068400 Person ID 880f332cfb47025a3e1946c2376a1eaa Fecha de Reg…" at bounding box center [292, 186] width 201 height 142
click at [220, 138] on dd "108068400" at bounding box center [292, 134] width 201 height 15
copy dd "108068400"
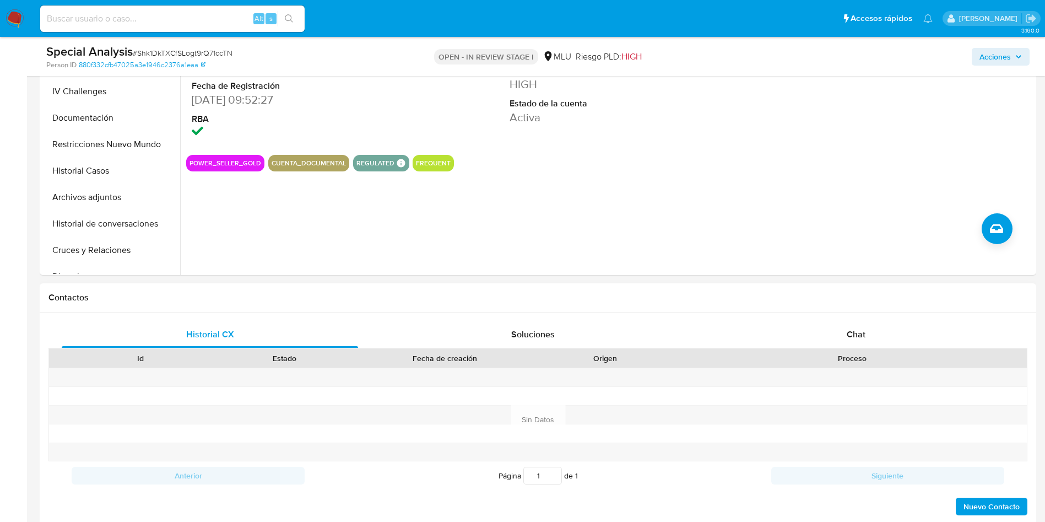
scroll to position [413, 0]
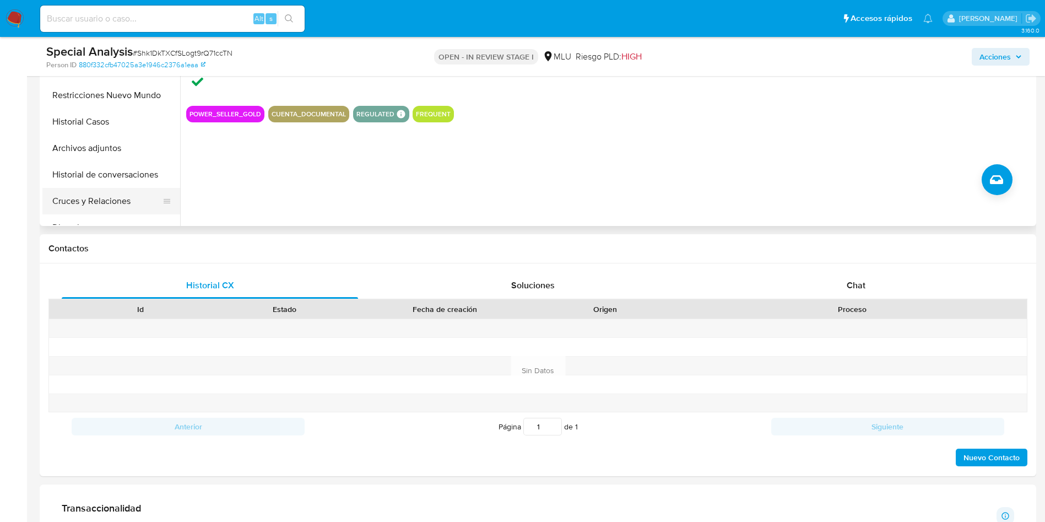
drag, startPoint x: 101, startPoint y: 164, endPoint x: 110, endPoint y: 190, distance: 27.9
click at [101, 164] on button "Historial de conversaciones" at bounding box center [111, 174] width 138 height 26
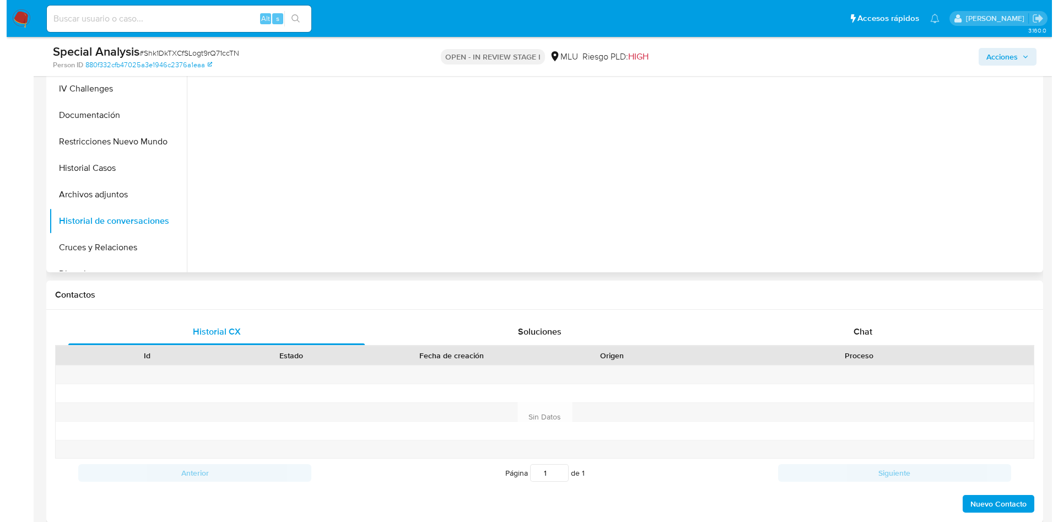
scroll to position [165, 0]
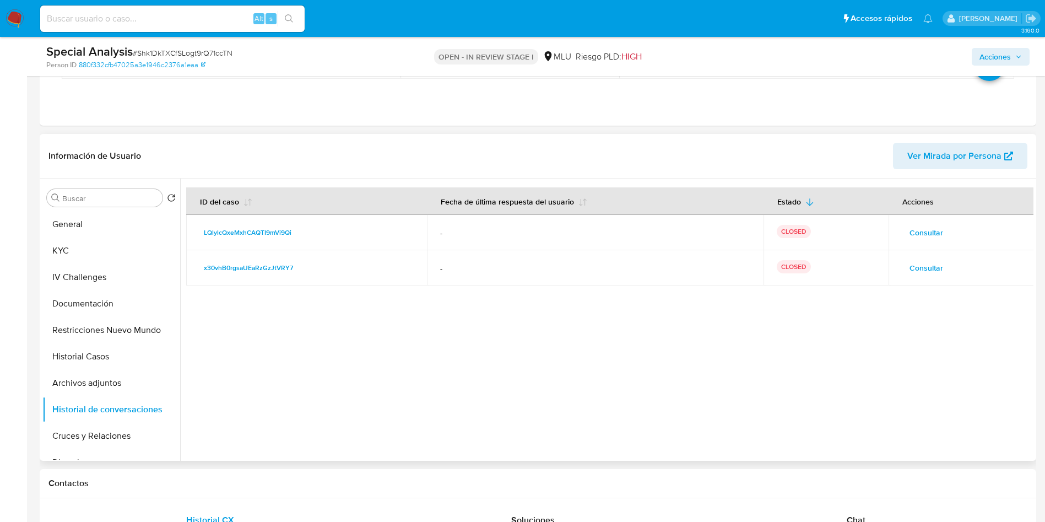
click at [929, 225] on span "Consultar" at bounding box center [927, 232] width 34 height 15
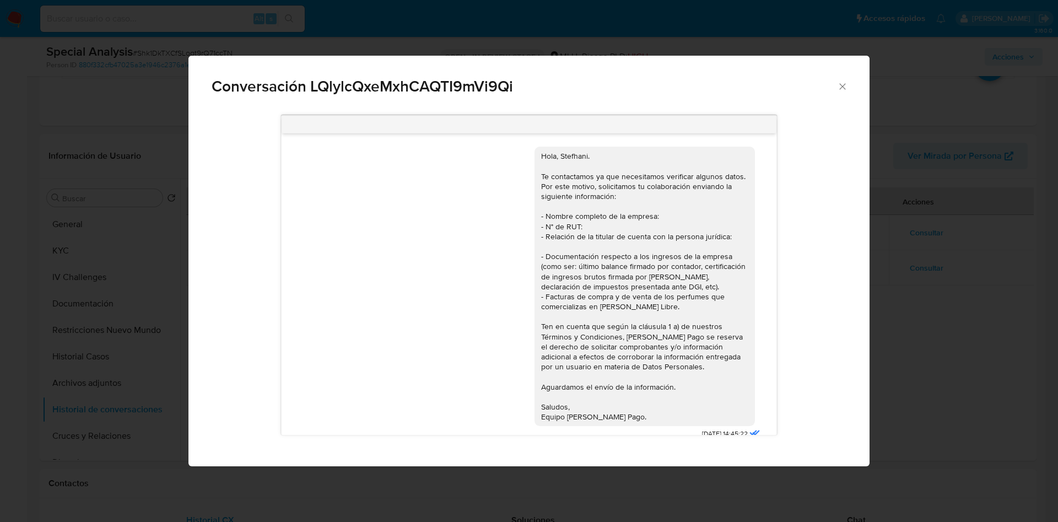
scroll to position [145, 0]
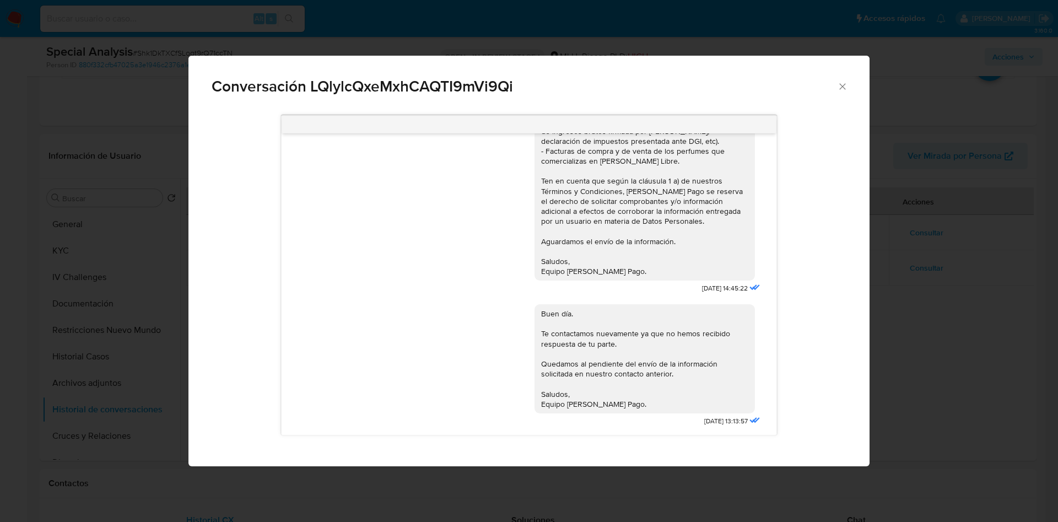
click at [972, 326] on div "Conversación LQlylcQxeMxhCAQTI9mVi9Qi Hola, Stefhani. Te contactamos ya que nec…" at bounding box center [529, 261] width 1058 height 522
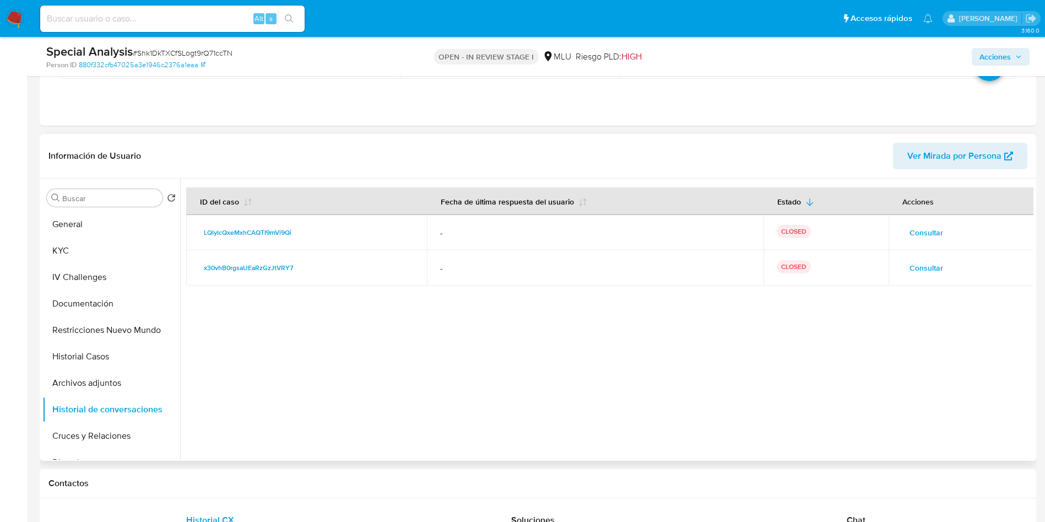
click at [937, 265] on span "Consultar" at bounding box center [927, 267] width 34 height 15
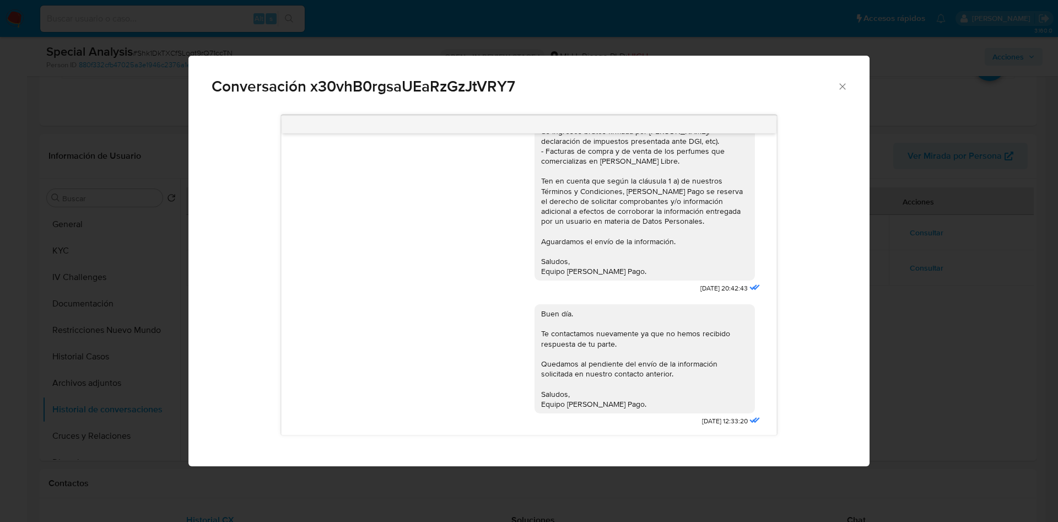
click at [942, 259] on div "Conversación x30vhB0rgsaUEaRzGzJtVRY7 Hola, Stefhani. Te contactamos ya que nec…" at bounding box center [529, 261] width 1058 height 522
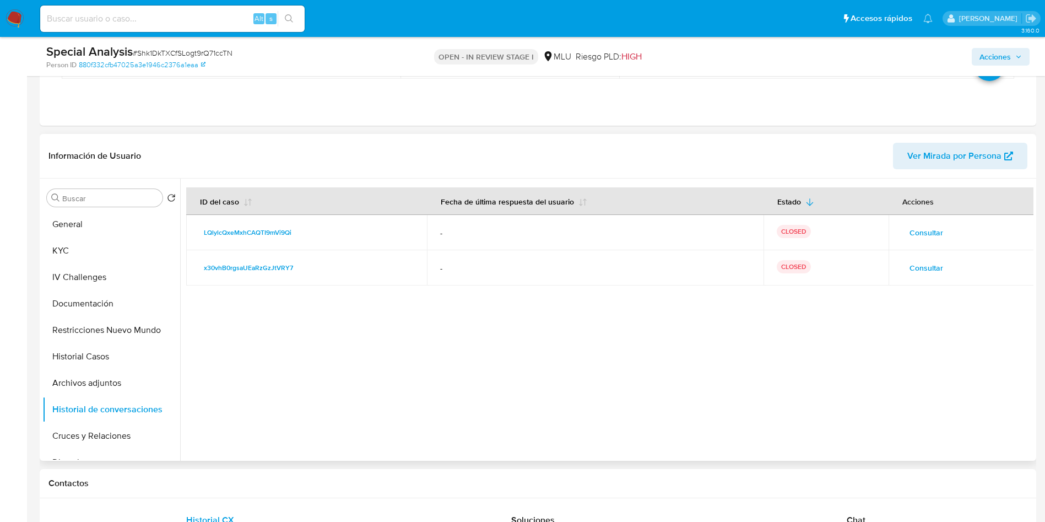
click at [934, 231] on span "Consultar" at bounding box center [927, 232] width 34 height 15
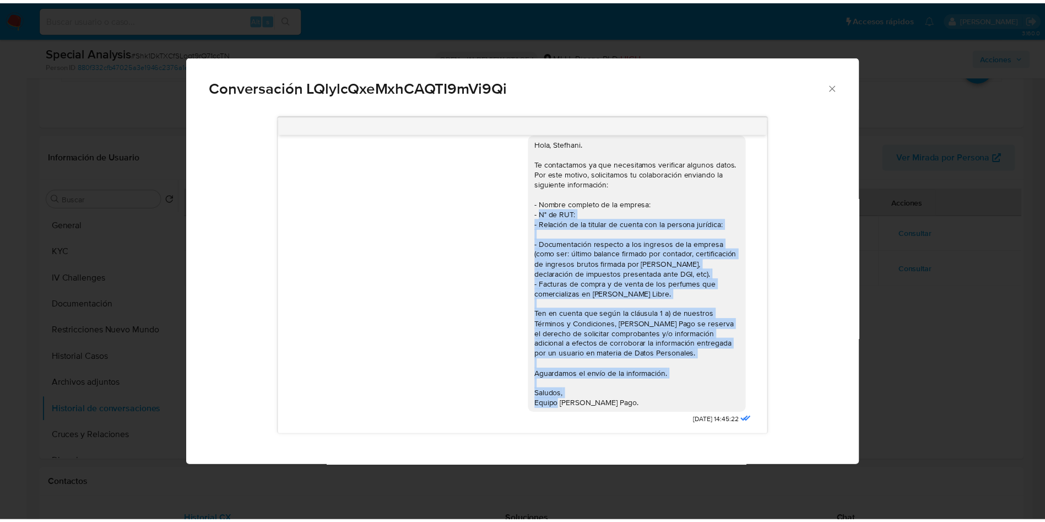
scroll to position [0, 0]
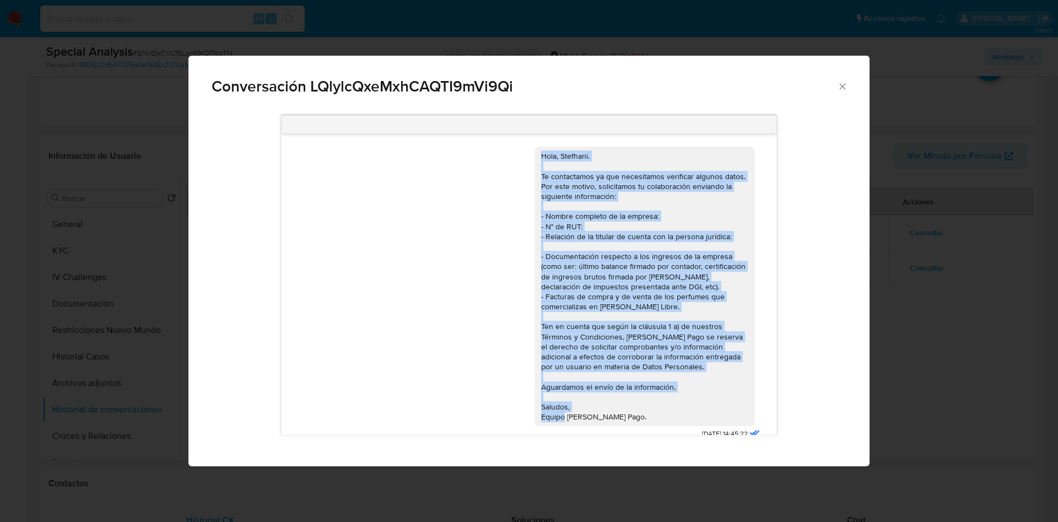
drag, startPoint x: 622, startPoint y: 273, endPoint x: 522, endPoint y: 160, distance: 150.7
click at [535, 160] on div "Hola, Stefhani. Te contactamos ya que necesitamos verificar algunos datos. Por …" at bounding box center [645, 286] width 220 height 279
copy div "Hola, Stefhani. Te contactamos ya que necesitamos verificar algunos datos. Por …"
click at [967, 276] on div "Conversación LQlylcQxeMxhCAQTI9mVi9Qi Hola, Stefhani. Te contactamos ya que nec…" at bounding box center [529, 261] width 1058 height 522
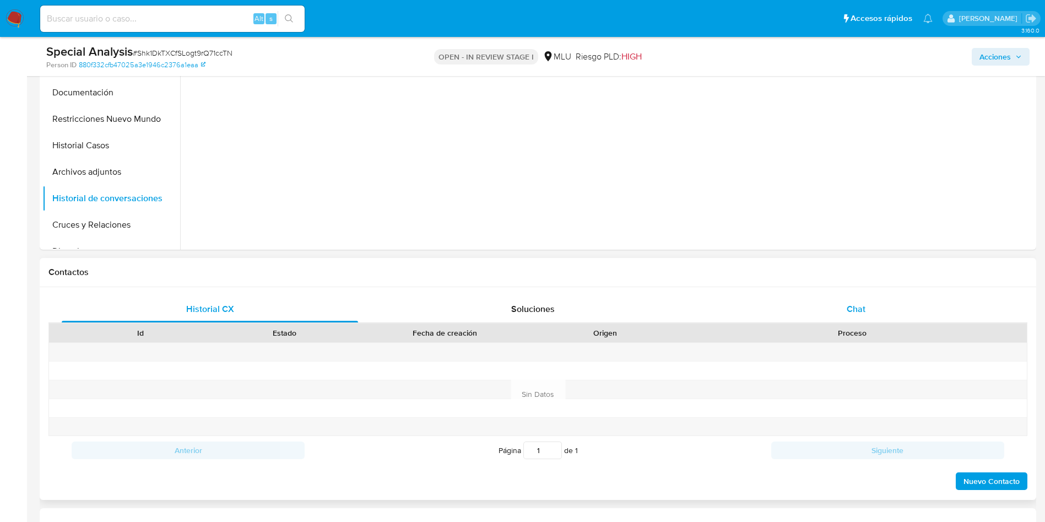
scroll to position [496, 0]
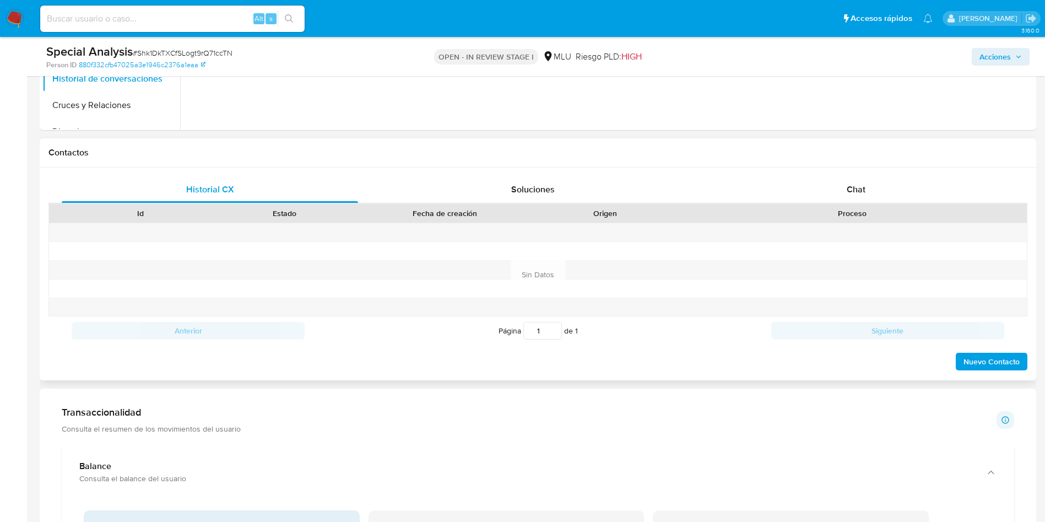
click at [856, 172] on div "Historial CX Soluciones Chat Id Estado Fecha de creación Origen Proceso Anterio…" at bounding box center [538, 274] width 997 height 213
click at [853, 185] on span "Chat" at bounding box center [856, 189] width 19 height 13
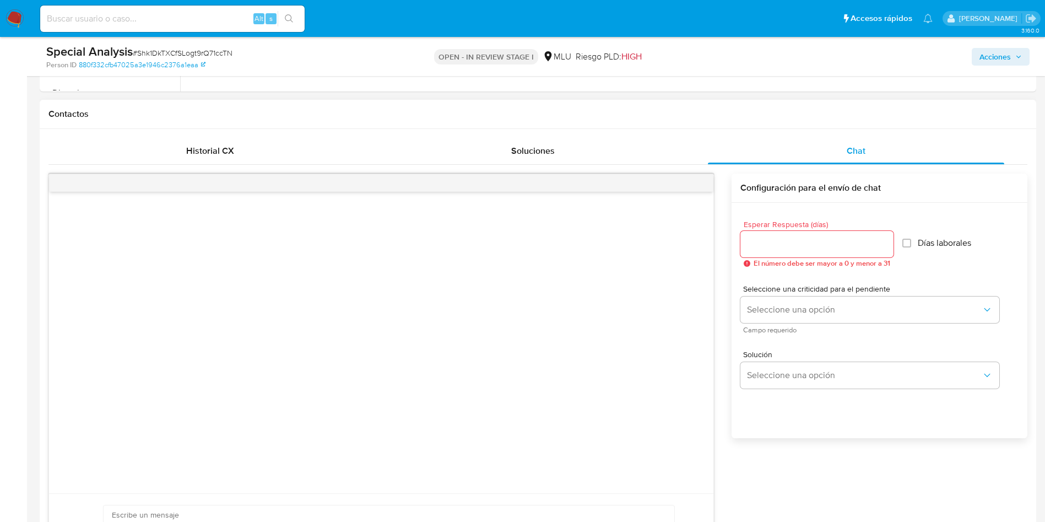
scroll to position [661, 0]
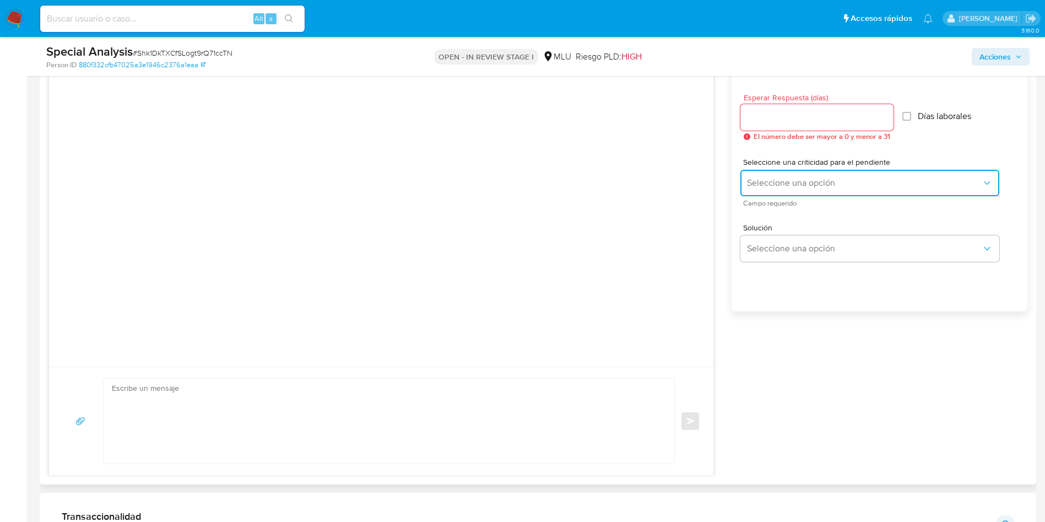
click at [828, 187] on span "Seleccione una opción" at bounding box center [864, 182] width 235 height 11
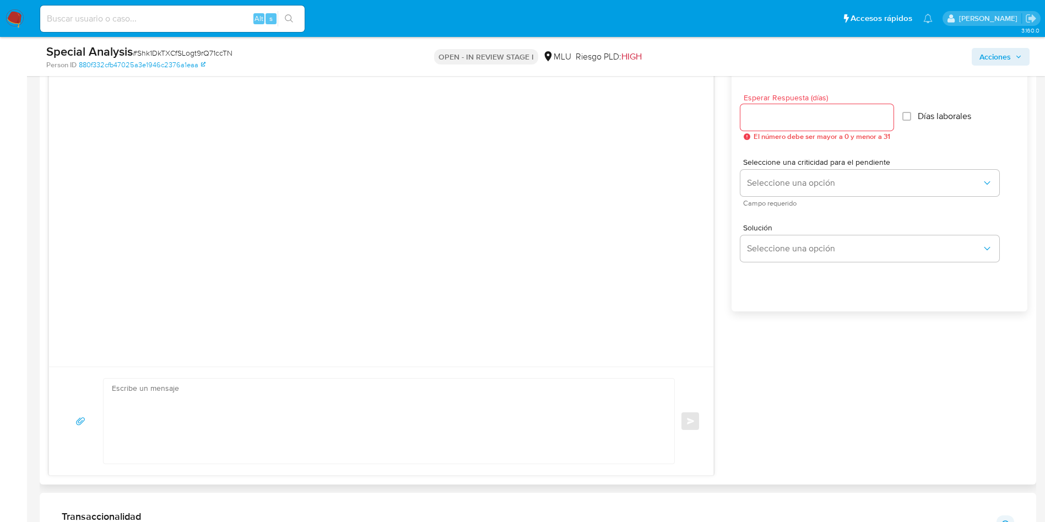
click at [811, 108] on div at bounding box center [817, 117] width 153 height 26
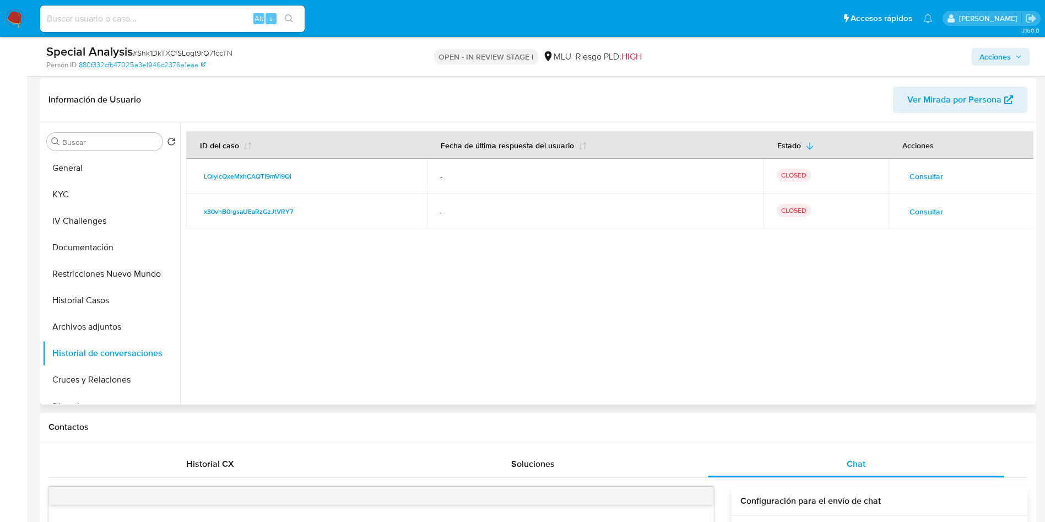
scroll to position [165, 0]
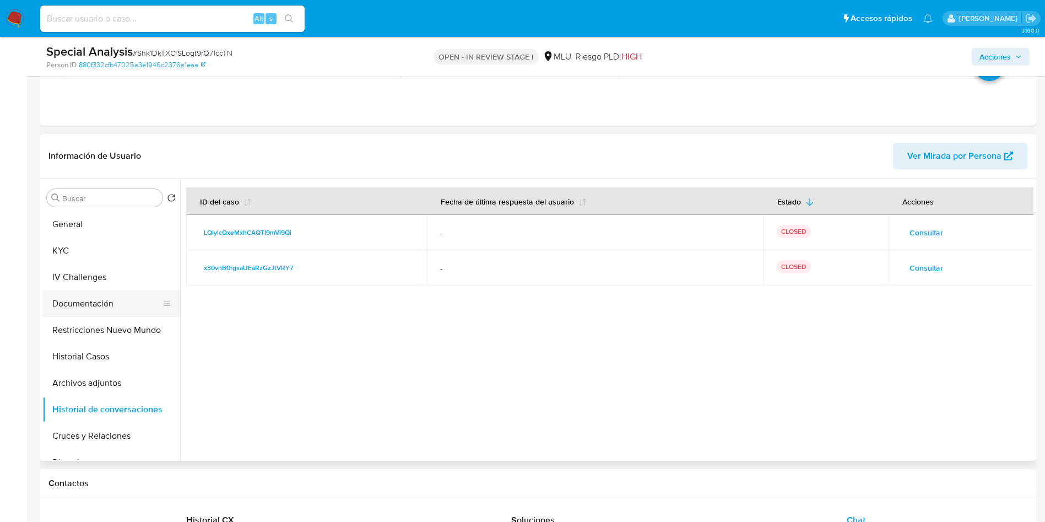
click at [100, 307] on button "Documentación" at bounding box center [106, 303] width 129 height 26
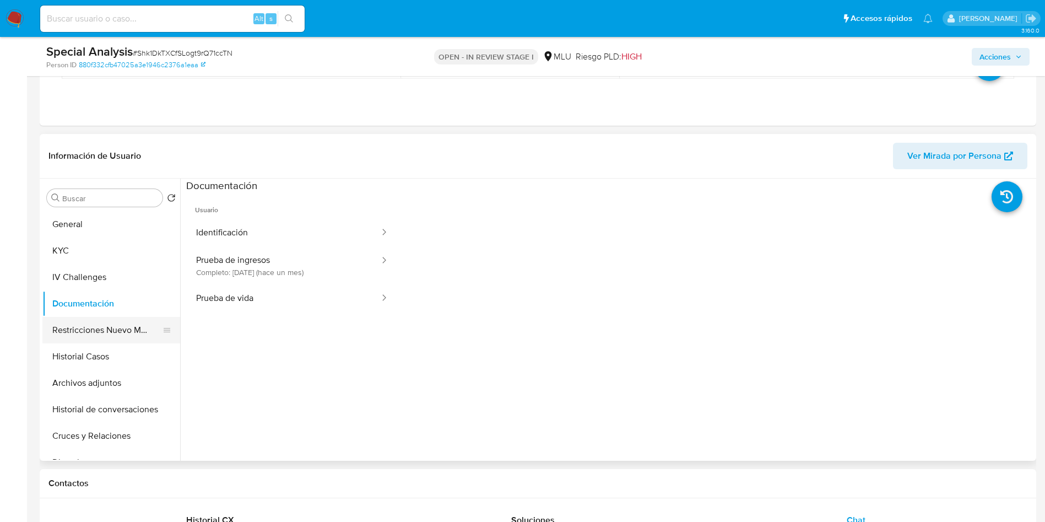
click at [106, 326] on button "Restricciones Nuevo Mundo" at bounding box center [106, 330] width 129 height 26
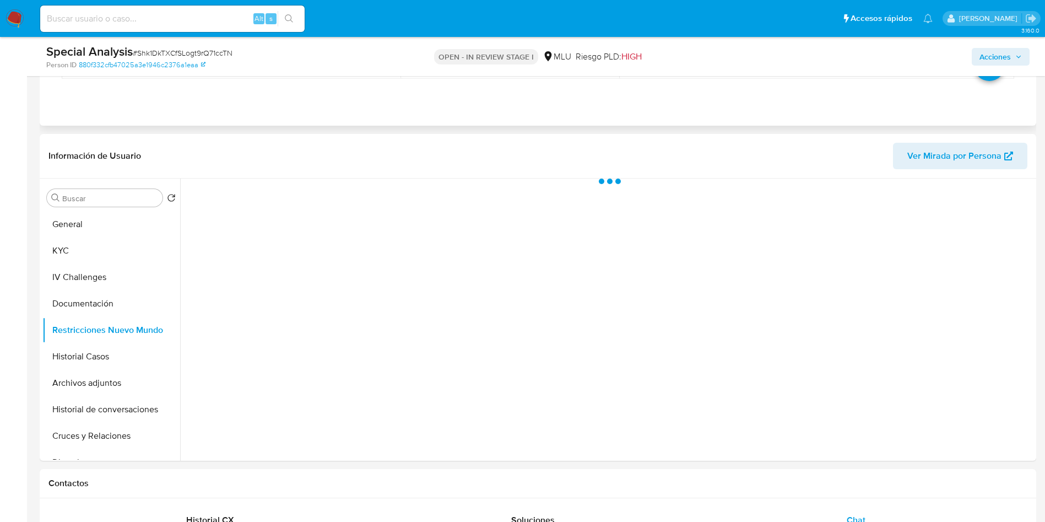
scroll to position [248, 0]
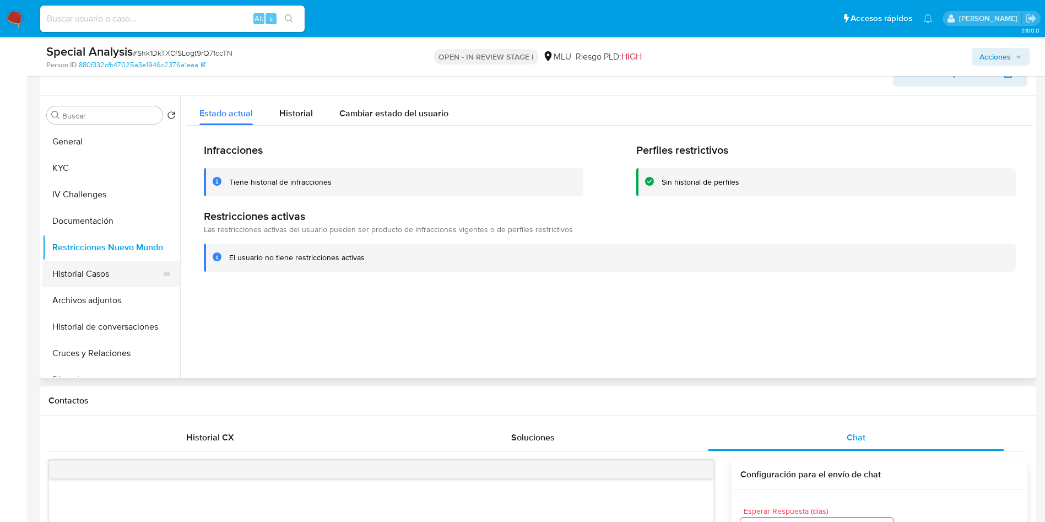
click at [106, 280] on button "Historial Casos" at bounding box center [106, 274] width 129 height 26
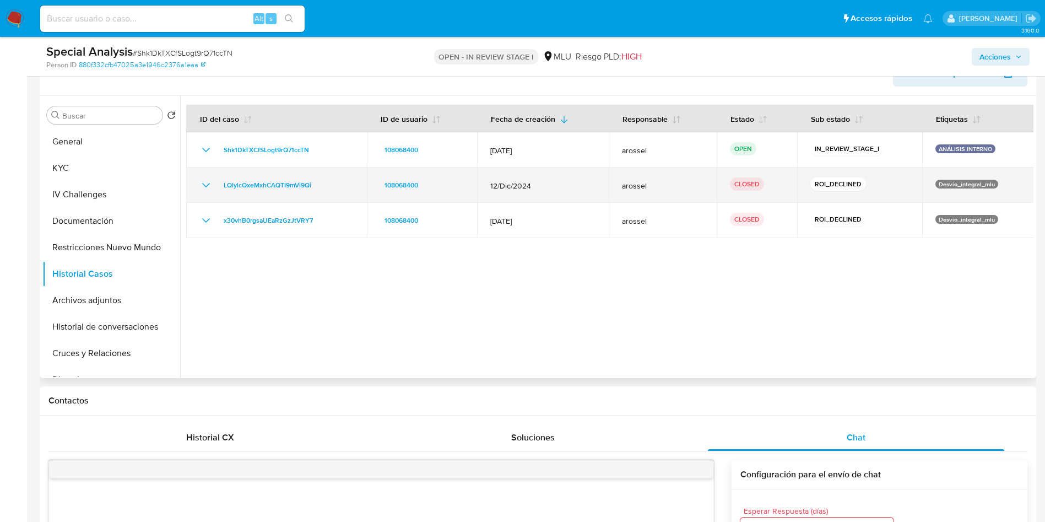
click at [205, 190] on icon "Mostrar/Ocultar" at bounding box center [205, 185] width 13 height 13
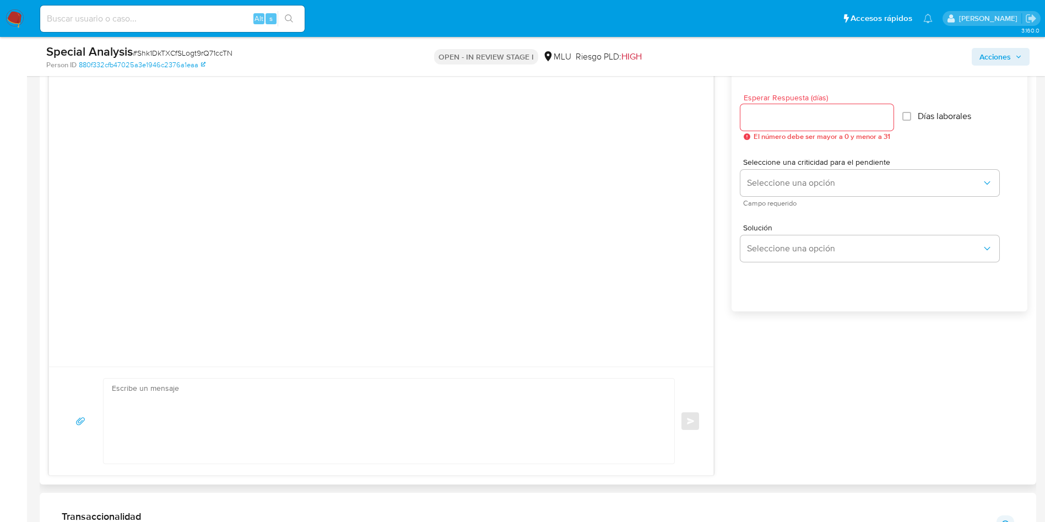
scroll to position [579, 0]
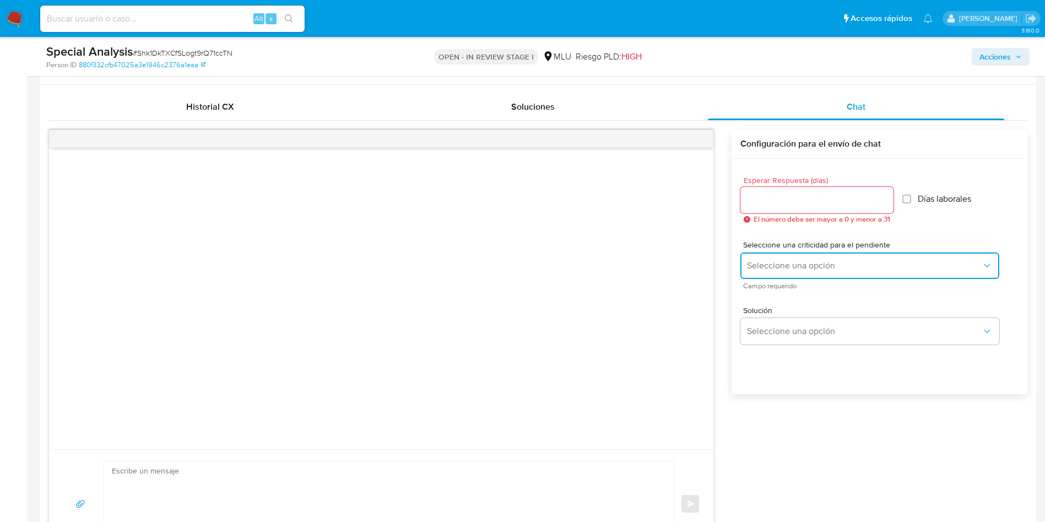
click at [835, 265] on span "Seleccione una opción" at bounding box center [864, 265] width 235 height 11
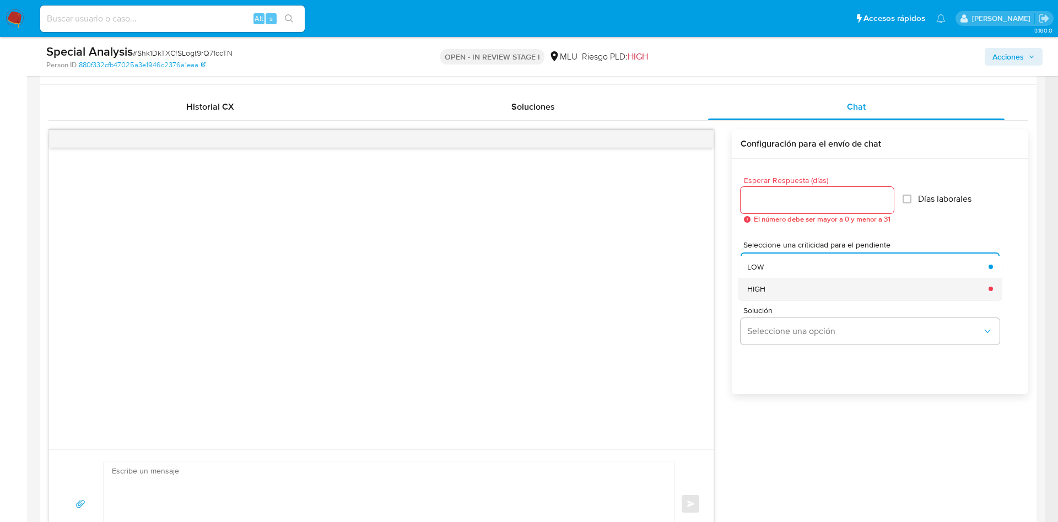
click at [835, 292] on div "HIGH" at bounding box center [864, 289] width 235 height 22
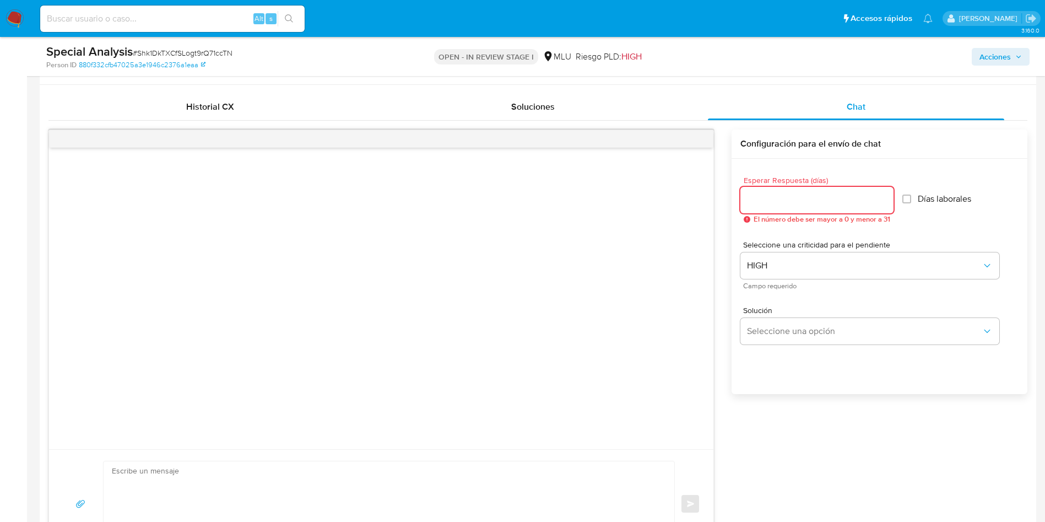
click at [818, 198] on input "Esperar Respuesta (días)" at bounding box center [817, 200] width 153 height 14
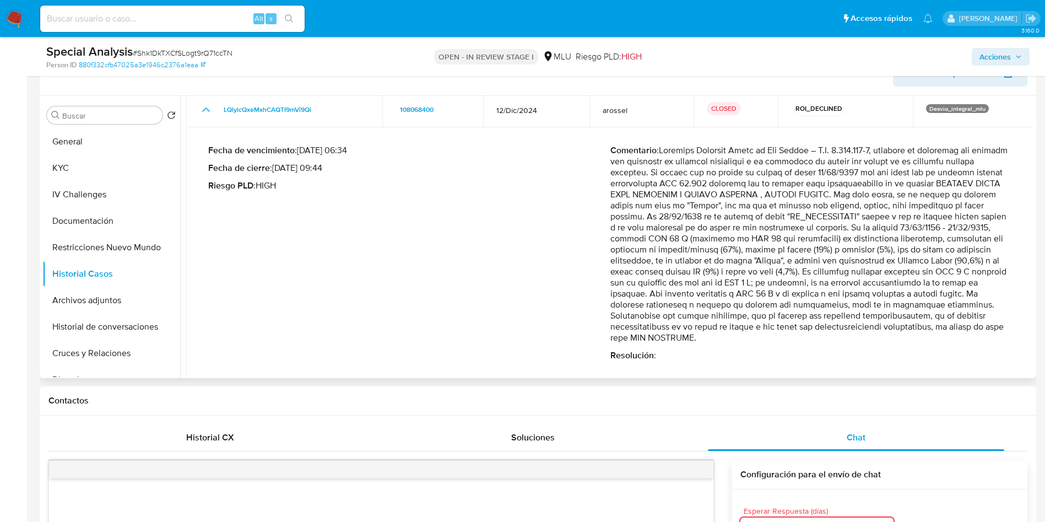
scroll to position [74, 0]
click at [934, 215] on p "Comentario :" at bounding box center [812, 246] width 402 height 198
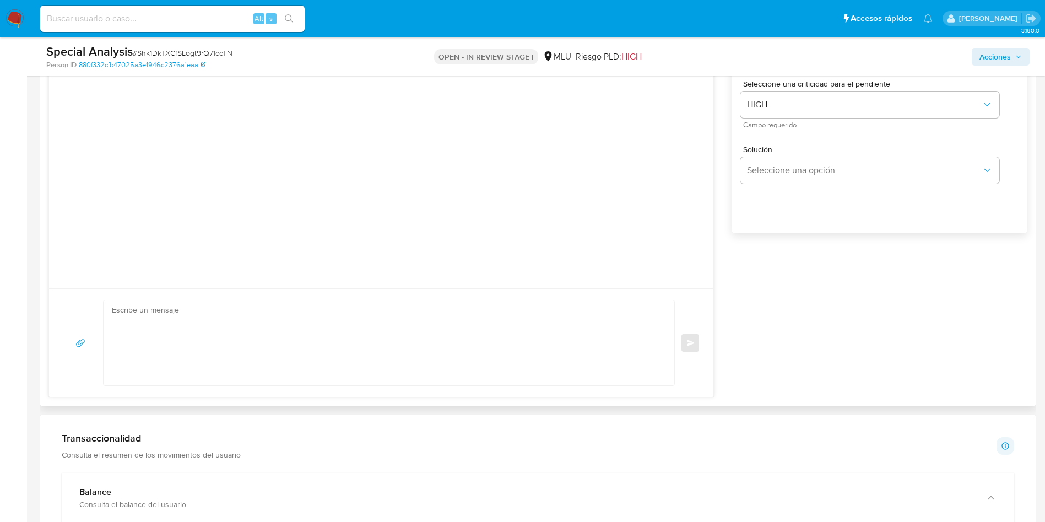
scroll to position [496, 0]
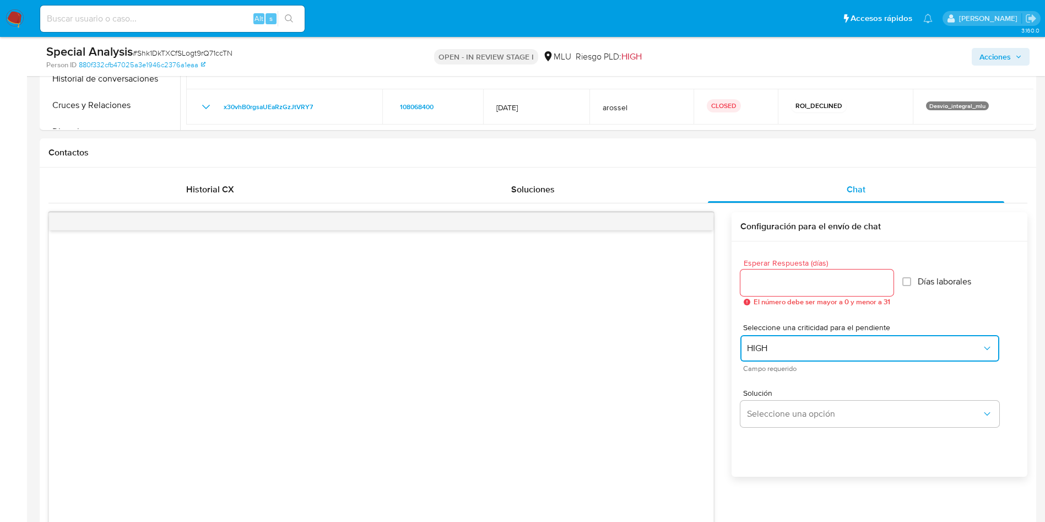
click at [769, 357] on button "HIGH" at bounding box center [870, 348] width 259 height 26
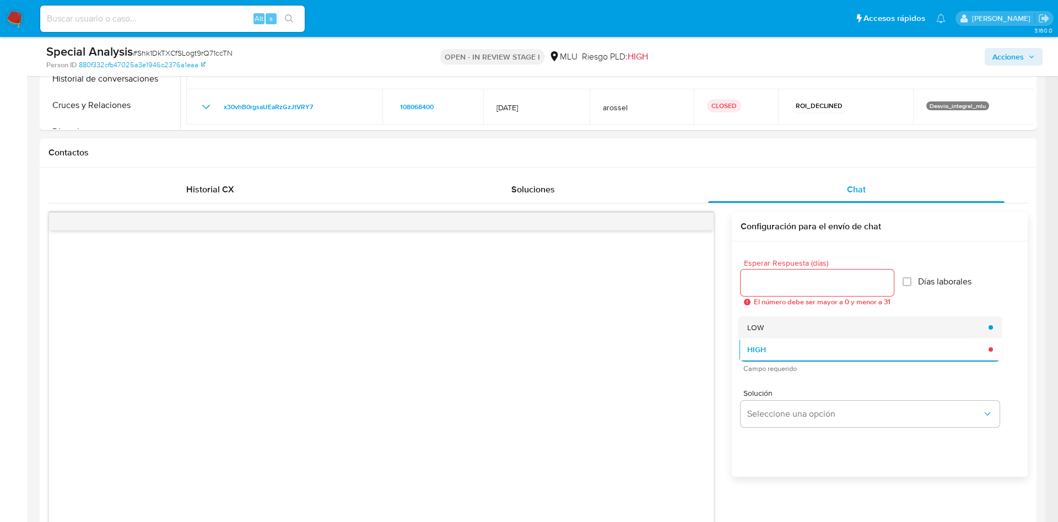
click at [786, 335] on div "LOW" at bounding box center [864, 327] width 235 height 22
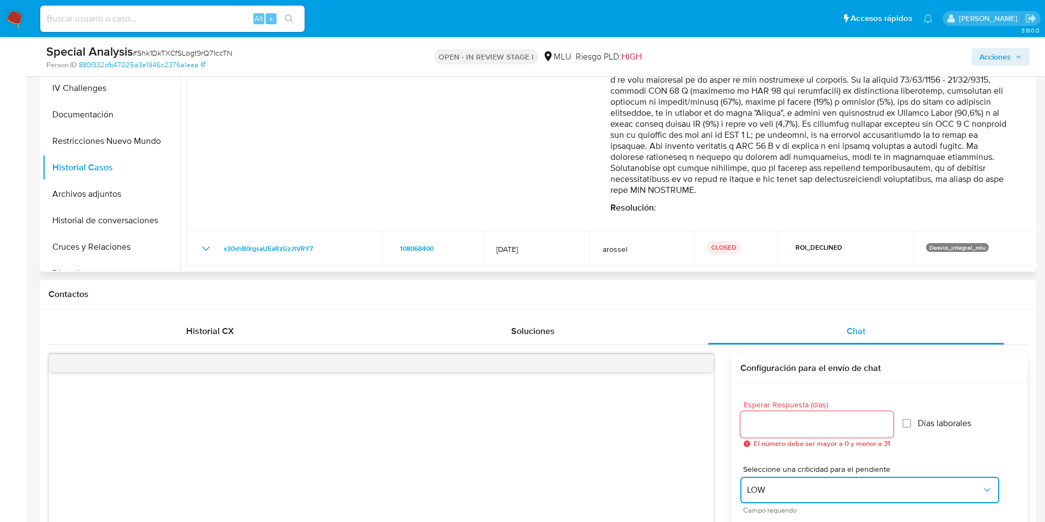
scroll to position [248, 0]
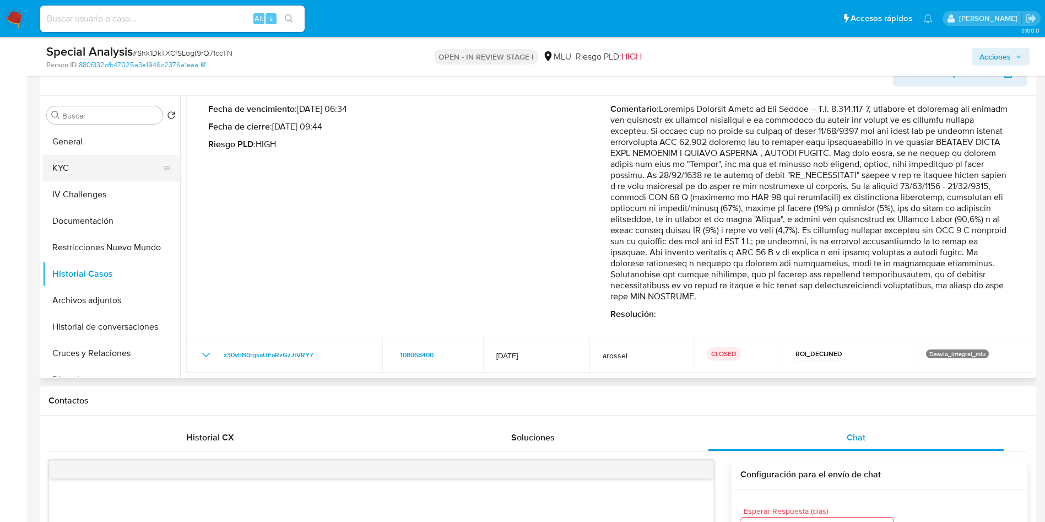
click at [52, 163] on button "KYC" at bounding box center [106, 168] width 129 height 26
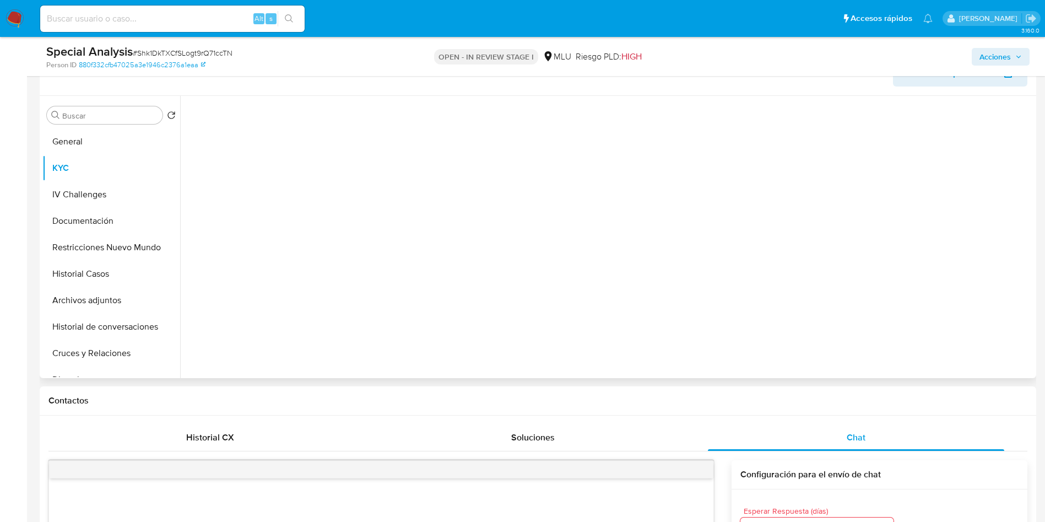
scroll to position [0, 0]
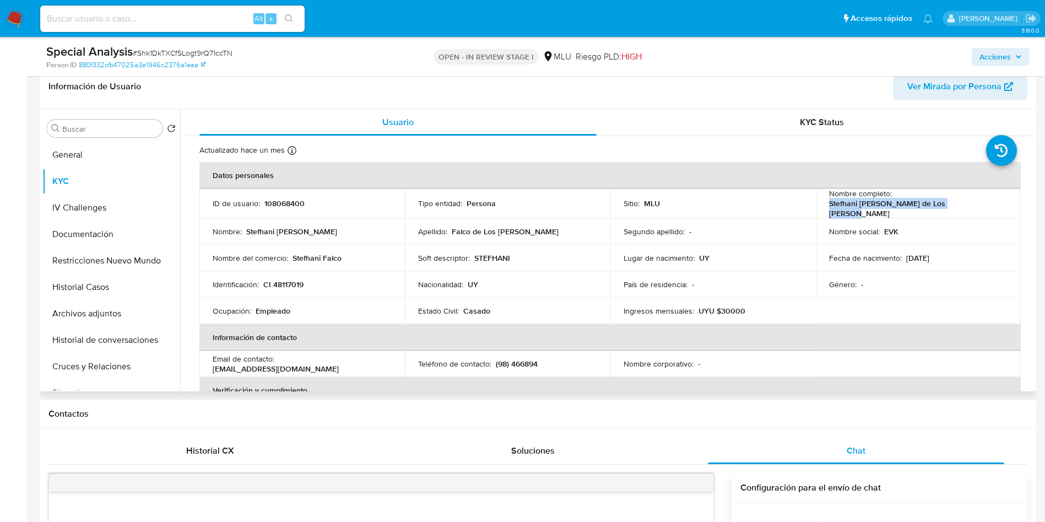
drag, startPoint x: 827, startPoint y: 204, endPoint x: 994, endPoint y: 203, distance: 167.0
click at [994, 203] on div "Nombre completo : Stefhani Katerine Falco de Los Santos" at bounding box center [918, 203] width 179 height 30
copy p "Stefhani Katerine Falco de Los Santos"
click at [199, 14] on input at bounding box center [172, 19] width 265 height 14
paste input "MssbpjP0EzOAUfXvREfpgj75"
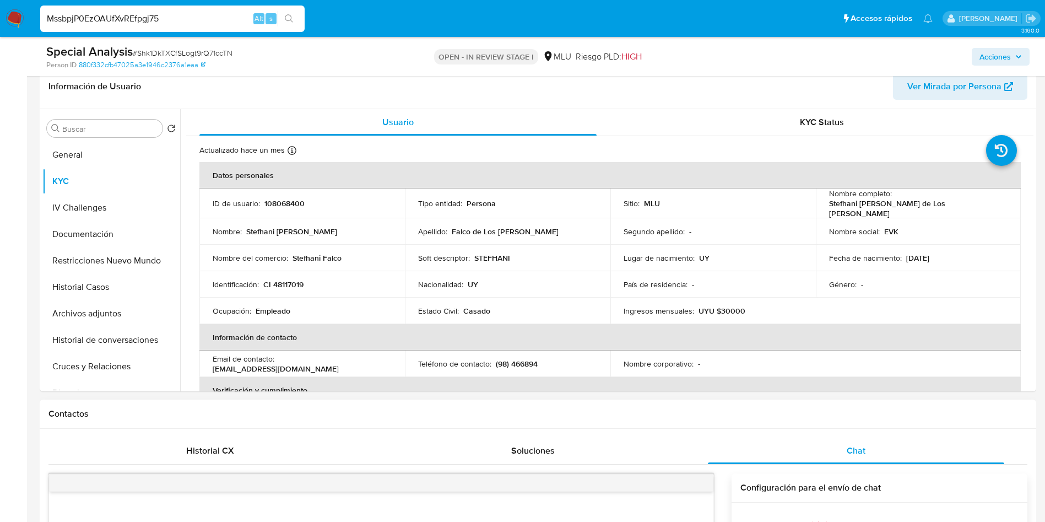
type input "MssbpjP0EzOAUfXvREfpgj75"
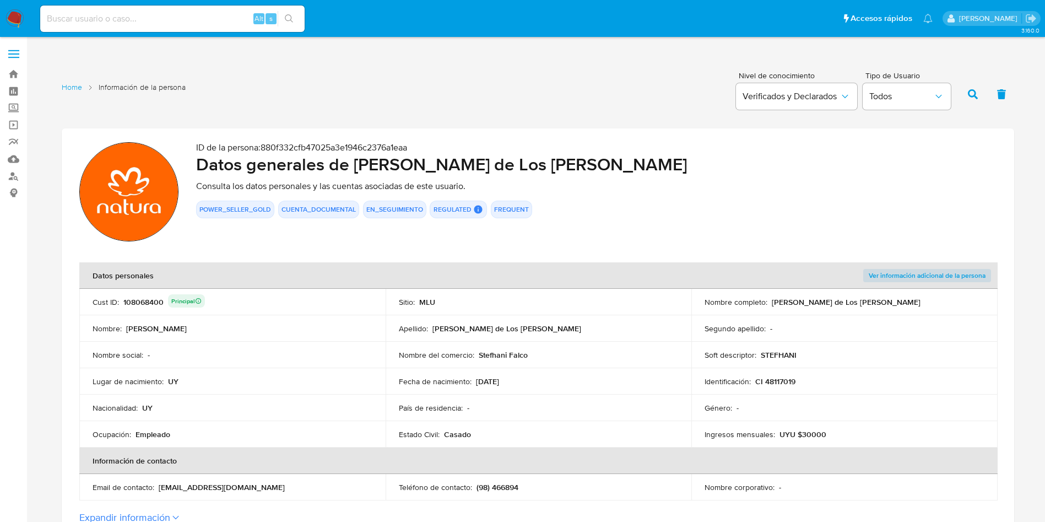
click at [665, 220] on div "ID de la persona : 880f332cfb47025a3e1946c2376a1eaa Datos generales de [PERSON_…" at bounding box center [596, 193] width 801 height 103
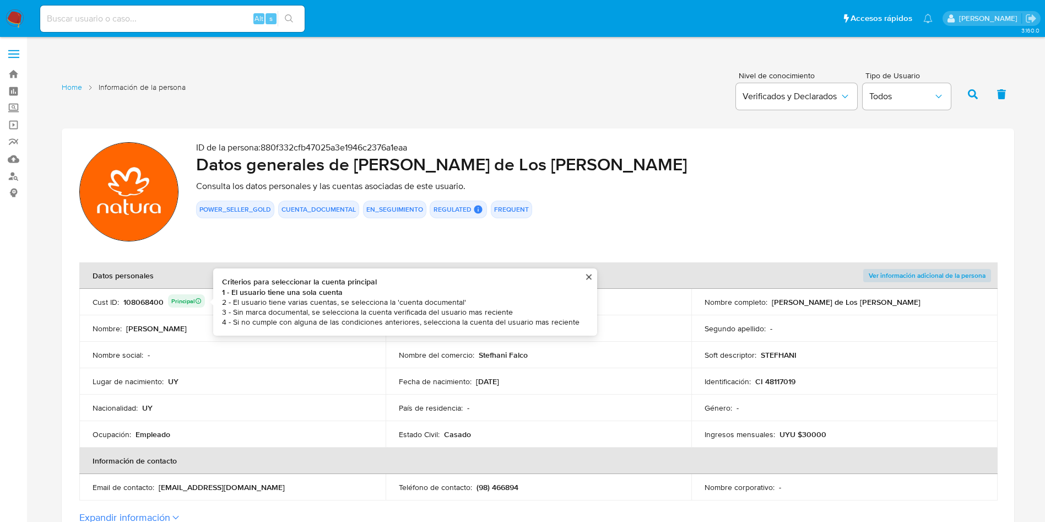
click at [144, 307] on div "108068400 Principal Criterios para seleccionar la cuenta principal 1 - El usuar…" at bounding box center [164, 301] width 82 height 15
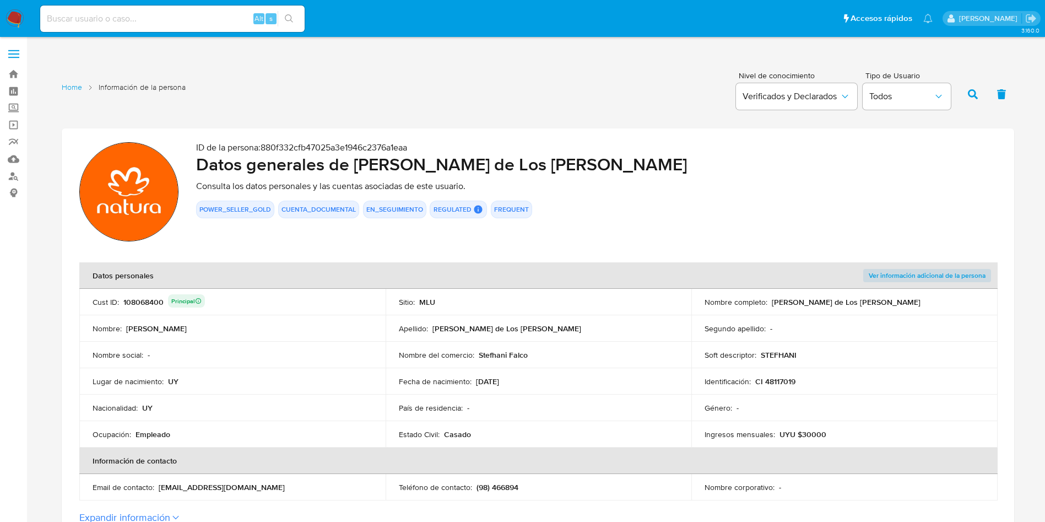
click at [144, 307] on div "108068400 Principal" at bounding box center [164, 301] width 82 height 15
drag, startPoint x: 773, startPoint y: 299, endPoint x: 916, endPoint y: 303, distance: 143.9
click at [916, 303] on div "Nombre completo : [PERSON_NAME] de Los [PERSON_NAME]" at bounding box center [845, 302] width 280 height 10
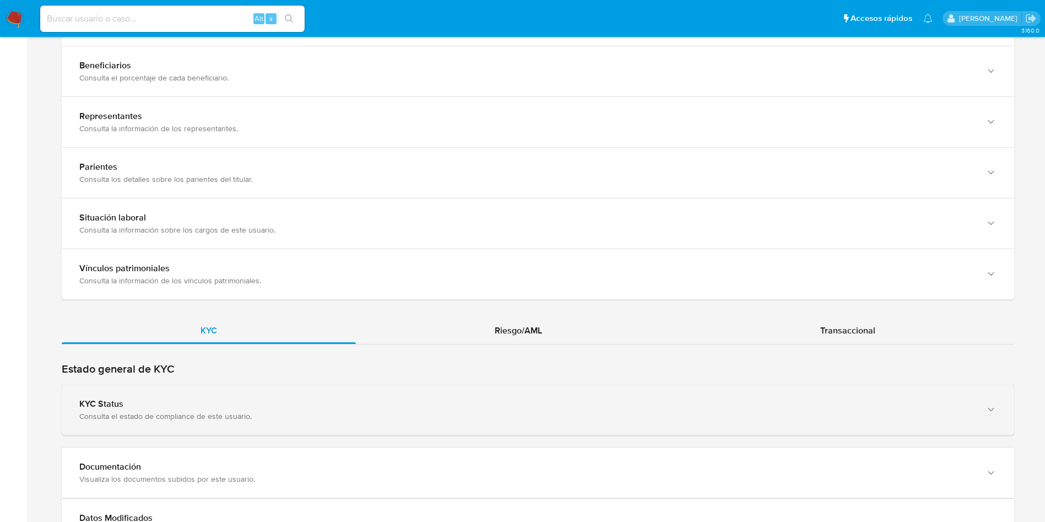
click at [263, 394] on div "KYC Status Consulta el estado de compliance de este usuario." at bounding box center [538, 410] width 953 height 50
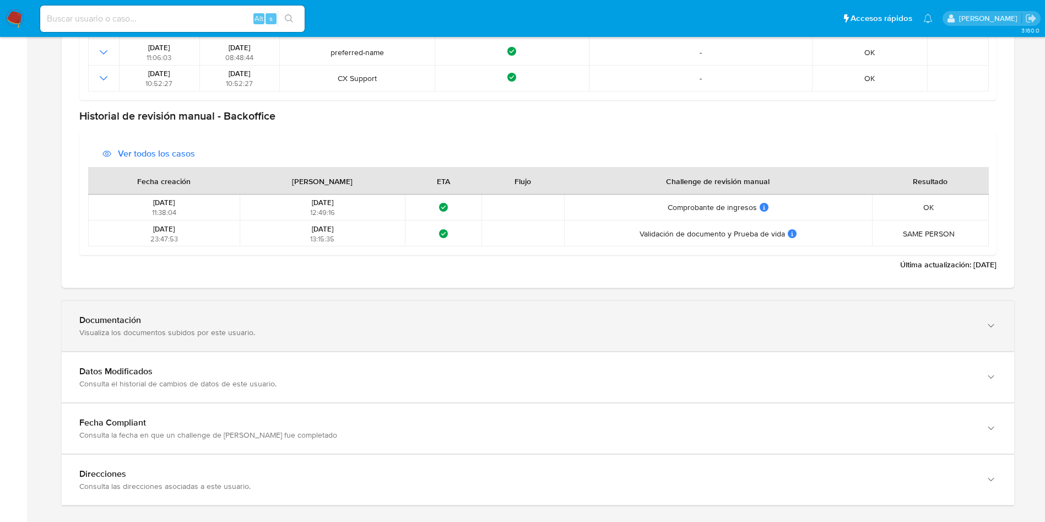
click at [301, 319] on div "Documentación" at bounding box center [527, 320] width 896 height 11
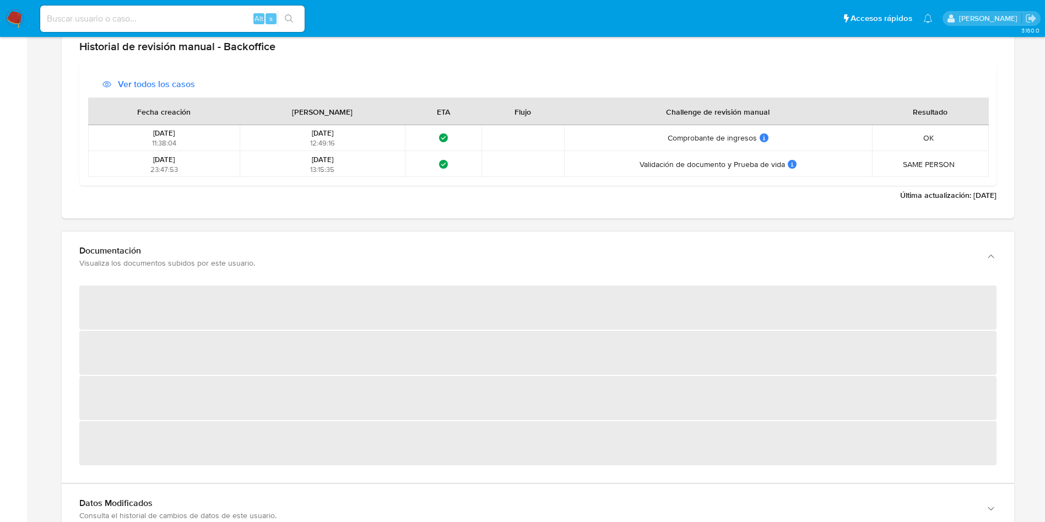
scroll to position [1488, 0]
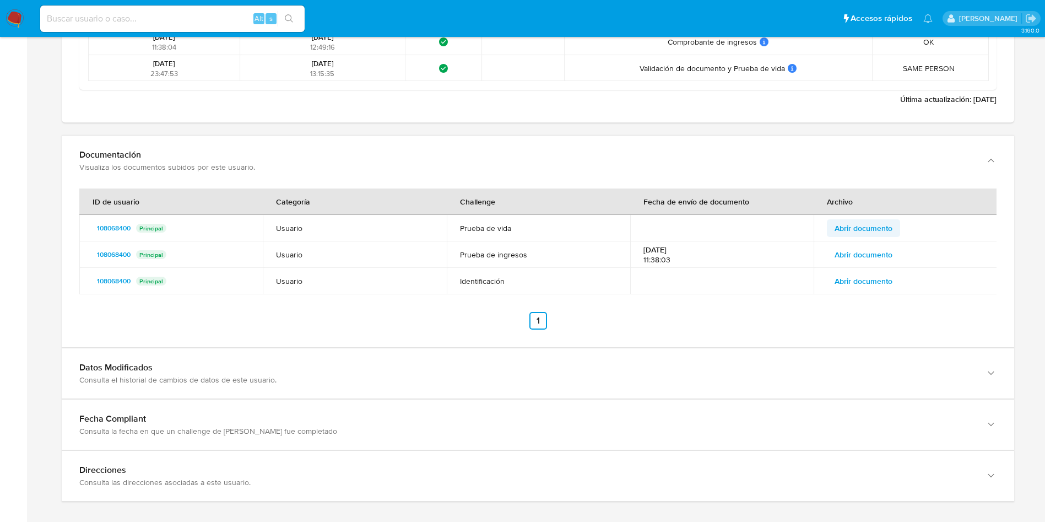
click at [878, 226] on span "Abrir documento" at bounding box center [864, 227] width 58 height 15
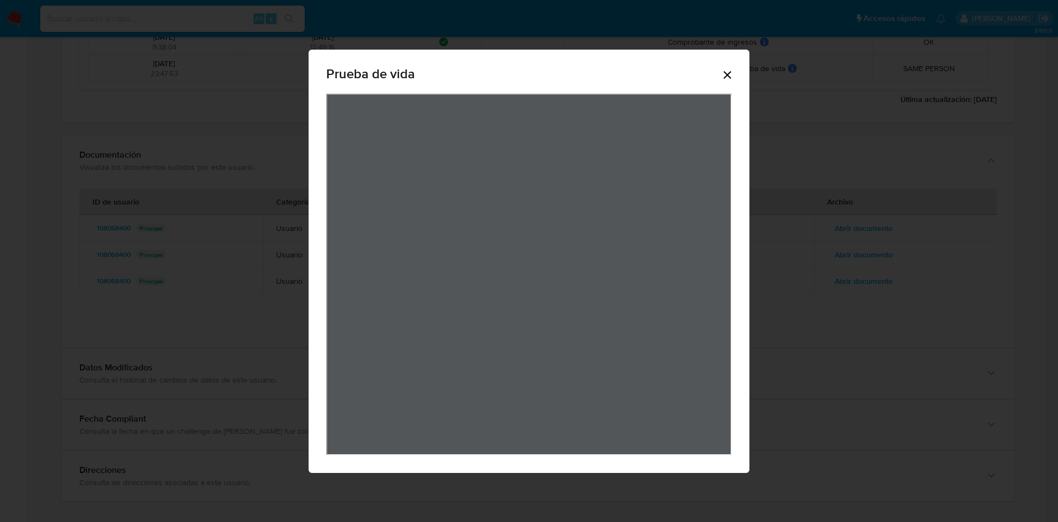
click at [728, 72] on icon "Cerrar" at bounding box center [727, 74] width 13 height 13
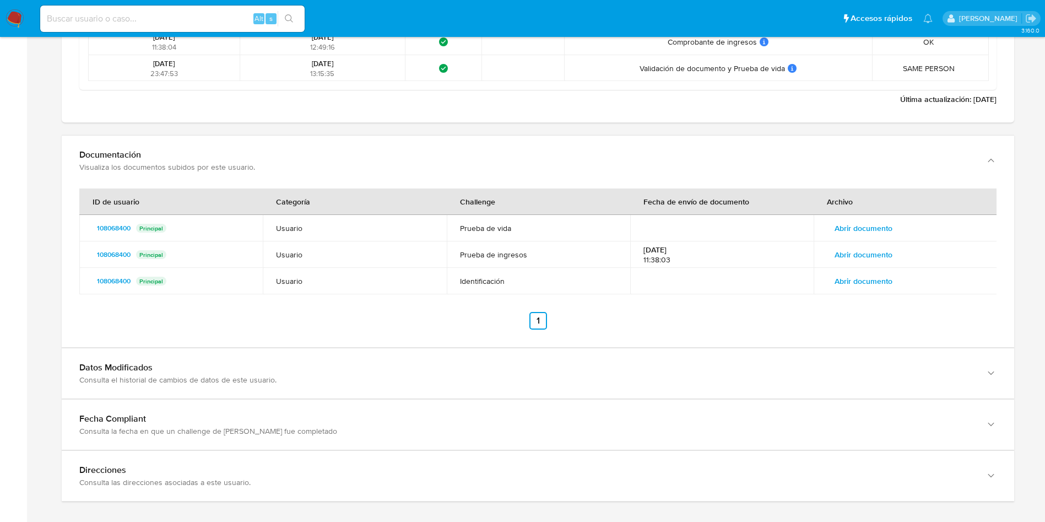
click at [871, 253] on span "Abrir documento" at bounding box center [864, 254] width 58 height 15
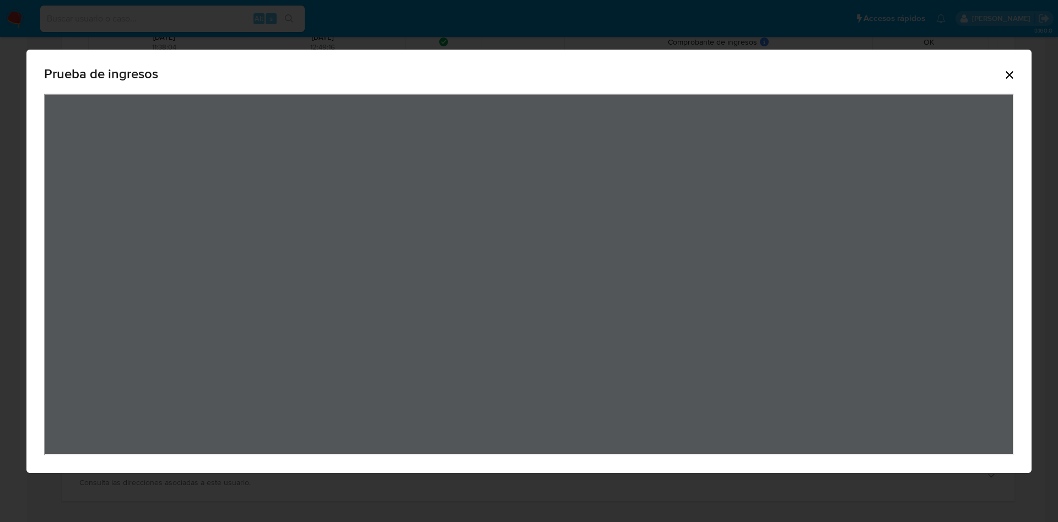
click at [508, 30] on div "Prueba de ingresos" at bounding box center [529, 261] width 1058 height 522
click at [1013, 84] on div "Prueba de ingresos" at bounding box center [529, 75] width 970 height 35
click at [1011, 76] on icon "Cerrar" at bounding box center [1010, 75] width 8 height 8
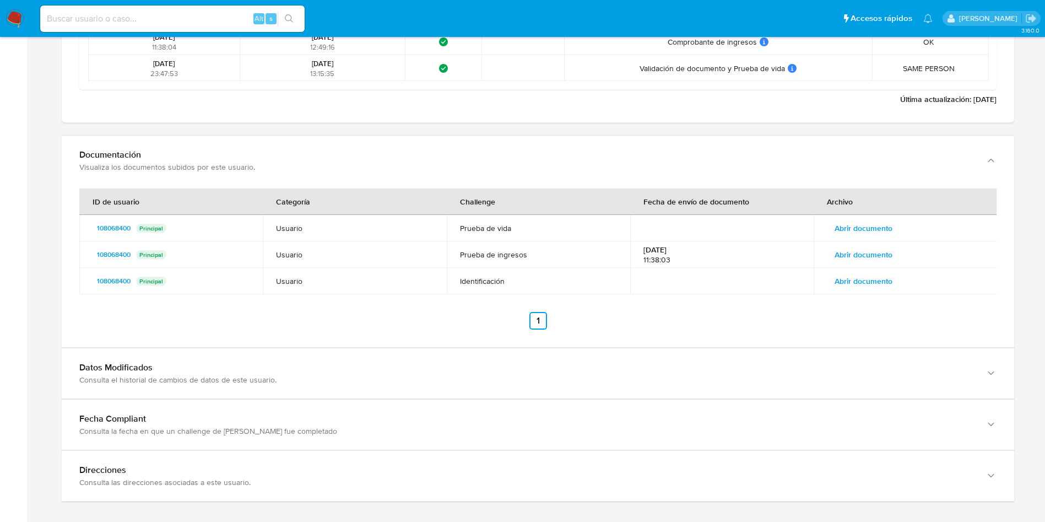
click at [849, 278] on span "Abrir documento" at bounding box center [864, 280] width 58 height 15
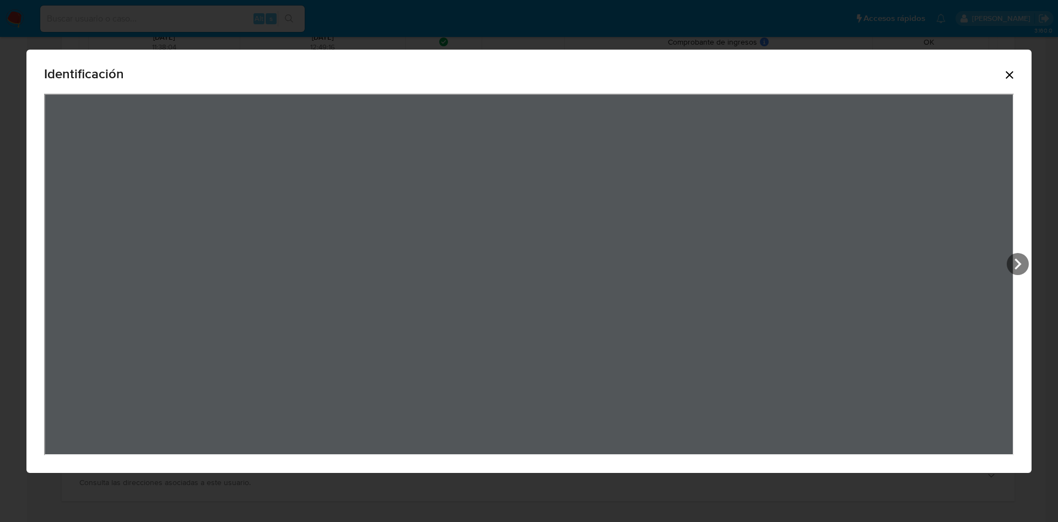
click at [1005, 73] on icon "Cerrar" at bounding box center [1009, 74] width 13 height 13
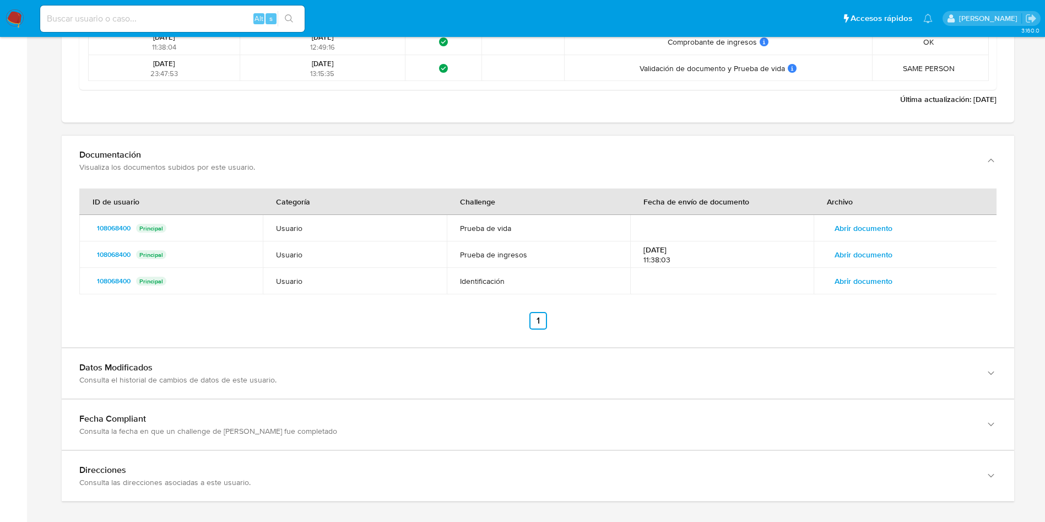
click at [860, 255] on span "Abrir documento" at bounding box center [864, 254] width 58 height 15
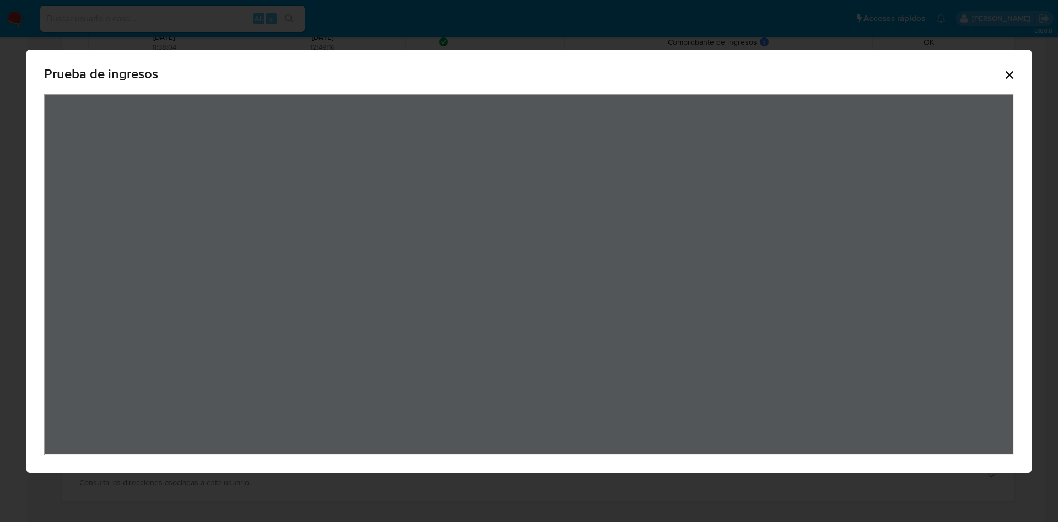
click at [707, 6] on div "Prueba de ingresos" at bounding box center [529, 261] width 1058 height 522
click at [743, 37] on div "Prueba de ingresos" at bounding box center [529, 261] width 1058 height 522
click at [917, 461] on div "Prueba de ingresos" at bounding box center [528, 261] width 1005 height 423
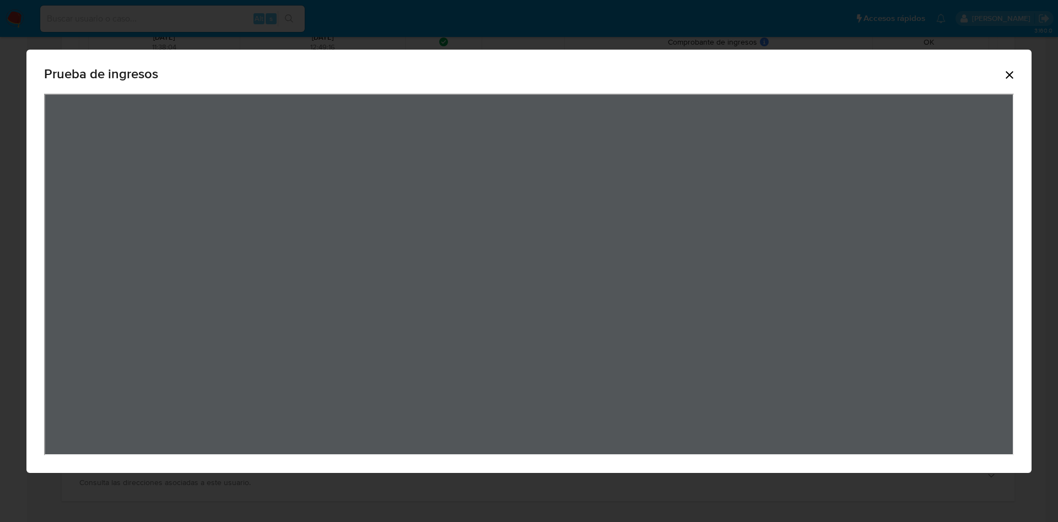
click at [580, 44] on div "Prueba de ingresos" at bounding box center [529, 261] width 1058 height 522
click at [1018, 76] on div "Prueba de ingresos" at bounding box center [528, 261] width 1005 height 423
click at [1004, 74] on icon "Cerrar" at bounding box center [1009, 74] width 13 height 13
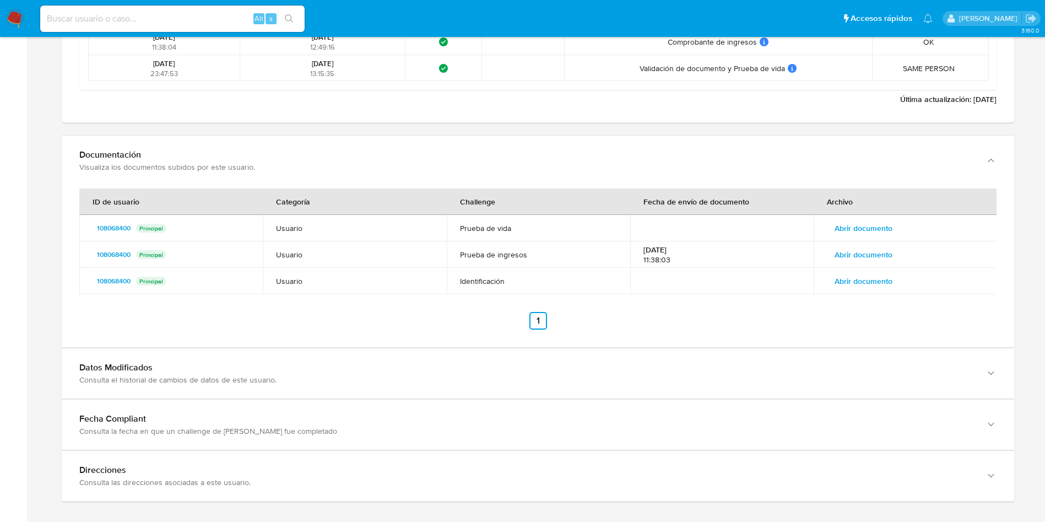
click at [844, 231] on span "Abrir documento" at bounding box center [864, 227] width 58 height 15
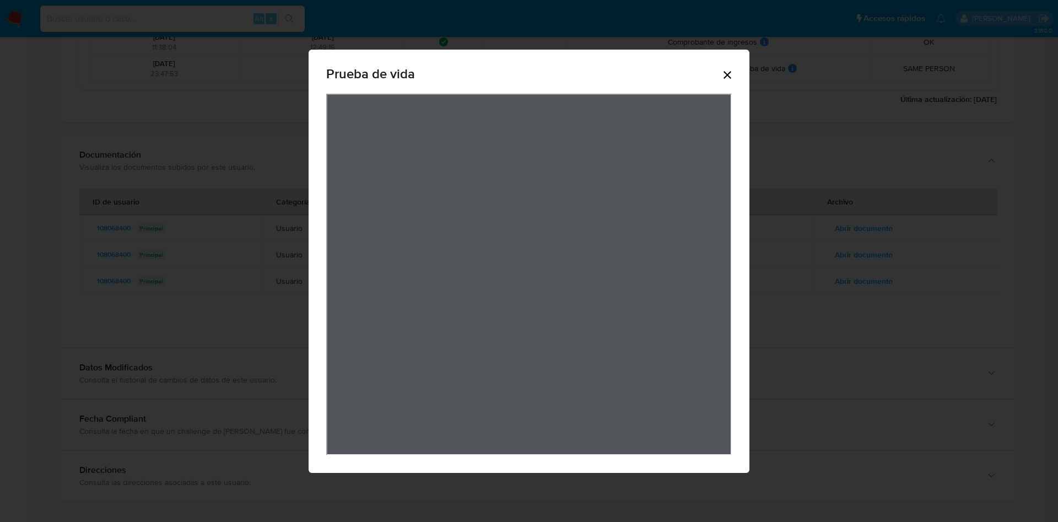
click at [712, 58] on div "Prueba de vida" at bounding box center [529, 75] width 406 height 35
drag, startPoint x: 741, startPoint y: 67, endPoint x: 729, endPoint y: 68, distance: 12.7
click at [737, 67] on div "Prueba de vida" at bounding box center [529, 261] width 441 height 423
click at [728, 69] on icon "Cerrar" at bounding box center [727, 74] width 13 height 13
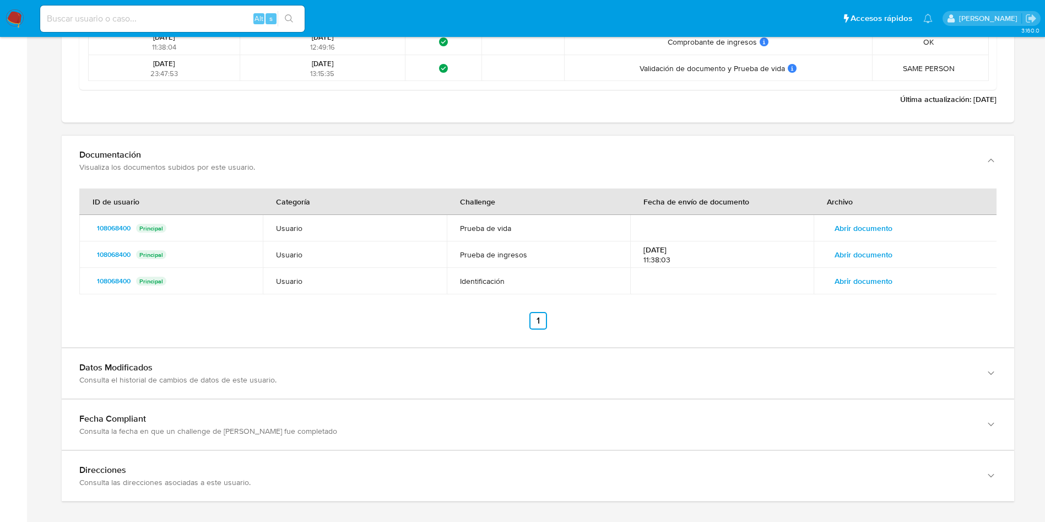
click at [867, 275] on span "Abrir documento" at bounding box center [864, 280] width 58 height 15
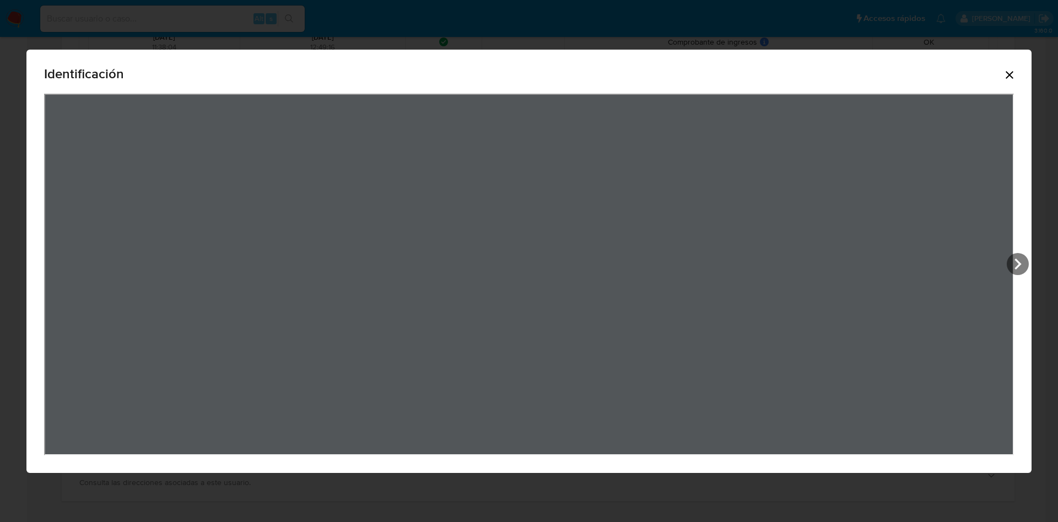
click at [1011, 73] on icon "Cerrar" at bounding box center [1010, 75] width 8 height 8
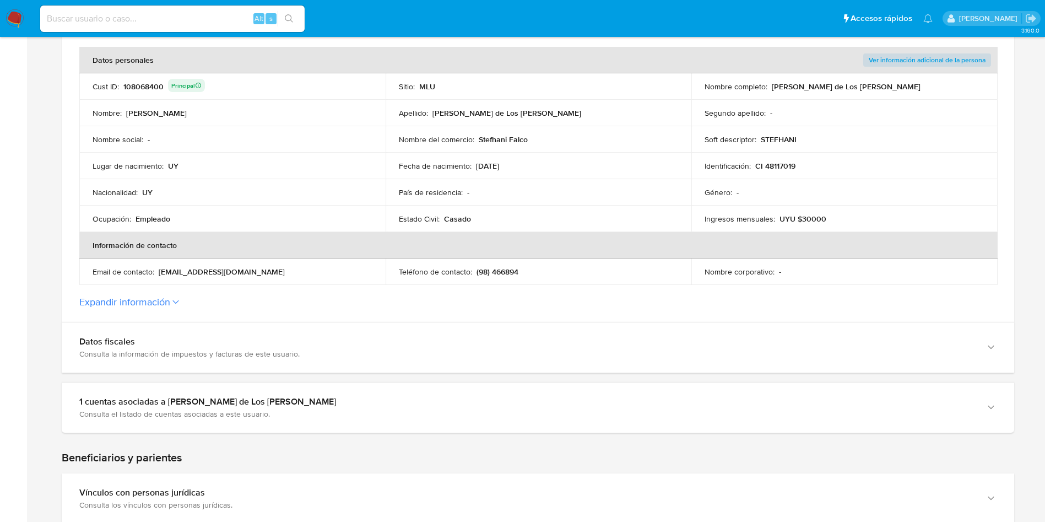
scroll to position [413, 0]
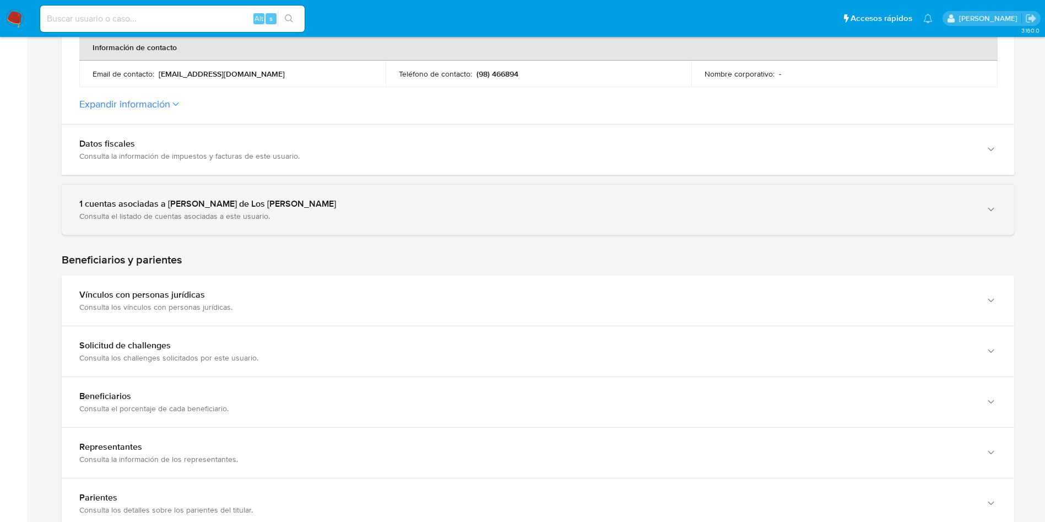
click at [214, 192] on div "1 cuentas asociadas a Stefhani Katerine Falco de Los Santos Consulta el listado…" at bounding box center [538, 210] width 953 height 50
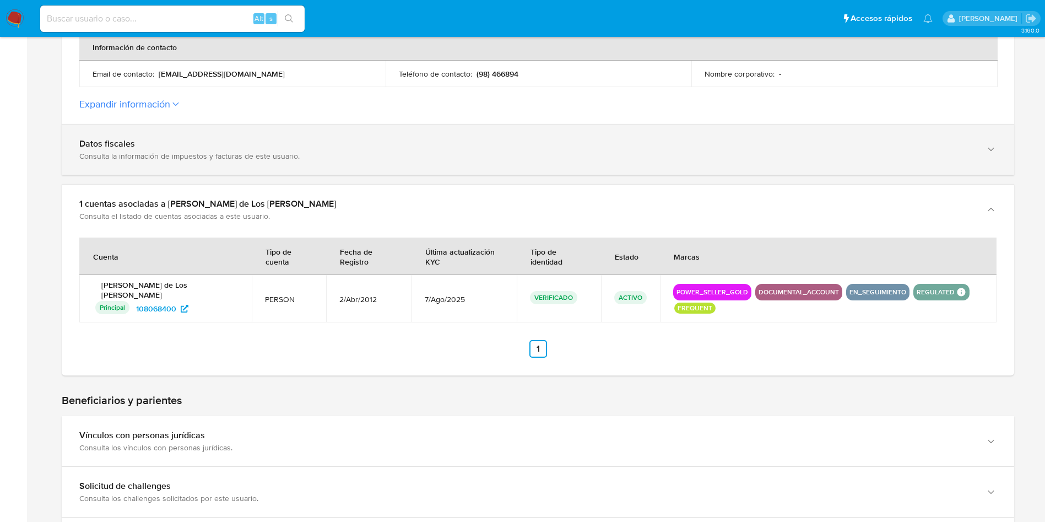
click at [204, 151] on div "Consulta la información de impuestos y facturas de este usuario." at bounding box center [527, 156] width 896 height 10
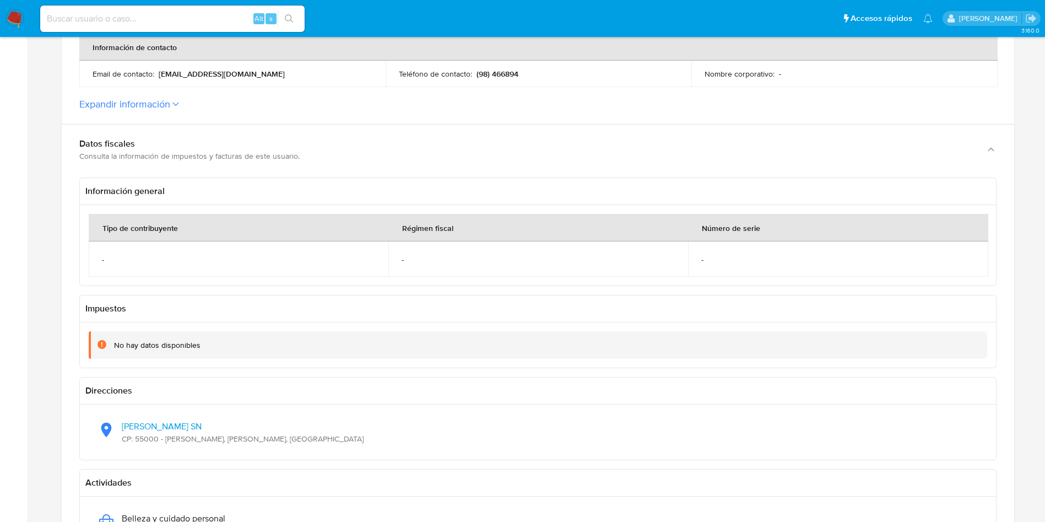
scroll to position [579, 0]
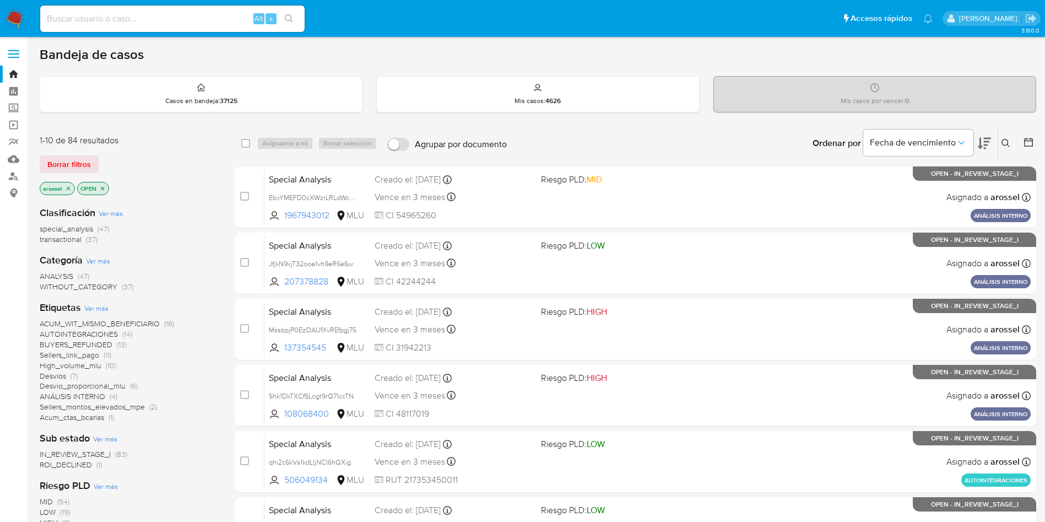
click at [87, 467] on span "ROI_DECLINED" at bounding box center [66, 464] width 52 height 11
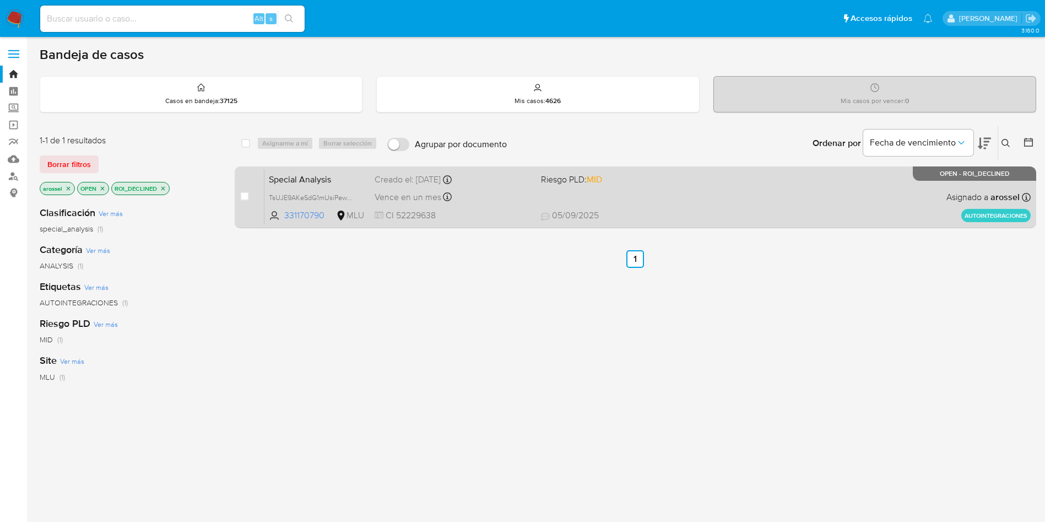
click at [646, 200] on div "Special Analysis TsUJE9AKeSdG1mUsiPewwmpG 331170790 MLU Riesgo PLD: MID Creado …" at bounding box center [648, 197] width 767 height 56
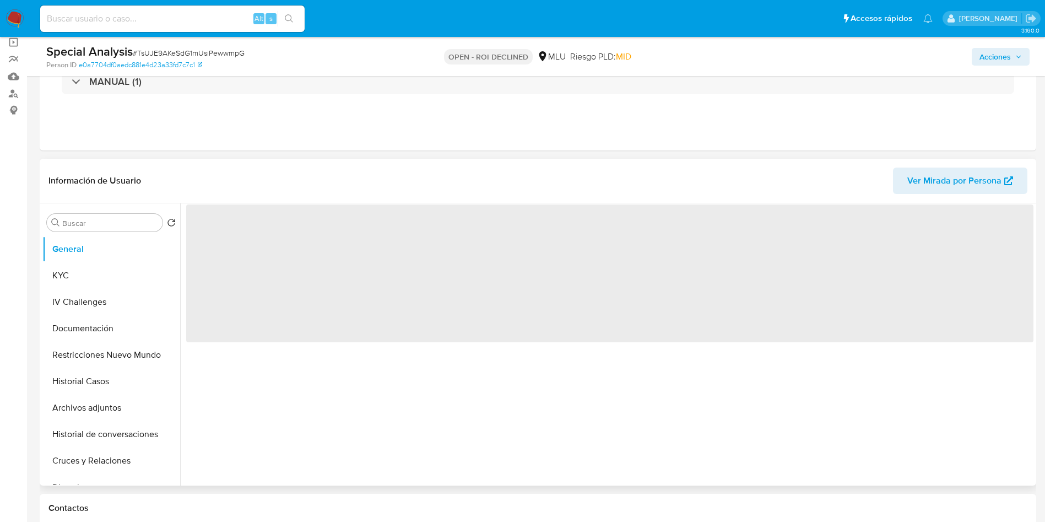
scroll to position [78, 0]
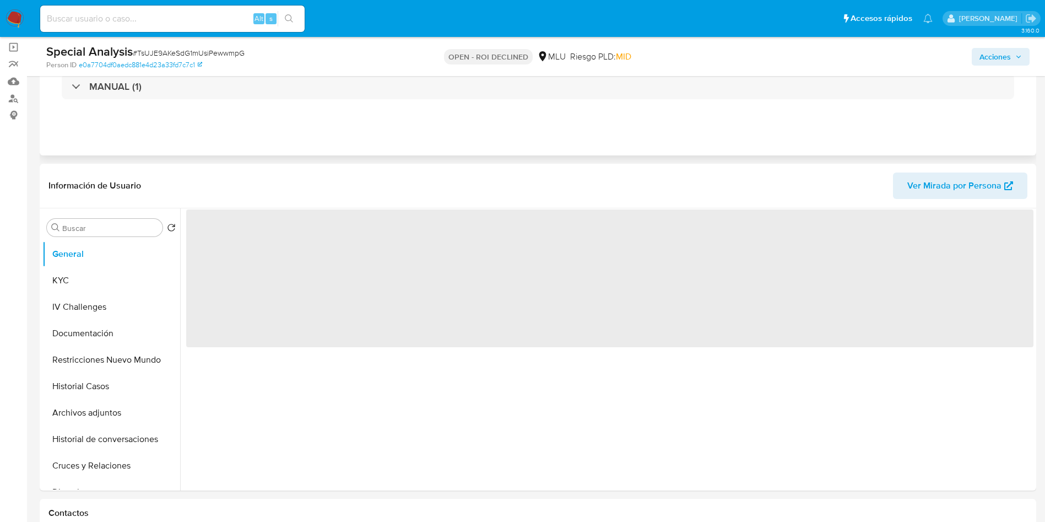
select select "10"
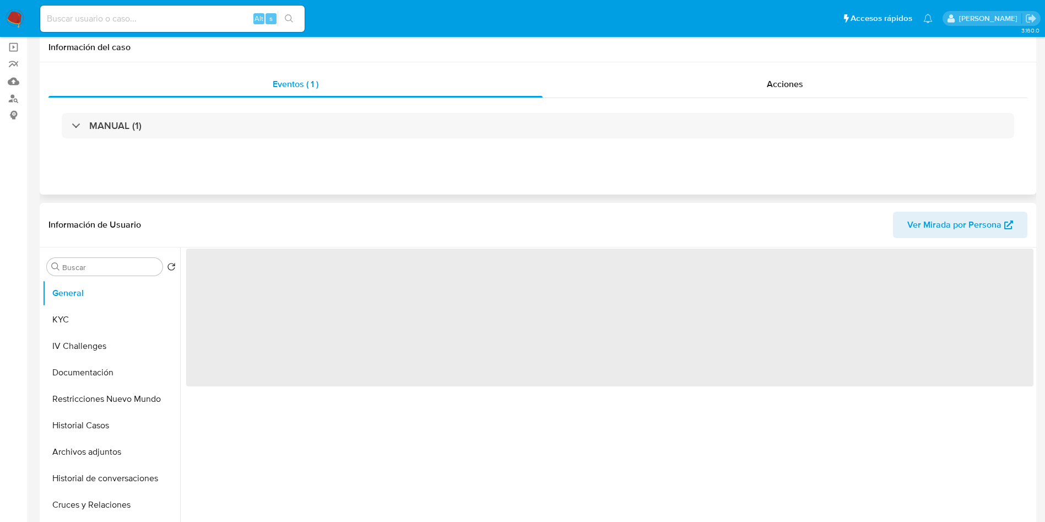
scroll to position [0, 0]
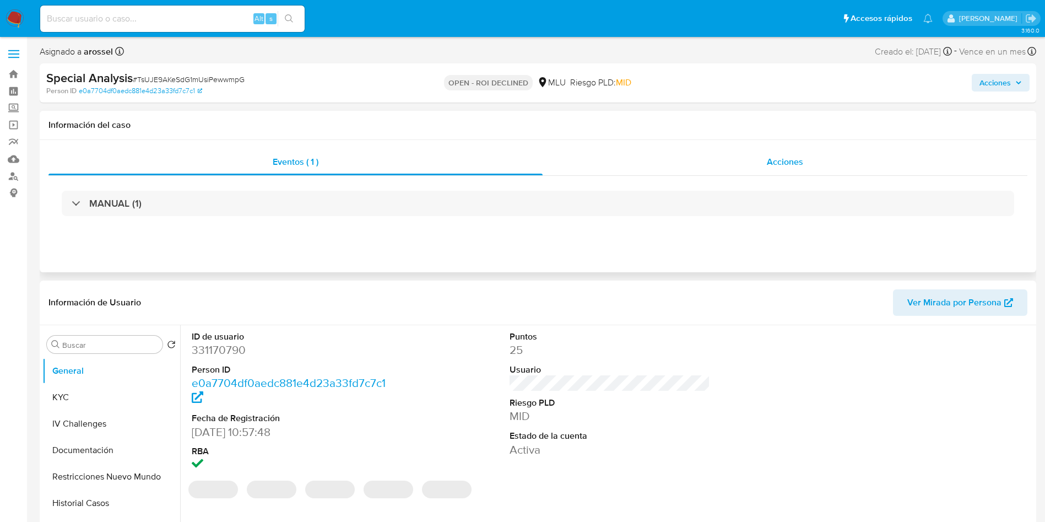
drag, startPoint x: 768, startPoint y: 165, endPoint x: 752, endPoint y: 172, distance: 17.3
click at [768, 165] on span "Acciones" at bounding box center [785, 161] width 36 height 13
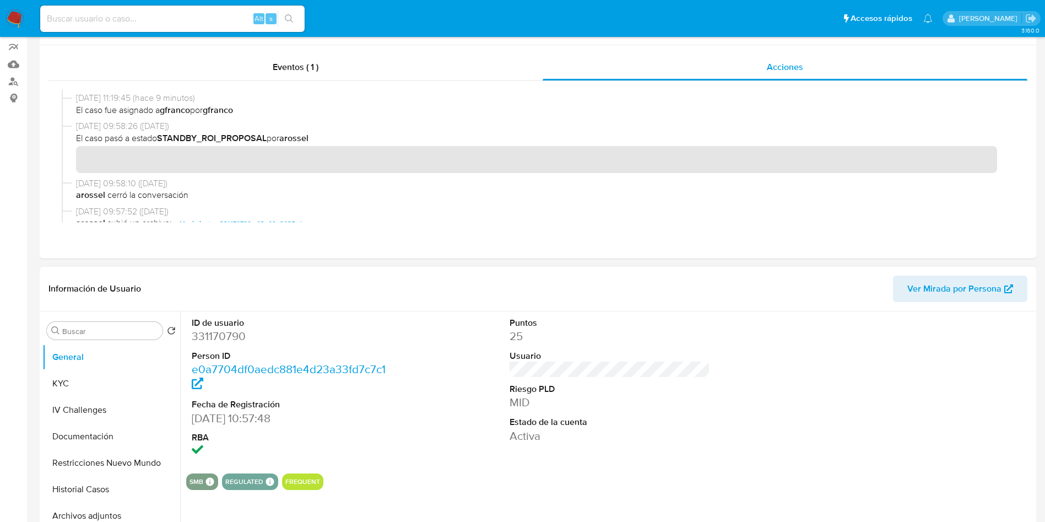
scroll to position [165, 0]
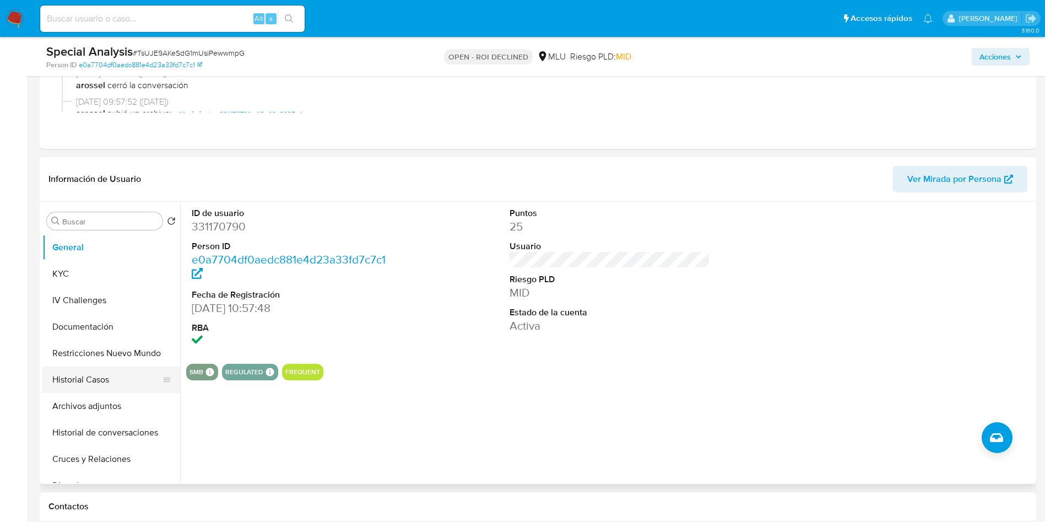
click at [85, 374] on button "Historial Casos" at bounding box center [106, 379] width 129 height 26
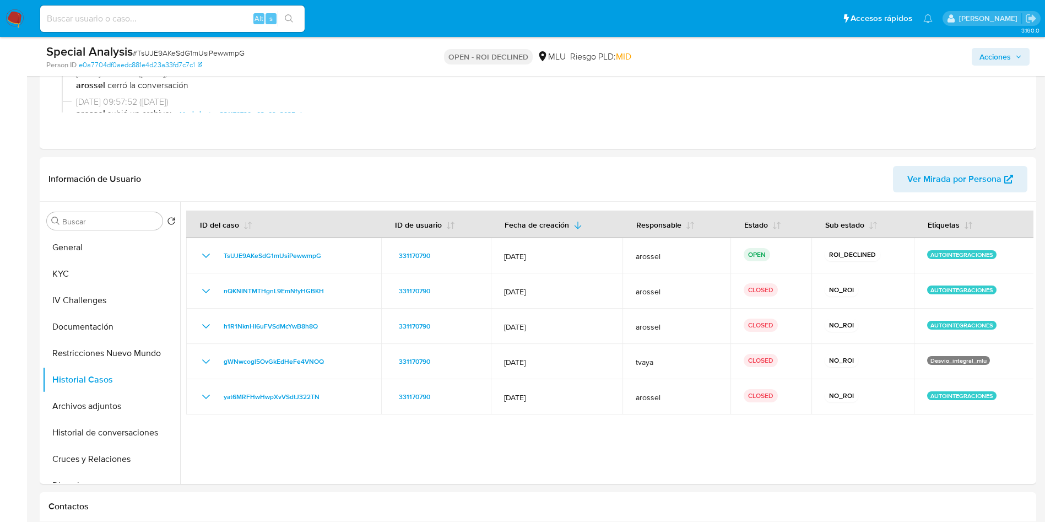
click at [1005, 53] on span "Acciones" at bounding box center [995, 57] width 31 height 18
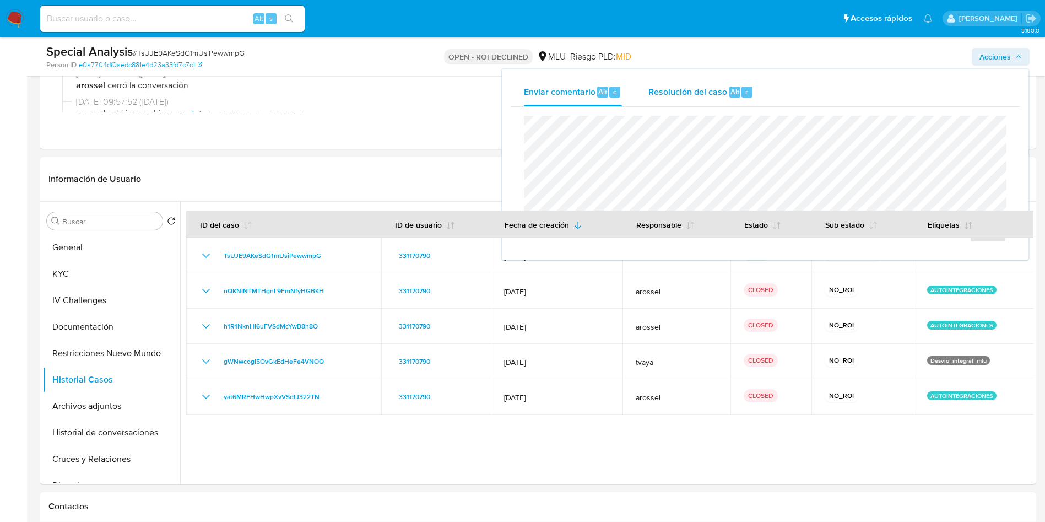
click at [709, 82] on div "Resolución del caso Alt r" at bounding box center [701, 92] width 105 height 29
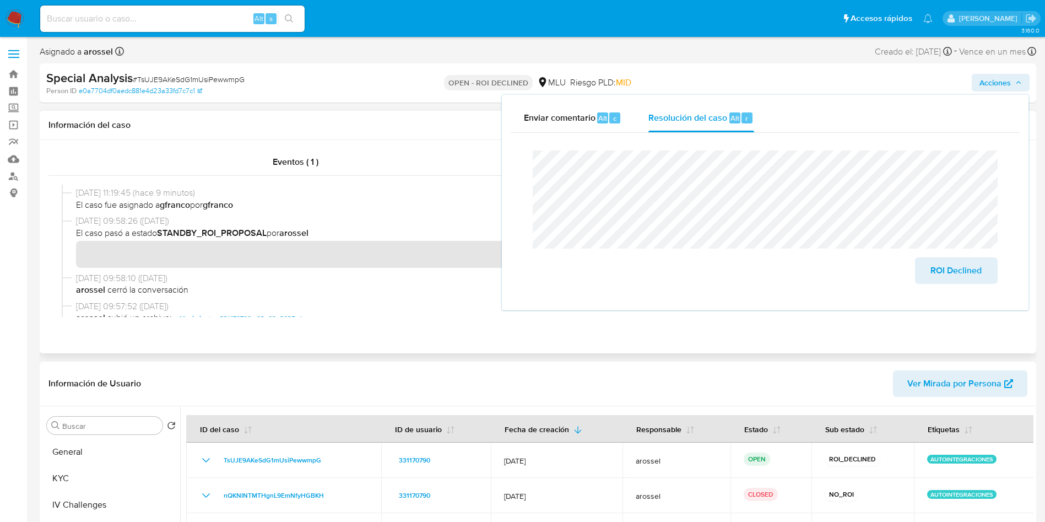
scroll to position [83, 0]
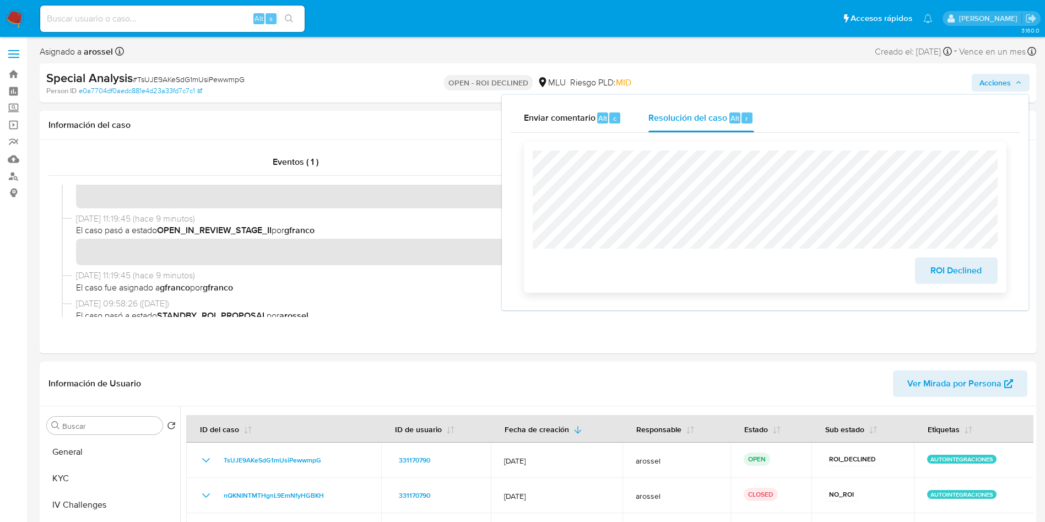
click at [961, 261] on span "ROI Declined" at bounding box center [957, 270] width 54 height 24
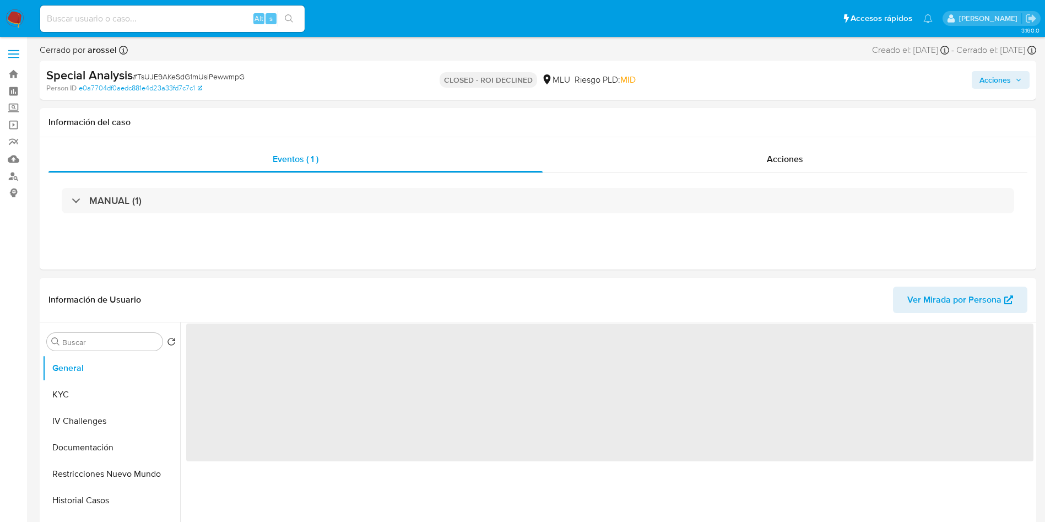
select select "10"
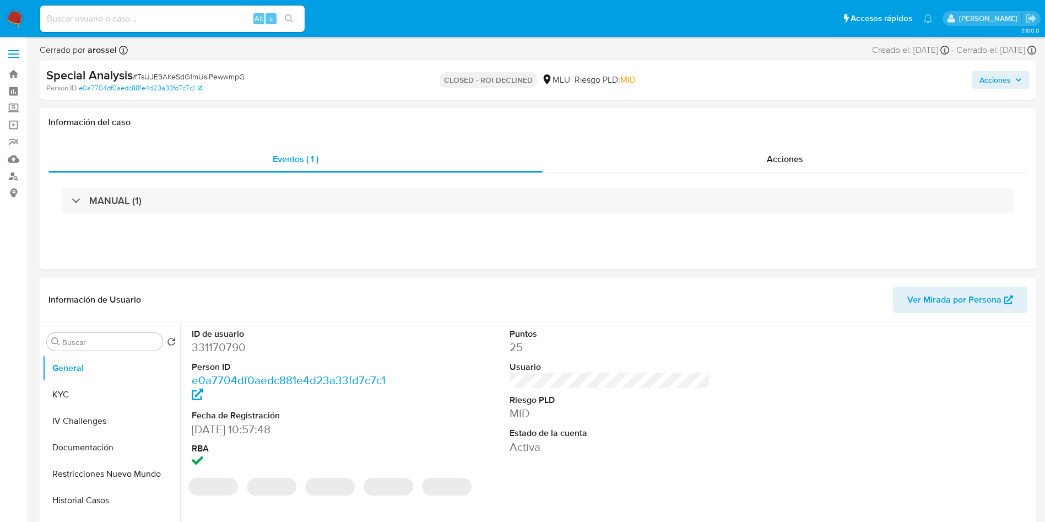
click at [226, 75] on span "# TsUJE9AKeSdG1mUsiPewwmpG" at bounding box center [189, 76] width 112 height 11
copy span "TsUJE9AKeSdG1mUsiPewwmpG"
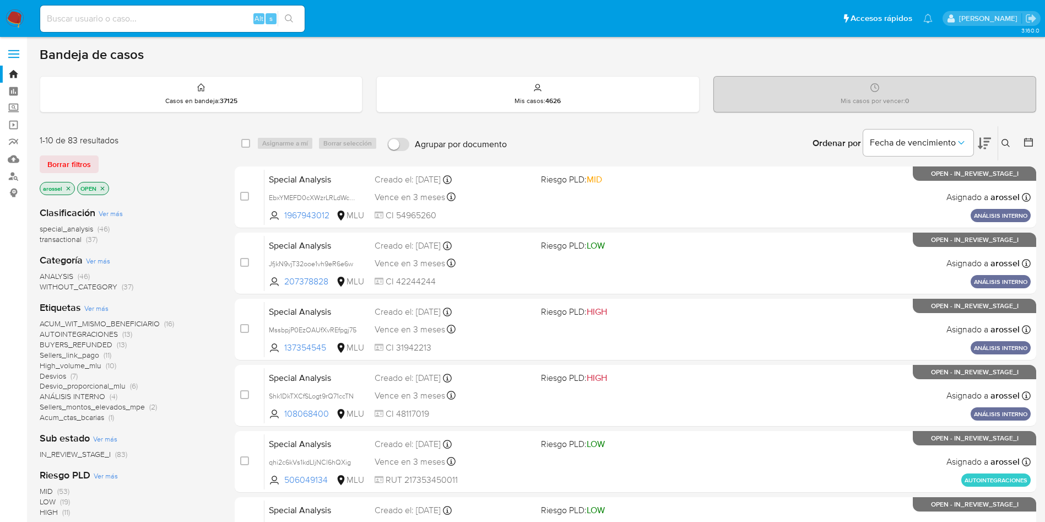
click at [170, 29] on div "Alt s" at bounding box center [172, 19] width 265 height 26
click at [170, 23] on input at bounding box center [172, 19] width 265 height 14
paste input "MssbpjP0EzOAUfXvREfpgj75"
type input "MssbpjP0EzOAUfXvREfpgj75"
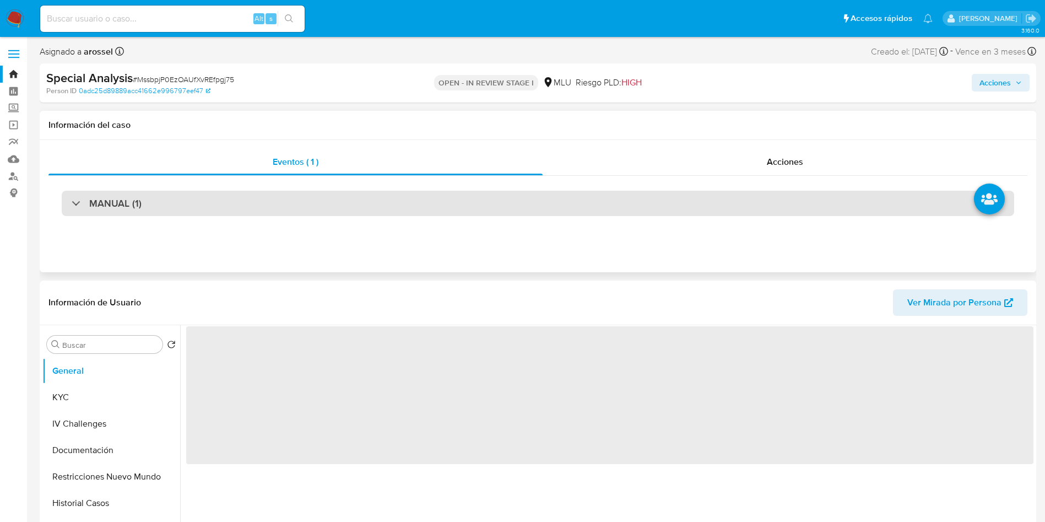
select select "10"
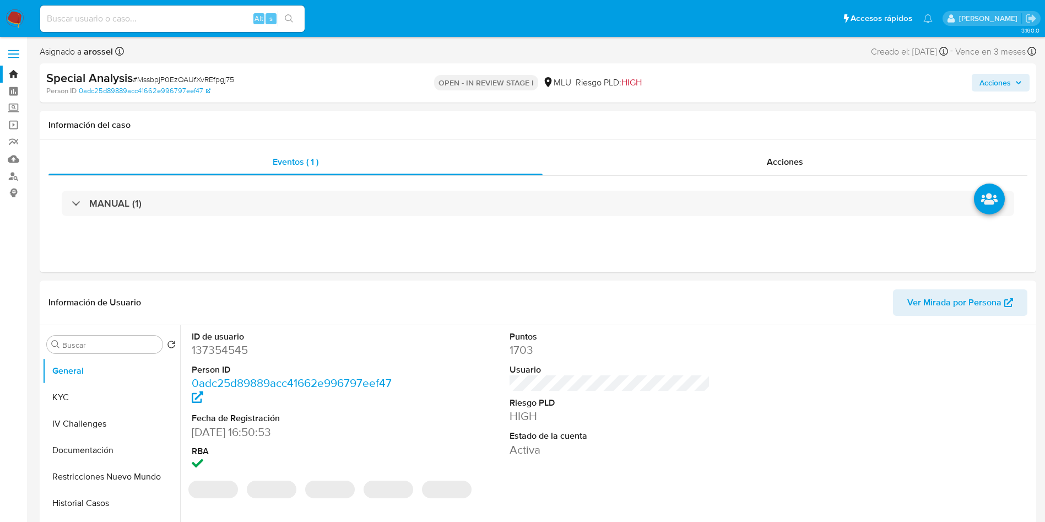
scroll to position [165, 0]
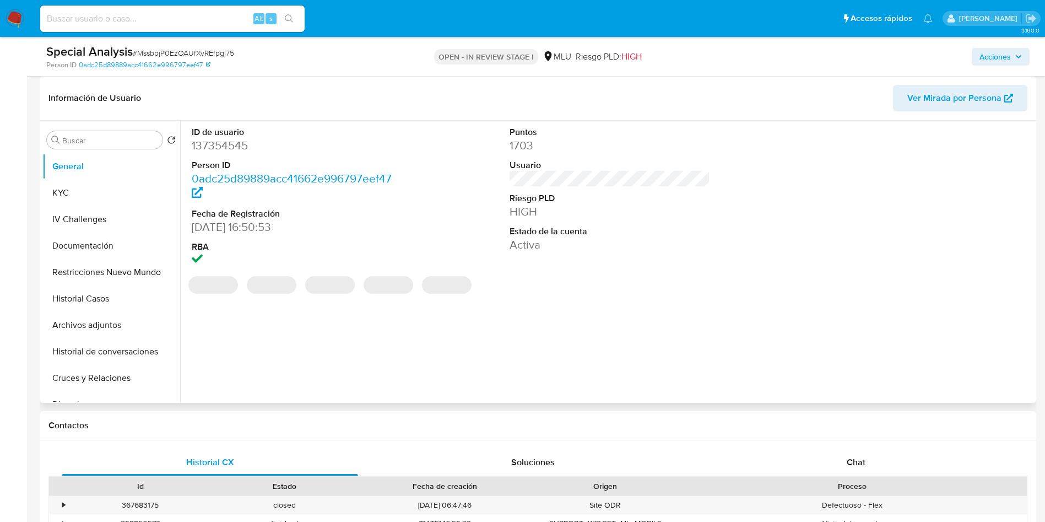
click at [728, 268] on div "ID de usuario 137354545 Person ID 0adc25d89889acc41662e996797eef47 Fecha de Reg…" at bounding box center [610, 197] width 848 height 153
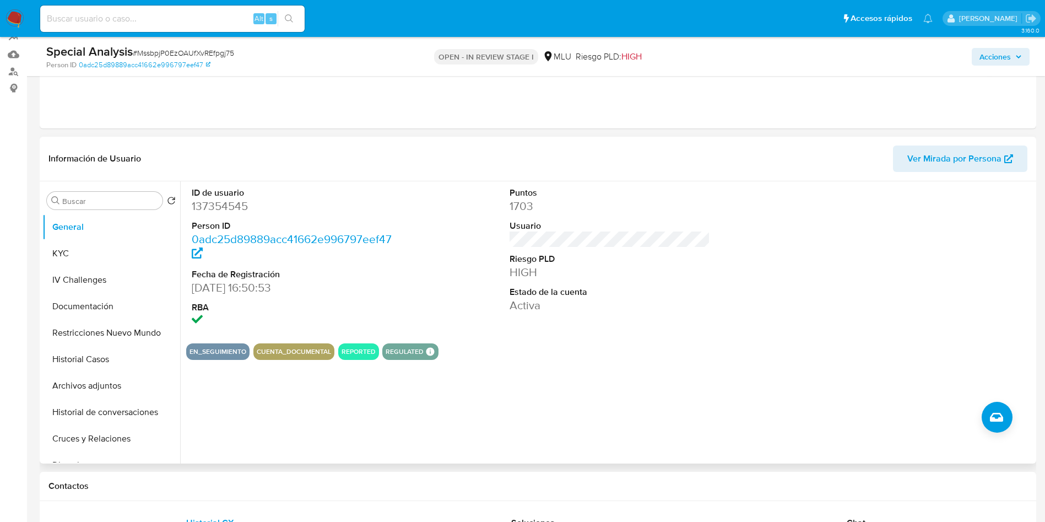
scroll to position [83, 0]
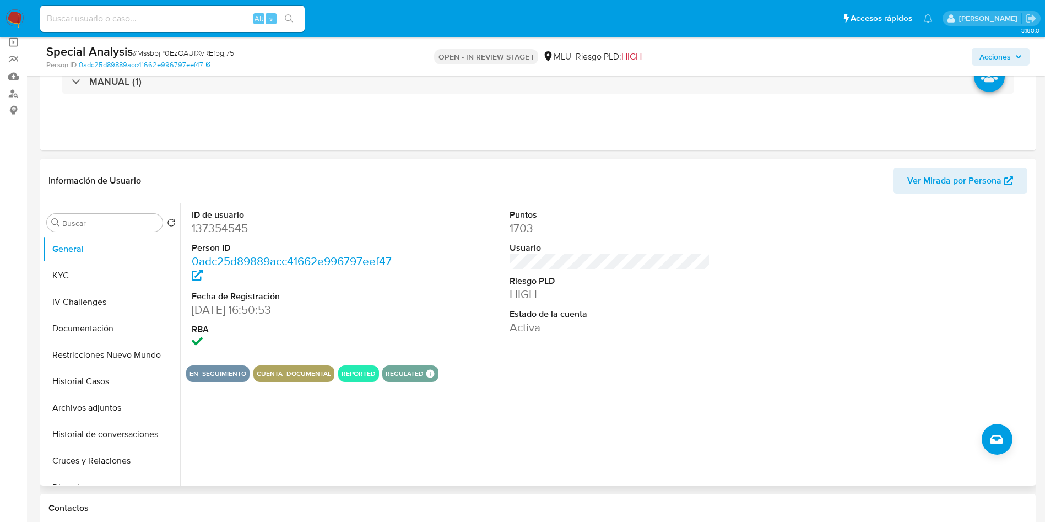
click at [953, 182] on span "Ver Mirada por Persona" at bounding box center [955, 181] width 94 height 26
click at [95, 273] on button "KYC" at bounding box center [106, 275] width 129 height 26
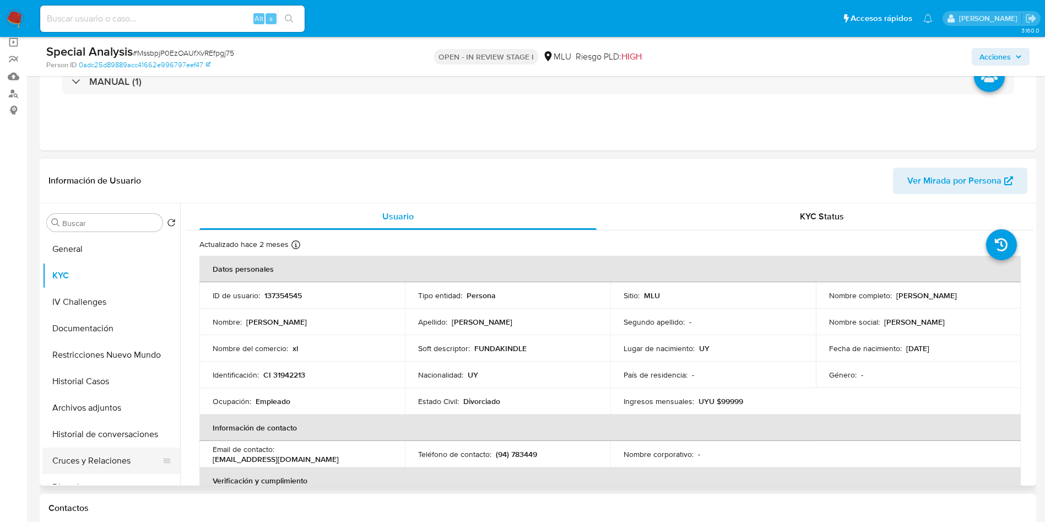
click at [127, 461] on button "Cruces y Relaciones" at bounding box center [106, 460] width 129 height 26
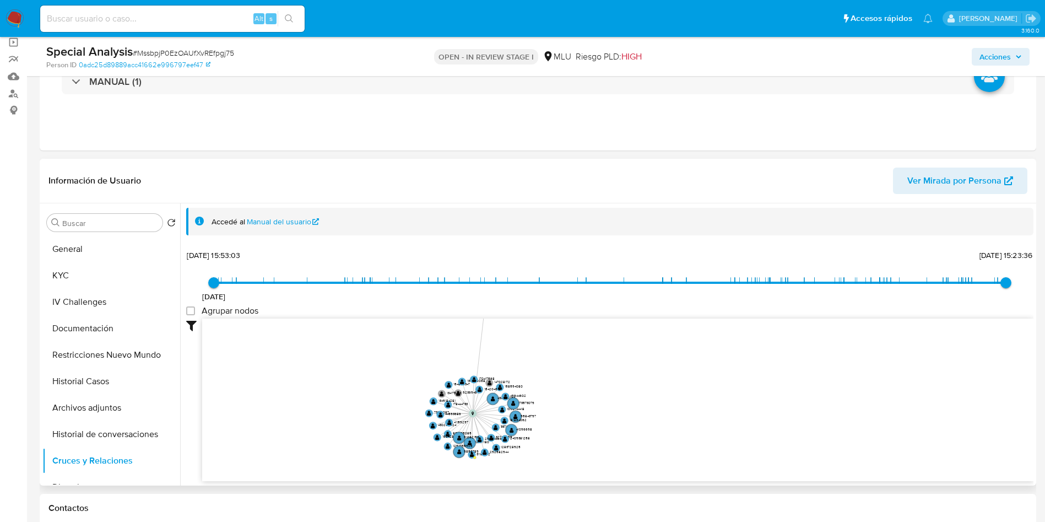
drag, startPoint x: 413, startPoint y: 424, endPoint x: 399, endPoint y: 382, distance: 44.1
click at [399, 382] on icon "device-645827a208813b0017e7c678  user-137354545  137354545 D user-831656030 …" at bounding box center [618, 399] width 832 height 160
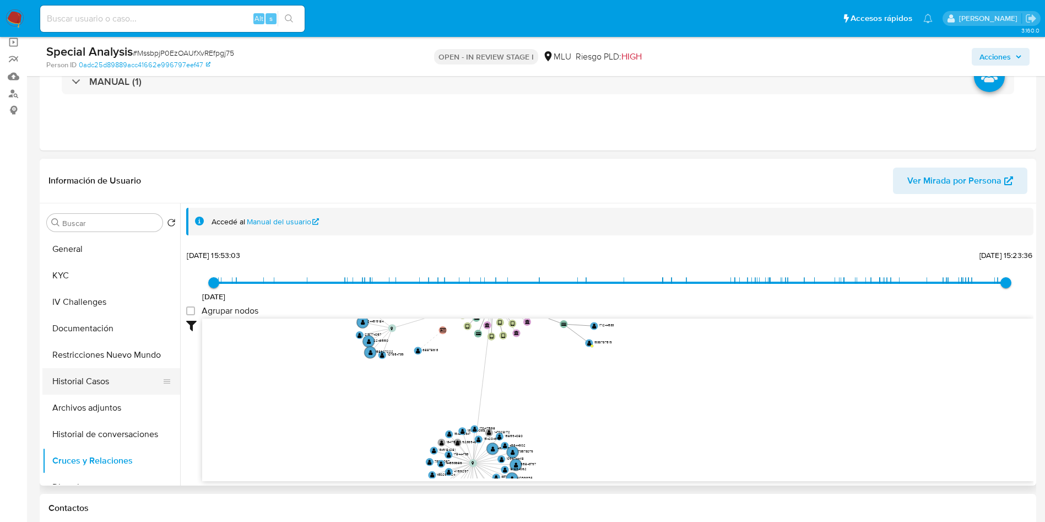
click at [107, 386] on button "Historial Casos" at bounding box center [106, 381] width 129 height 26
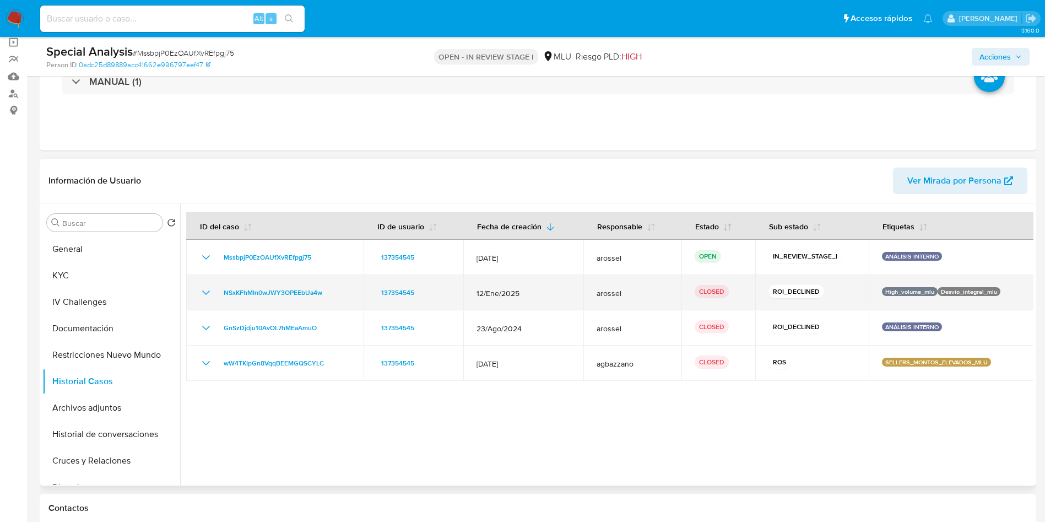
click at [205, 292] on icon "Mostrar/Ocultar" at bounding box center [205, 292] width 13 height 13
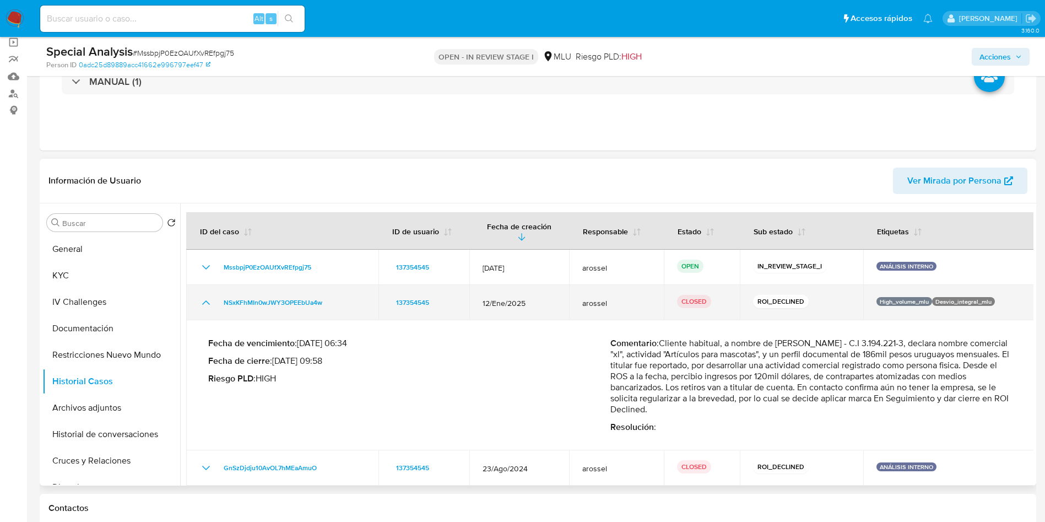
click at [205, 292] on td "NSxKFhMIn0wJWY3OPEEbUa4w" at bounding box center [282, 302] width 192 height 35
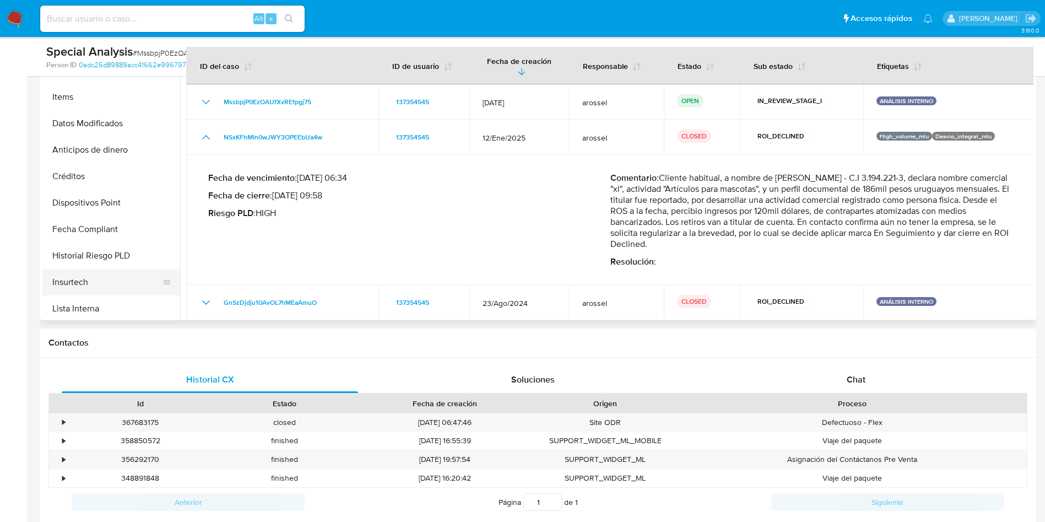
scroll to position [413, 0]
click at [90, 283] on button "Marcas AML" at bounding box center [106, 279] width 129 height 26
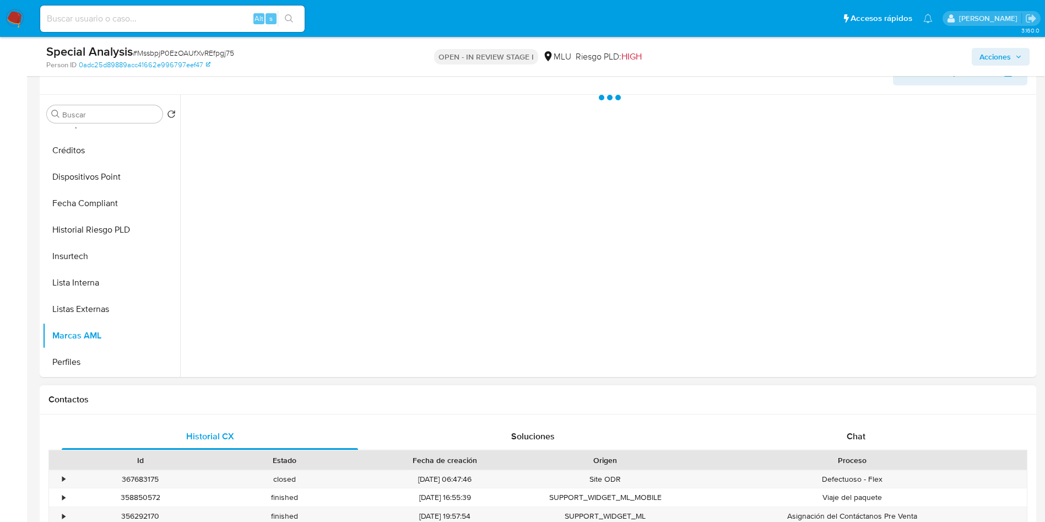
scroll to position [165, 0]
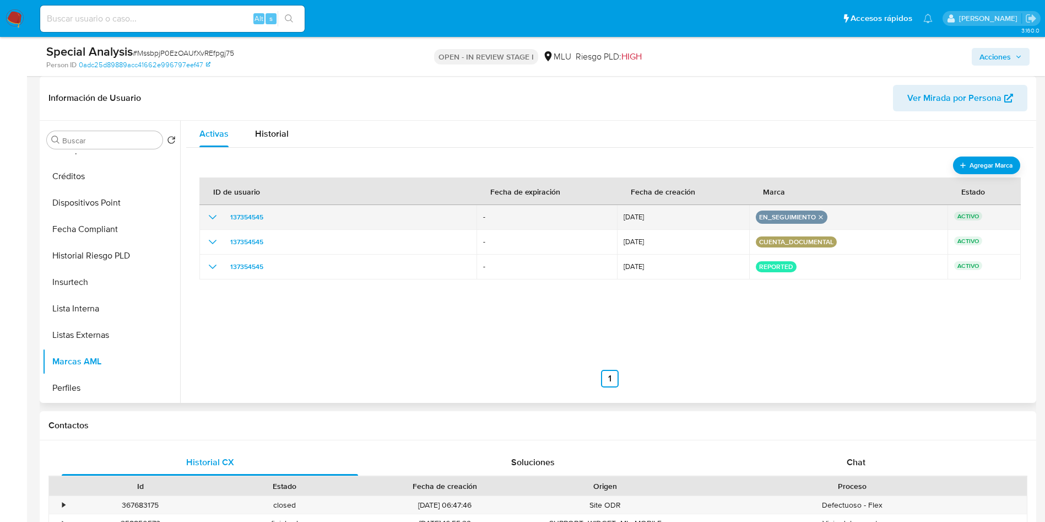
click at [819, 217] on icon "remove-mark-EN_SEGUIMIENTO" at bounding box center [821, 217] width 7 height 7
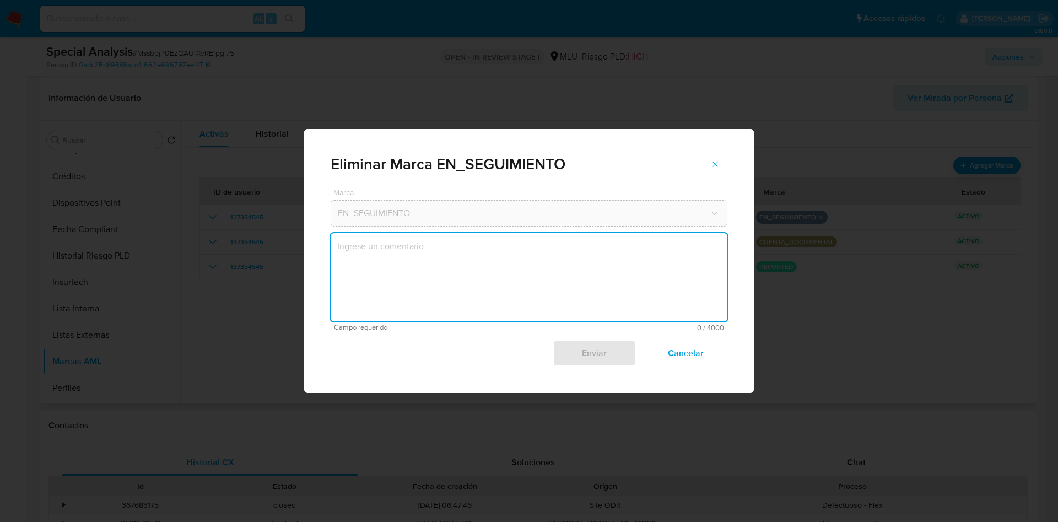
drag, startPoint x: 628, startPoint y: 279, endPoint x: 593, endPoint y: 274, distance: 35.6
click at [624, 279] on textarea "marks-modal" at bounding box center [529, 277] width 397 height 88
click at [429, 269] on textarea "marks-modal" at bounding box center [529, 277] width 397 height 88
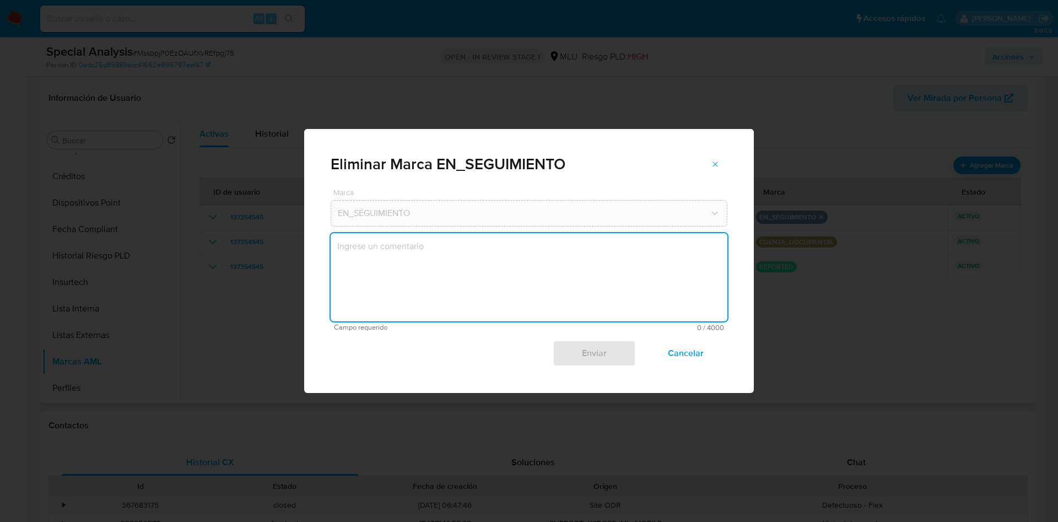
type textarea "S"
type textarea "Se quita marca para continuar gestión."
click at [577, 356] on span "Enviar" at bounding box center [594, 353] width 54 height 24
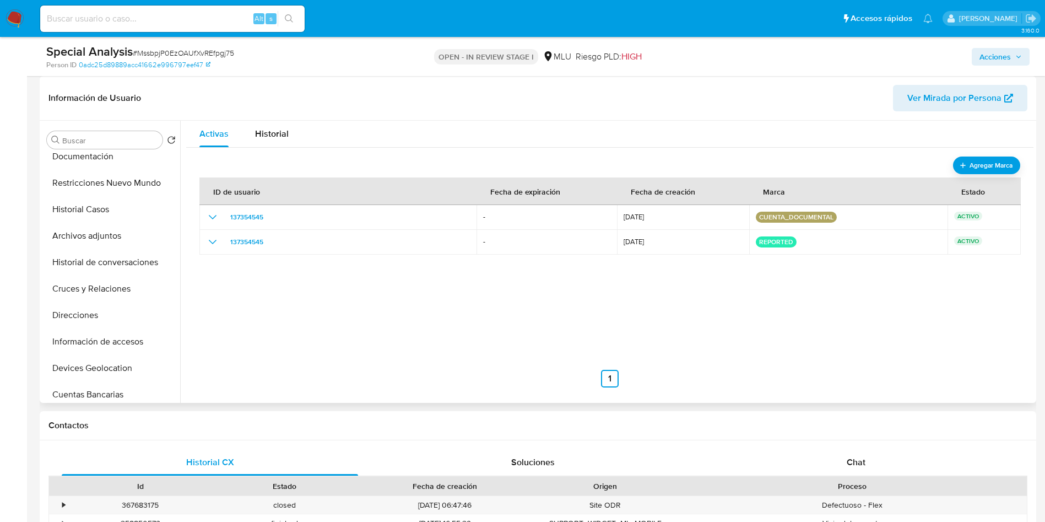
scroll to position [0, 0]
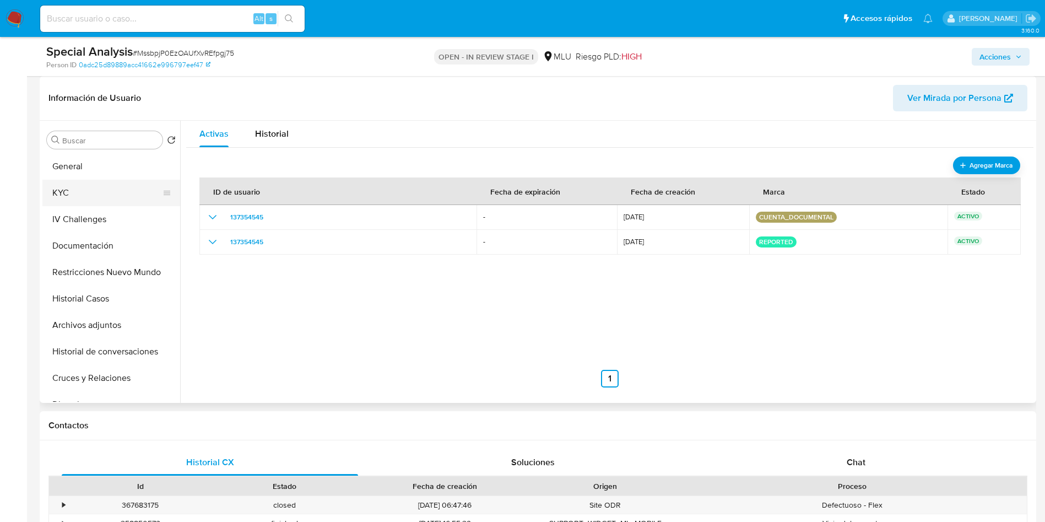
click at [91, 193] on button "KYC" at bounding box center [106, 193] width 129 height 26
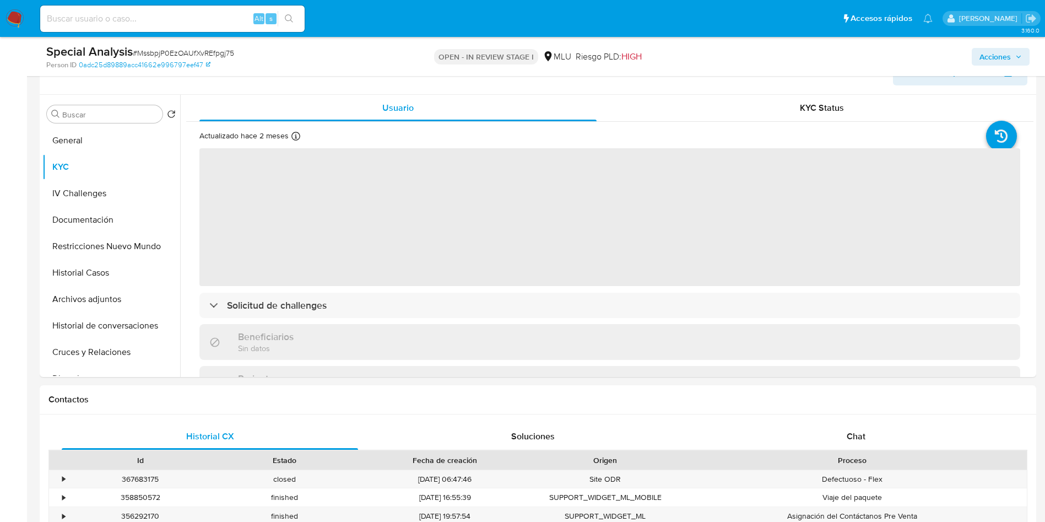
scroll to position [165, 0]
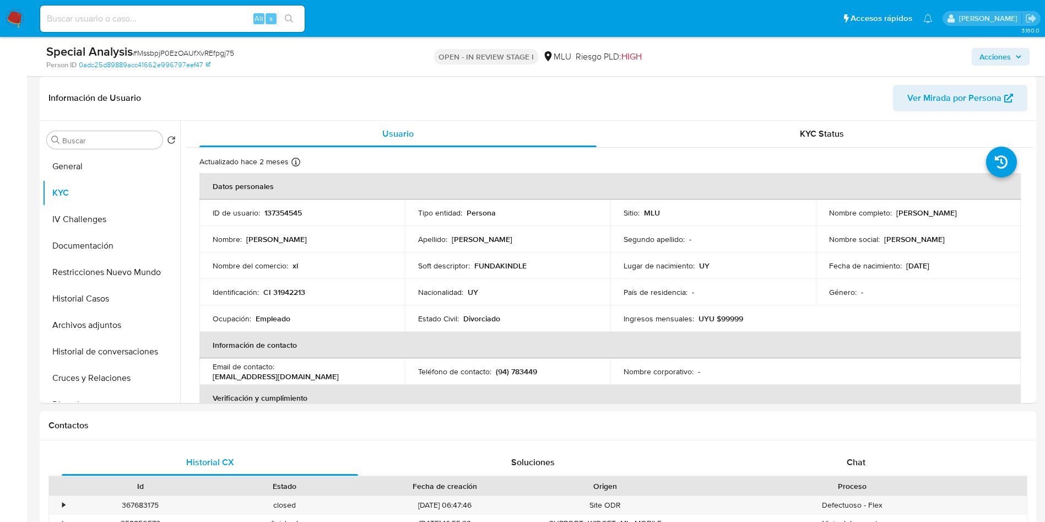
click at [204, 55] on span "# MssbpjP0EzOAUfXvREfpgj75" at bounding box center [183, 52] width 101 height 11
copy span "MssbpjP0EzOAUfXvREfpgj75"
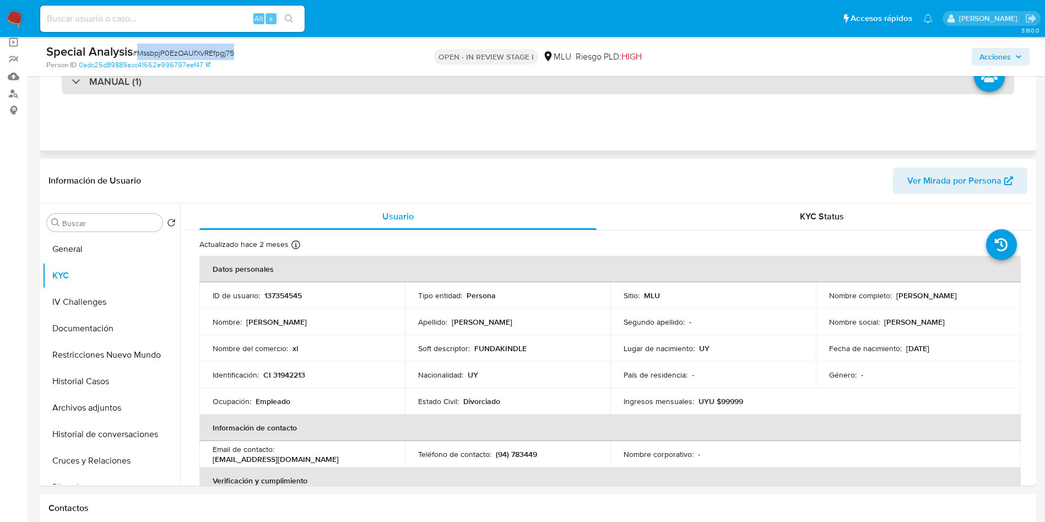
scroll to position [0, 0]
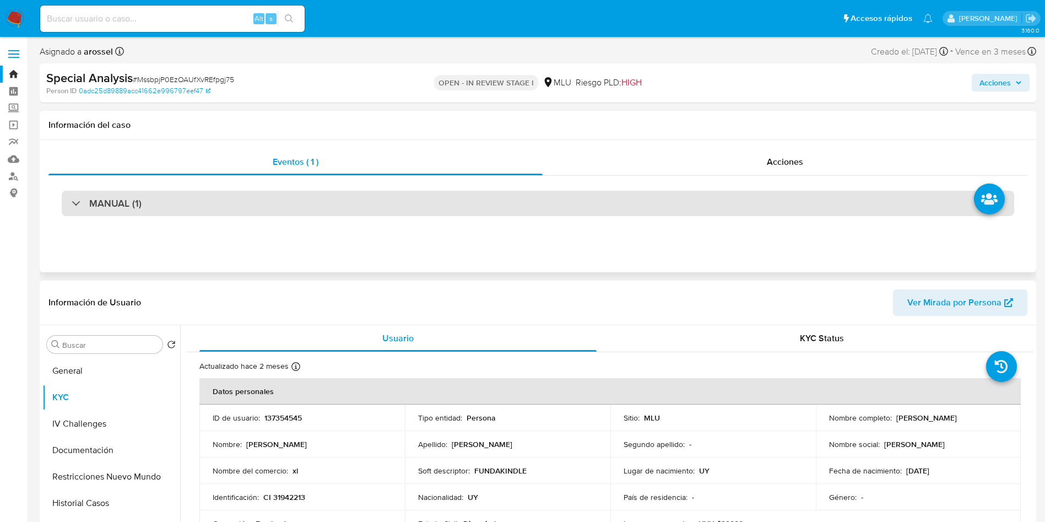
click at [333, 206] on div "MANUAL (1)" at bounding box center [538, 203] width 953 height 25
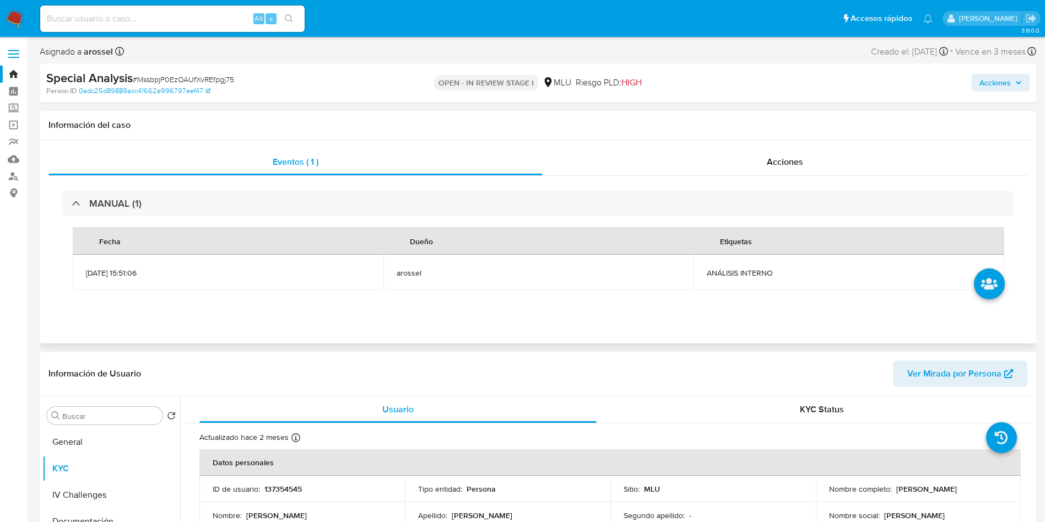
click at [740, 272] on span "ANÁLISIS INTERNO" at bounding box center [849, 273] width 284 height 10
copy span "ANÁLISIS INTERNO"
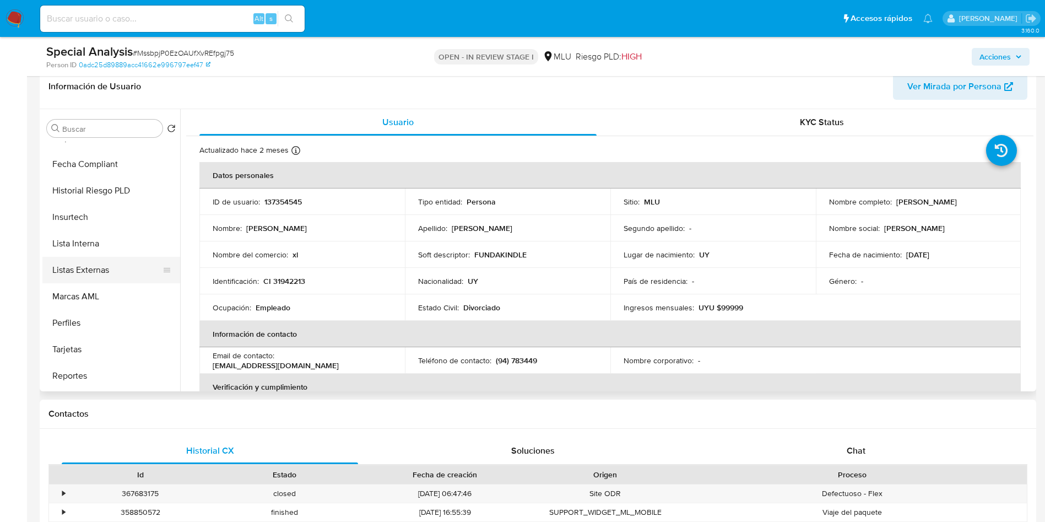
scroll to position [492, 0]
click at [102, 297] on button "Perfiles" at bounding box center [106, 297] width 129 height 26
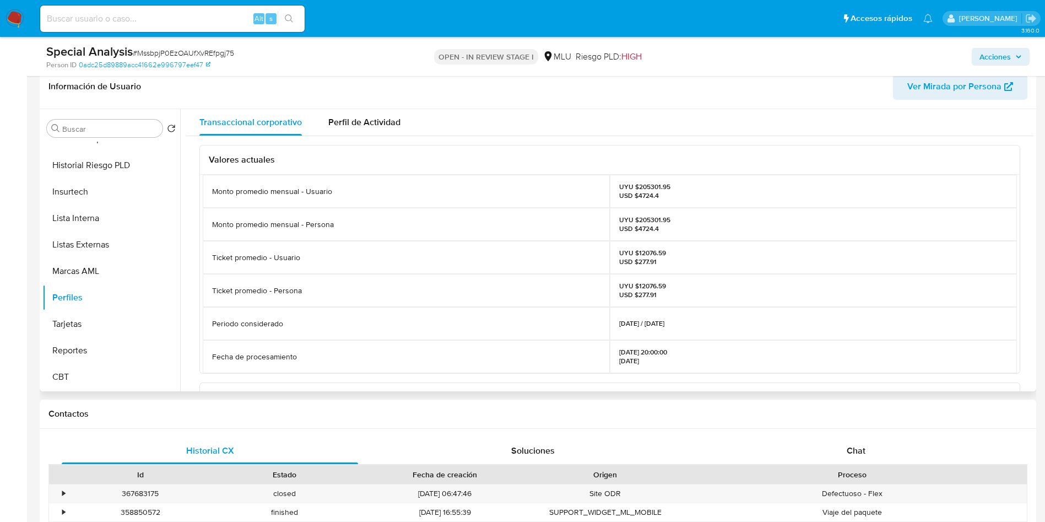
click at [658, 188] on p "UYU $205301.95 USD $4724.4" at bounding box center [644, 191] width 51 height 18
copy p "205301.95"
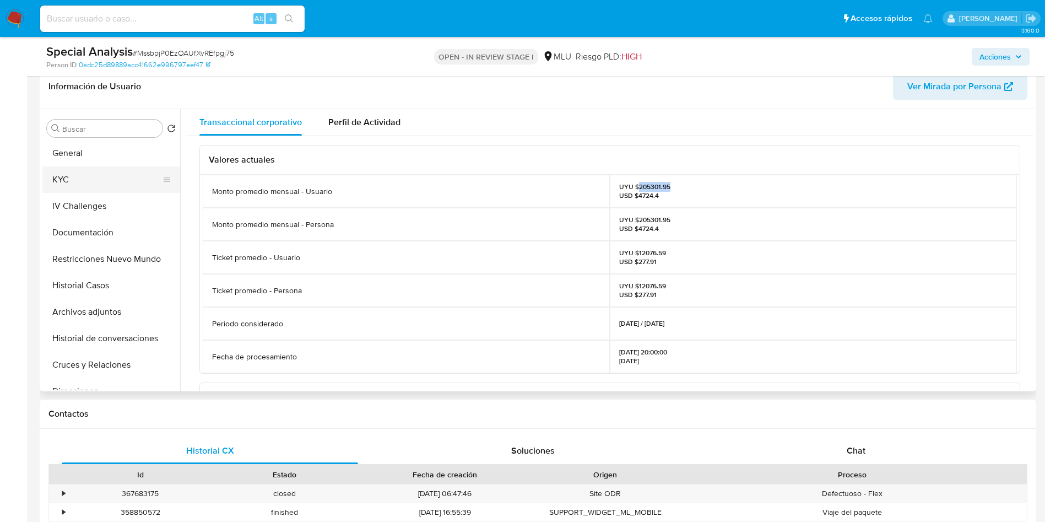
scroll to position [0, 0]
click at [94, 179] on button "KYC" at bounding box center [106, 181] width 129 height 26
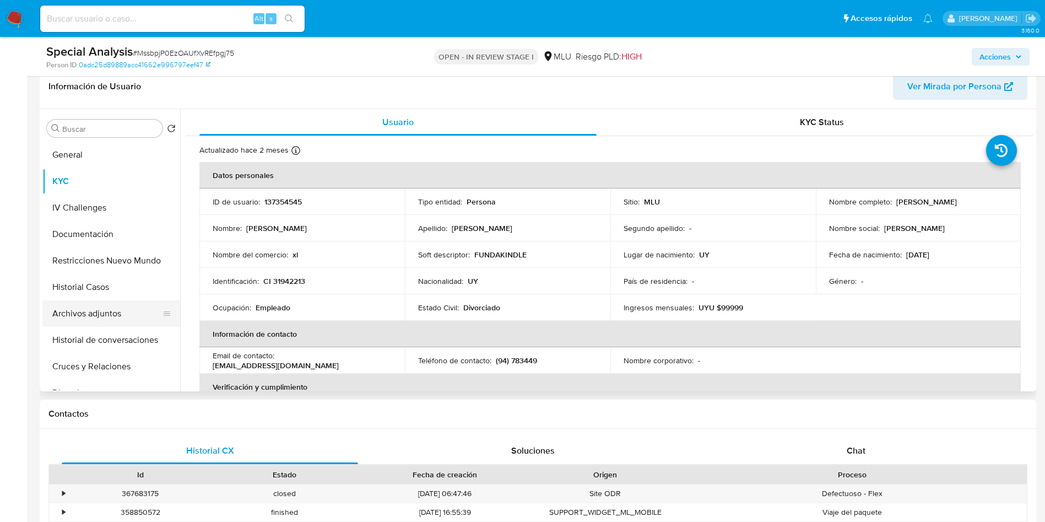
scroll to position [83, 0]
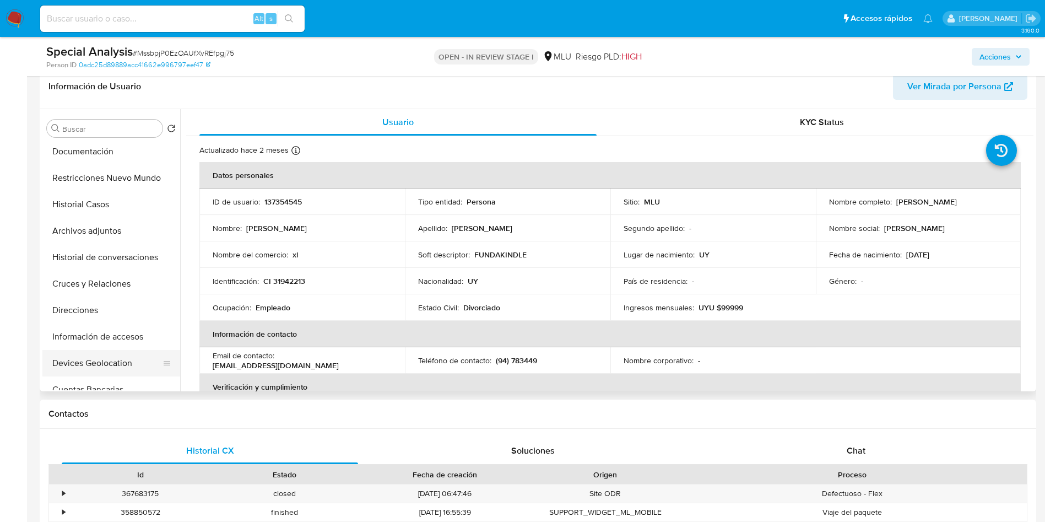
click at [109, 339] on button "Información de accesos" at bounding box center [111, 336] width 138 height 26
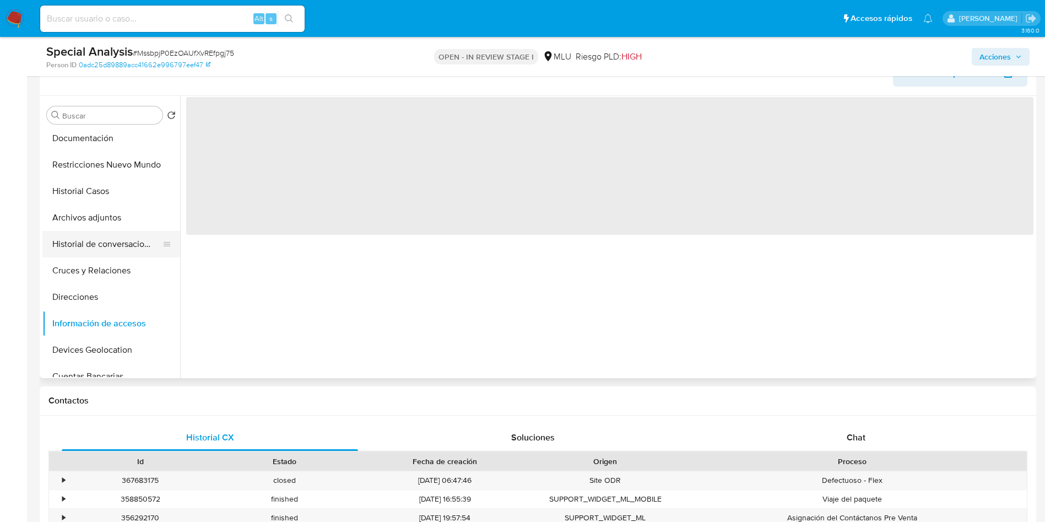
click at [110, 250] on button "Historial de conversaciones" at bounding box center [106, 244] width 129 height 26
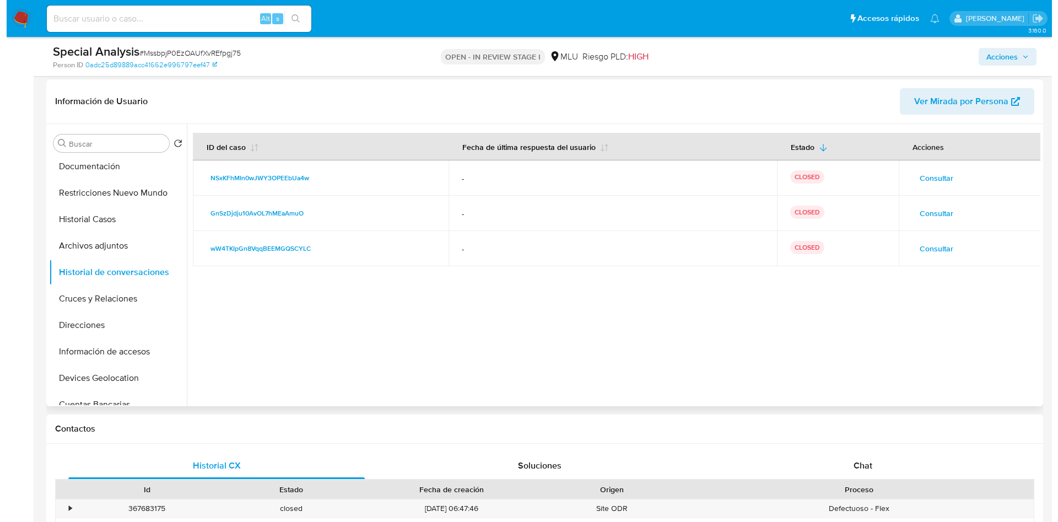
scroll to position [165, 0]
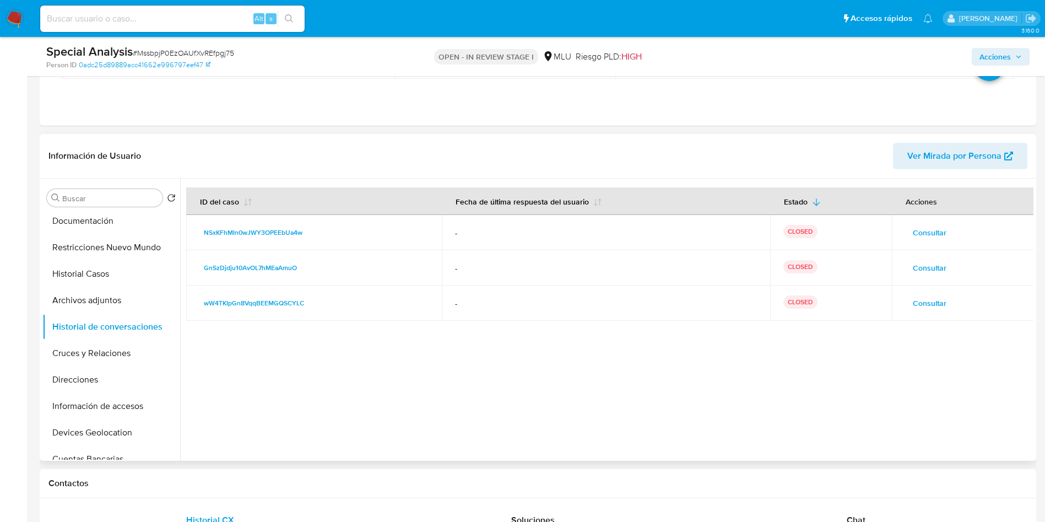
click at [927, 237] on span "Consultar" at bounding box center [930, 232] width 34 height 15
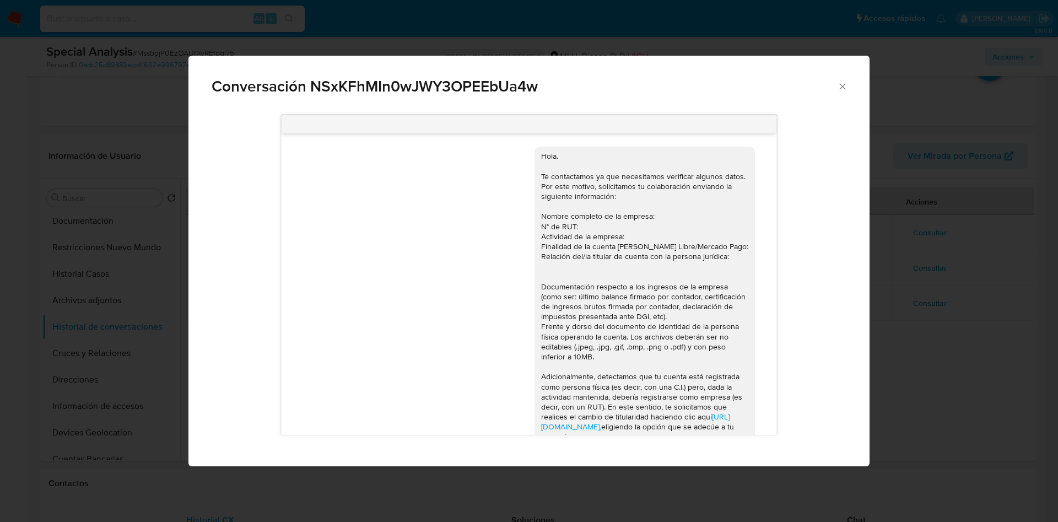
scroll to position [616, 0]
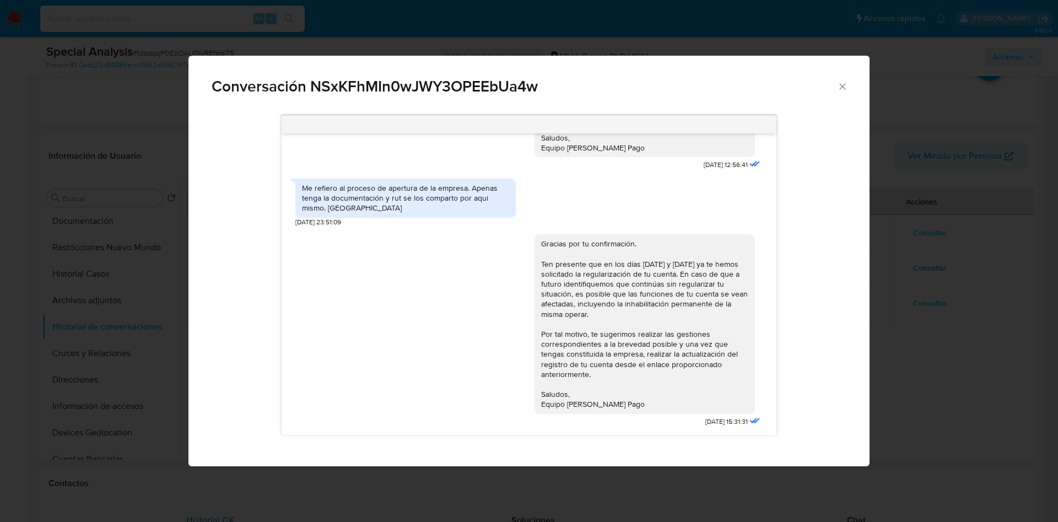
click at [642, 306] on div "Gracias por tu confirmación. Ten presente que en los días 23/04/2024 y 23/08/20…" at bounding box center [644, 324] width 207 height 170
click at [598, 266] on div "Gracias por tu confirmación. Ten presente que en los días 23/04/2024 y 23/08/20…" at bounding box center [644, 324] width 207 height 170
click at [964, 333] on div "Conversación NSxKFhMIn0wJWY3OPEEbUa4w https://www.mercadolibre.com.uy/ayuda/Tra…" at bounding box center [529, 261] width 1058 height 522
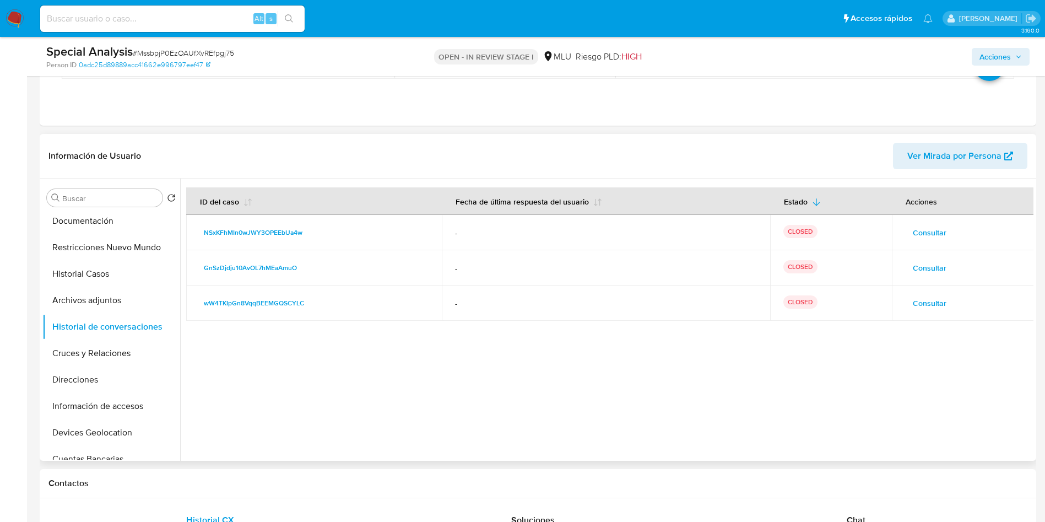
click at [942, 233] on span "Consultar" at bounding box center [930, 232] width 34 height 15
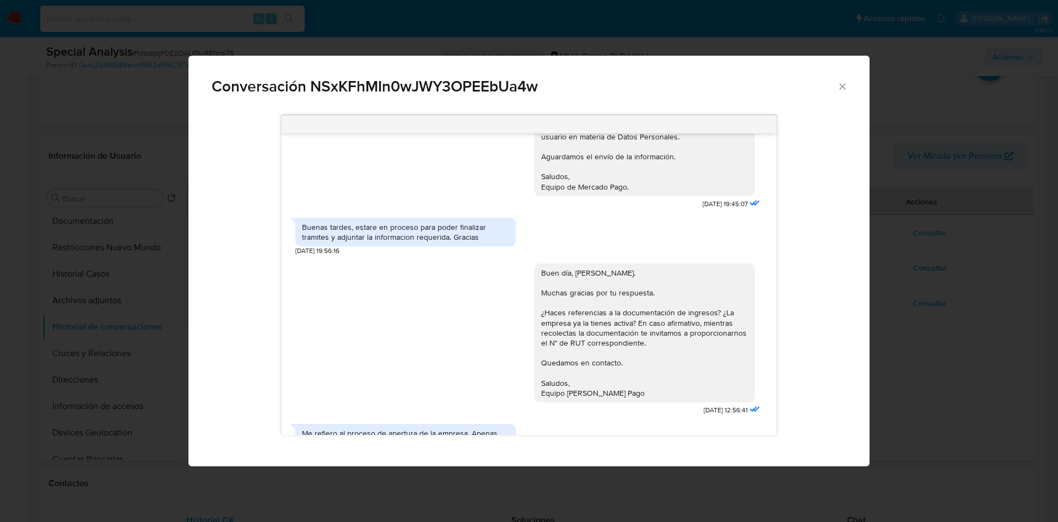
scroll to position [413, 0]
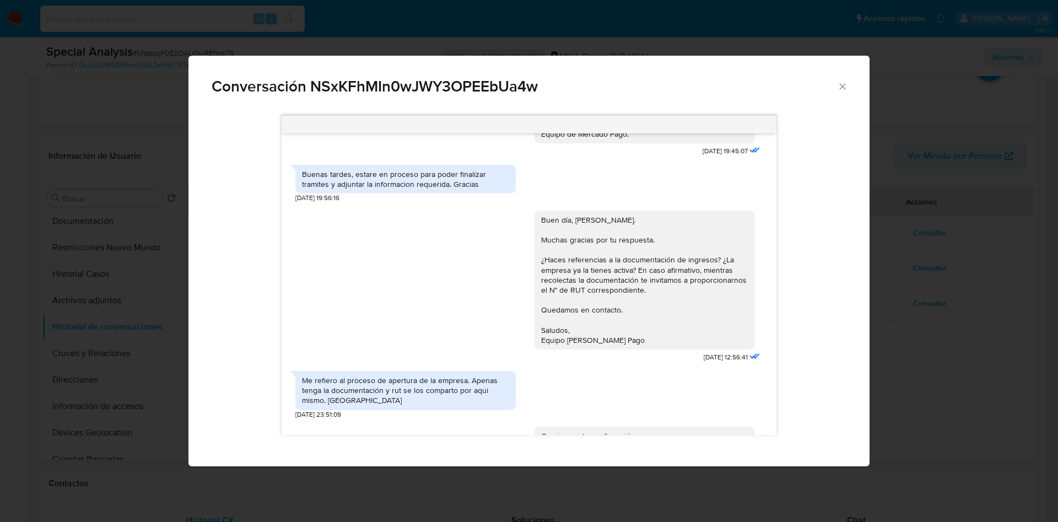
click at [428, 189] on div "Buenas tardes, estare en proceso para poder finalizar tramites y adjuntar la in…" at bounding box center [405, 179] width 207 height 20
copy div "Buenas tardes, estare en proceso para poder finalizar tramites y adjuntar la in…"
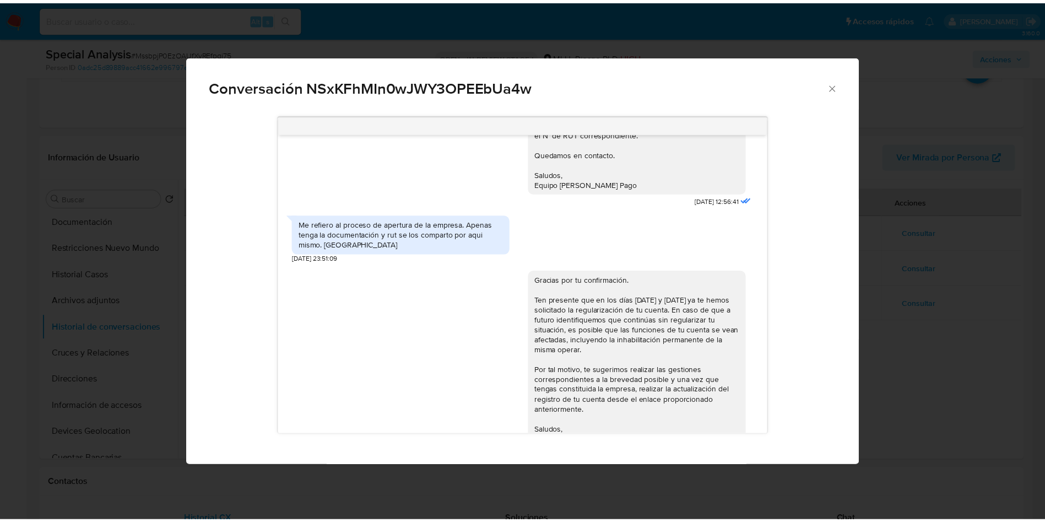
scroll to position [579, 0]
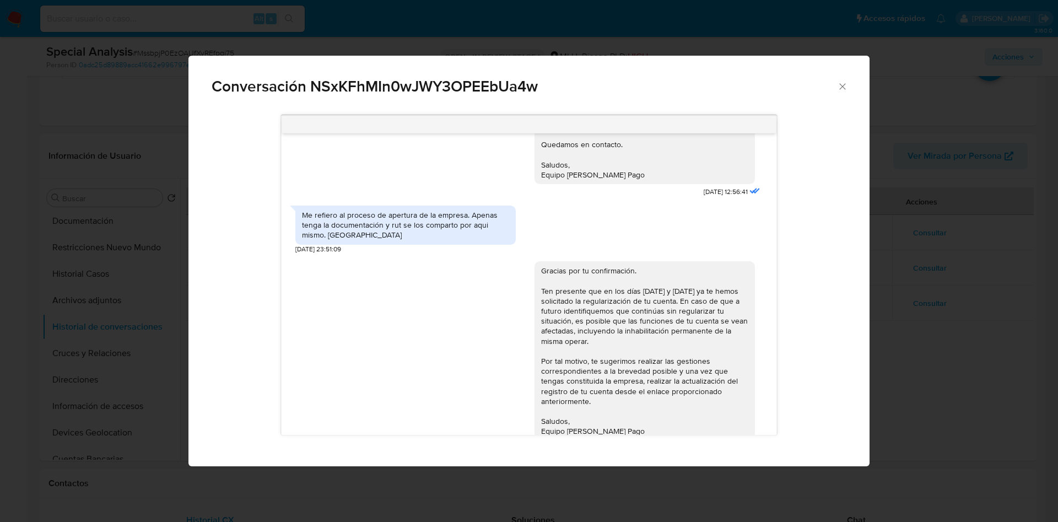
click at [980, 306] on div "Conversación NSxKFhMIn0wJWY3OPEEbUa4w https://www.mercadolibre.com.uy/ayuda/Tra…" at bounding box center [529, 261] width 1058 height 522
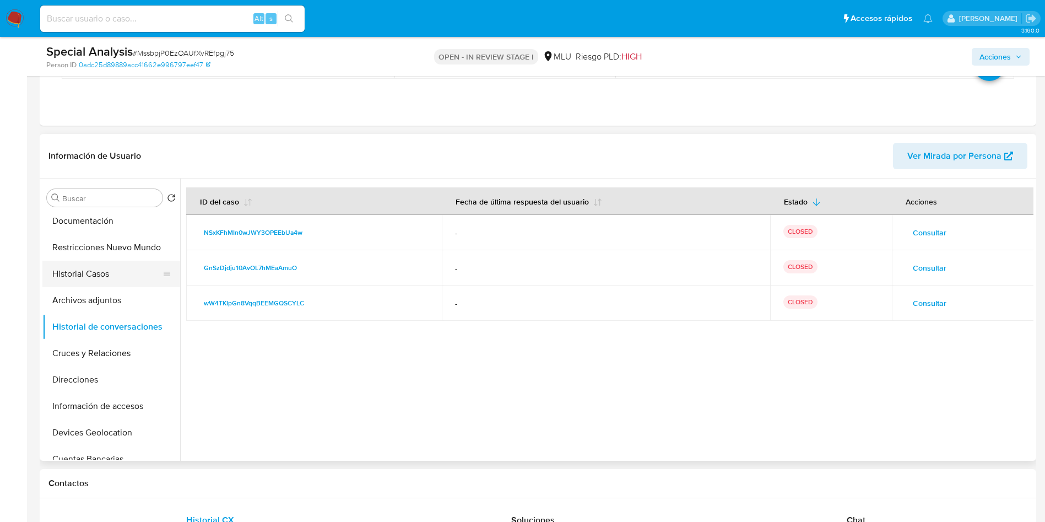
drag, startPoint x: 114, startPoint y: 272, endPoint x: 120, endPoint y: 282, distance: 11.6
click at [114, 272] on button "Historial Casos" at bounding box center [106, 274] width 129 height 26
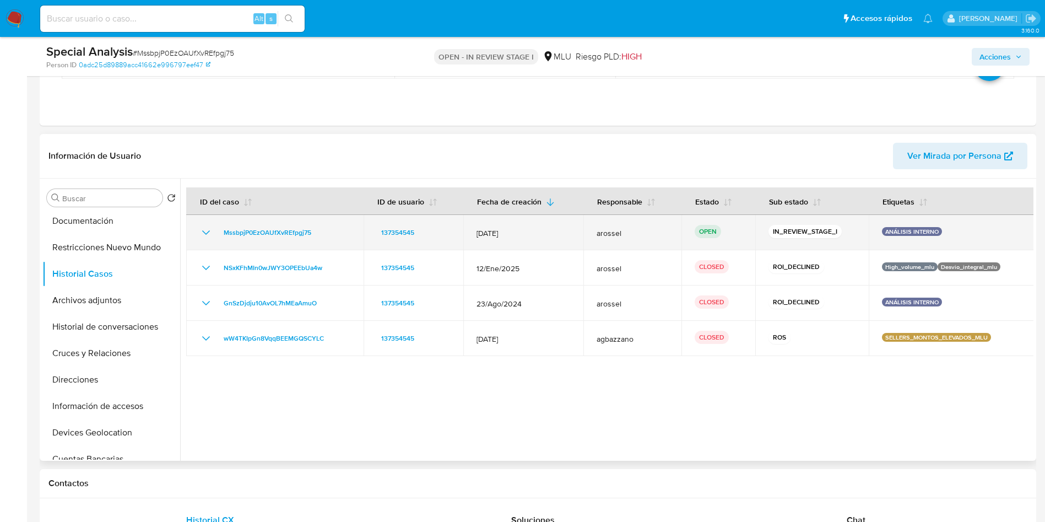
click at [200, 235] on icon "Mostrar/Ocultar" at bounding box center [205, 232] width 13 height 13
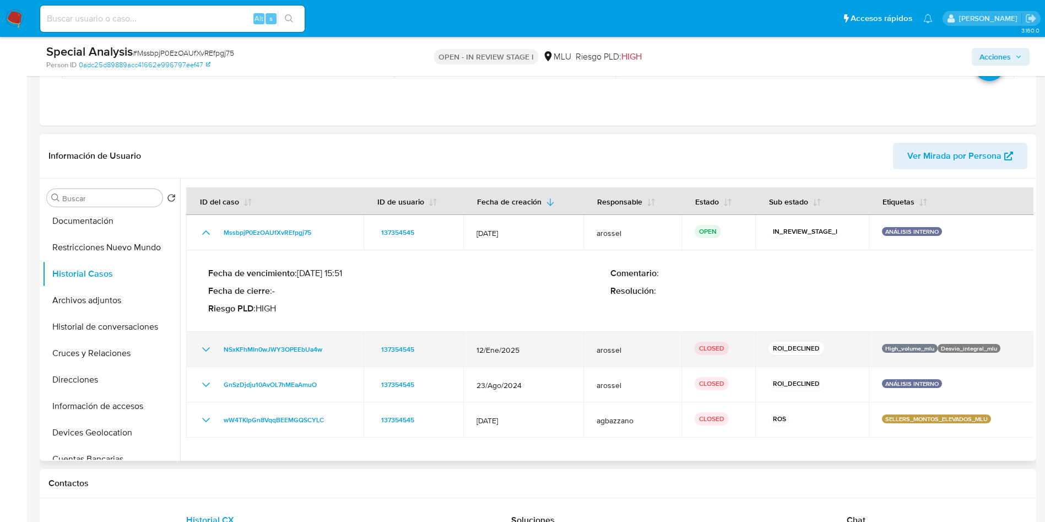
click at [206, 348] on icon "Mostrar/Ocultar" at bounding box center [205, 349] width 13 height 13
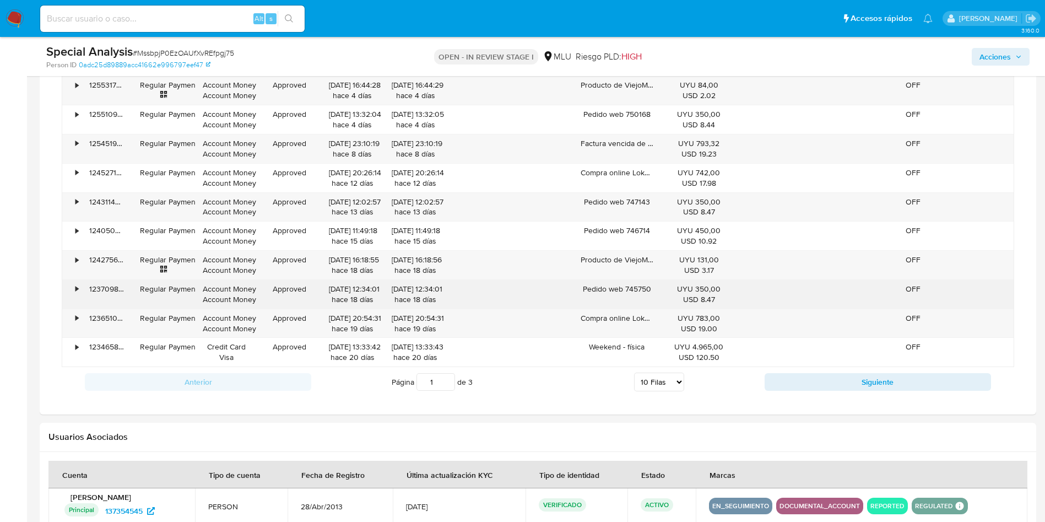
scroll to position [744, 0]
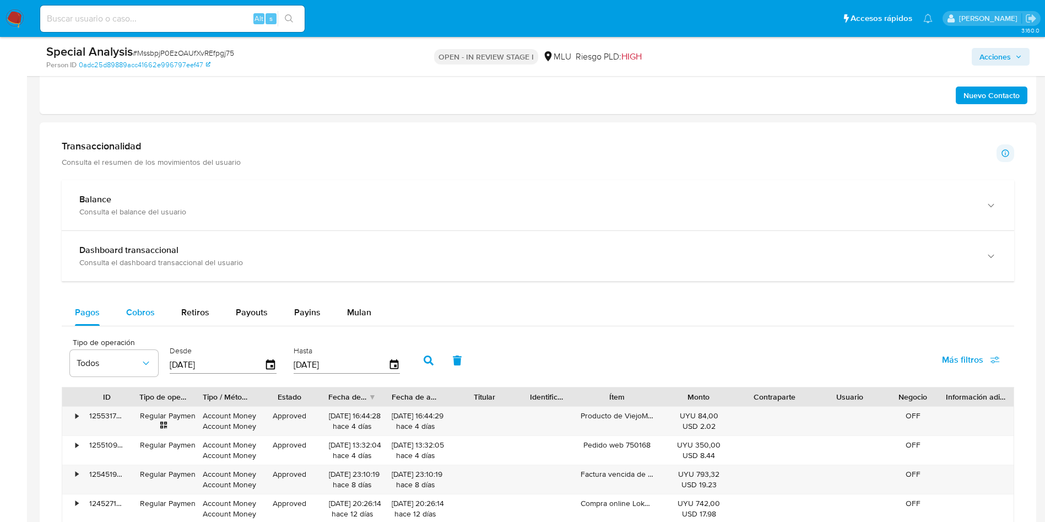
click at [144, 320] on div "Cobros" at bounding box center [140, 312] width 29 height 26
select select "10"
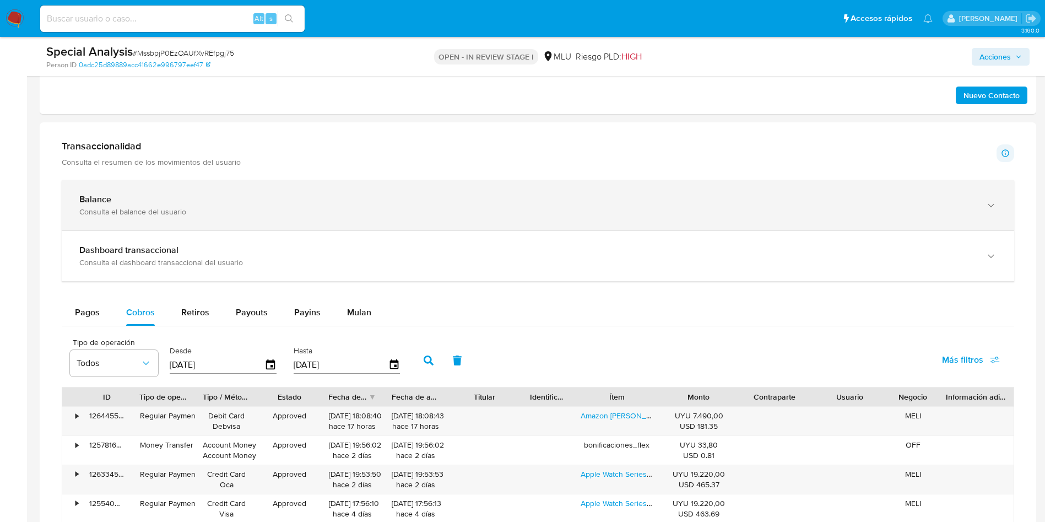
click at [483, 192] on div "Balance Consulta el balance del usuario" at bounding box center [538, 205] width 953 height 50
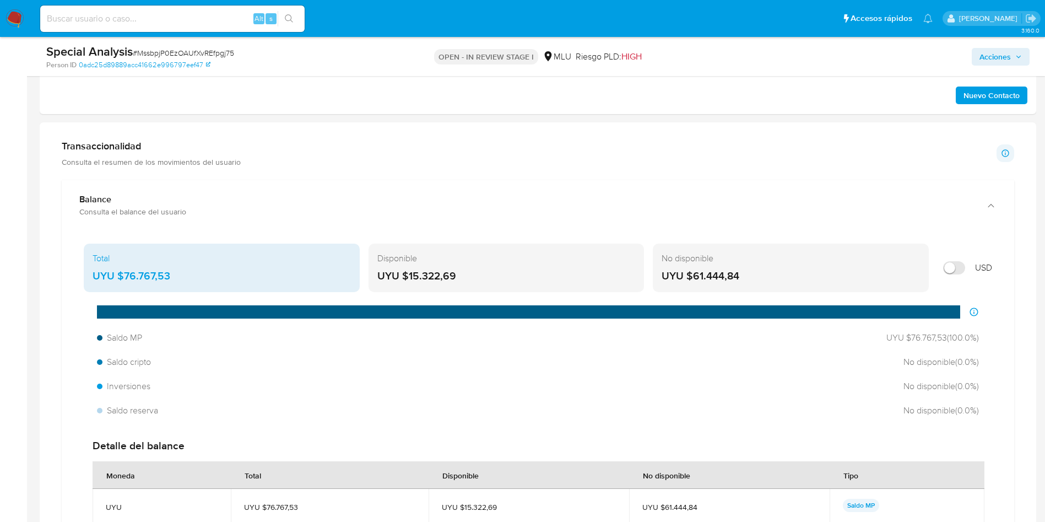
drag, startPoint x: 180, startPoint y: 274, endPoint x: 123, endPoint y: 282, distance: 57.9
click at [123, 282] on div "UYU $76.767,53" at bounding box center [222, 276] width 258 height 14
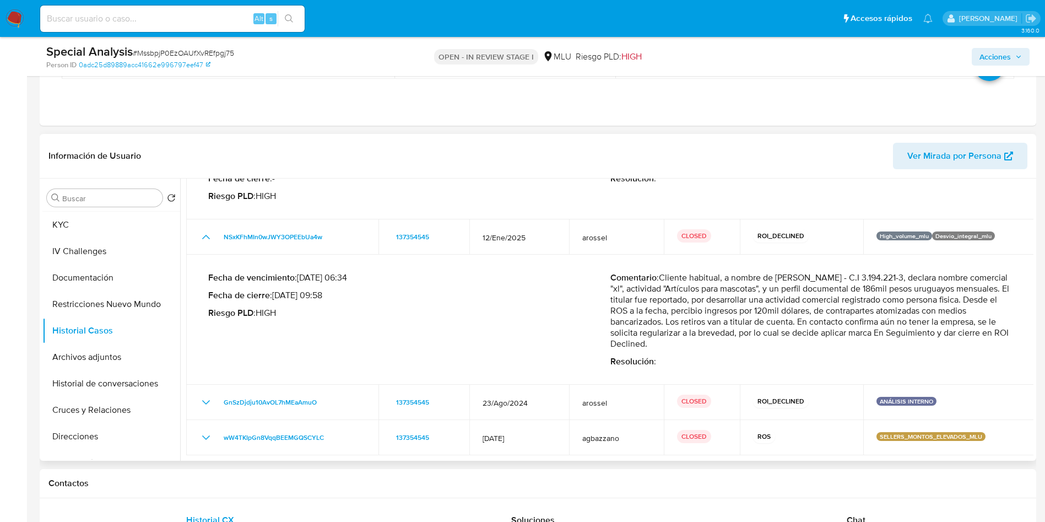
scroll to position [0, 0]
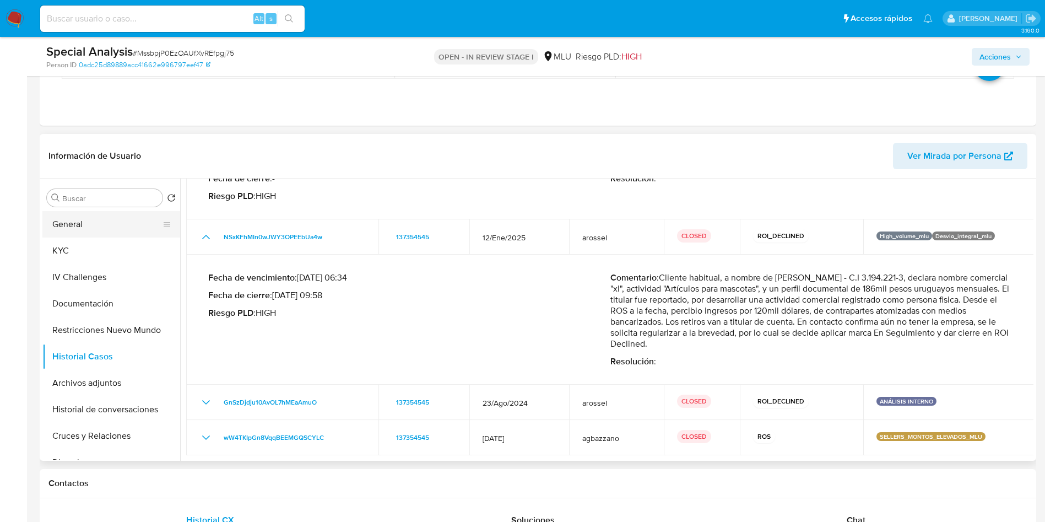
click at [82, 217] on button "General" at bounding box center [106, 224] width 129 height 26
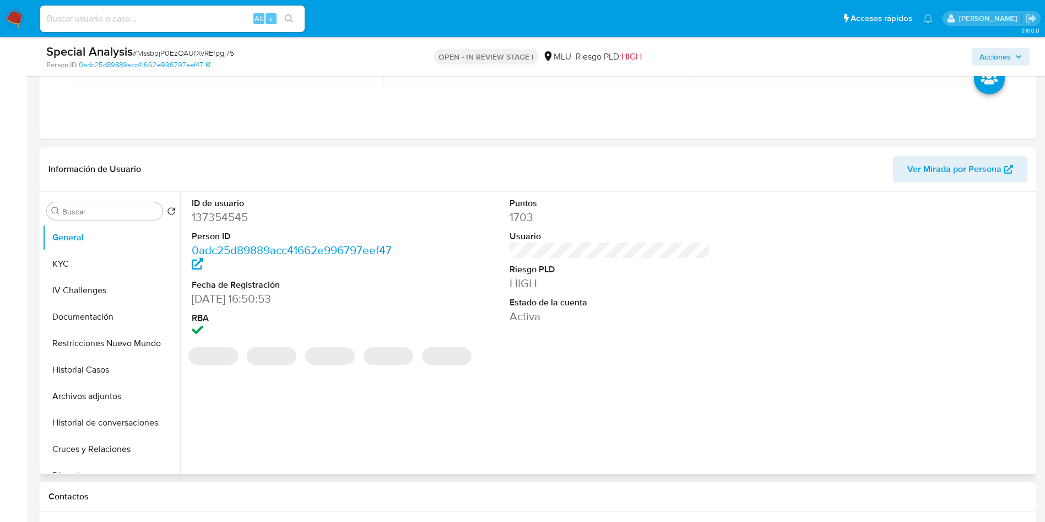
click at [224, 217] on dd "137354545" at bounding box center [292, 216] width 201 height 15
copy dd "137354545"
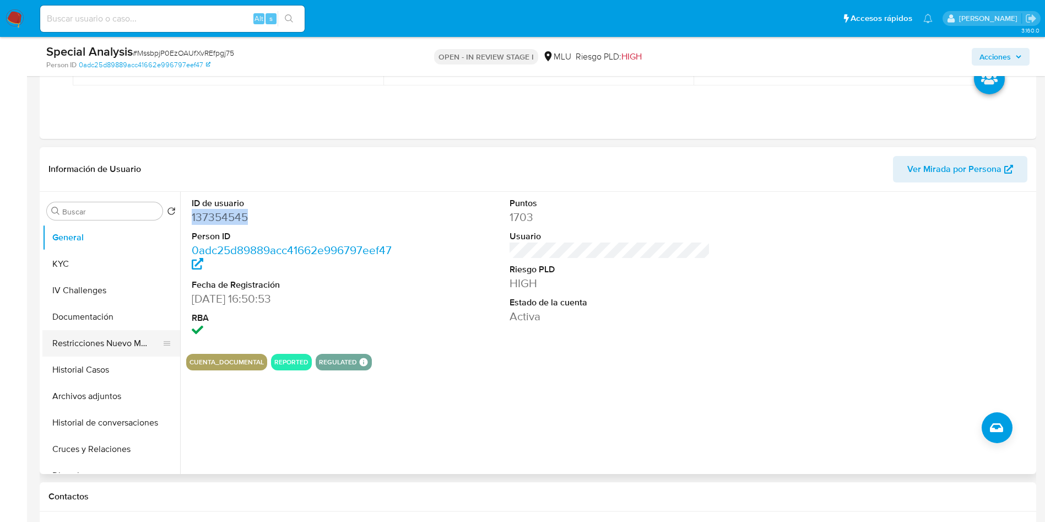
click at [96, 352] on button "Restricciones Nuevo Mundo" at bounding box center [106, 343] width 129 height 26
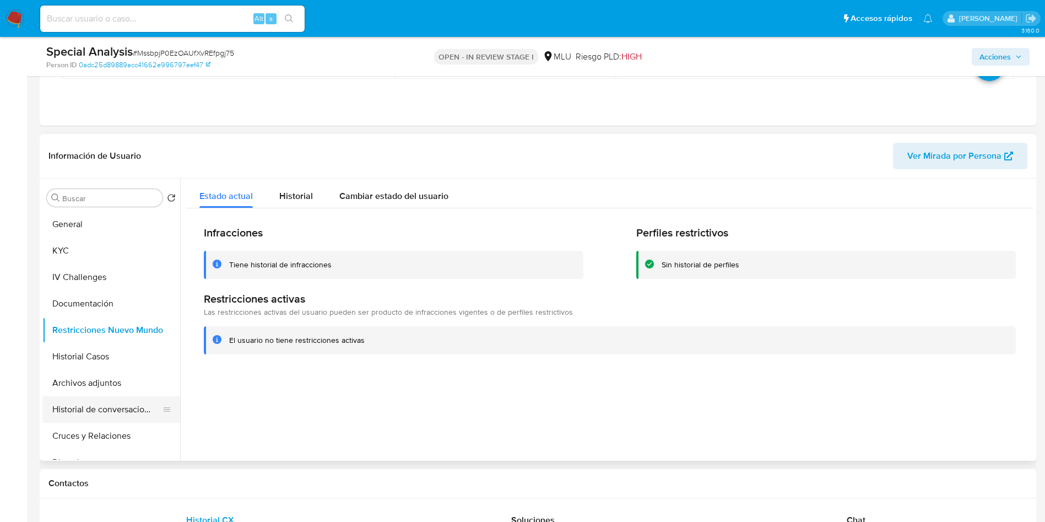
click at [114, 411] on button "Historial de conversaciones" at bounding box center [106, 409] width 129 height 26
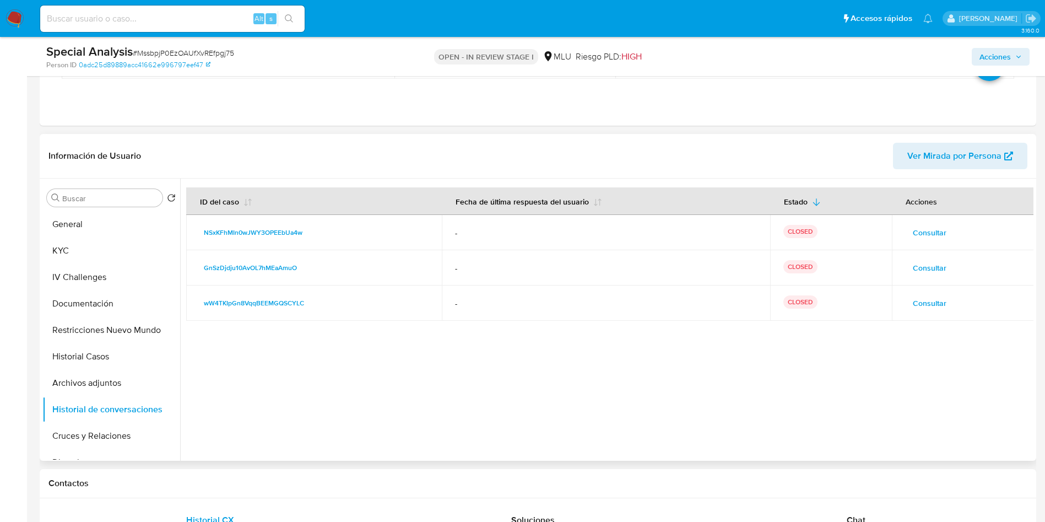
click at [925, 235] on span "Consultar" at bounding box center [930, 232] width 34 height 15
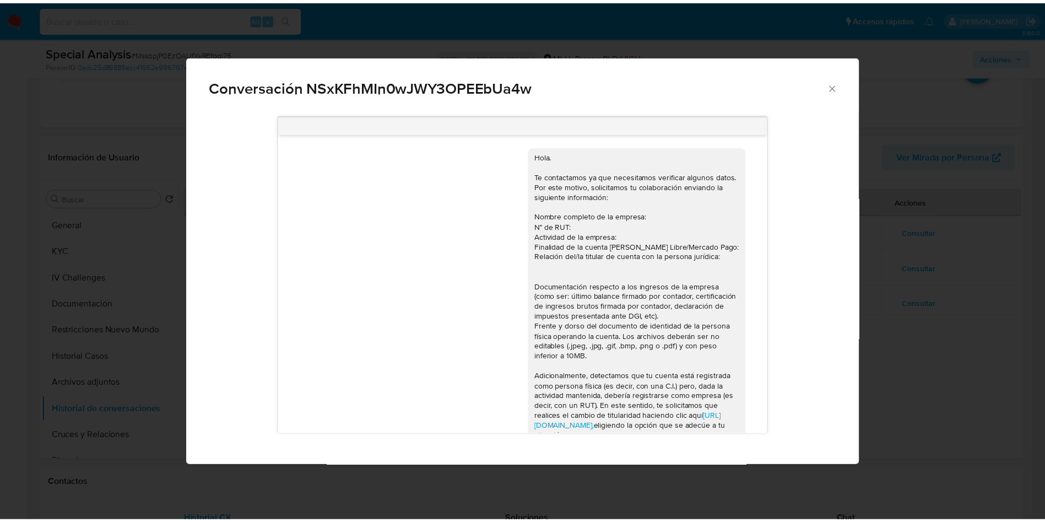
scroll to position [616, 0]
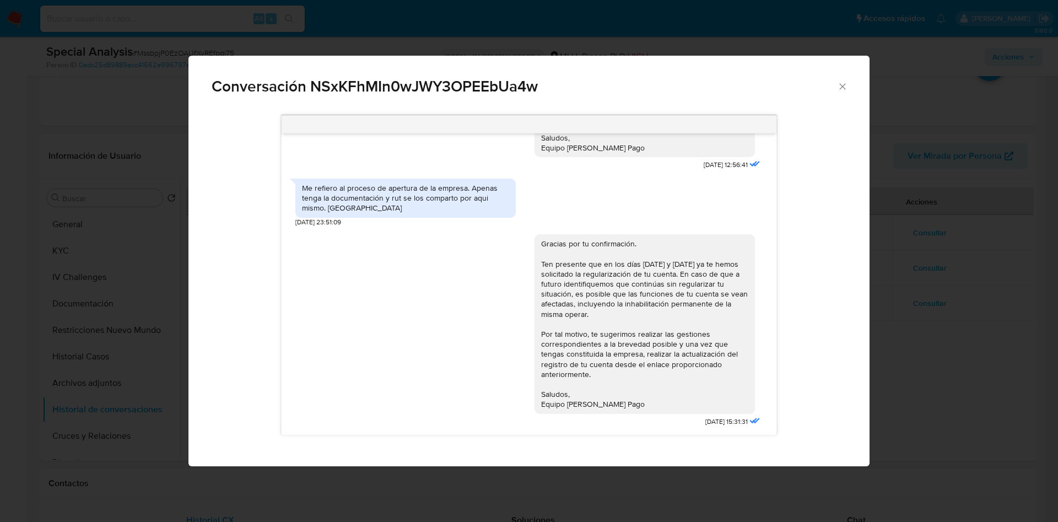
click at [895, 310] on div "Conversación NSxKFhMIn0wJWY3OPEEbUa4w https://www.mercadolibre.com.uy/ayuda/Tra…" at bounding box center [529, 261] width 1058 height 522
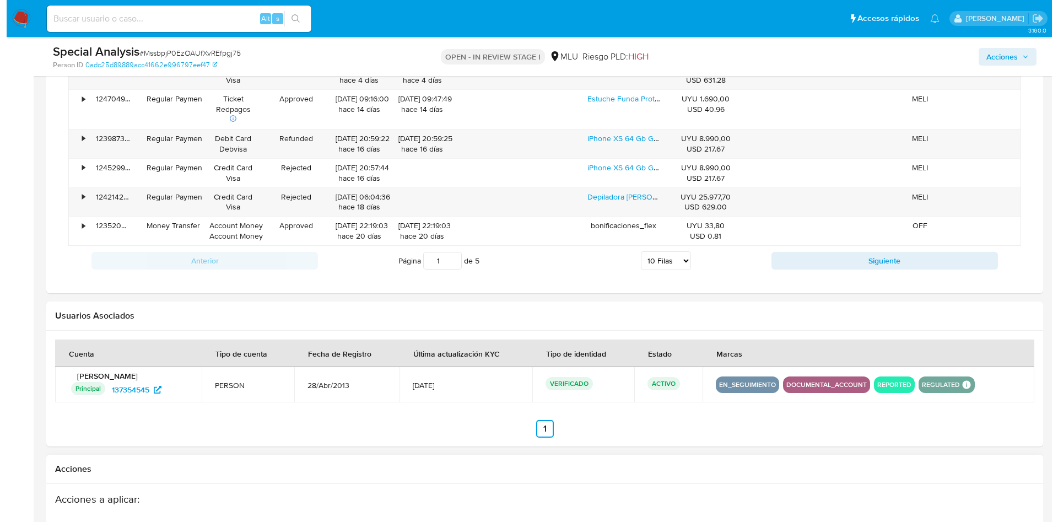
scroll to position [1831, 0]
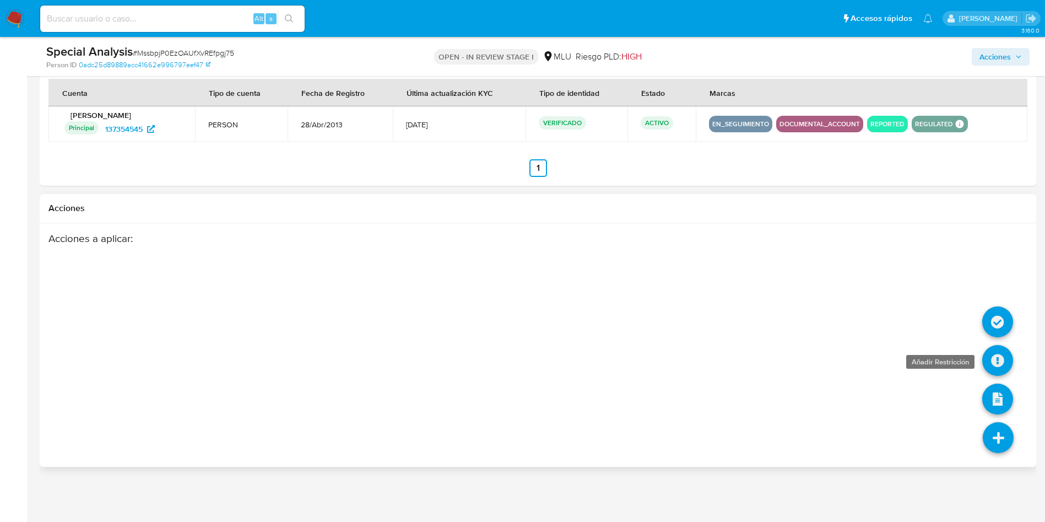
click at [993, 352] on link at bounding box center [998, 360] width 31 height 31
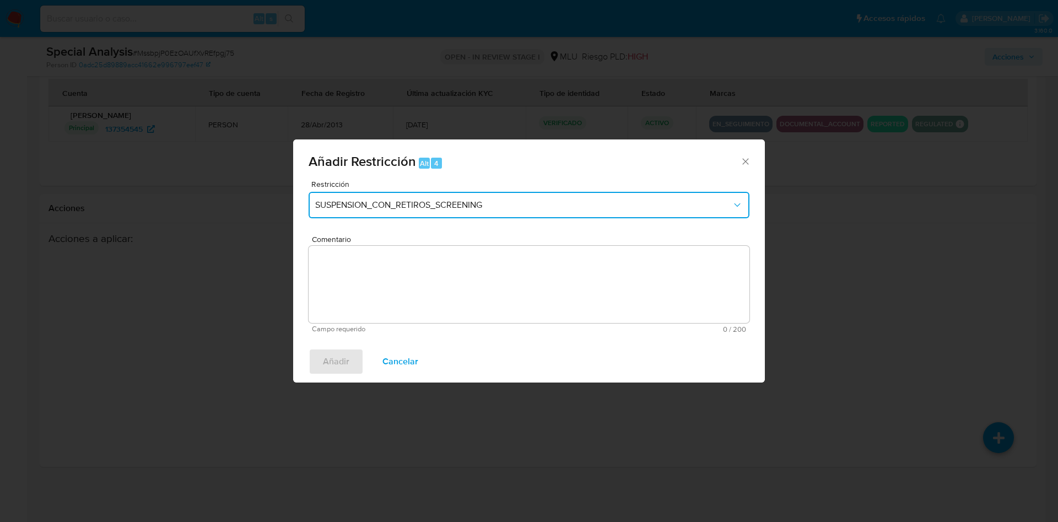
click at [465, 203] on span "SUSPENSION_CON_RETIROS_SCREENING" at bounding box center [523, 204] width 417 height 11
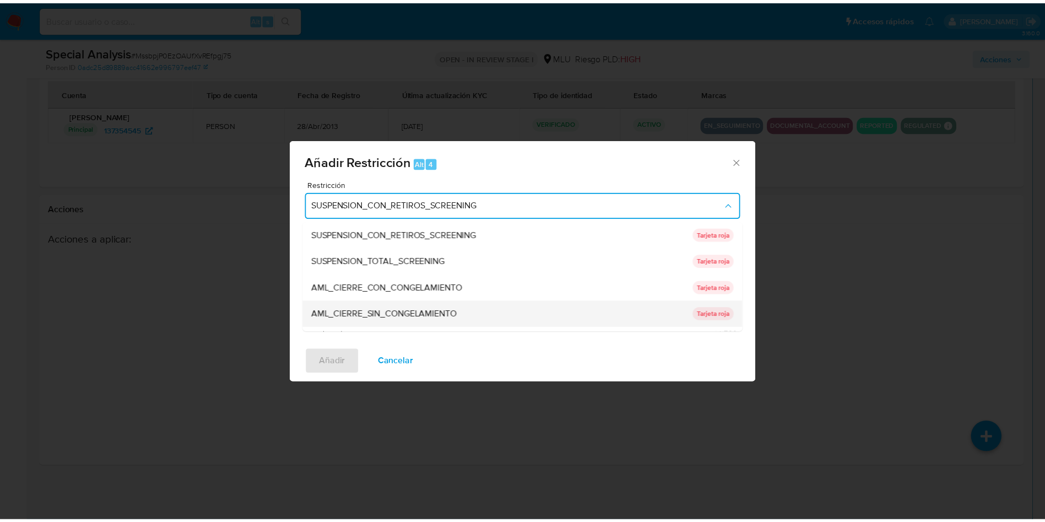
scroll to position [101, 0]
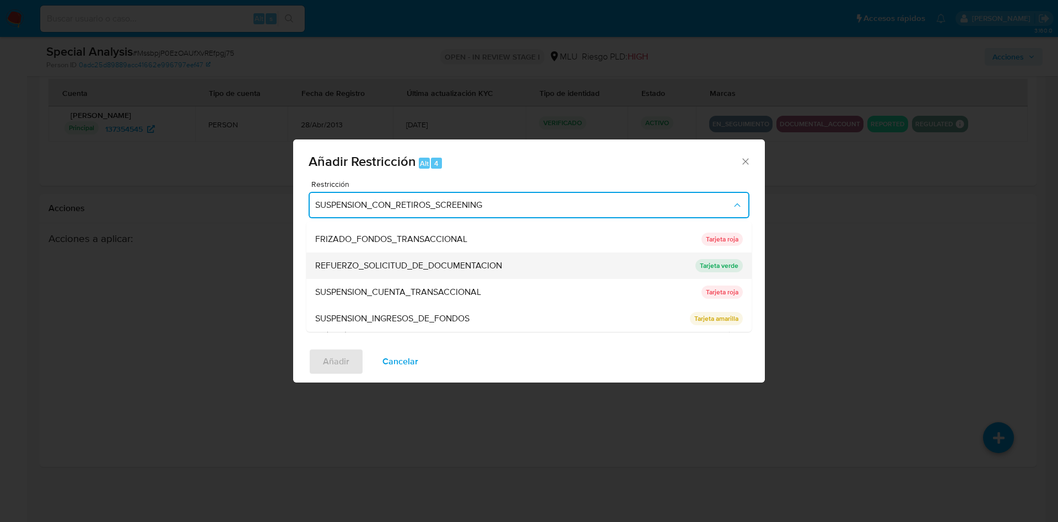
click at [481, 267] on span "REFUERZO_SOLICITUD_DE_DOCUMENTACION" at bounding box center [408, 265] width 187 height 11
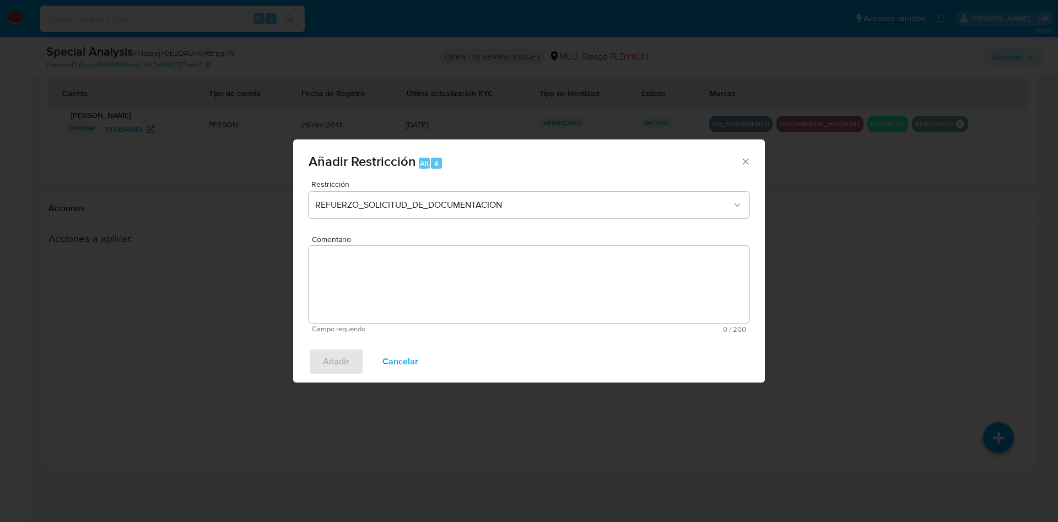
click at [481, 274] on textarea "Comentario" at bounding box center [529, 284] width 441 height 77
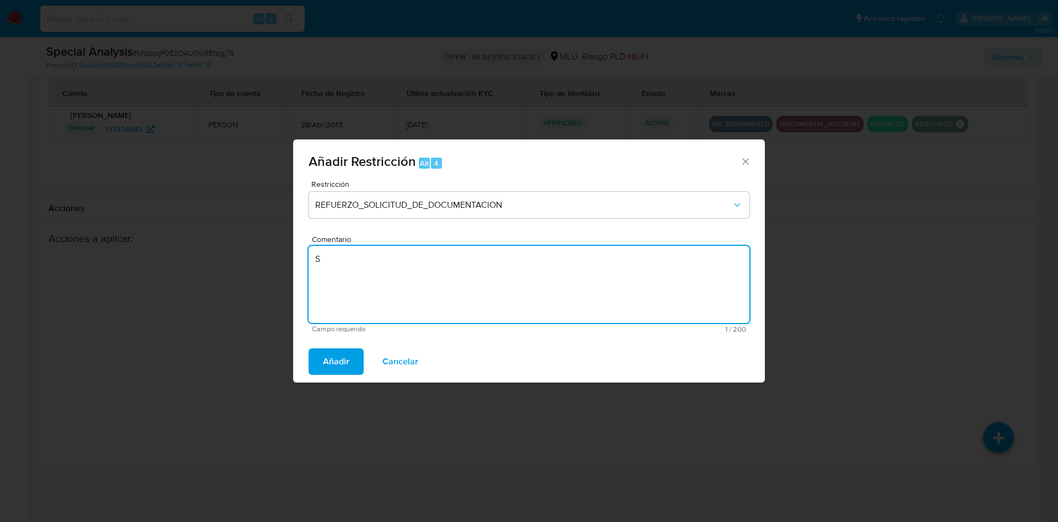
type textarea "S"
type textarea "Se aplica tarjeta verde para reforzar respuesta."
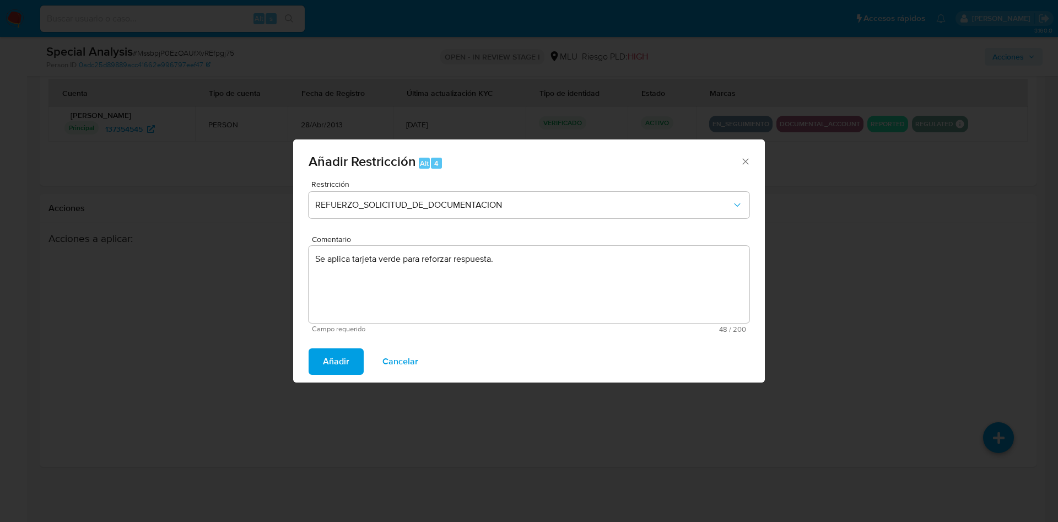
click at [326, 364] on span "Añadir" at bounding box center [336, 361] width 26 height 24
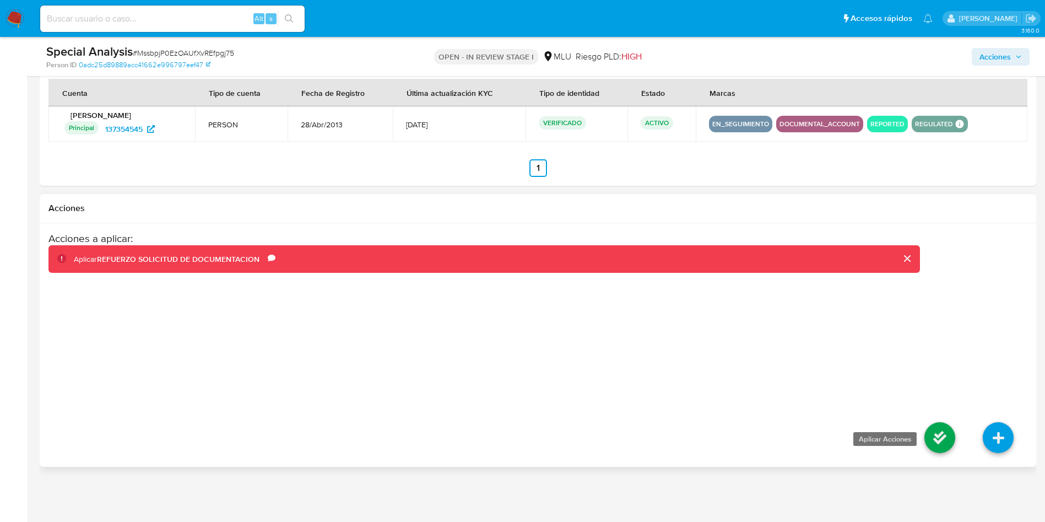
click at [934, 435] on link at bounding box center [940, 437] width 31 height 31
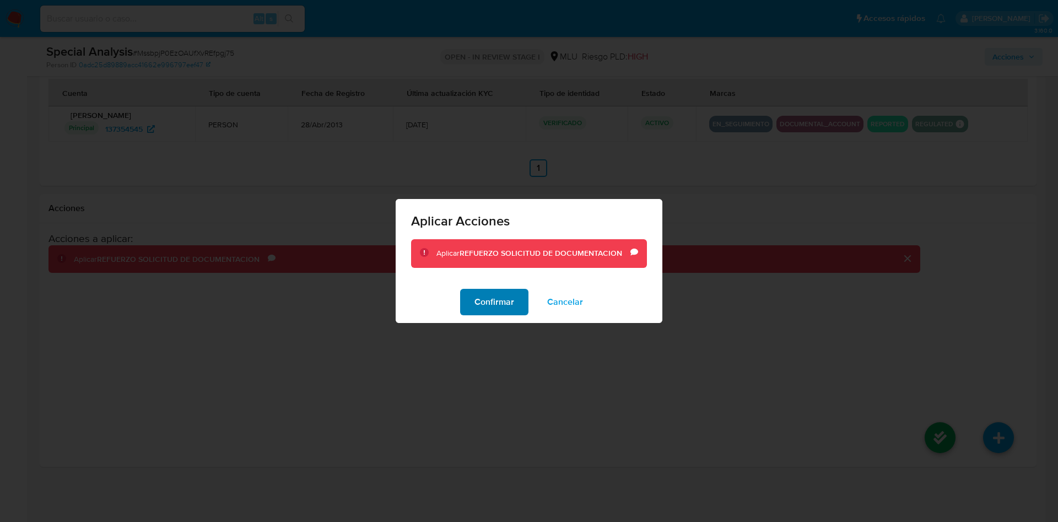
click at [505, 301] on span "Confirmar" at bounding box center [494, 302] width 40 height 24
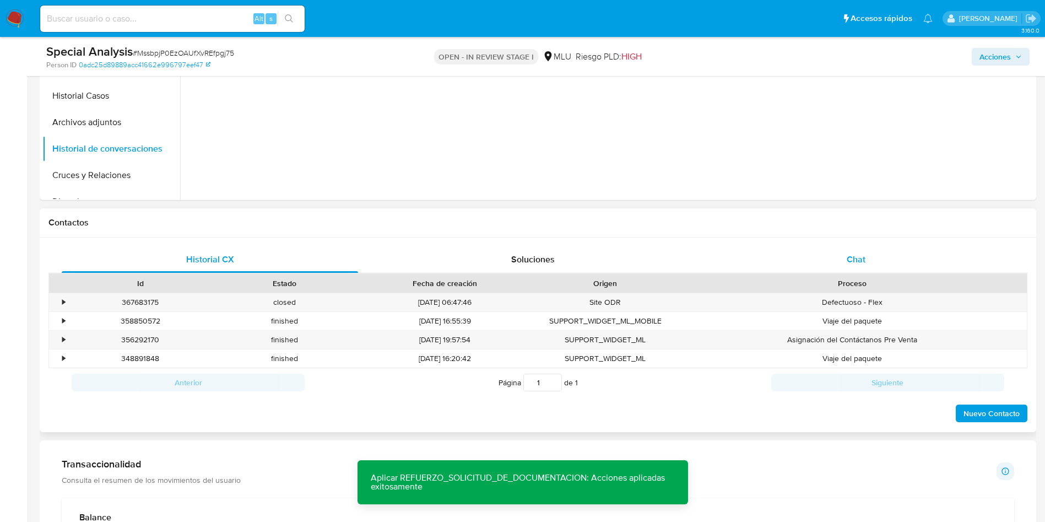
click at [872, 251] on div "Chat" at bounding box center [856, 259] width 296 height 26
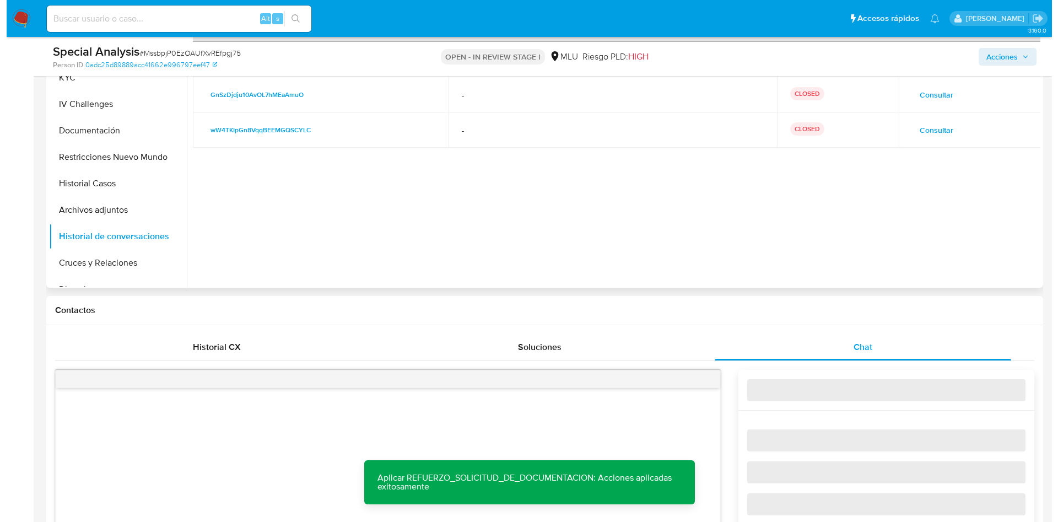
scroll to position [261, 0]
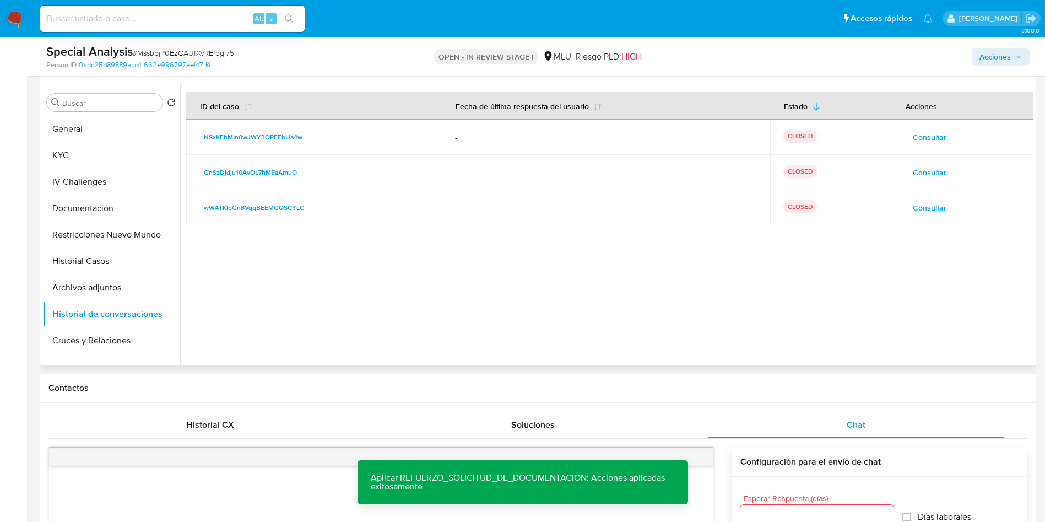
click at [929, 131] on span "Consultar" at bounding box center [930, 137] width 34 height 15
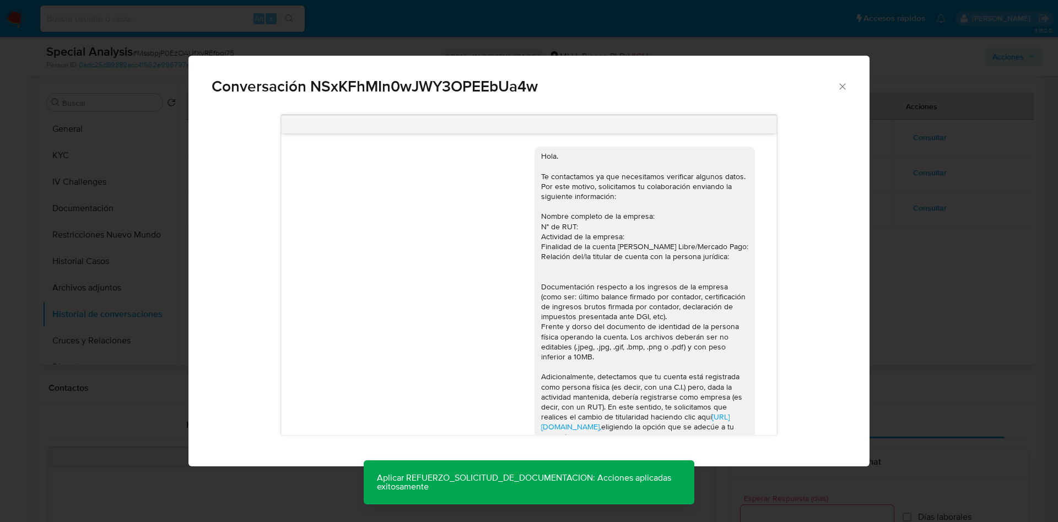
scroll to position [616, 0]
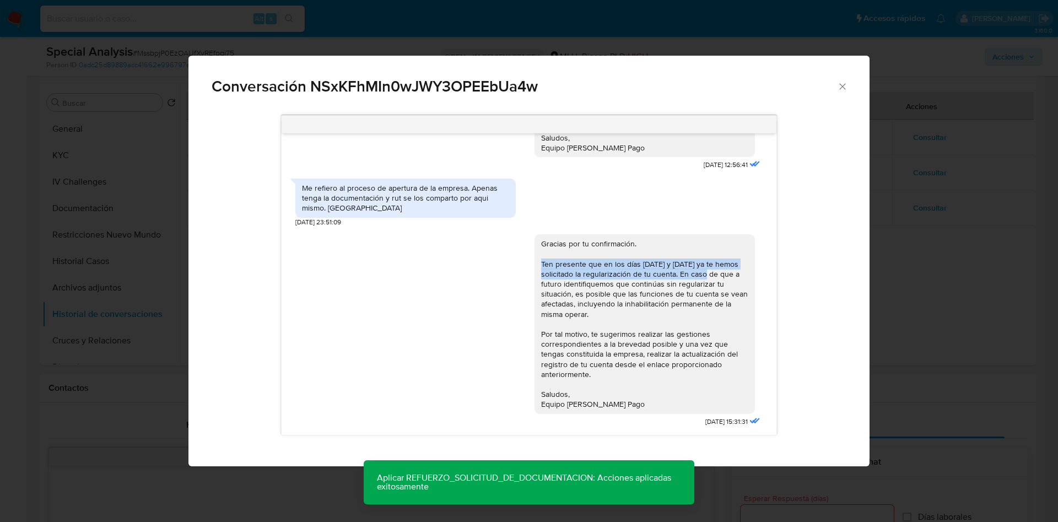
drag, startPoint x: 528, startPoint y: 260, endPoint x: 688, endPoint y: 273, distance: 160.9
click at [688, 273] on div "Gracias por tu confirmación. Ten presente que en los días 23/04/2024 y 23/08/20…" at bounding box center [644, 324] width 207 height 170
copy div "Ten presente que en los días 23/04/2024 y 23/08/2024 ya te hemos solicitado la …"
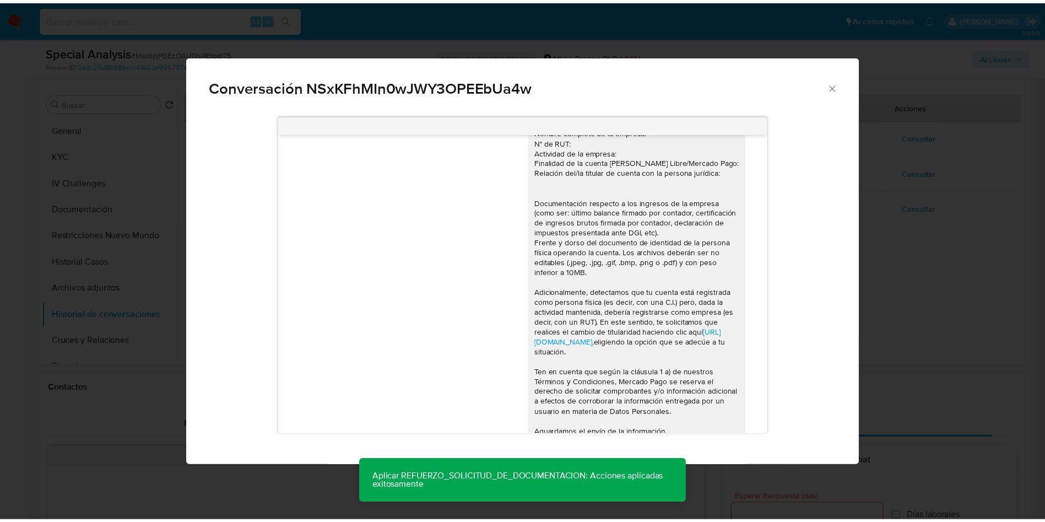
scroll to position [165, 0]
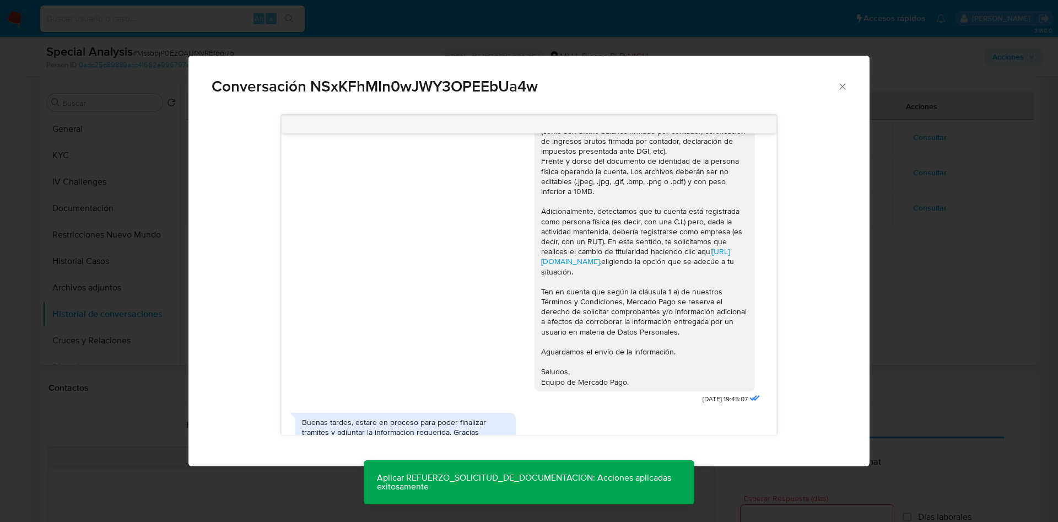
click at [931, 293] on div "Conversación NSxKFhMIn0wJWY3OPEEbUa4w https://www.mercadolibre.com.uy/ayuda/Tra…" at bounding box center [529, 261] width 1058 height 522
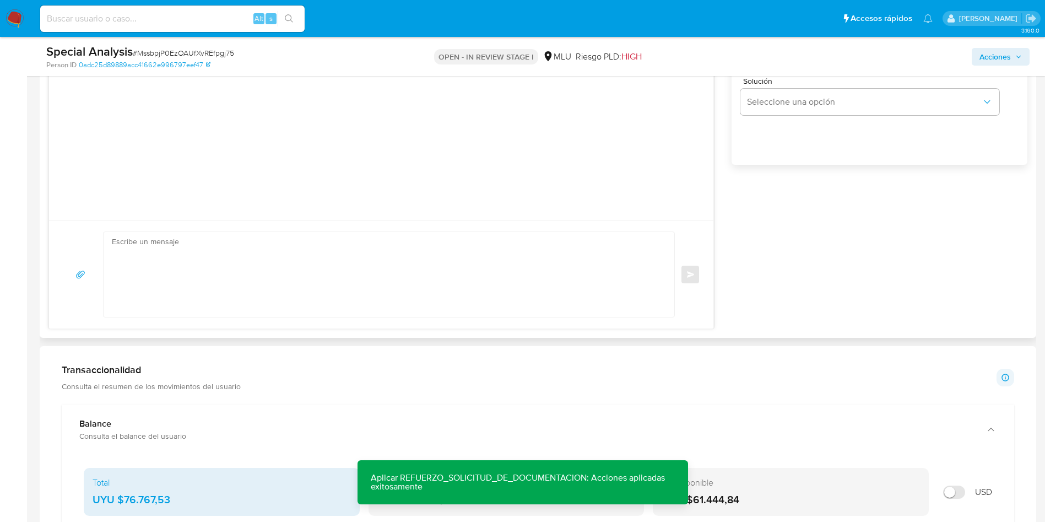
scroll to position [839, 0]
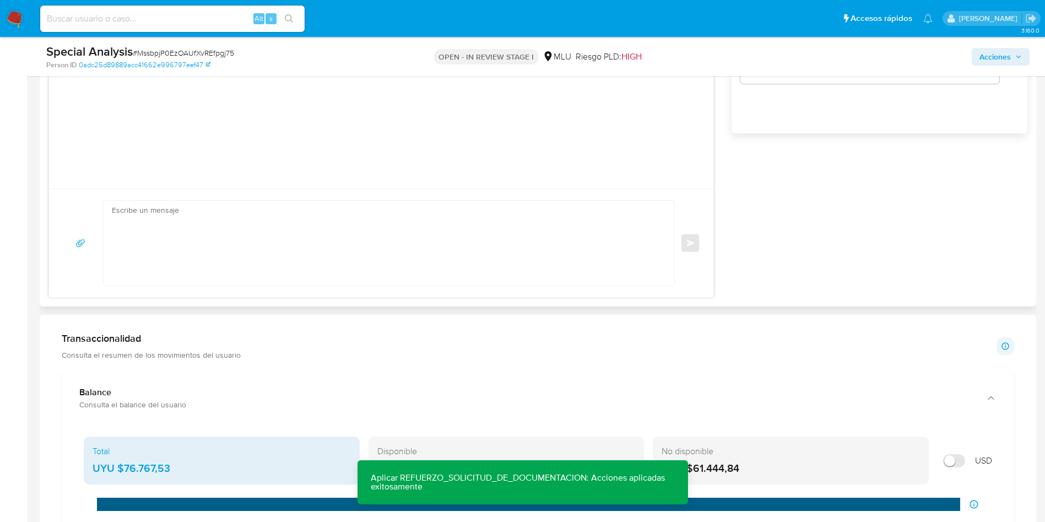
click at [347, 241] on textarea at bounding box center [386, 243] width 549 height 85
type textarea "B"
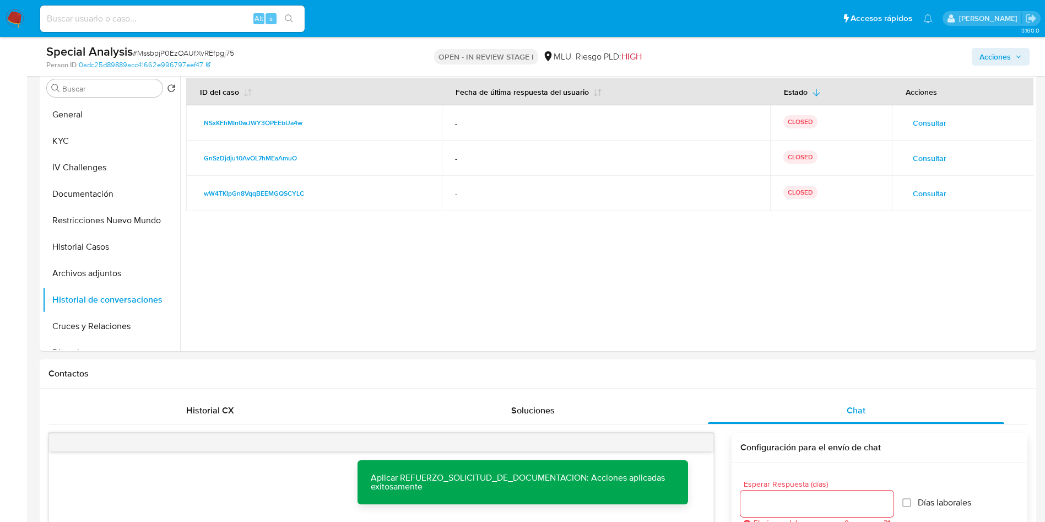
scroll to position [13, 0]
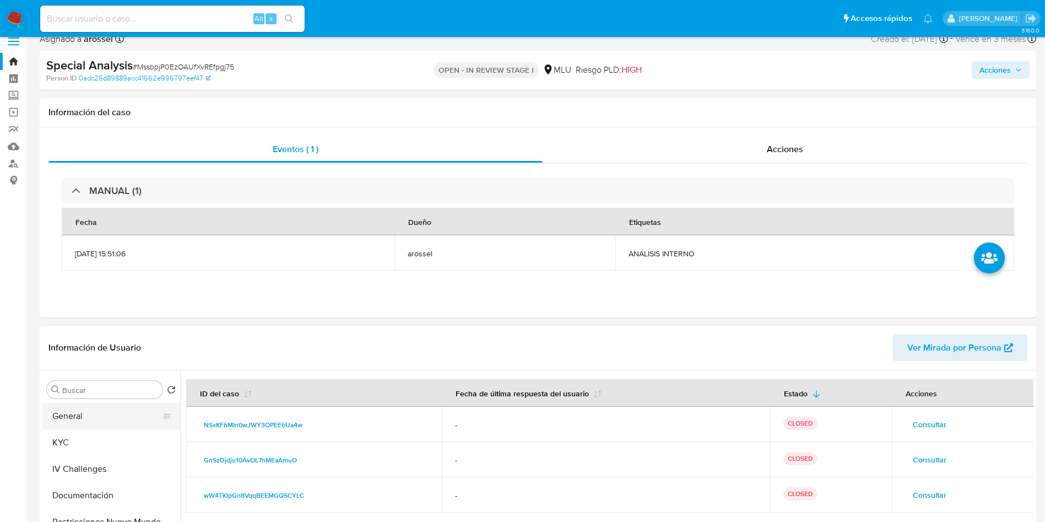
click at [82, 424] on button "General" at bounding box center [106, 416] width 129 height 26
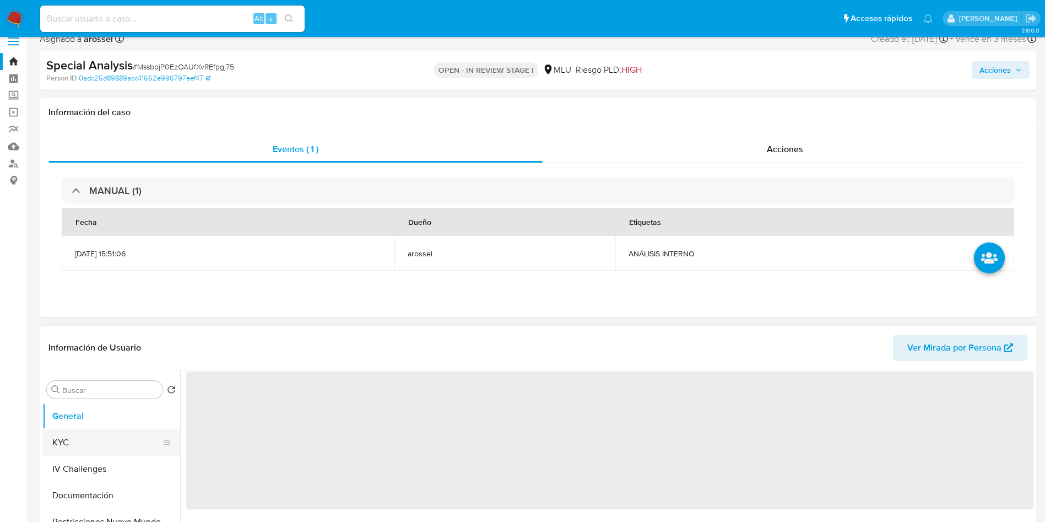
click at [88, 433] on button "KYC" at bounding box center [106, 442] width 129 height 26
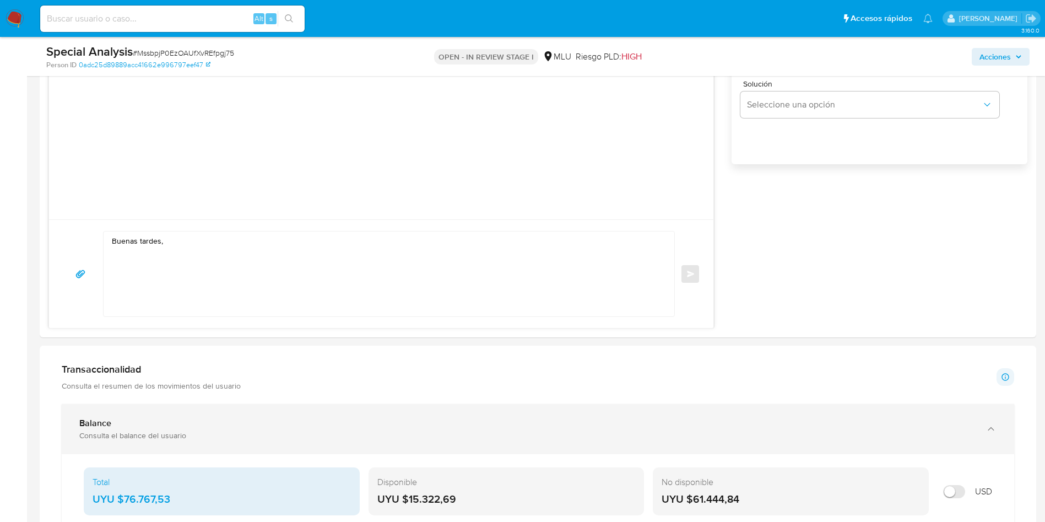
scroll to position [922, 0]
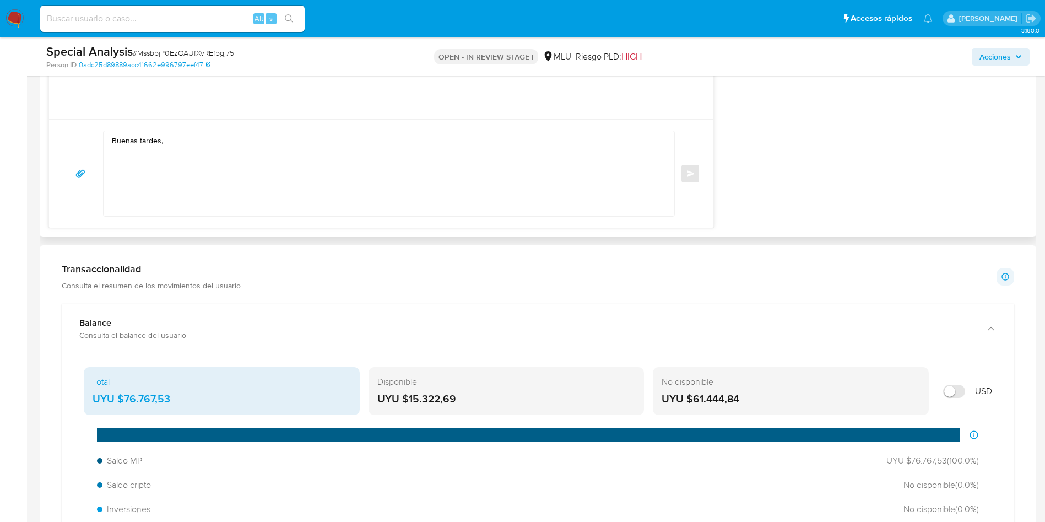
click at [353, 177] on textarea "Buenas tardes," at bounding box center [386, 173] width 549 height 85
paste textarea "Ten presente que en los días 23/04/2024 y 23/08/2024 ya te hemos solicitado la …"
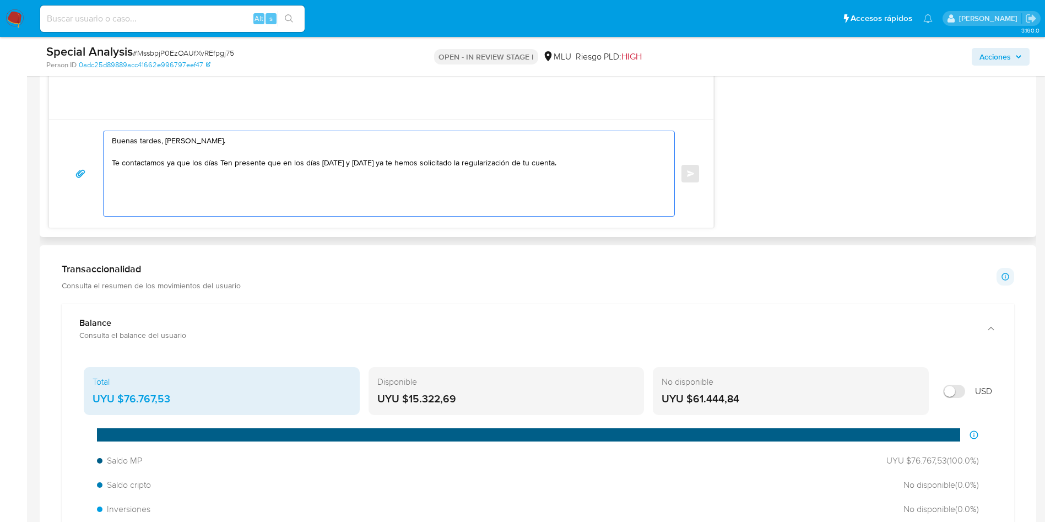
drag, startPoint x: 319, startPoint y: 163, endPoint x: 225, endPoint y: 169, distance: 93.9
click at [225, 169] on textarea "Buenas tardes, Rodrigo. Te contactamos ya que los días Ten presente que en los …" at bounding box center [386, 173] width 549 height 85
click at [265, 163] on textarea "Buenas tardes, Rodrigo. Te contactamos ya que los días 23/04/2024 y 23/08/2024 …" at bounding box center [386, 173] width 549 height 85
click at [307, 161] on textarea "Buenas tardes, Rodrigo. Te contactamos ya que los días 23/04/2024, 23/08/2024 y…" at bounding box center [386, 173] width 549 height 85
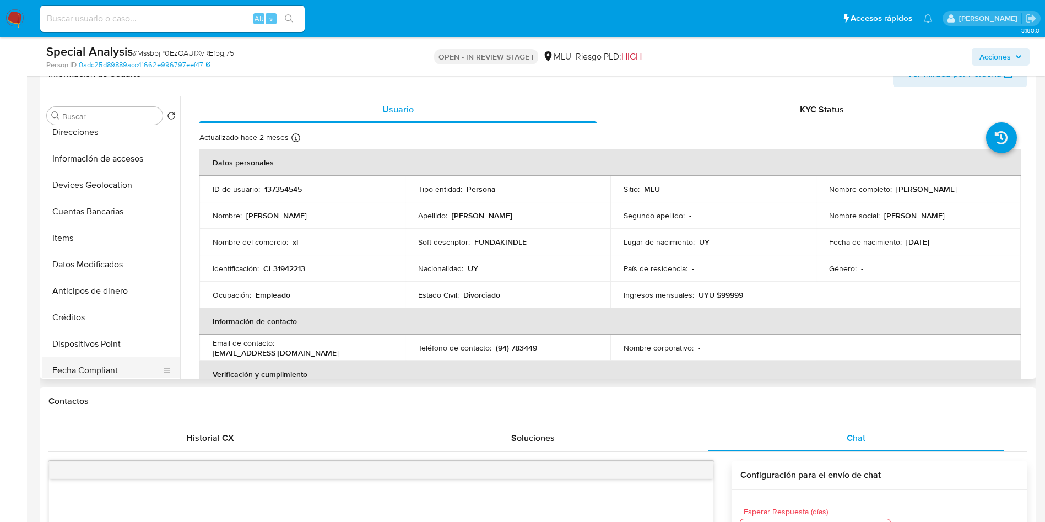
scroll to position [165, 0]
click at [96, 169] on button "Historial de conversaciones" at bounding box center [106, 162] width 129 height 26
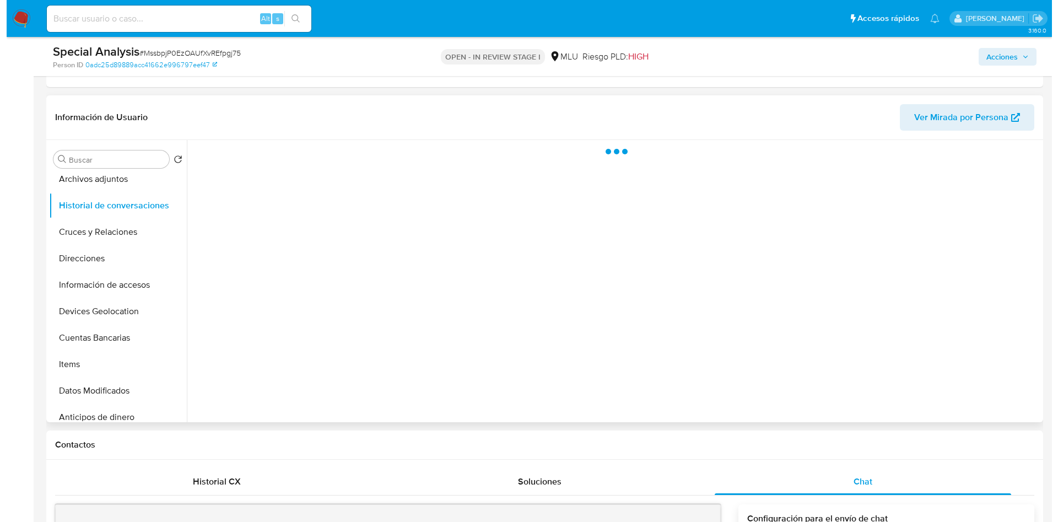
scroll to position [178, 0]
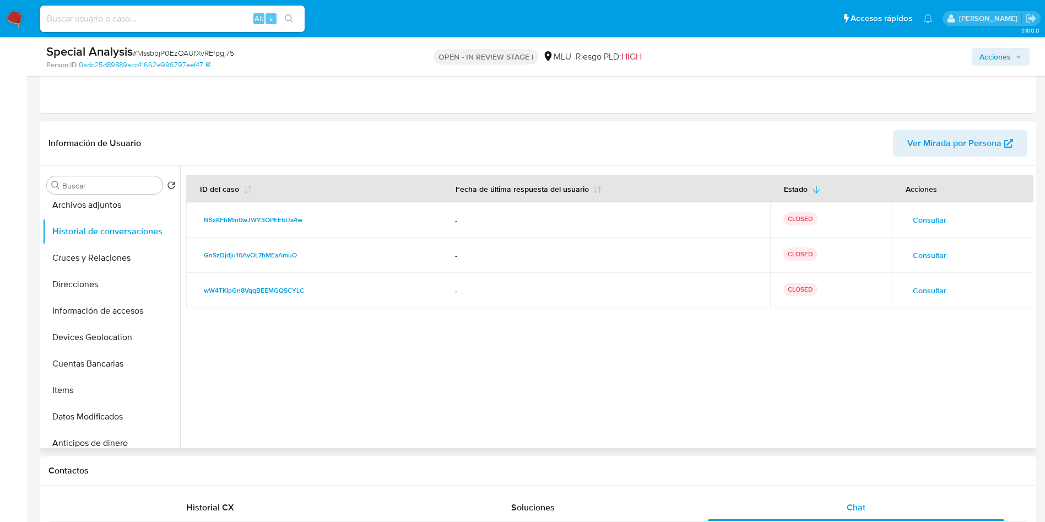
click at [933, 209] on td "Consultar" at bounding box center [963, 219] width 143 height 35
click at [927, 220] on span "Consultar" at bounding box center [930, 219] width 34 height 15
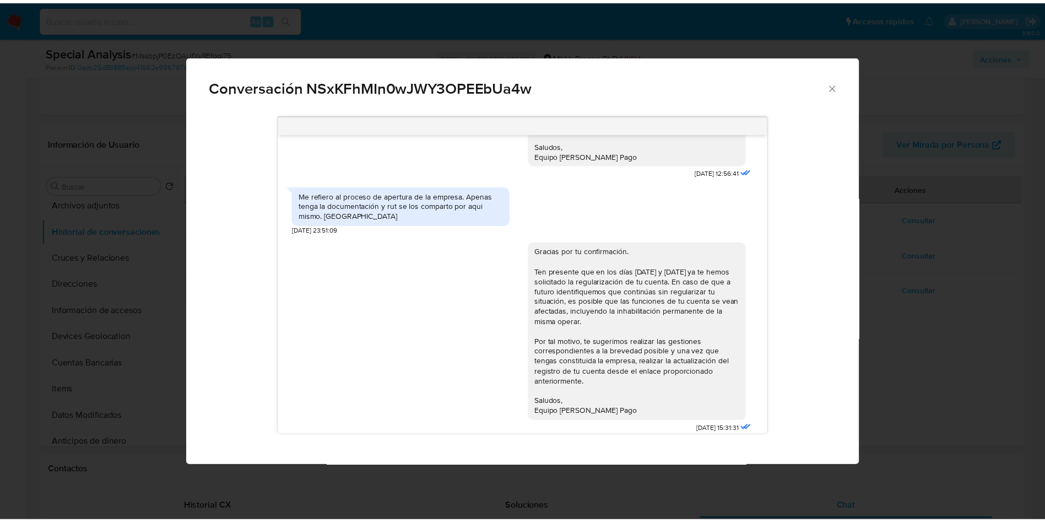
scroll to position [616, 0]
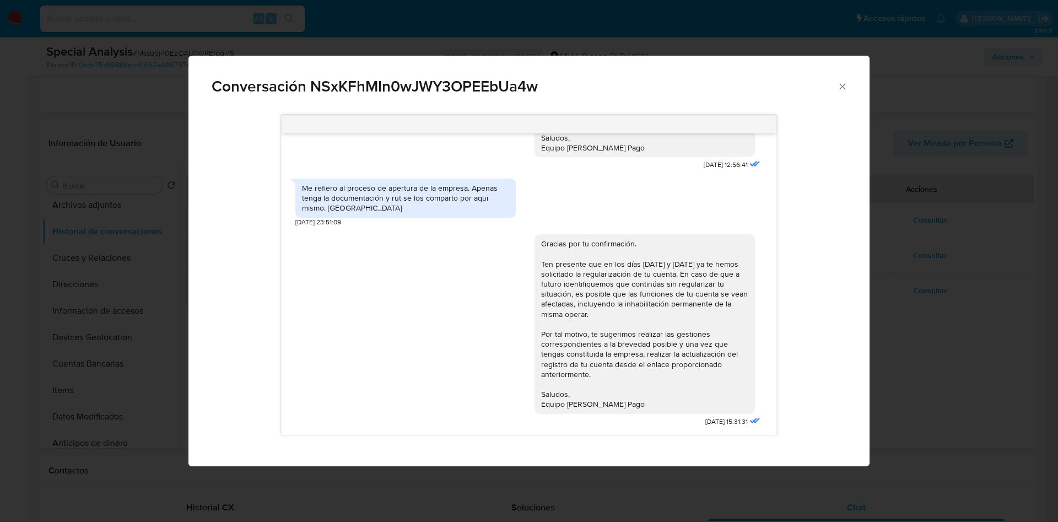
click at [919, 294] on div "Conversación NSxKFhMIn0wJWY3OPEEbUa4w https://www.mercadolibre.com.uy/ayuda/Tra…" at bounding box center [529, 261] width 1058 height 522
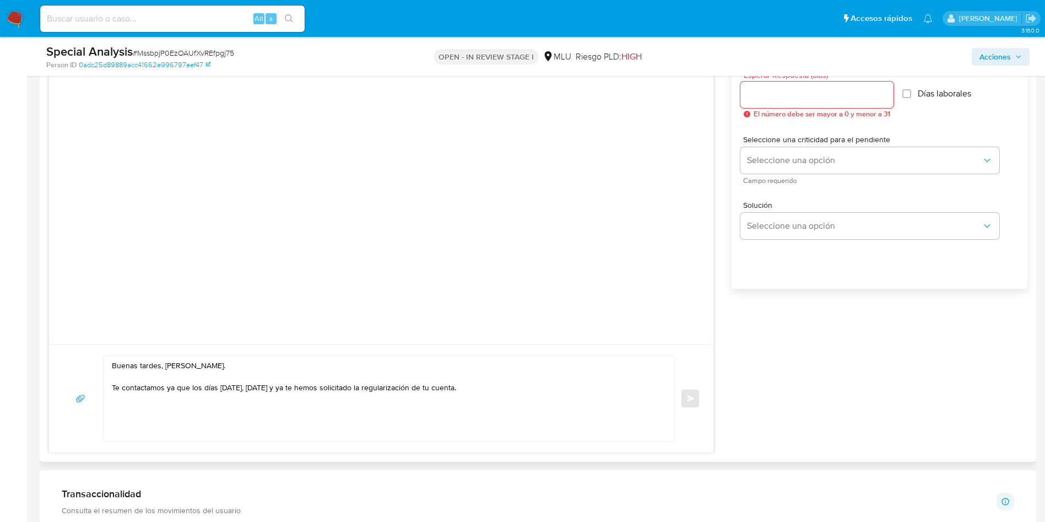
scroll to position [839, 0]
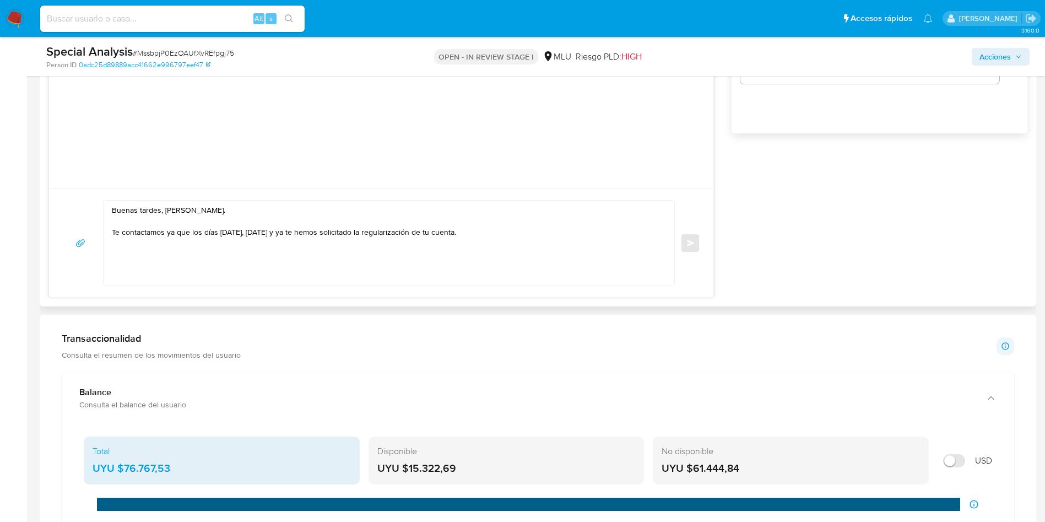
click at [314, 235] on textarea "Buenas tardes, Rodrigo. Te contactamos ya que los días 23/04/2024, 23/08/2024 y…" at bounding box center [386, 243] width 549 height 85
drag, startPoint x: 355, startPoint y: 236, endPoint x: 553, endPoint y: 230, distance: 198.5
click at [553, 230] on textarea "Buenas tardes, Rodrigo. Te contactamos ya que los días 23/04/2024, 23/08/2024 y…" at bounding box center [386, 243] width 549 height 85
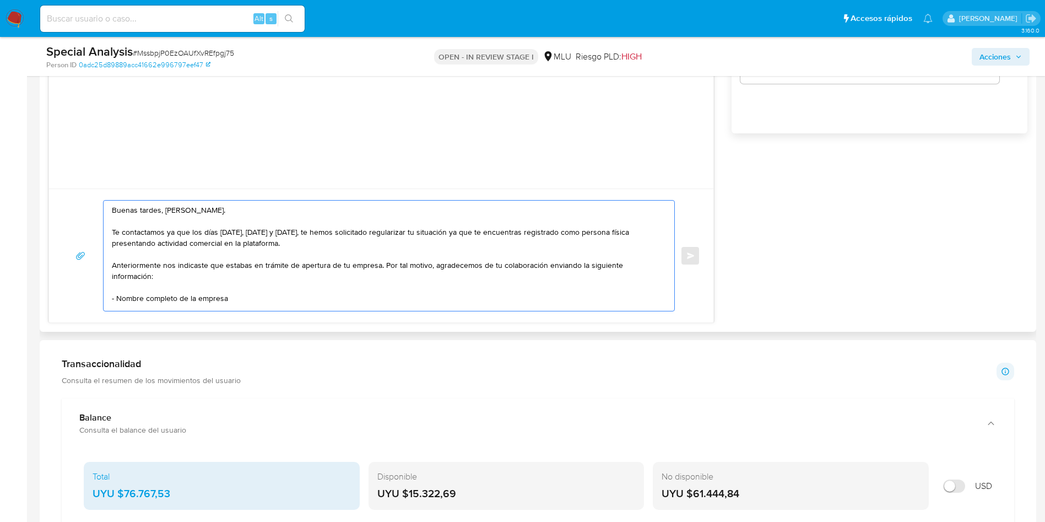
scroll to position [4, 0]
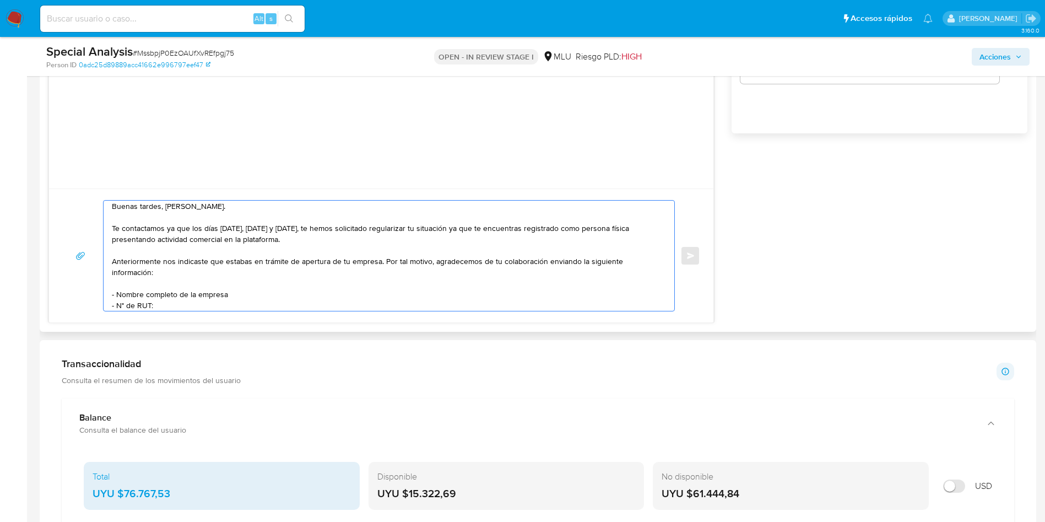
click at [294, 293] on textarea "Buenas tardes, Rodrigo. Te contactamos ya que los días 23/04/2024, 23/08/2024 y…" at bounding box center [386, 256] width 549 height 110
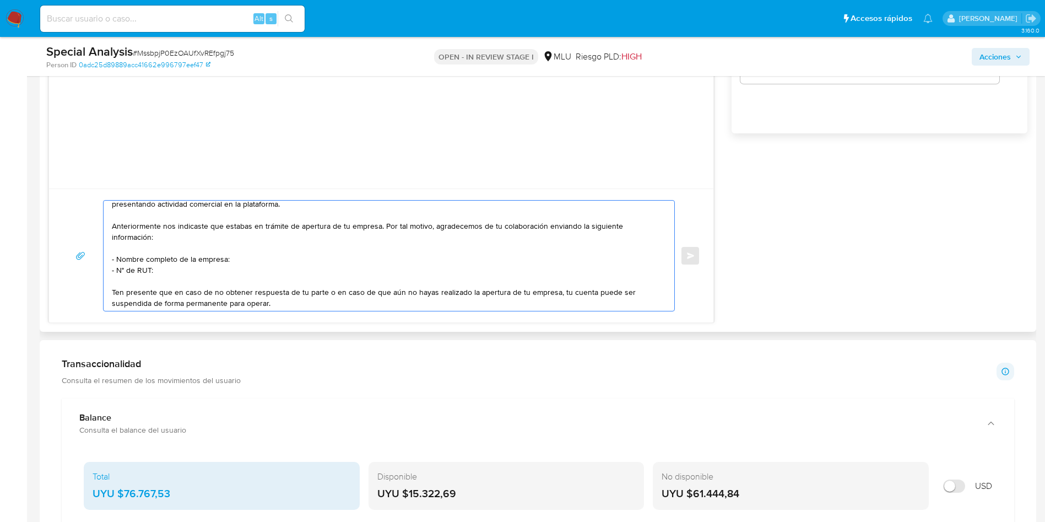
scroll to position [0, 0]
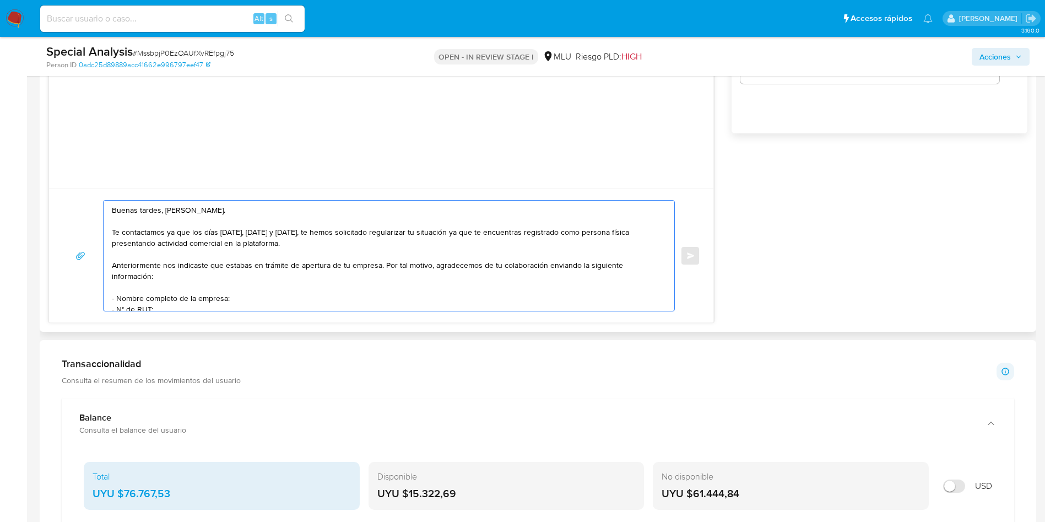
click at [264, 287] on textarea "Buenas tardes, Rodrigo. Te contactamos ya que los días 23/04/2024, 23/08/2024 y…" at bounding box center [386, 256] width 549 height 110
click at [259, 240] on textarea "Buenas tardes, Rodrigo. Te contactamos ya que los días 23/04/2024, 23/08/2024 y…" at bounding box center [386, 256] width 549 height 110
click at [255, 234] on textarea "Buenas tardes, Rodrigo. Te contactamos ya que los días 23/04/2024, 23/08/2024 y…" at bounding box center [386, 256] width 549 height 110
click at [284, 233] on textarea "Buenas tardes, Rodrigo. Te contactamos ya que los días 23/04/2024, 23/08/2024 y…" at bounding box center [386, 256] width 549 height 110
click at [361, 254] on textarea "Buenas tardes, Rodrigo. Te contactamos ya que los días 23/04/2024, 23/08/2024 y…" at bounding box center [386, 256] width 549 height 110
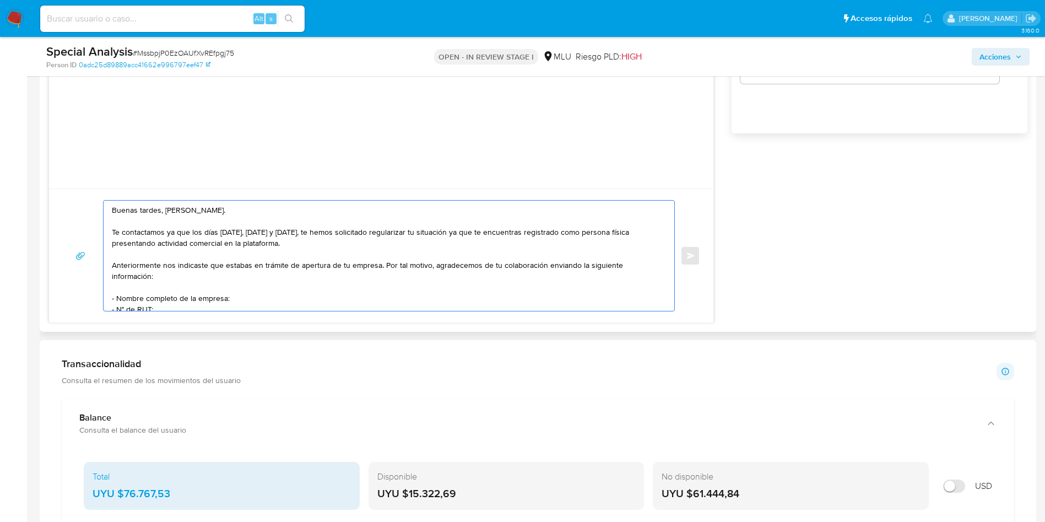
click at [278, 256] on textarea "Buenas tardes, Rodrigo. Te contactamos ya que los días 23/04/2024, 23/08/2024 y…" at bounding box center [386, 256] width 549 height 110
click at [213, 241] on textarea "Buenas tardes, Rodrigo. Te contactamos ya que los días 23/04/2024, 23/08/2024 y…" at bounding box center [386, 256] width 549 height 110
click at [304, 246] on textarea "Buenas tardes, Rodrigo. Te contactamos ya que los días 23/04/2024, 23/08/2024 y…" at bounding box center [386, 256] width 549 height 110
click at [207, 271] on textarea "Buenas tardes, Rodrigo. Te contactamos ya que los días 23/04/2024, 23/08/2024 y…" at bounding box center [386, 256] width 549 height 110
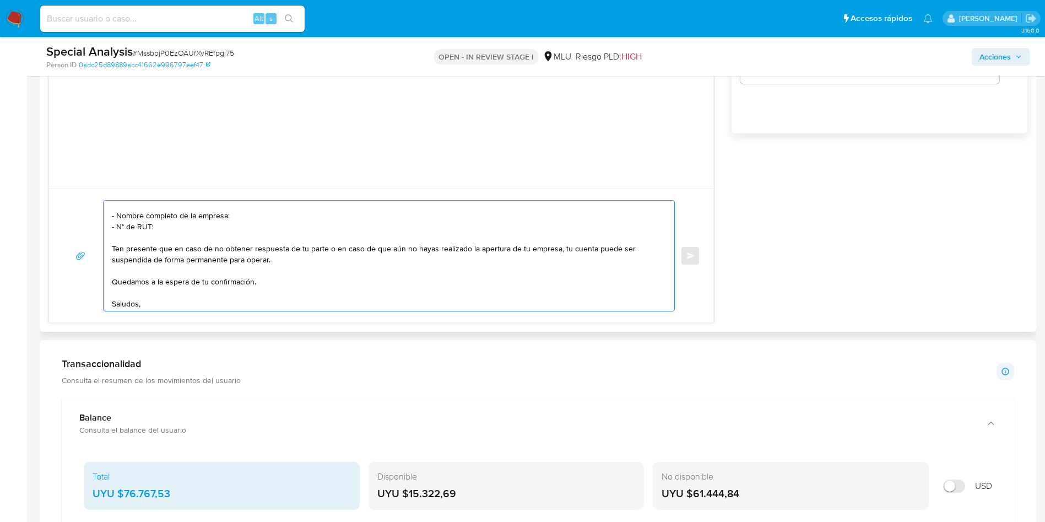
click at [262, 234] on textarea "Buenas tardes, Rodrigo. Te contactamos ya que los días 23/04/2024, 23/08/2024 y…" at bounding box center [386, 256] width 549 height 110
click at [245, 260] on textarea "Buenas tardes, Rodrigo. Te contactamos ya que los días 23/04/2024, 23/08/2024 y…" at bounding box center [386, 256] width 549 height 110
click at [284, 261] on textarea "Buenas tardes, Rodrigo. Te contactamos ya que los días 23/04/2024, 23/08/2024 y…" at bounding box center [386, 256] width 549 height 110
click at [349, 249] on textarea "Buenas tardes, Rodrigo. Te contactamos ya que los días 23/04/2024, 23/08/2024 y…" at bounding box center [386, 256] width 549 height 110
click at [516, 247] on textarea "Buenas tardes, Rodrigo. Te contactamos ya que los días 23/04/2024, 23/08/2024 y…" at bounding box center [386, 256] width 549 height 110
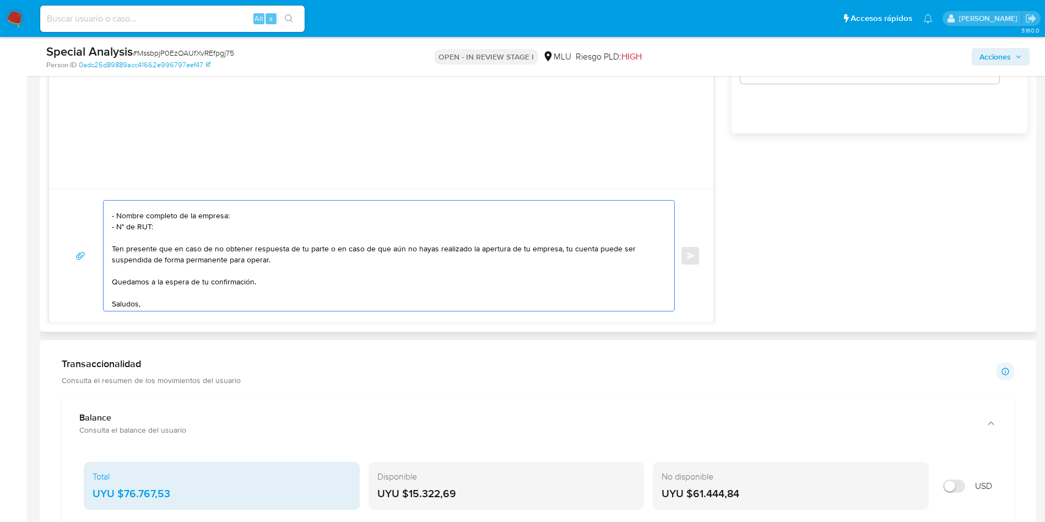
drag, startPoint x: 516, startPoint y: 247, endPoint x: 529, endPoint y: 255, distance: 14.6
click at [517, 247] on textarea "Buenas tardes, Rodrigo. Te contactamos ya que los días 23/04/2024, 23/08/2024 y…" at bounding box center [386, 256] width 549 height 110
click at [129, 260] on textarea "Buenas tardes, Rodrigo. Te contactamos ya que los días 23/04/2024, 23/08/2024 y…" at bounding box center [386, 256] width 549 height 110
click at [249, 254] on textarea "Buenas tardes, Rodrigo. Te contactamos ya que los días 23/04/2024, 23/08/2024 y…" at bounding box center [386, 256] width 549 height 110
click at [309, 256] on textarea "Buenas tardes, Rodrigo. Te contactamos ya que los días 23/04/2024, 23/08/2024 y…" at bounding box center [386, 256] width 549 height 110
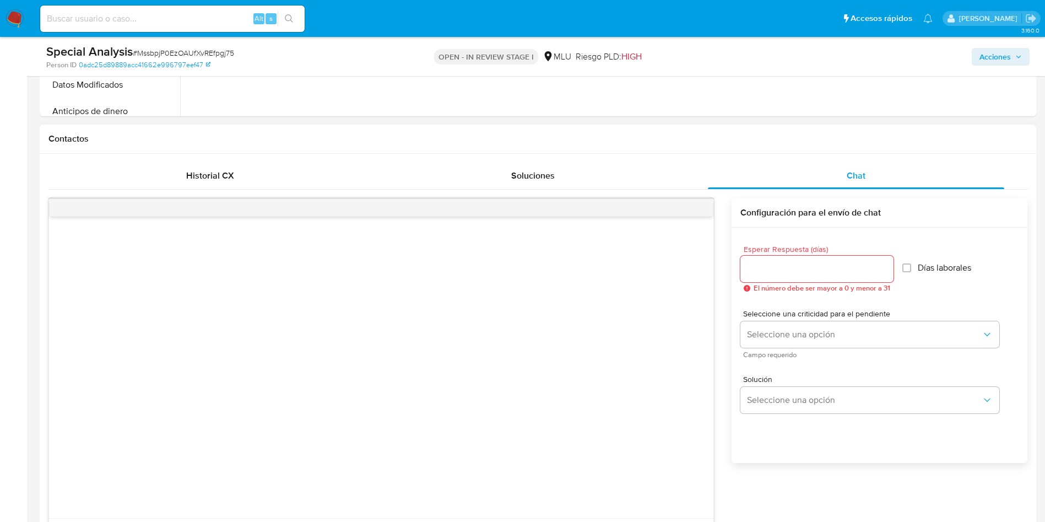
scroll to position [509, 0]
type textarea "Buenas tardes, Rodrigo. Te contactamos ya que los días 23/04/2024, 23/08/2024 y…"
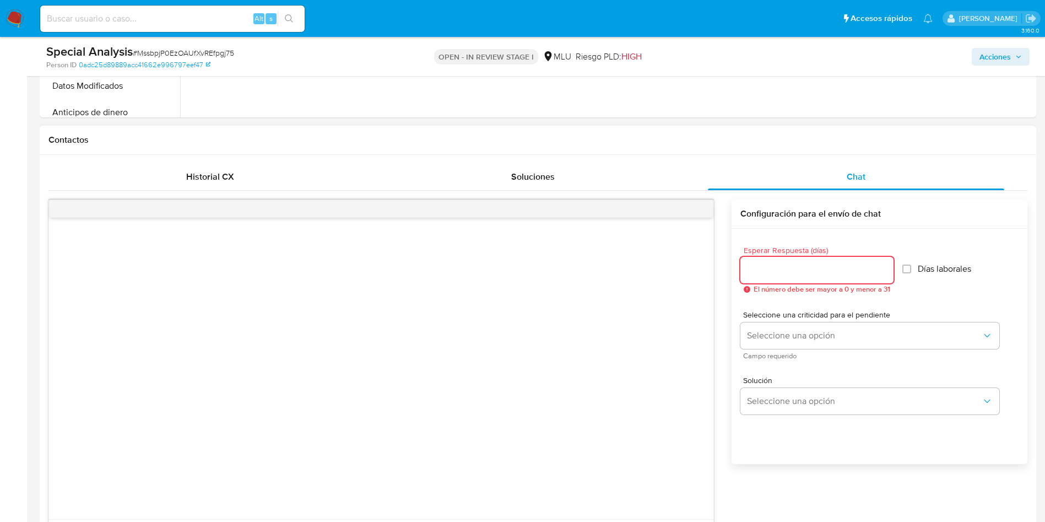
click at [819, 272] on input "Esperar Respuesta (días)" at bounding box center [817, 270] width 153 height 14
type input "5"
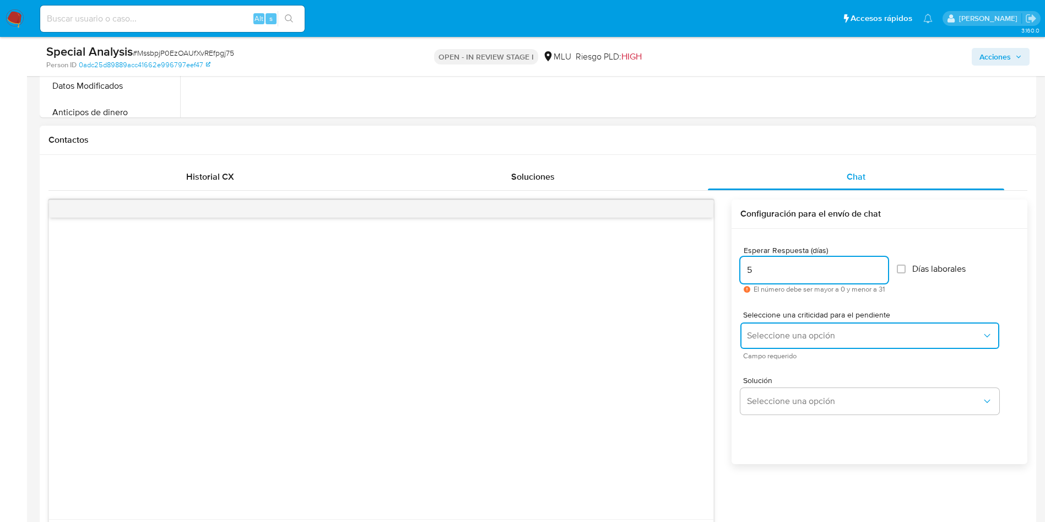
click at [856, 335] on span "Seleccione una opción" at bounding box center [864, 335] width 235 height 11
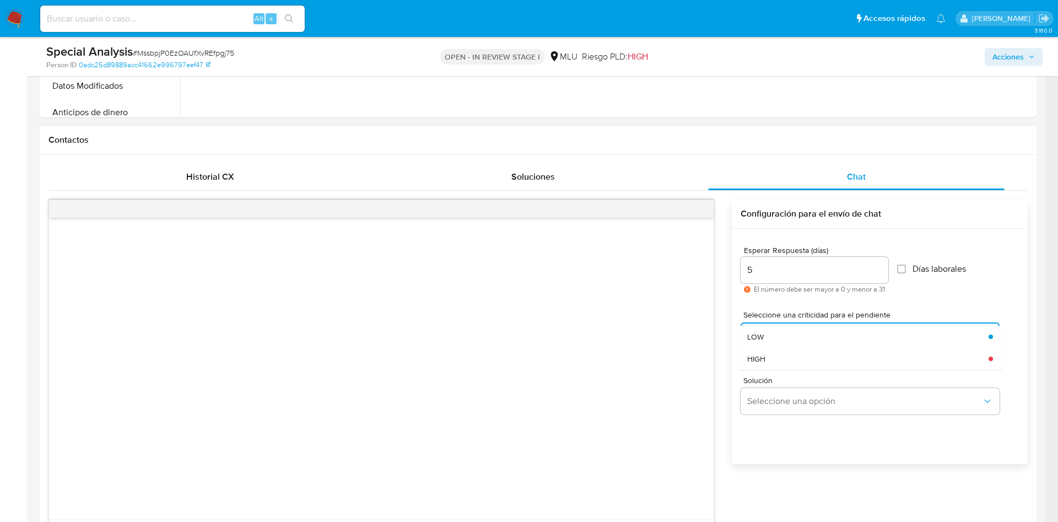
click at [823, 362] on div "HIGH" at bounding box center [864, 359] width 235 height 22
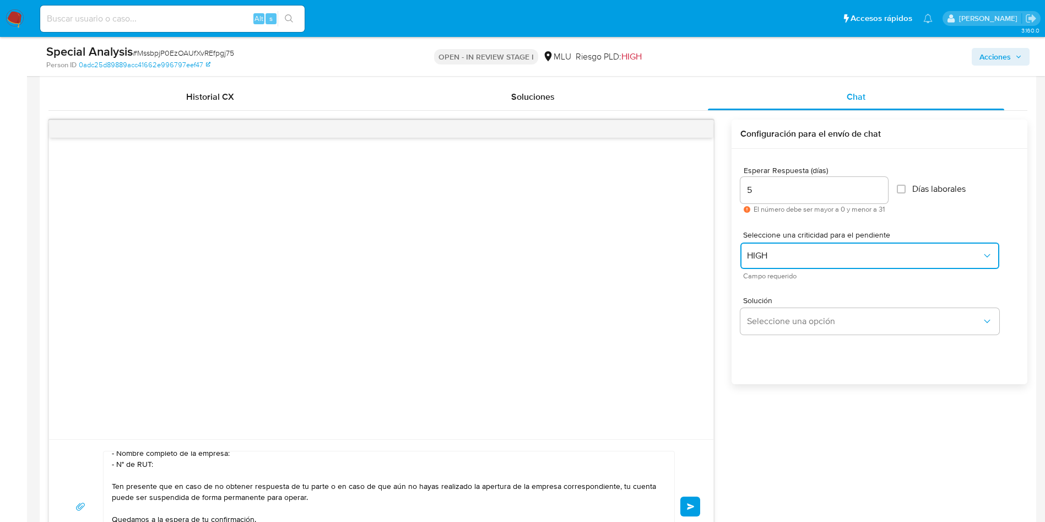
scroll to position [674, 0]
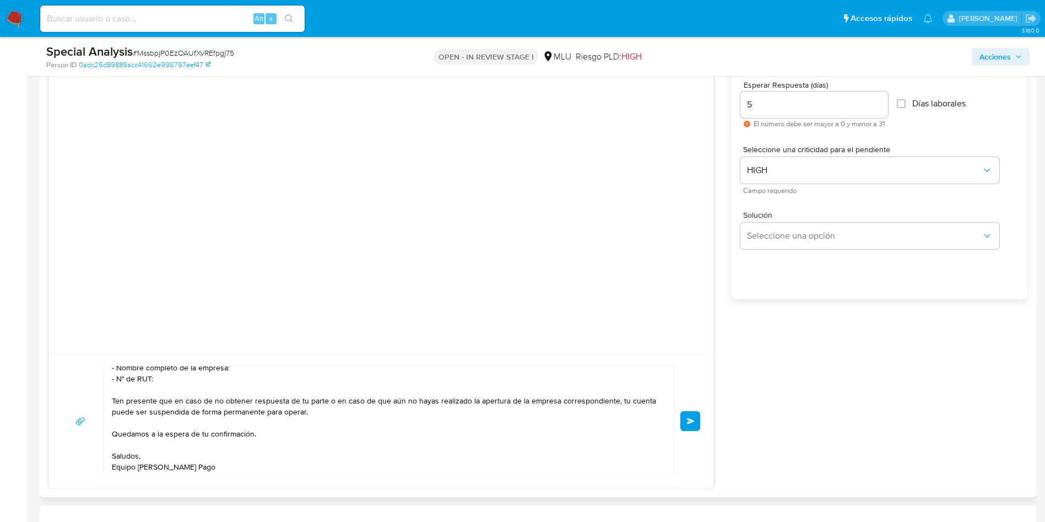
click at [690, 420] on span "Enviar" at bounding box center [691, 421] width 8 height 7
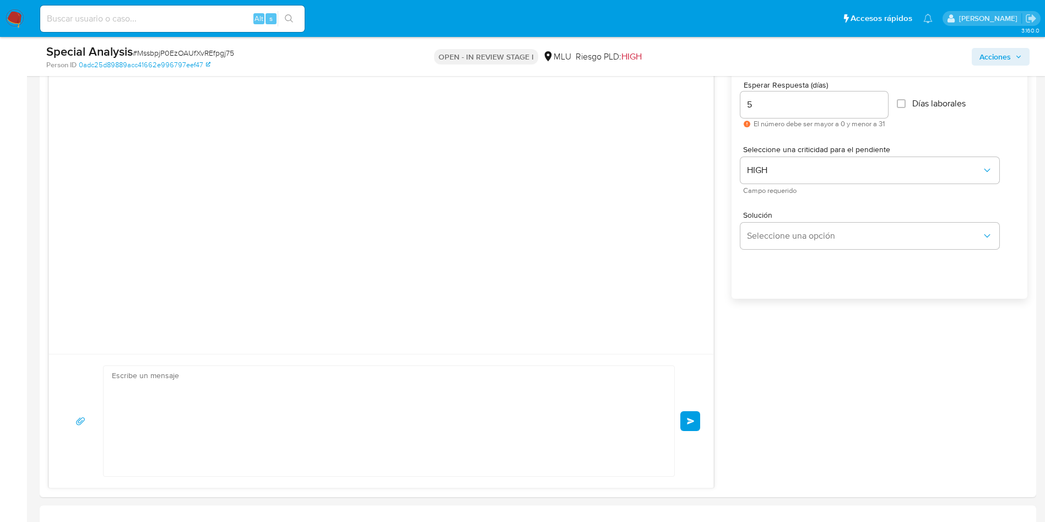
scroll to position [0, 0]
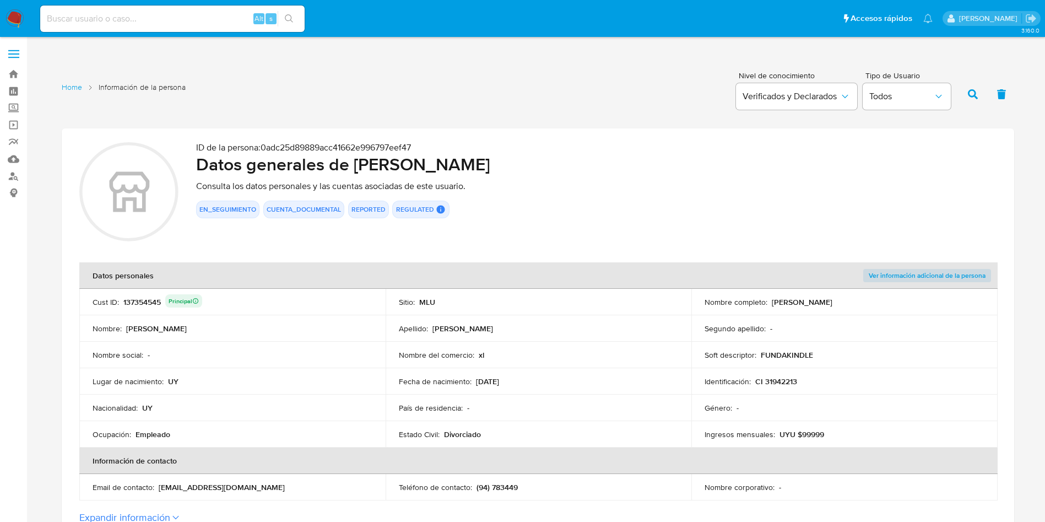
click at [152, 299] on div "137354545 Principal" at bounding box center [162, 301] width 79 height 15
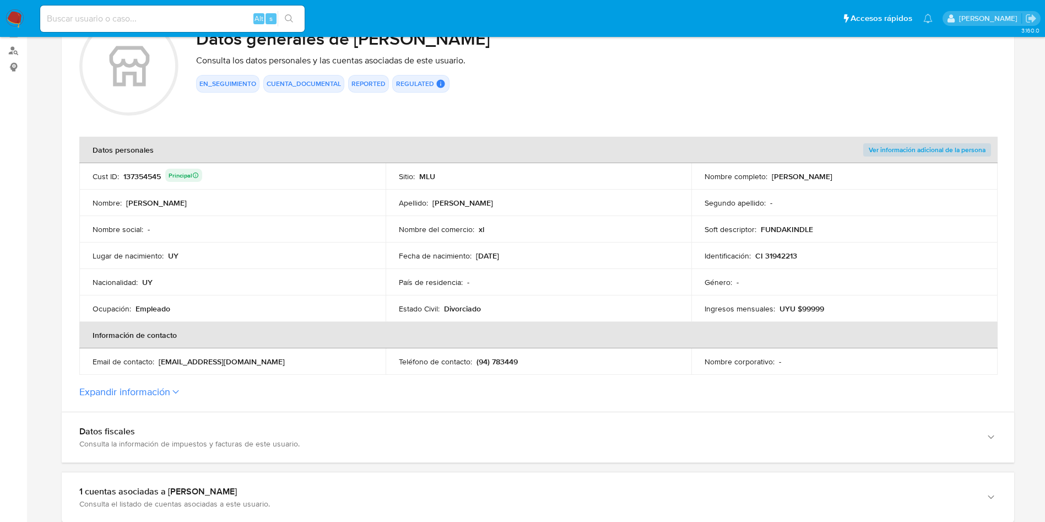
scroll to position [83, 0]
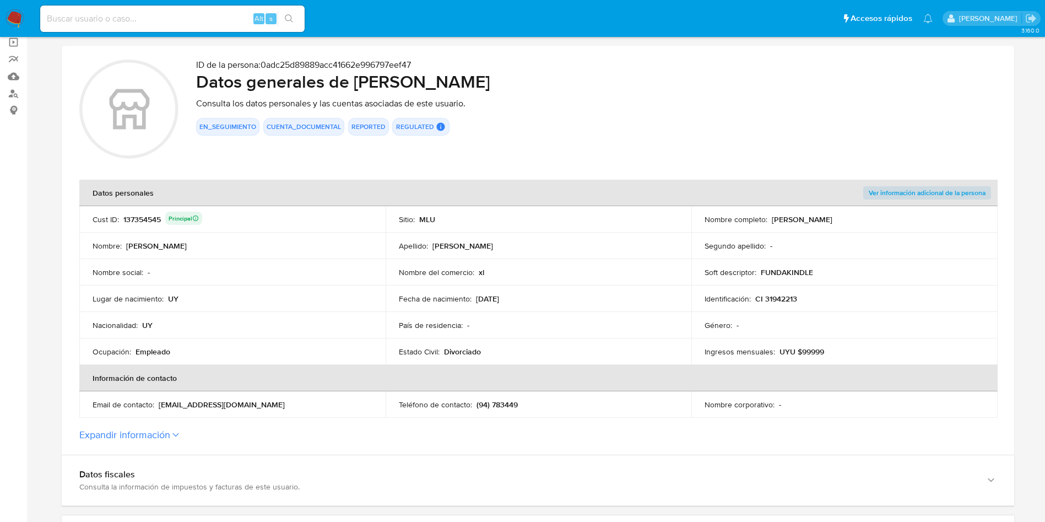
click at [141, 218] on div "137354545 Principal" at bounding box center [162, 219] width 79 height 15
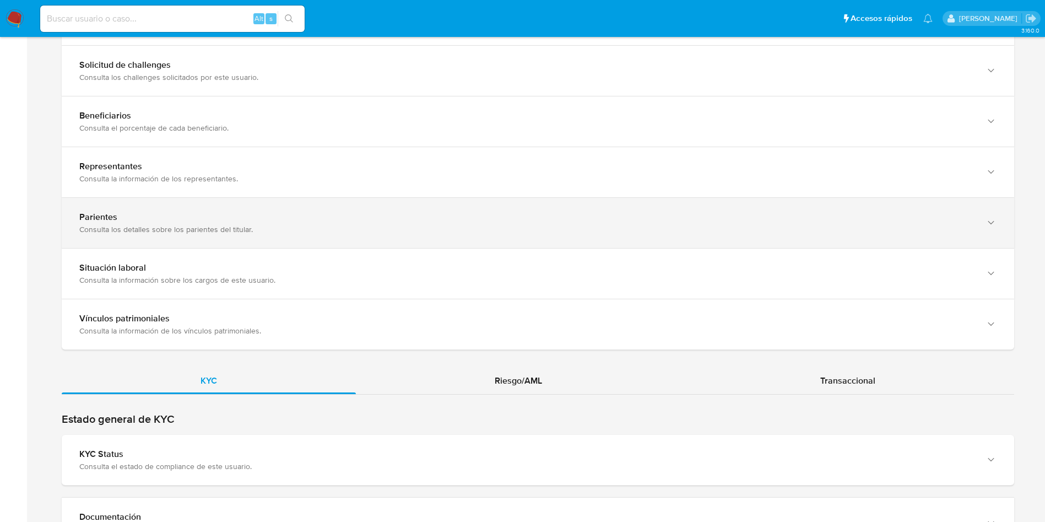
scroll to position [744, 0]
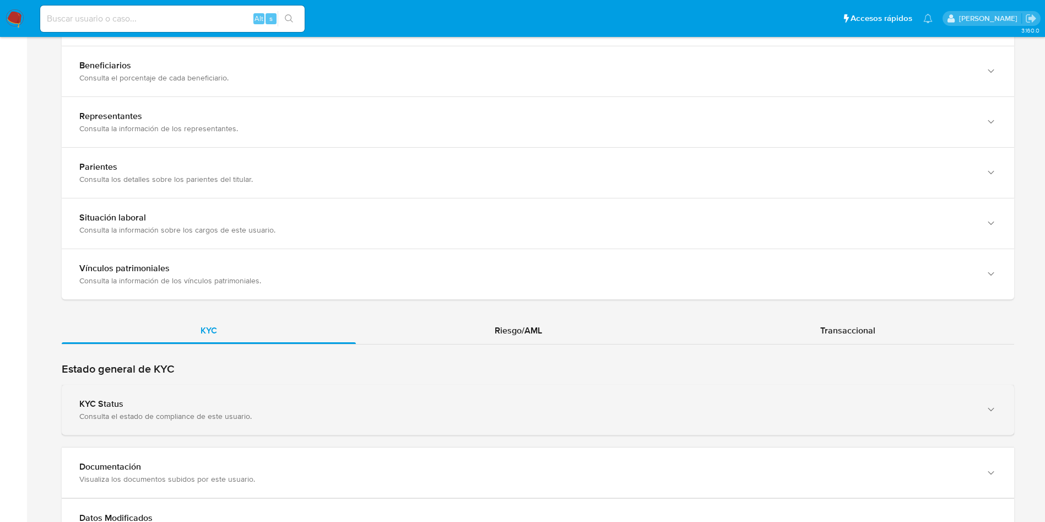
click at [402, 432] on div "KYC Status Consulta el estado de compliance de este usuario." at bounding box center [538, 410] width 953 height 50
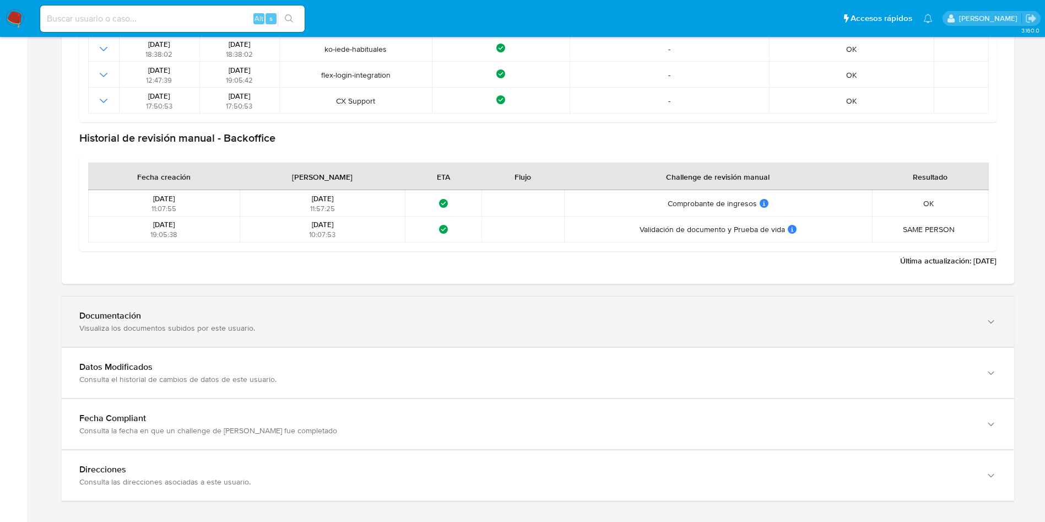
scroll to position [1405, 0]
click at [242, 330] on div "Visualiza los documentos subidos por este usuario." at bounding box center [527, 327] width 896 height 10
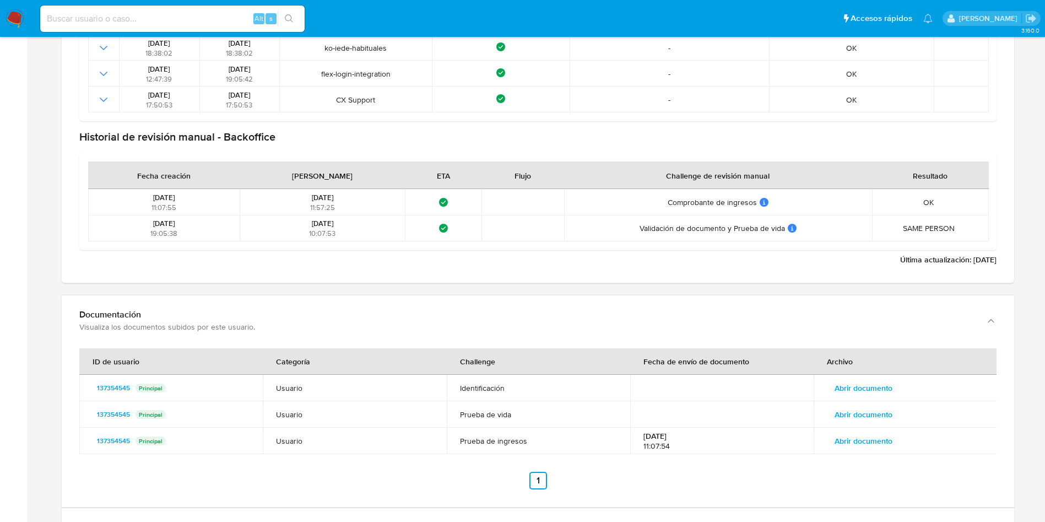
scroll to position [1488, 0]
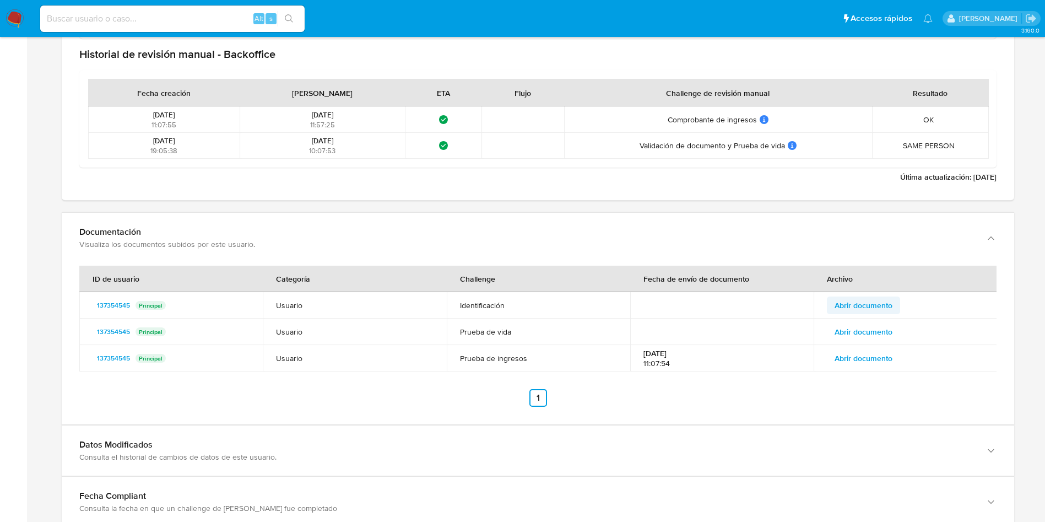
click at [891, 306] on span "Abrir documento" at bounding box center [864, 305] width 58 height 15
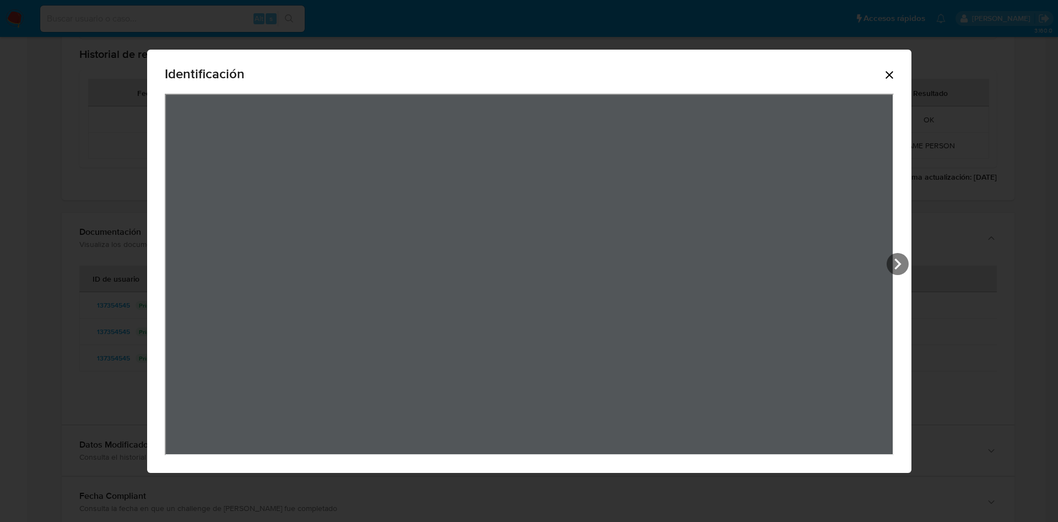
click at [889, 78] on div "Identificación" at bounding box center [529, 75] width 729 height 35
click at [894, 78] on icon "Cerrar" at bounding box center [889, 74] width 13 height 13
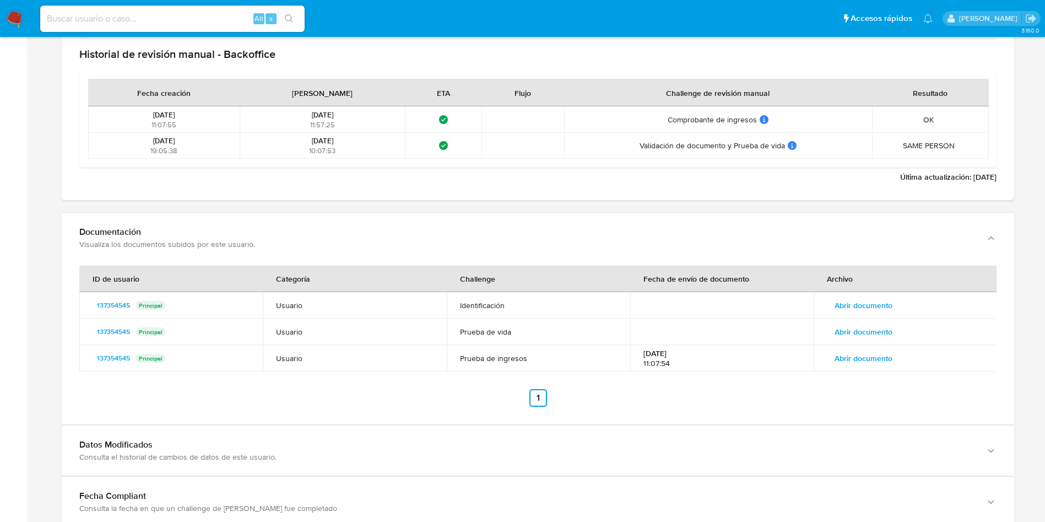
click at [864, 329] on span "Abrir documento" at bounding box center [864, 331] width 58 height 15
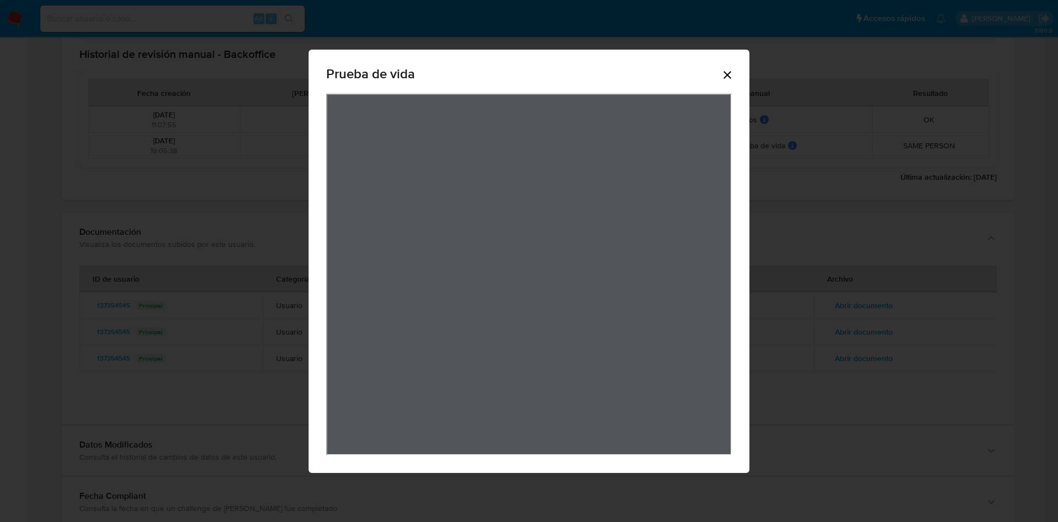
click at [728, 74] on icon "Cerrar" at bounding box center [728, 75] width 8 height 8
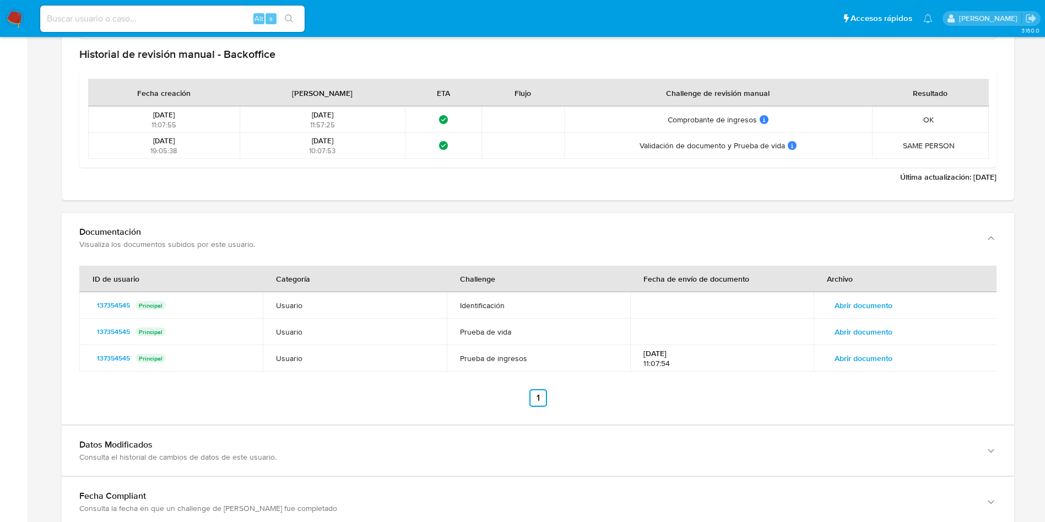
click at [876, 354] on span "Abrir documento" at bounding box center [864, 357] width 58 height 15
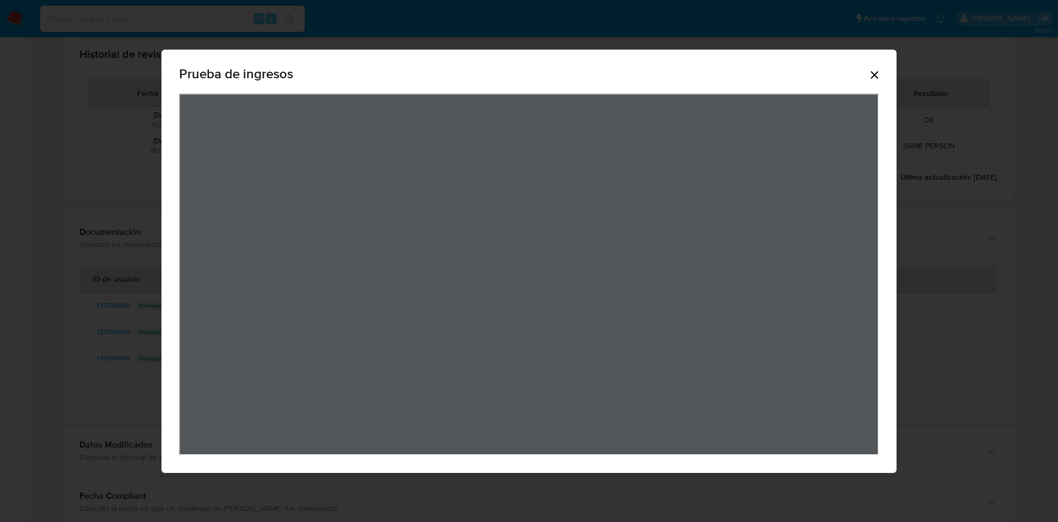
click at [881, 74] on icon "Cerrar" at bounding box center [874, 74] width 13 height 13
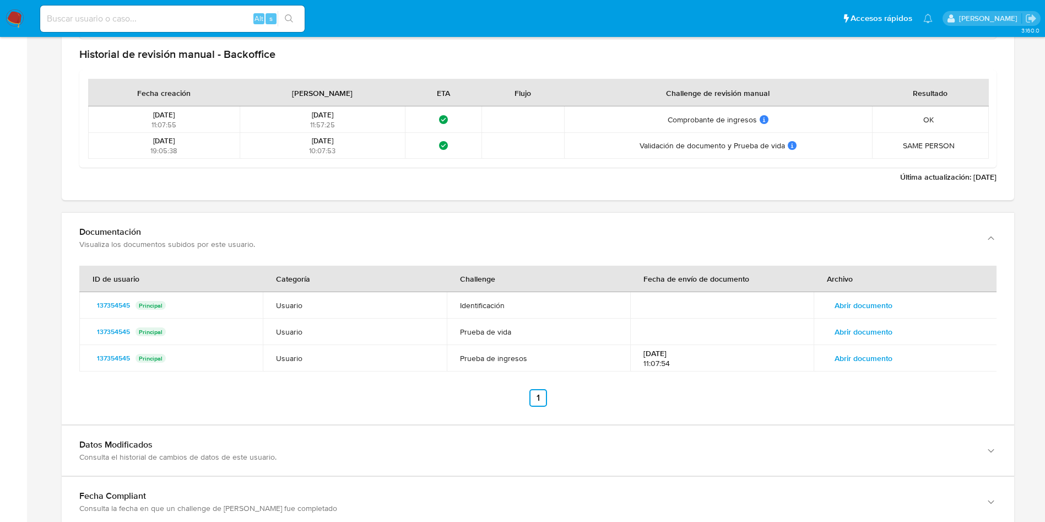
click at [825, 347] on td "Abrir documento" at bounding box center [906, 358] width 184 height 26
click at [837, 359] on span "Abrir documento" at bounding box center [864, 357] width 58 height 15
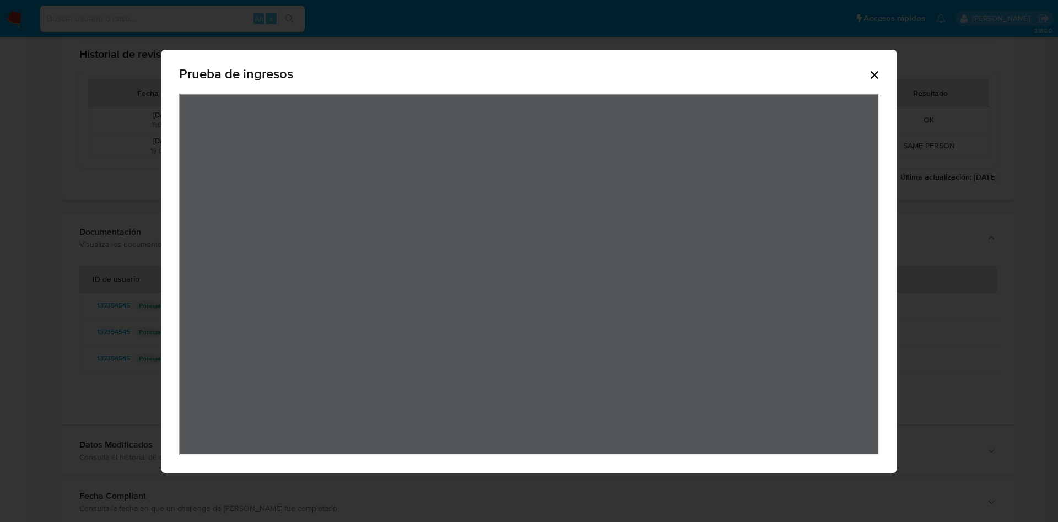
click at [876, 72] on icon "Cerrar" at bounding box center [874, 74] width 13 height 13
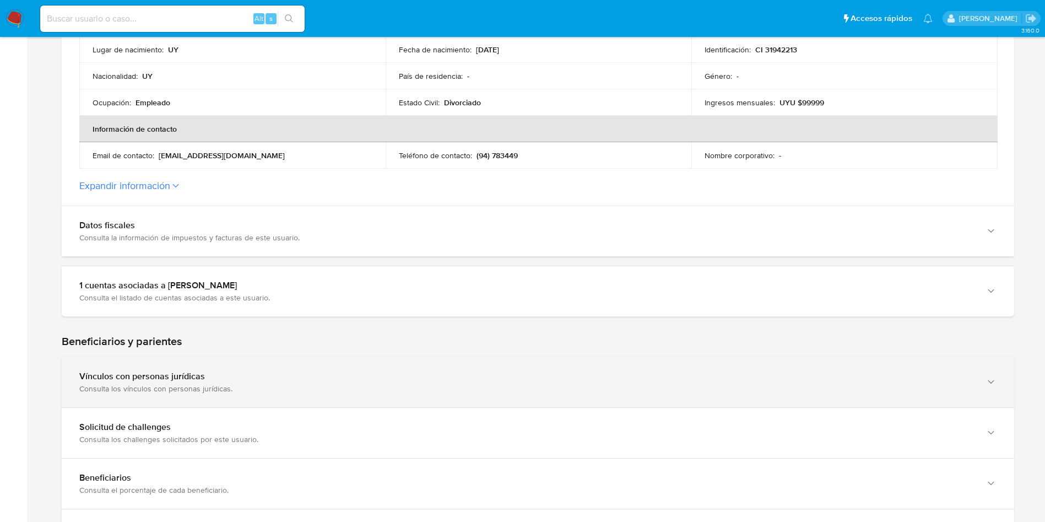
scroll to position [413, 0]
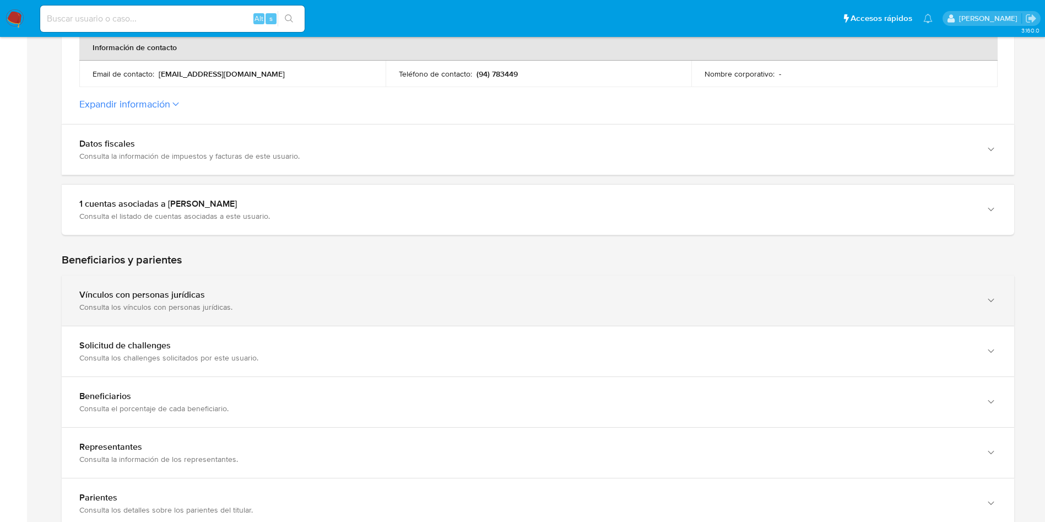
click at [233, 290] on div "Vínculos con personas jurídicas" at bounding box center [527, 294] width 896 height 11
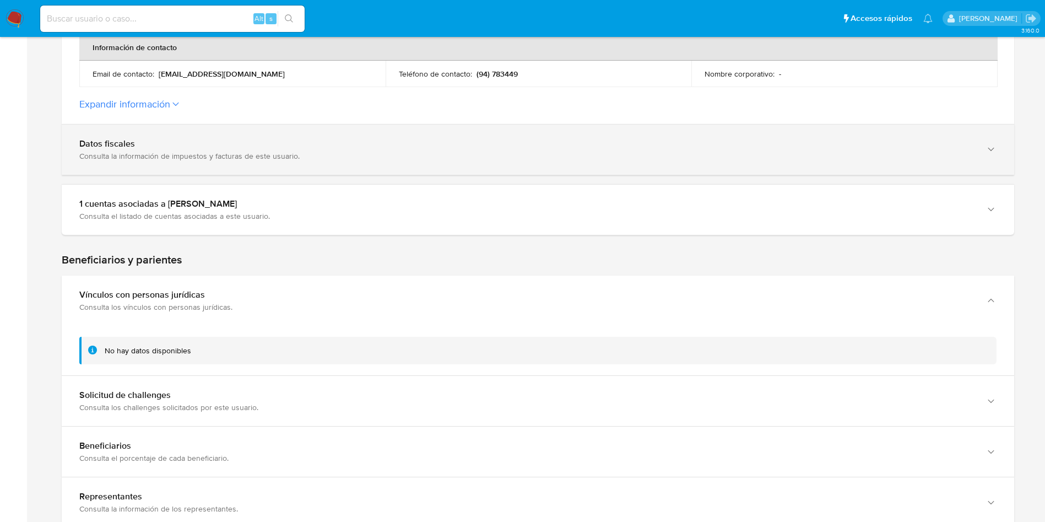
click at [241, 159] on div "Consulta la información de impuestos y facturas de este usuario." at bounding box center [527, 156] width 896 height 10
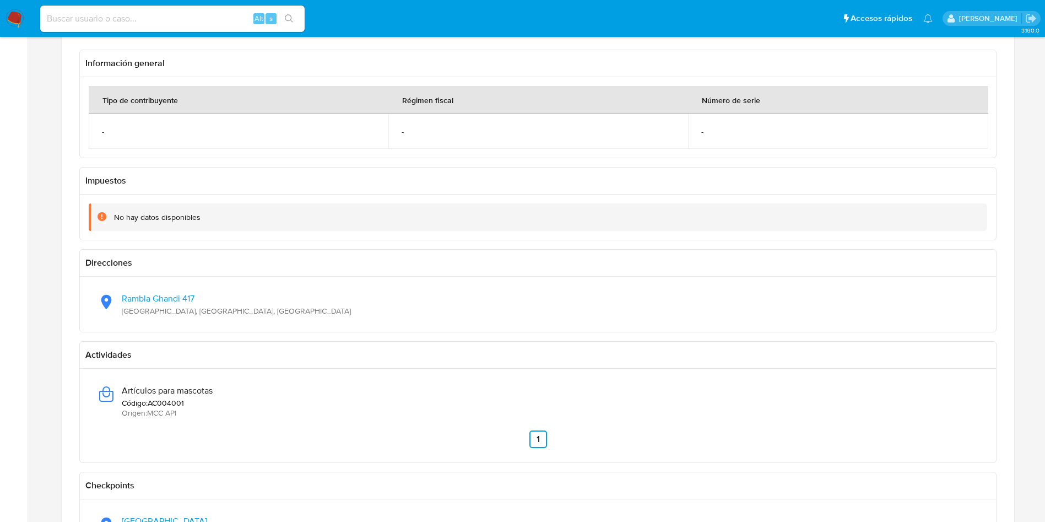
scroll to position [579, 0]
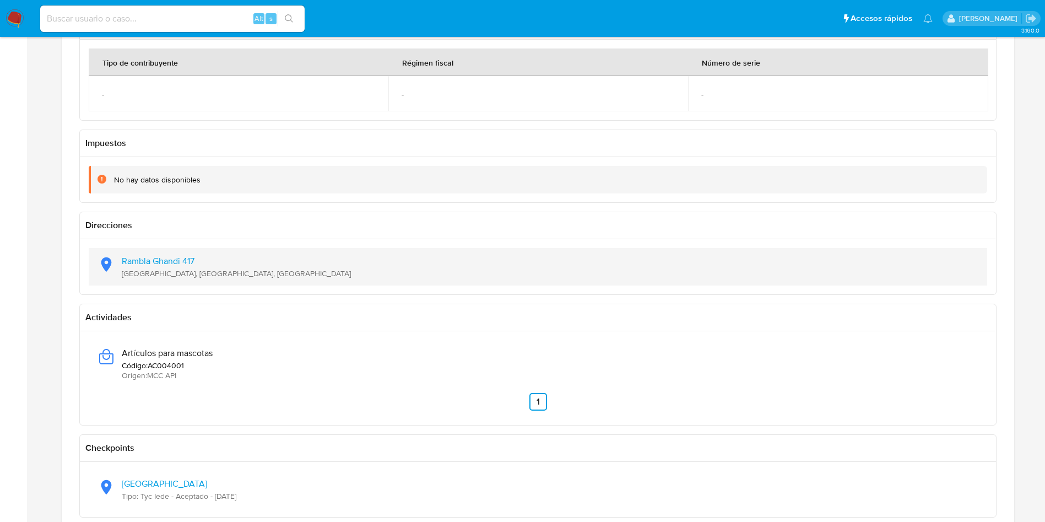
drag, startPoint x: 269, startPoint y: 275, endPoint x: 132, endPoint y: 271, distance: 137.3
click at [109, 271] on div "[STREET_ADDRESS]" at bounding box center [538, 266] width 881 height 37
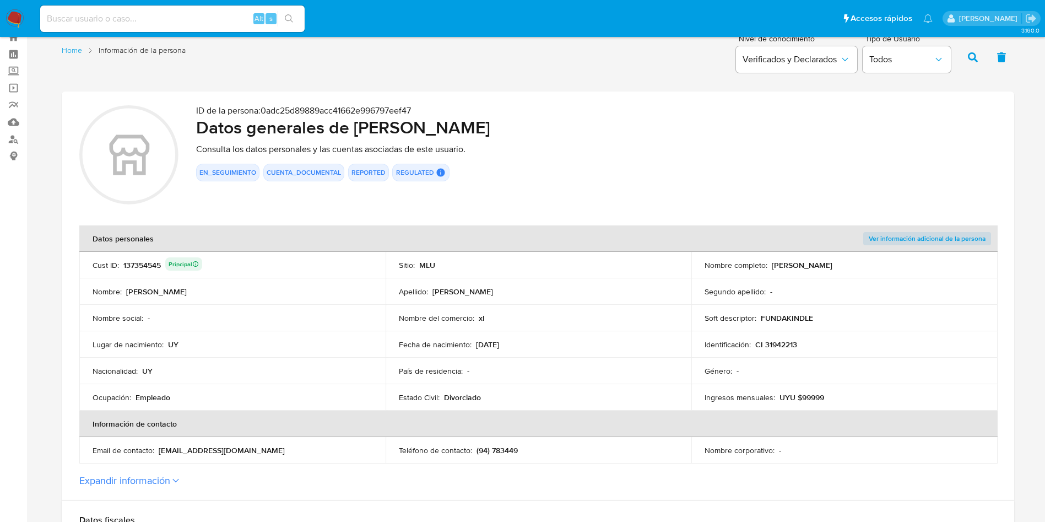
scroll to position [0, 0]
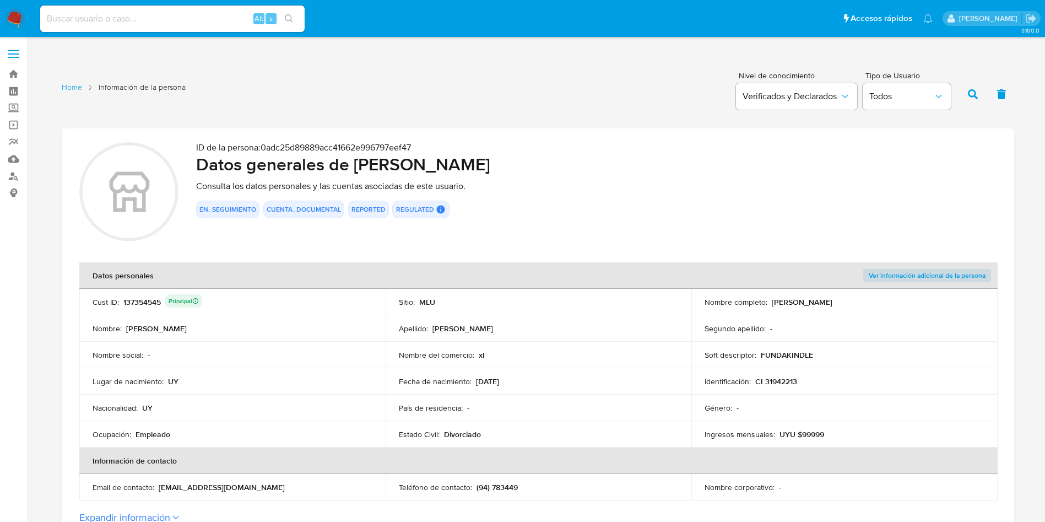
click at [799, 427] on td "Ingresos mensuales : UYU $99999" at bounding box center [845, 434] width 306 height 26
drag, startPoint x: 643, startPoint y: 277, endPoint x: 634, endPoint y: 277, distance: 8.8
click at [643, 277] on th "Datos personales" at bounding box center [385, 275] width 612 height 26
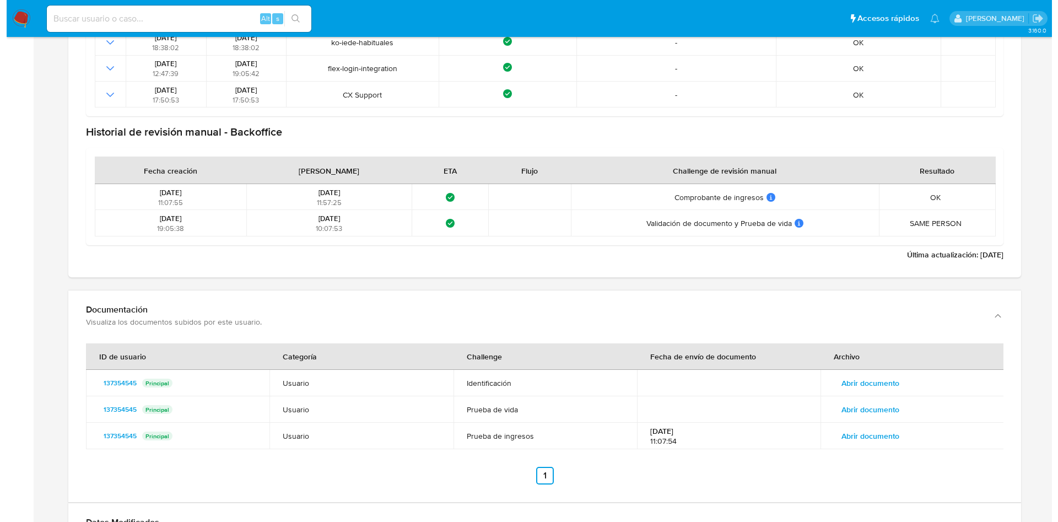
scroll to position [2149, 0]
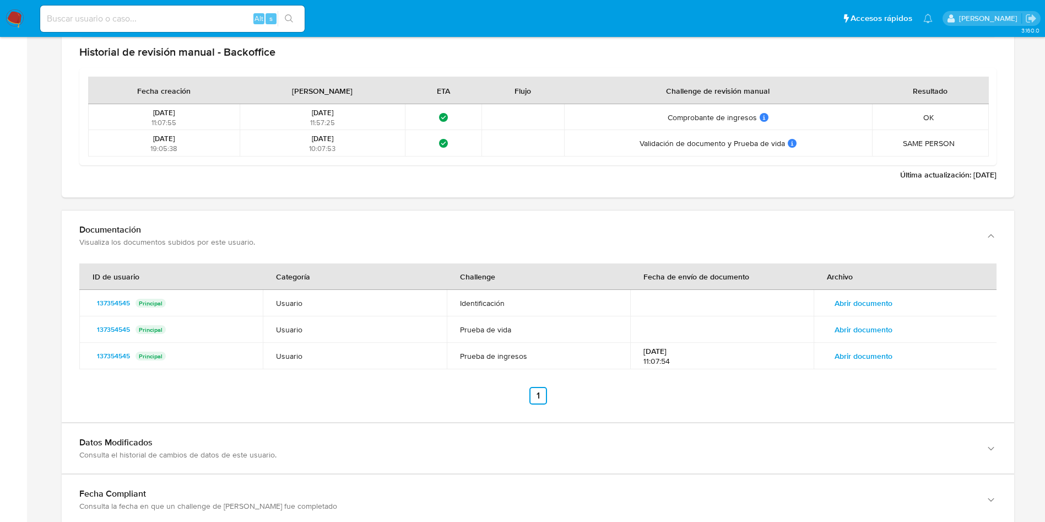
click at [876, 349] on span "Abrir documento" at bounding box center [864, 355] width 58 height 15
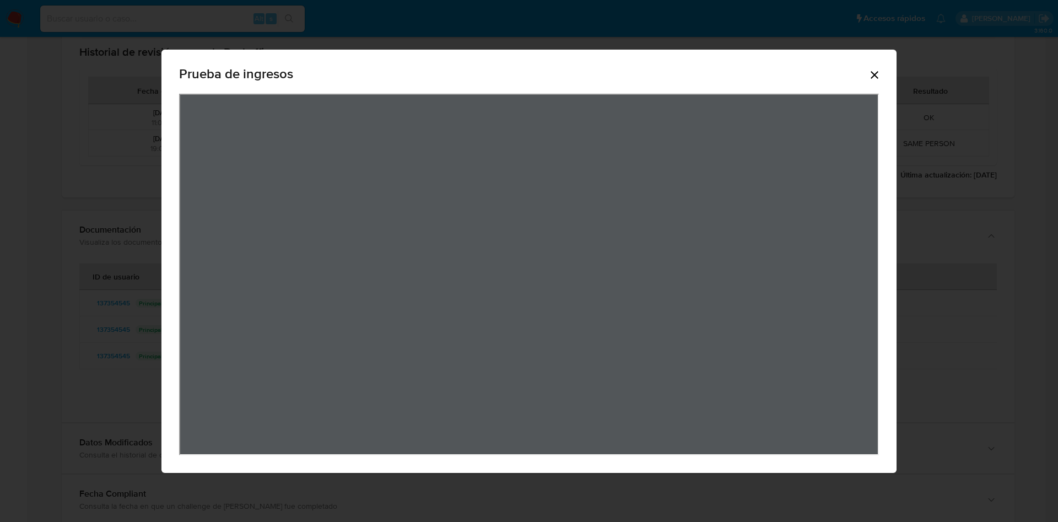
click at [682, 73] on div "Prueba de ingresos" at bounding box center [528, 261] width 735 height 423
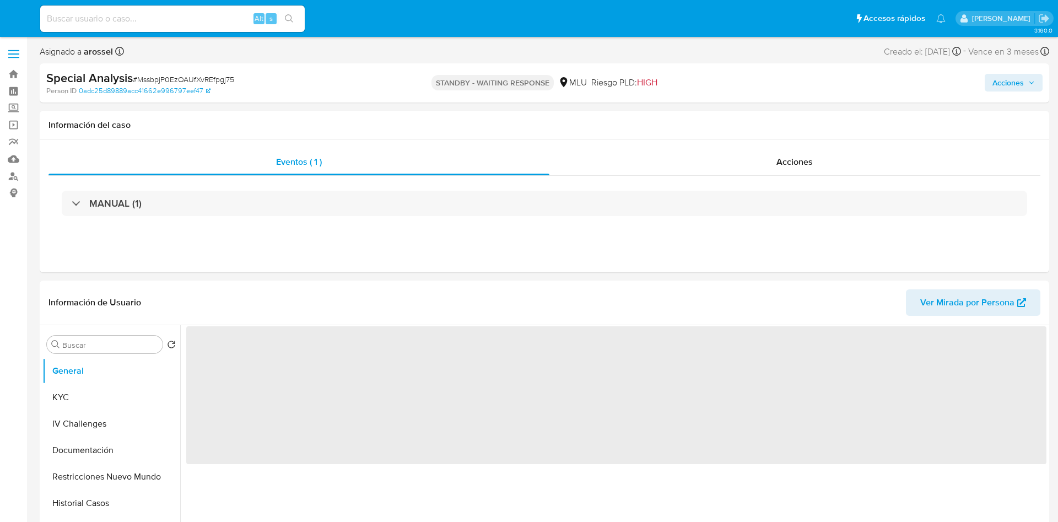
select select "10"
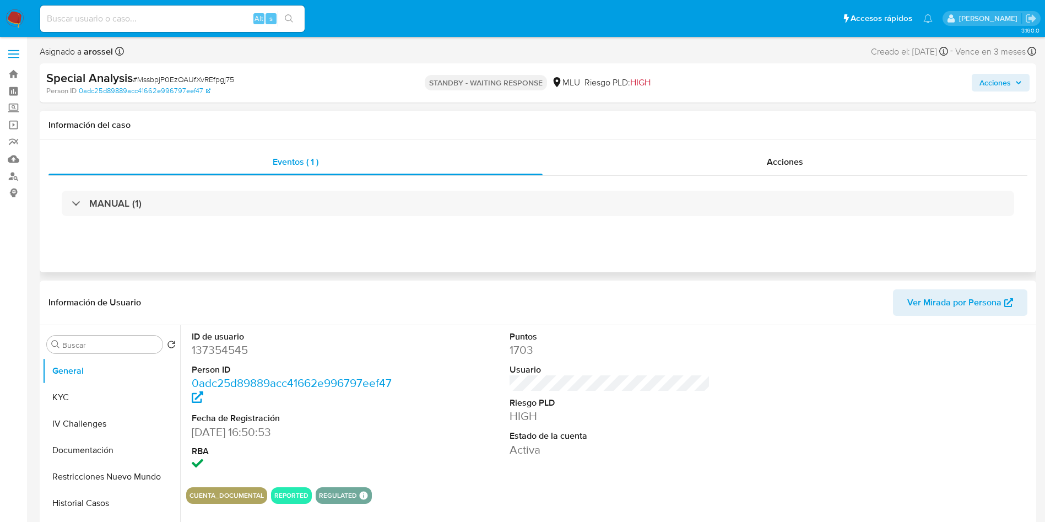
click at [101, 399] on button "KYC" at bounding box center [111, 397] width 138 height 26
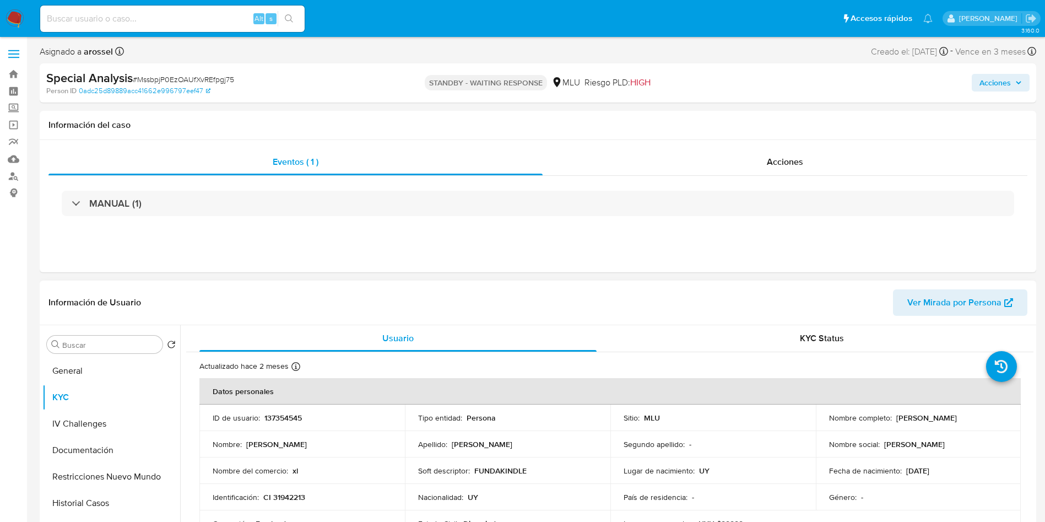
drag, startPoint x: 820, startPoint y: 424, endPoint x: 954, endPoint y: 424, distance: 133.9
click at [954, 424] on td "Nombre completo : [PERSON_NAME]" at bounding box center [919, 418] width 206 height 26
copy p "[PERSON_NAME]"
